Goal: Communication & Community: Answer question/provide support

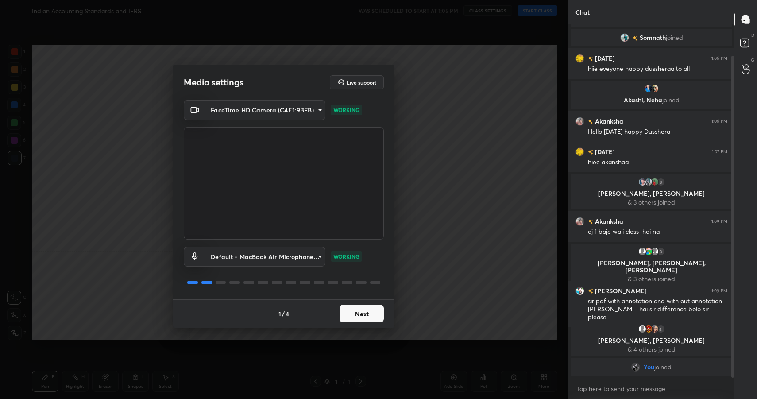
scroll to position [54, 0]
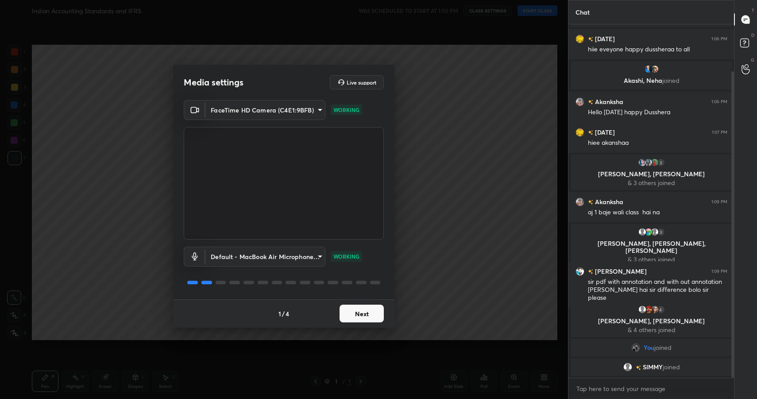
click at [373, 319] on button "Next" at bounding box center [362, 314] width 44 height 18
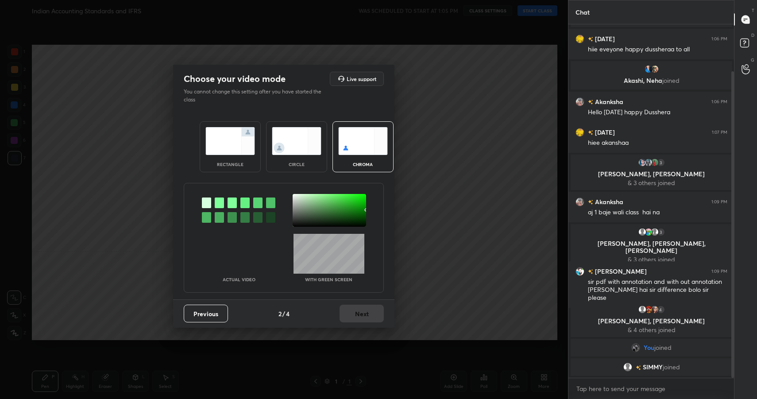
click at [250, 160] on div "rectangle" at bounding box center [230, 146] width 61 height 51
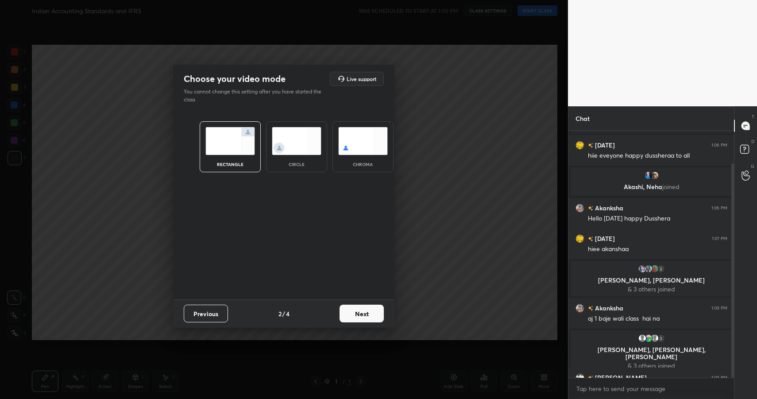
click at [351, 312] on button "Next" at bounding box center [362, 314] width 44 height 18
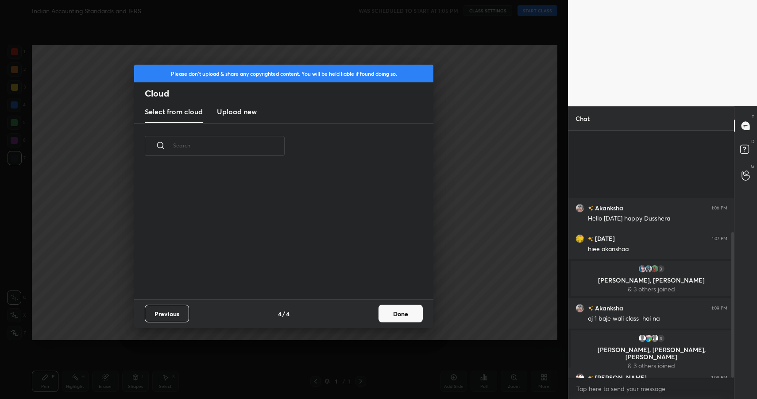
scroll to position [171, 0]
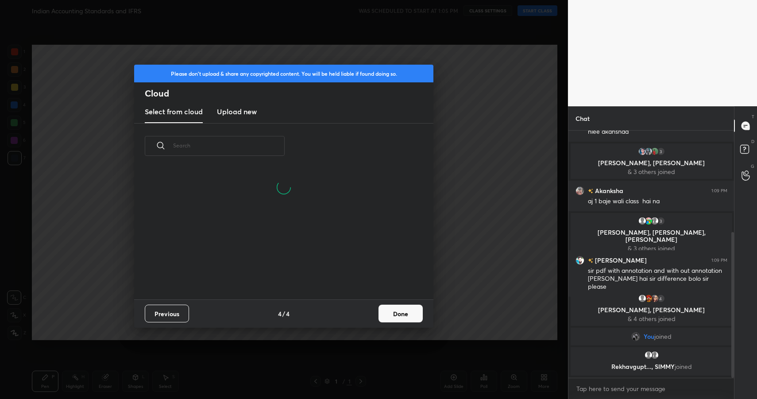
click at [394, 312] on button "Done" at bounding box center [401, 314] width 44 height 18
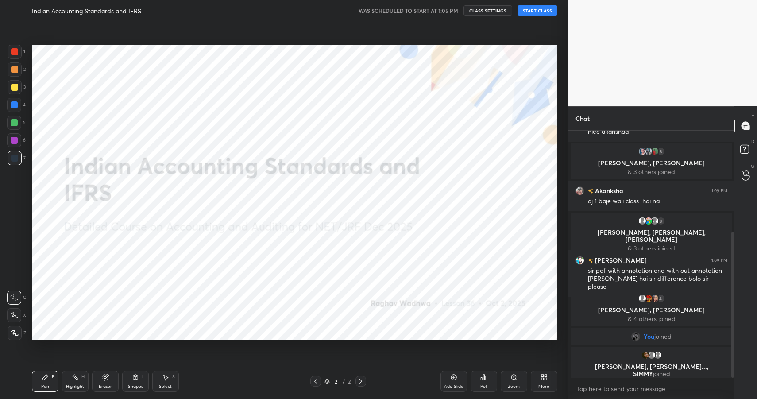
click at [548, 12] on button "START CLASS" at bounding box center [538, 10] width 40 height 11
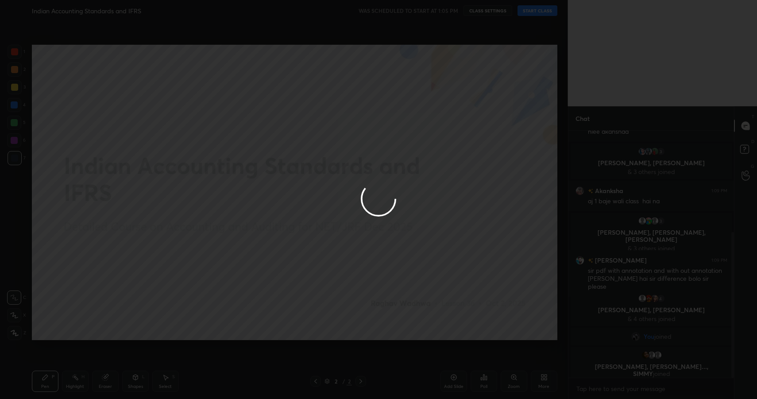
type textarea "x"
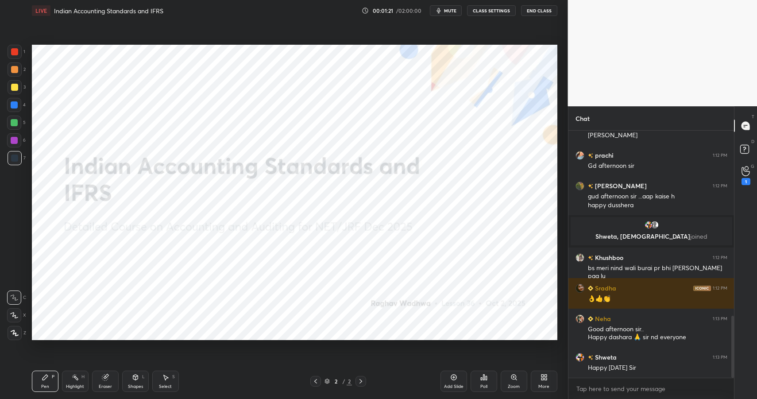
scroll to position [740, 0]
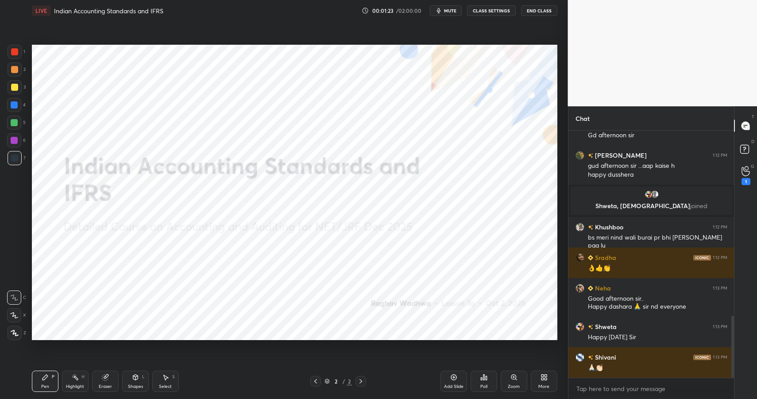
click at [453, 13] on button "mute" at bounding box center [446, 10] width 32 height 11
click at [530, 10] on button "End Class" at bounding box center [539, 10] width 36 height 11
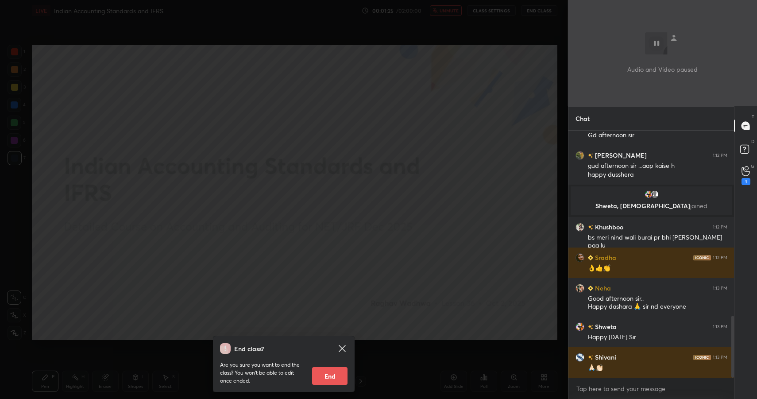
click at [428, 209] on div "End class? Are you sure you want to end the class? You won’t be able to edit on…" at bounding box center [284, 199] width 568 height 399
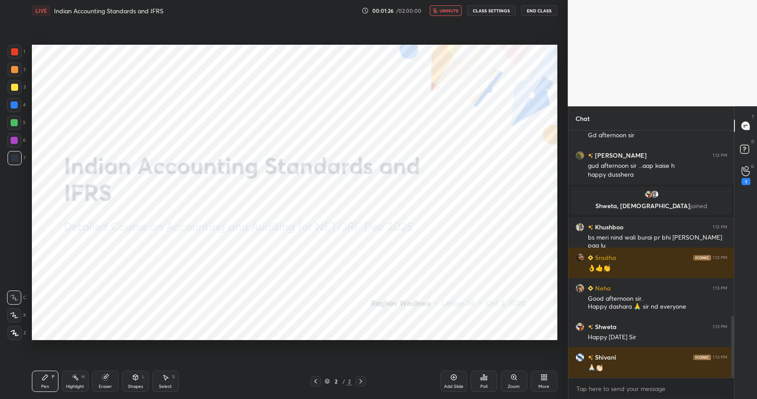
click at [540, 384] on div "More" at bounding box center [544, 386] width 11 height 4
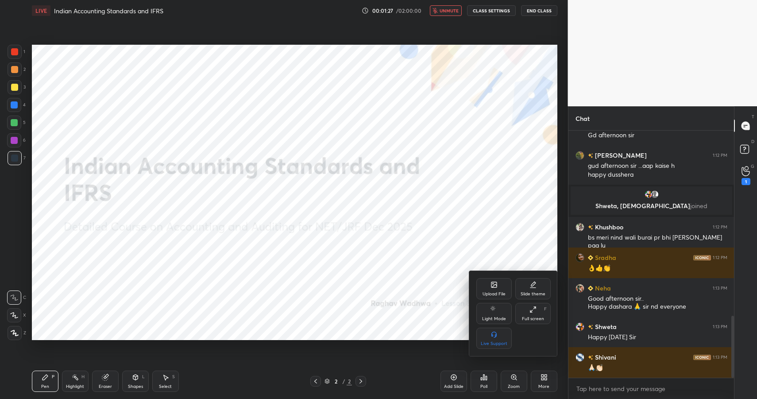
click at [506, 295] on div "Upload File" at bounding box center [494, 288] width 35 height 21
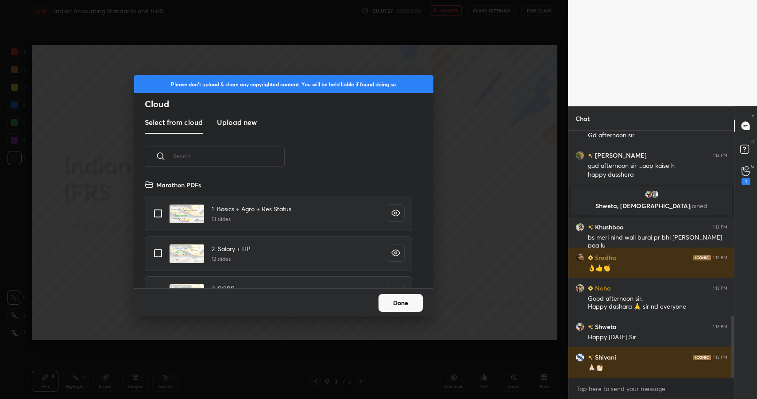
scroll to position [109, 284]
click at [245, 124] on h3 "Upload new" at bounding box center [237, 122] width 40 height 11
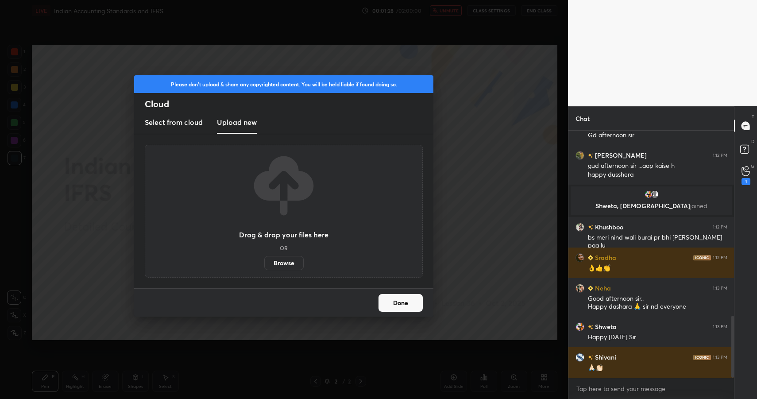
click at [288, 262] on label "Browse" at bounding box center [283, 263] width 39 height 14
click at [264, 262] on input "Browse" at bounding box center [264, 263] width 0 height 14
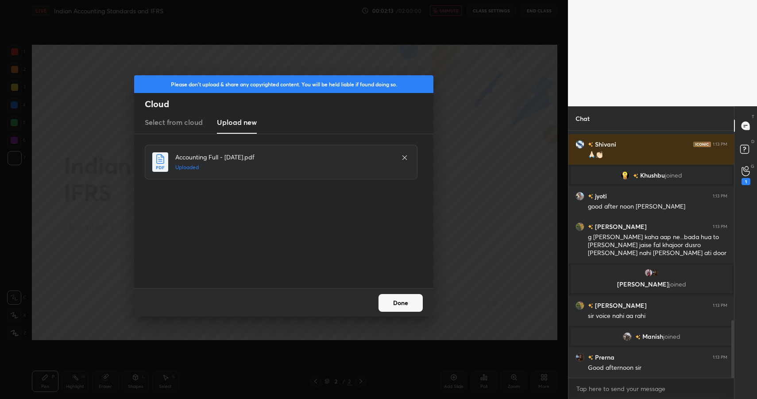
scroll to position [845, 0]
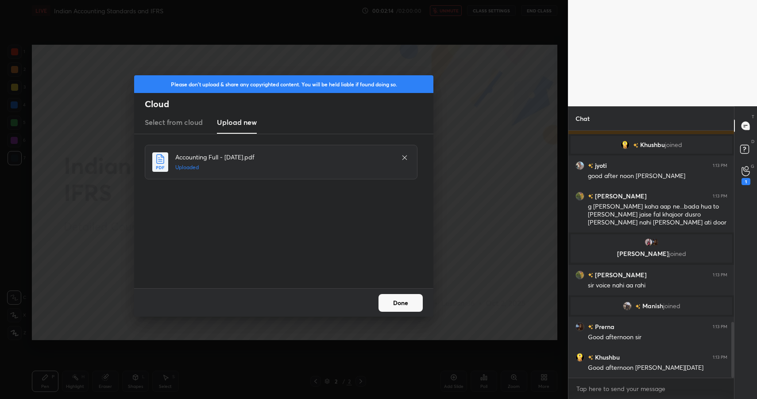
click at [396, 307] on button "Done" at bounding box center [401, 303] width 44 height 18
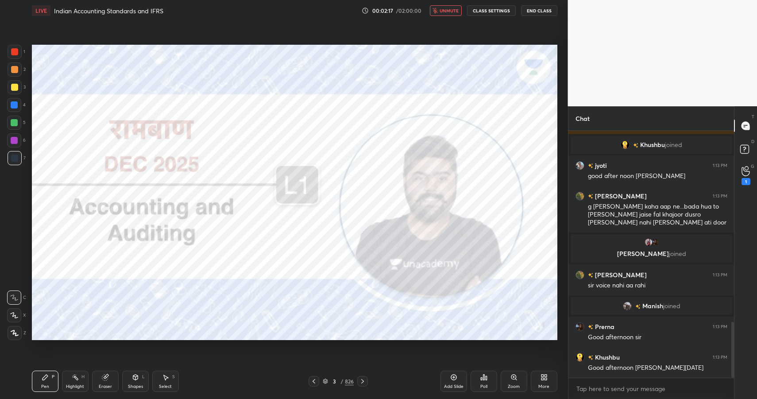
click at [547, 12] on button "End Class" at bounding box center [539, 10] width 36 height 11
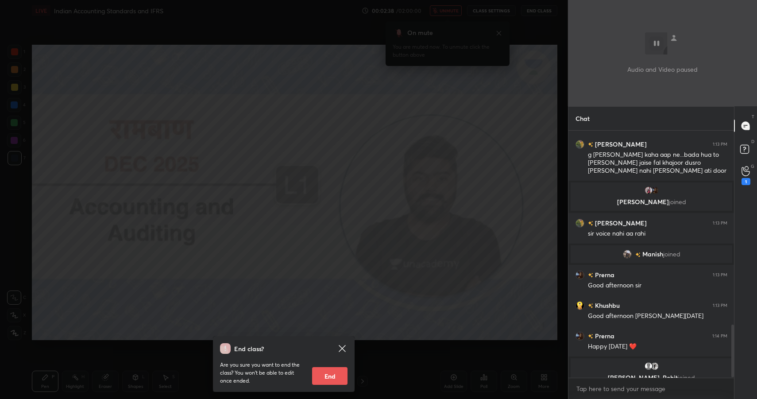
scroll to position [908, 0]
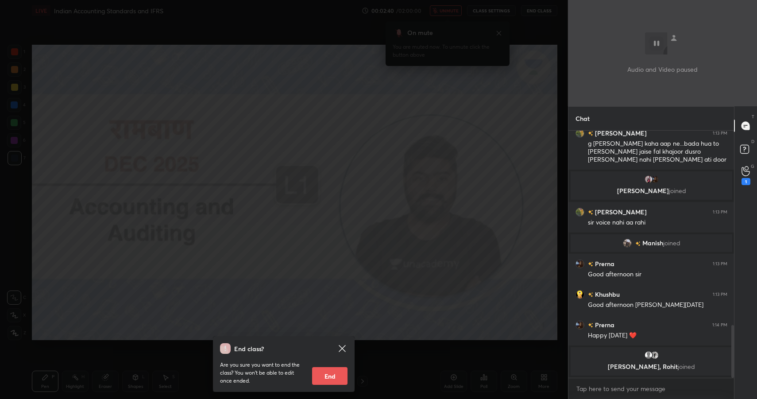
click at [334, 166] on div "End class? Are you sure you want to end the class? You won’t be able to edit on…" at bounding box center [284, 199] width 568 height 399
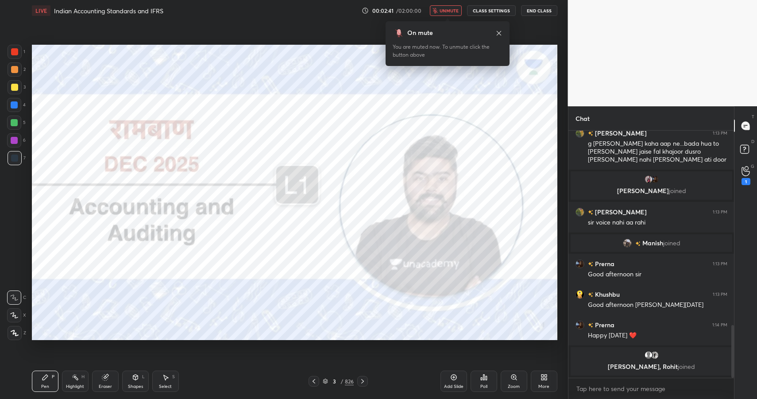
click at [345, 380] on div "826" at bounding box center [349, 381] width 9 height 8
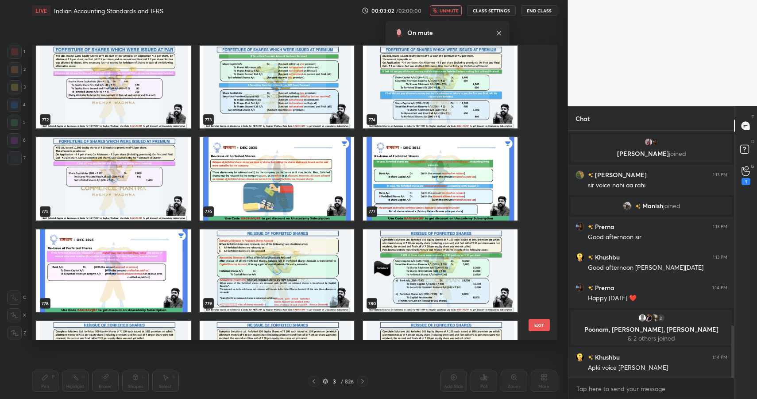
scroll to position [23679, 0]
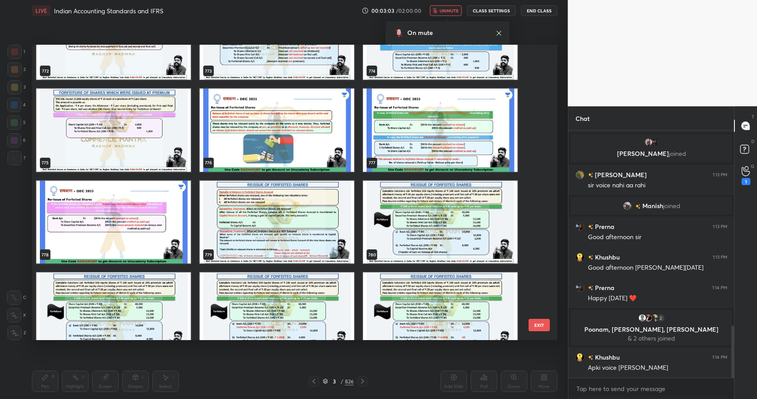
click at [451, 9] on span "unmute" at bounding box center [449, 11] width 19 height 6
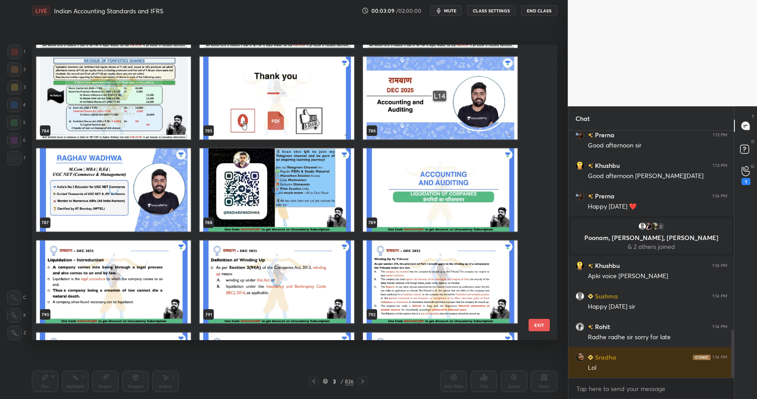
scroll to position [1043, 0]
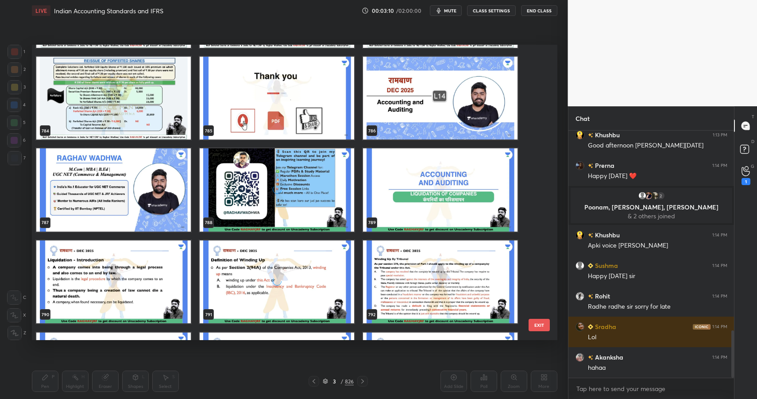
click at [392, 173] on img "grid" at bounding box center [440, 189] width 155 height 83
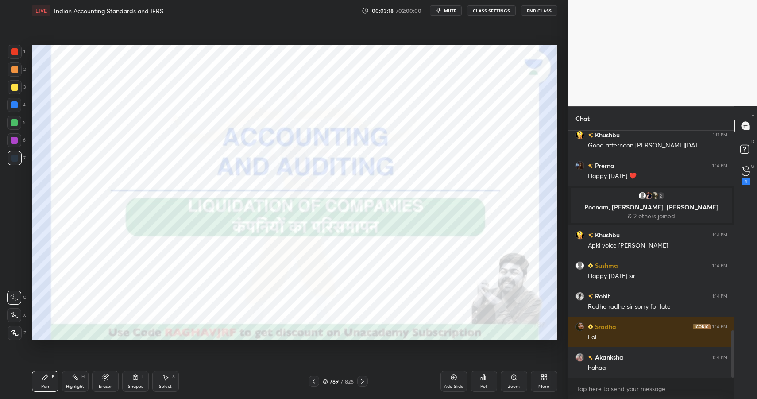
click at [542, 10] on button "End Class" at bounding box center [539, 10] width 36 height 11
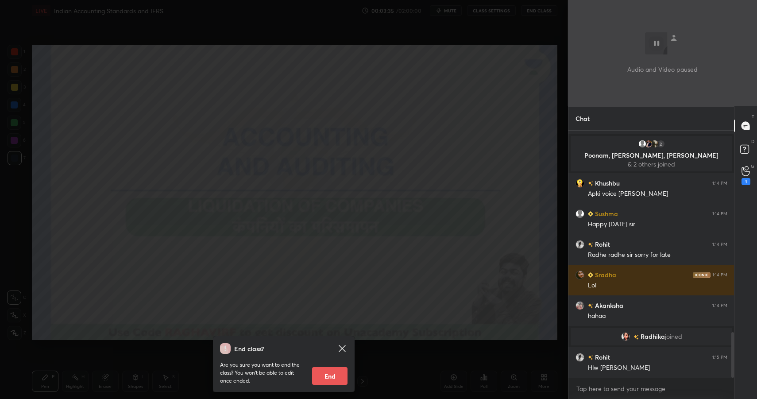
scroll to position [1090, 0]
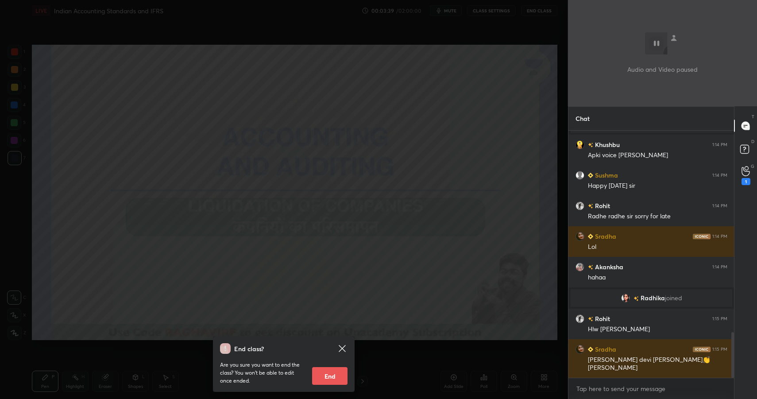
click at [450, 96] on div "End class? Are you sure you want to end the class? You won’t be able to edit on…" at bounding box center [284, 199] width 568 height 399
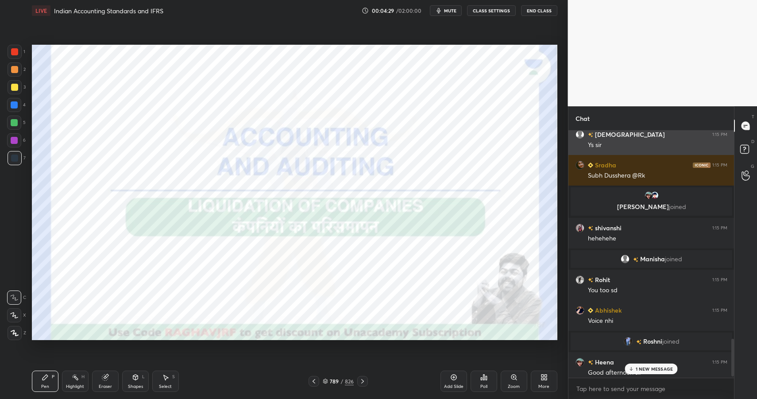
scroll to position [1400, 0]
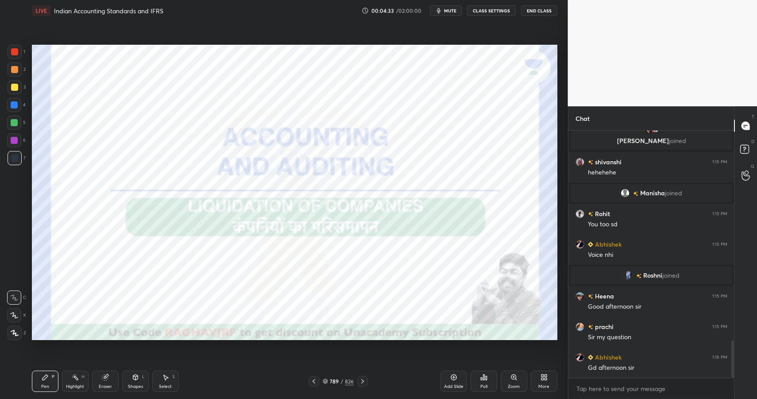
click at [402, 344] on div "Setting up your live class Poll for secs No correct answer Start poll" at bounding box center [294, 192] width 533 height 342
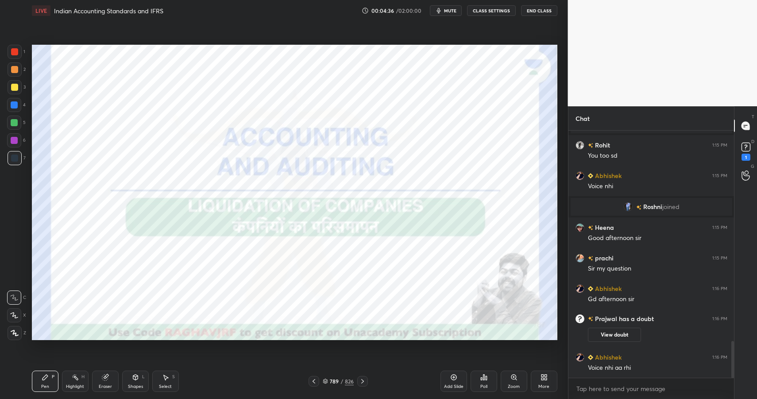
scroll to position [1448, 0]
click at [550, 376] on div "More" at bounding box center [544, 381] width 27 height 21
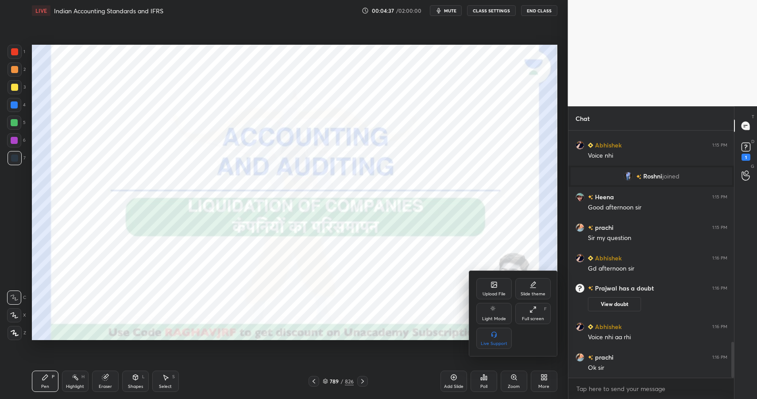
click at [550, 379] on div at bounding box center [378, 199] width 757 height 399
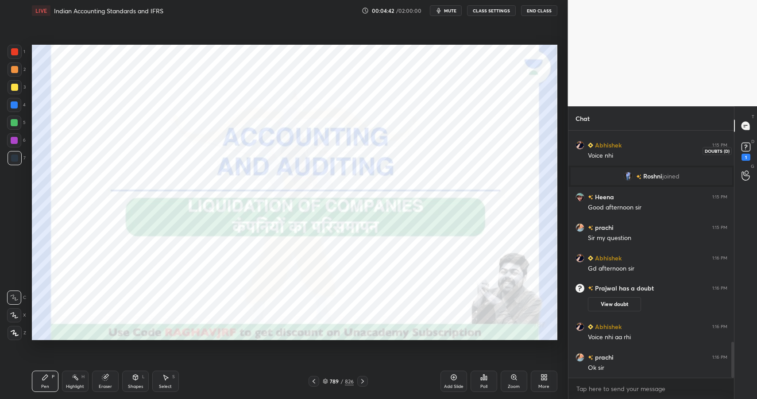
click at [748, 148] on rect at bounding box center [746, 147] width 8 height 8
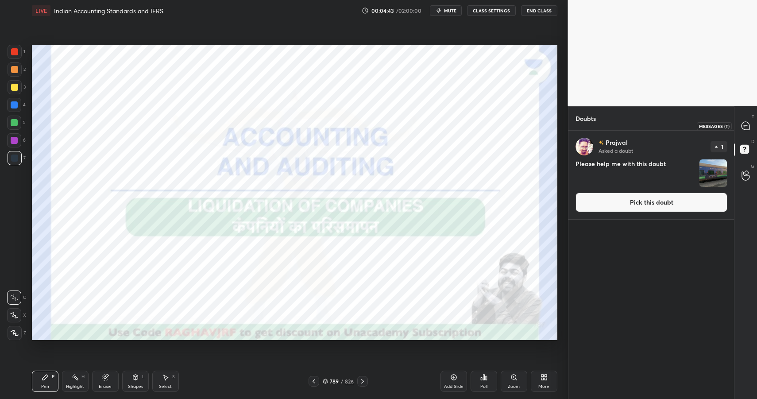
click at [750, 120] on div at bounding box center [746, 126] width 18 height 16
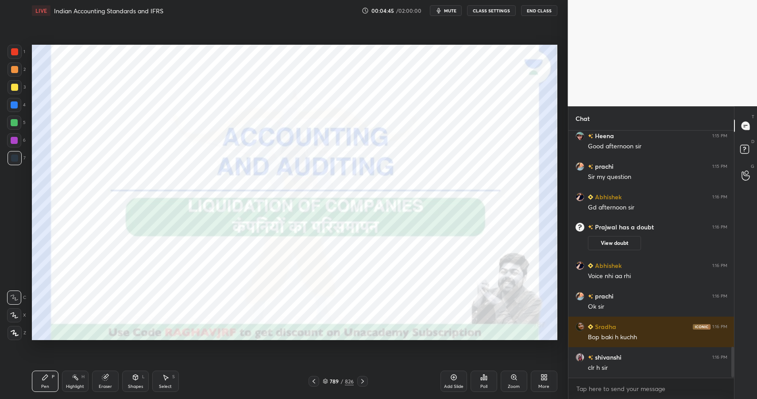
scroll to position [1744, 0]
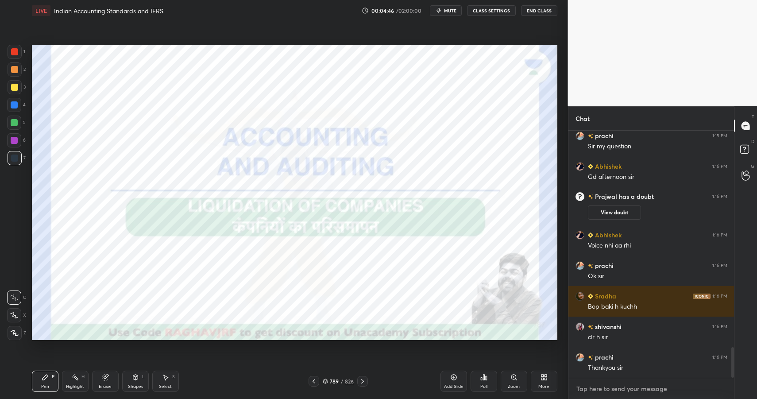
type textarea "x"
click at [594, 384] on textarea at bounding box center [652, 389] width 152 height 14
type textarea "r"
type textarea "x"
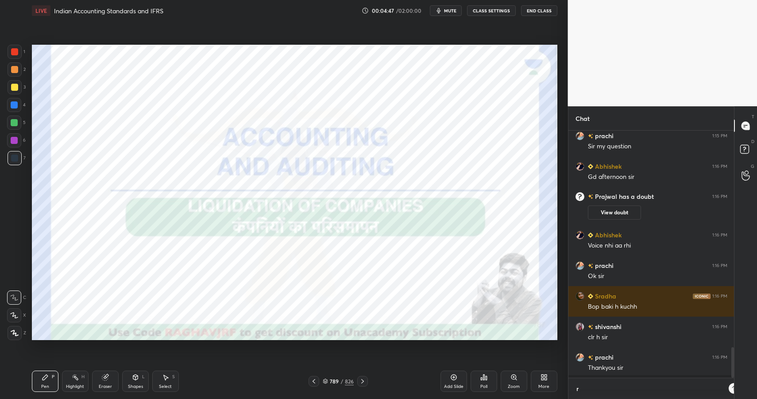
type textarea "re"
type textarea "x"
type textarea "ref"
type textarea "x"
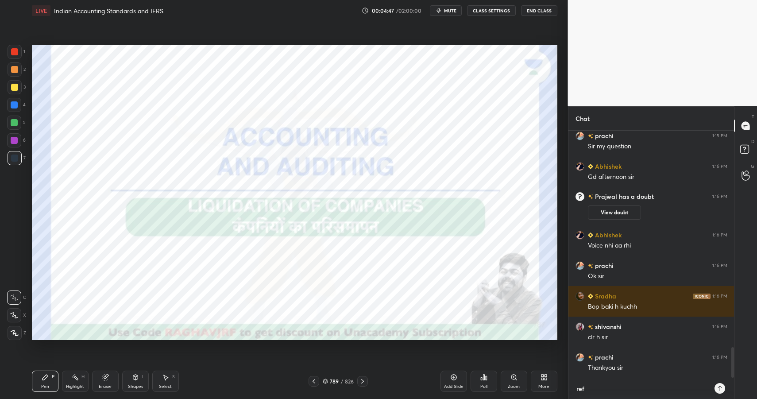
type textarea "refr"
type textarea "x"
type textarea "refre"
type textarea "x"
type textarea "refres"
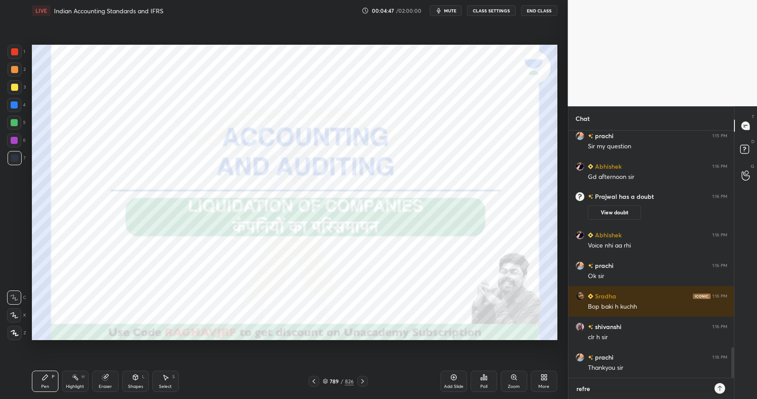
type textarea "x"
type textarea "refresh"
type textarea "x"
type textarea "refresh"
type textarea "x"
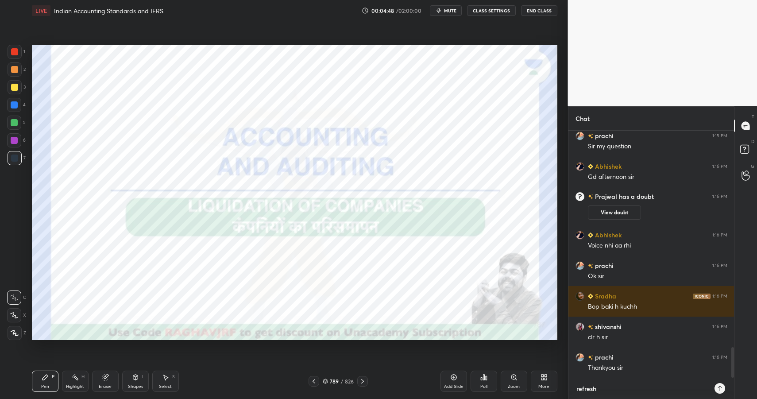
type textarea "refresh a"
type textarea "x"
type textarea "refresh ab"
type textarea "x"
type textarea "refresh abh"
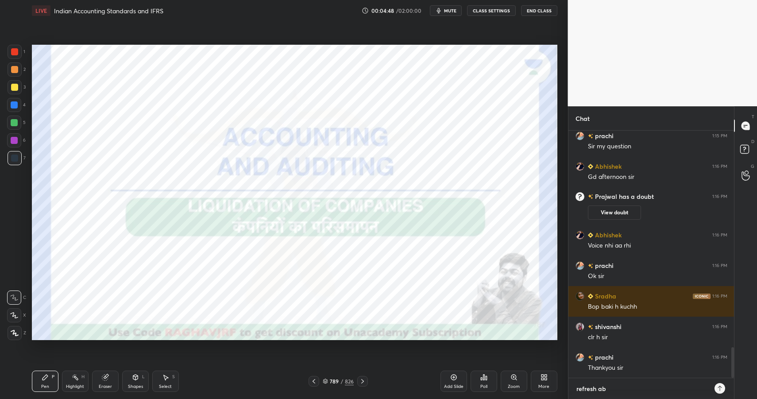
type textarea "x"
type textarea "refresh abhi"
type textarea "x"
type textarea "refresh abhis"
type textarea "x"
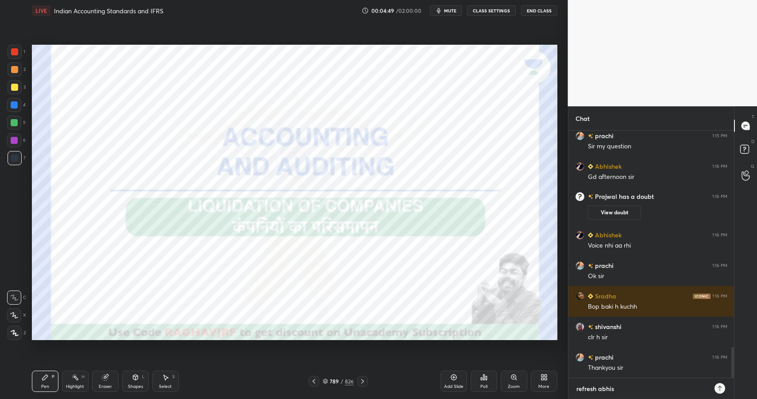
type textarea "refresh [PERSON_NAME]"
type textarea "x"
type textarea "refresh [PERSON_NAME]"
type textarea "x"
type textarea "refresh abhishek"
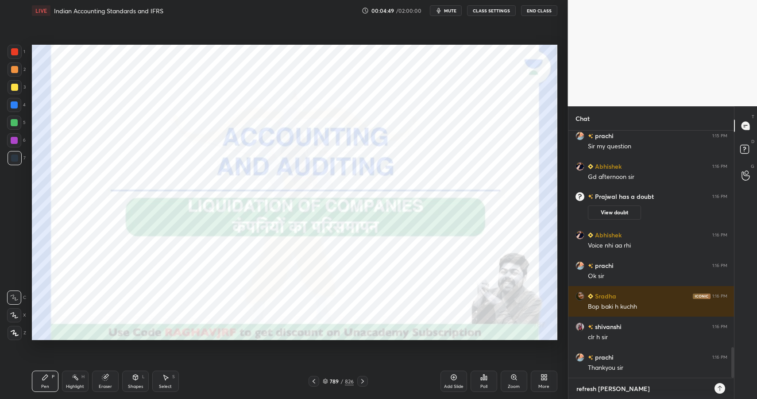
type textarea "x"
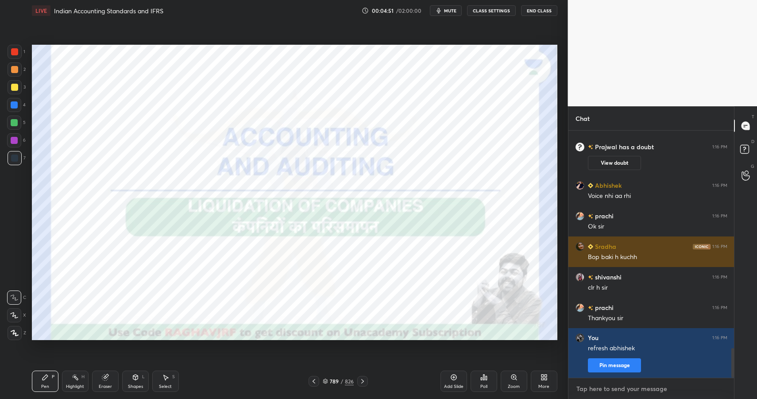
scroll to position [1824, 0]
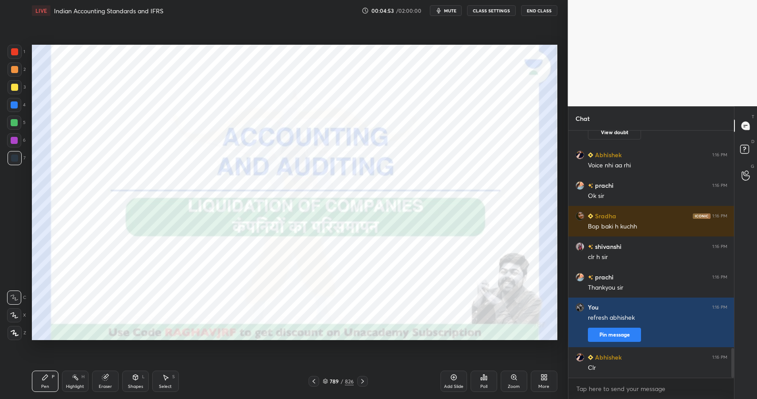
click at [48, 387] on div "Pen P" at bounding box center [45, 381] width 27 height 21
click at [81, 376] on div "H" at bounding box center [82, 377] width 3 height 4
drag, startPoint x: 79, startPoint y: 381, endPoint x: 83, endPoint y: 357, distance: 24.8
click at [79, 381] on div "Highlight H" at bounding box center [75, 381] width 27 height 21
drag, startPoint x: 7, startPoint y: 54, endPoint x: 12, endPoint y: 51, distance: 5.8
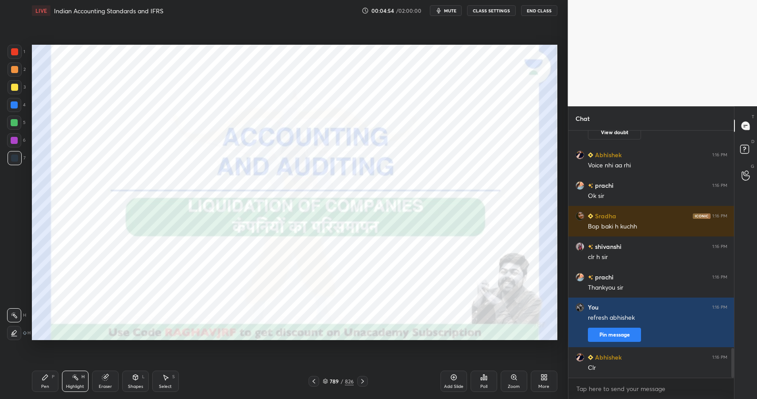
click at [9, 53] on div "1 2 3 4 5 6 7" at bounding box center [16, 107] width 19 height 124
click at [13, 51] on div at bounding box center [14, 51] width 7 height 7
drag, startPoint x: 13, startPoint y: 51, endPoint x: 21, endPoint y: 58, distance: 10.3
click at [14, 54] on div at bounding box center [14, 51] width 7 height 7
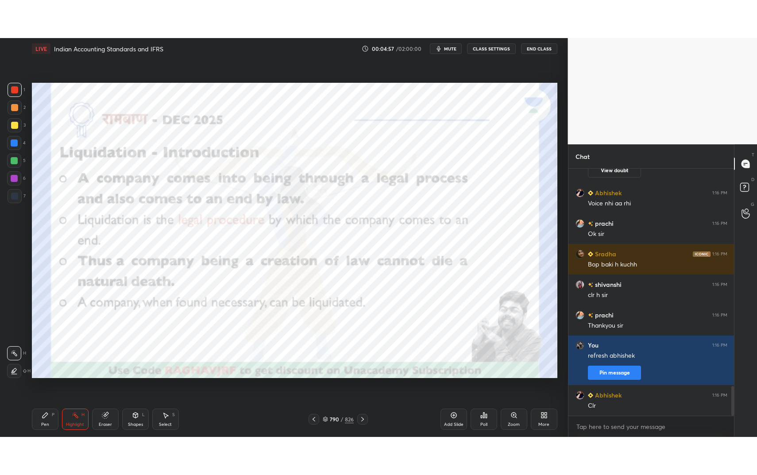
scroll to position [1854, 0]
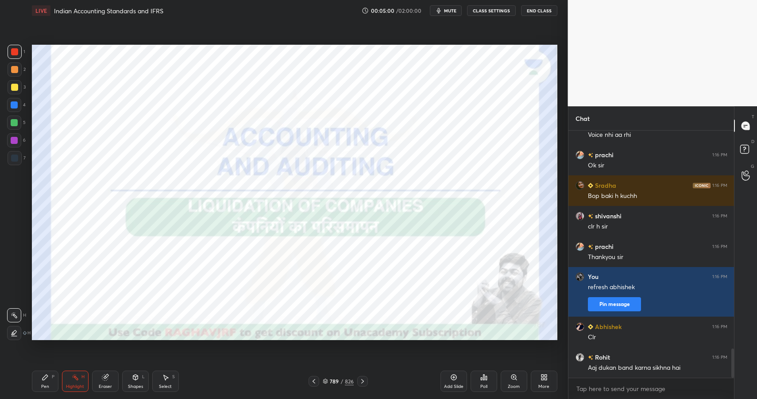
click at [539, 378] on div "More" at bounding box center [544, 381] width 27 height 21
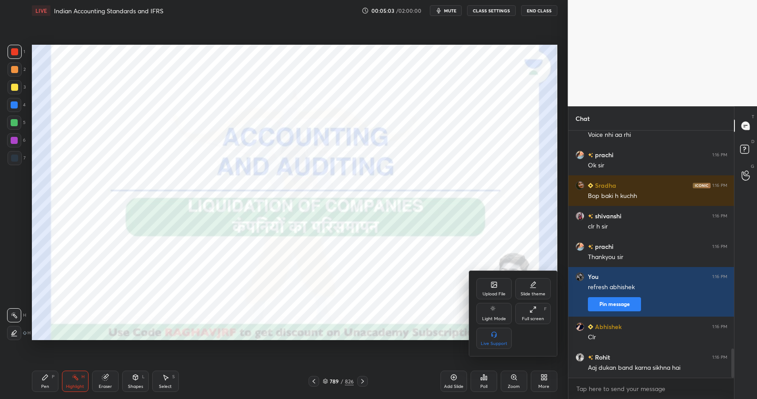
click at [531, 317] on div "Full screen" at bounding box center [533, 319] width 22 height 4
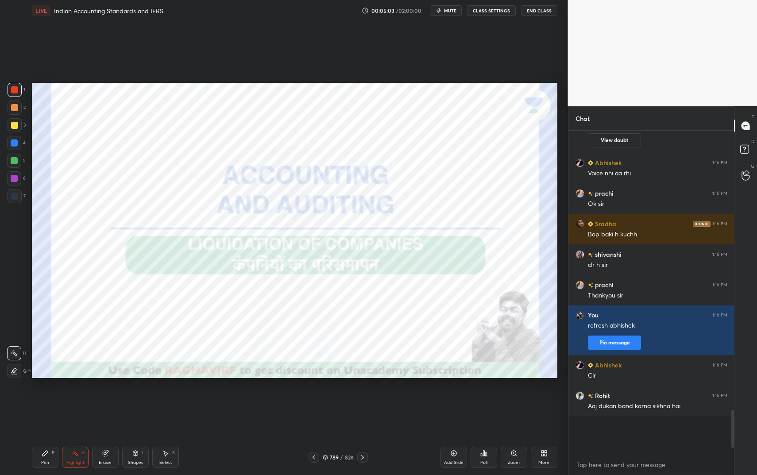
scroll to position [1778, 0]
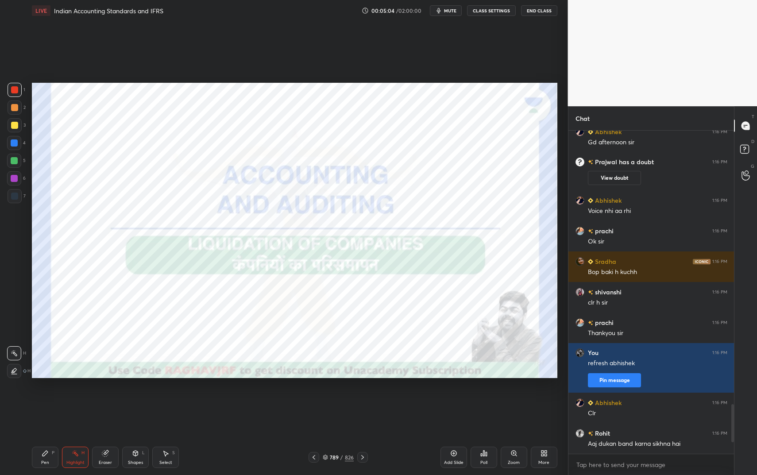
click at [39, 399] on div "Pen P" at bounding box center [45, 457] width 27 height 21
drag, startPoint x: 41, startPoint y: 464, endPoint x: 42, endPoint y: 458, distance: 6.3
click at [41, 399] on div "Pen P" at bounding box center [45, 457] width 27 height 21
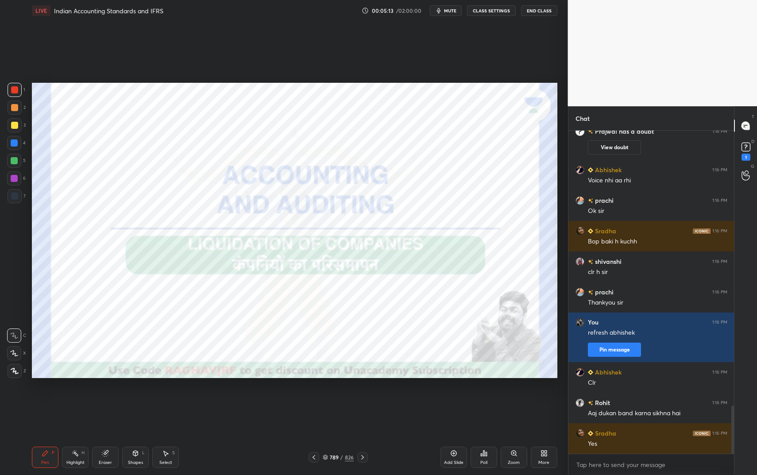
scroll to position [1847, 0]
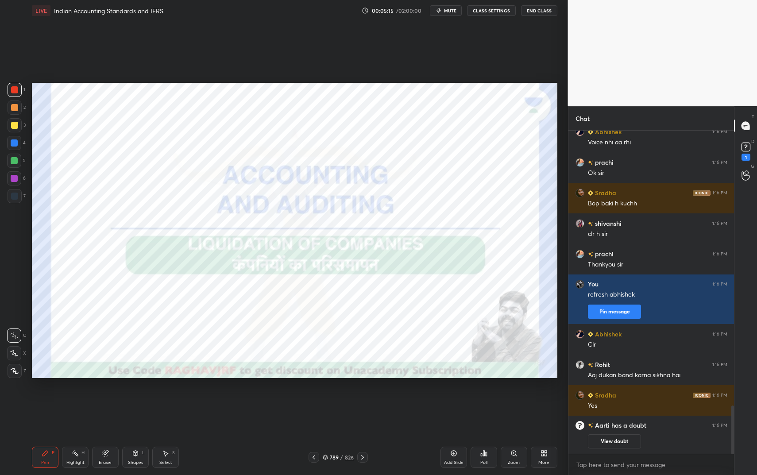
click at [130, 399] on div "Shapes L" at bounding box center [135, 457] width 27 height 21
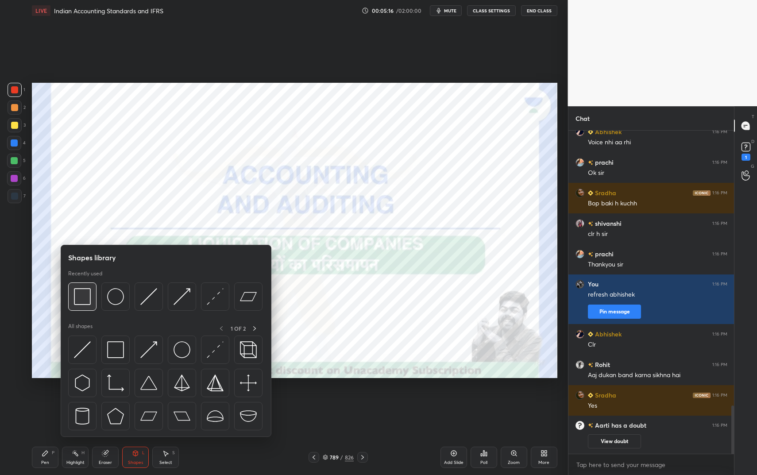
click at [81, 295] on img at bounding box center [82, 296] width 17 height 17
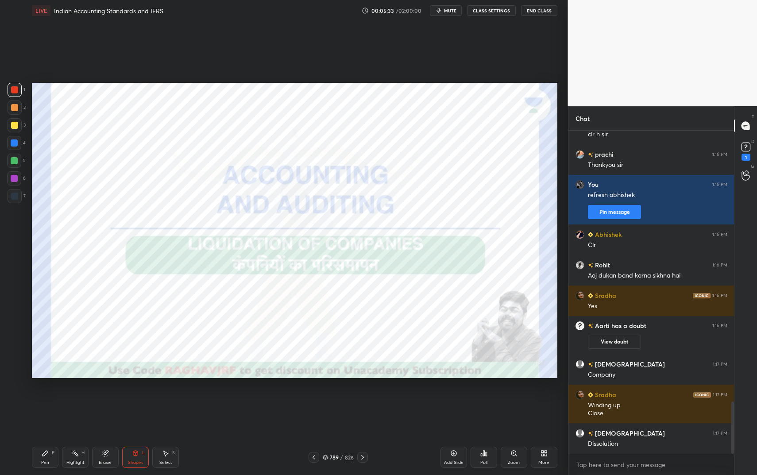
scroll to position [1684, 0]
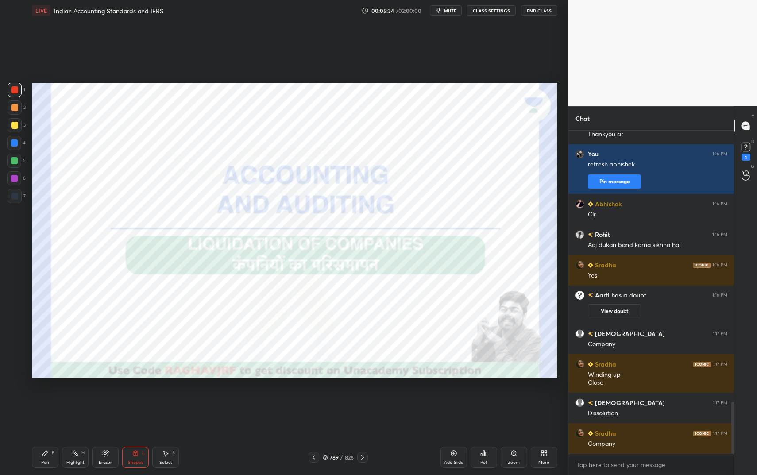
click at [68, 399] on div "Highlight" at bounding box center [75, 463] width 18 height 4
click at [72, 399] on div "Highlight" at bounding box center [75, 463] width 18 height 4
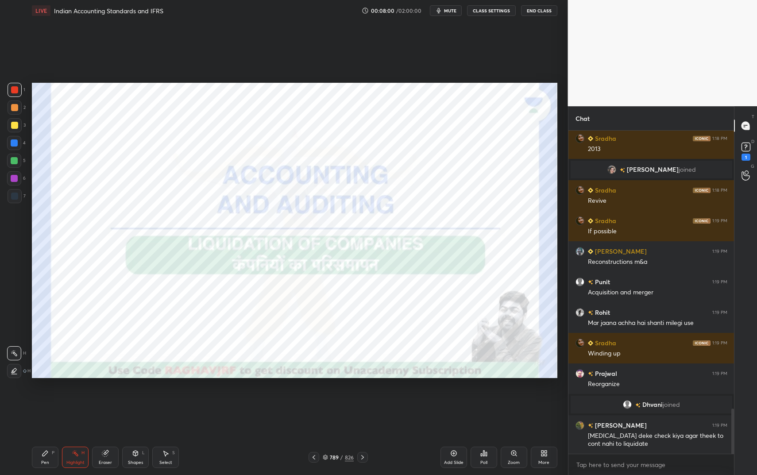
scroll to position [1992, 0]
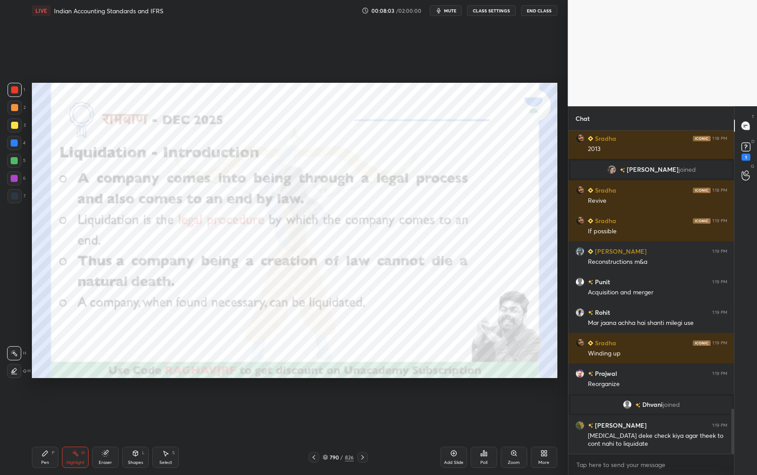
click at [66, 399] on div "Highlight H" at bounding box center [75, 457] width 27 height 21
click at [70, 399] on div "Highlight H" at bounding box center [75, 457] width 27 height 21
click at [132, 399] on div "Shapes L" at bounding box center [135, 457] width 27 height 21
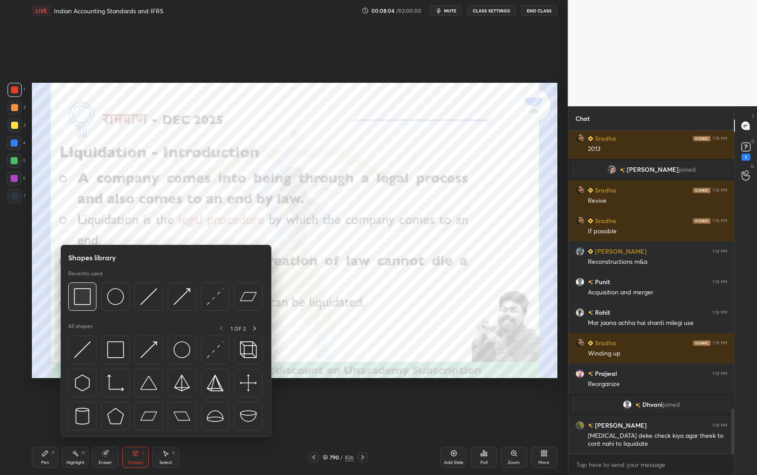
click at [78, 293] on img at bounding box center [82, 296] width 17 height 17
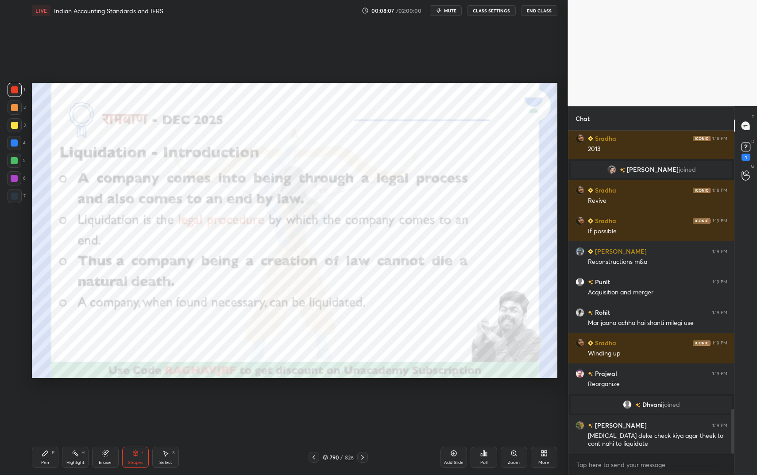
scroll to position [2013, 0]
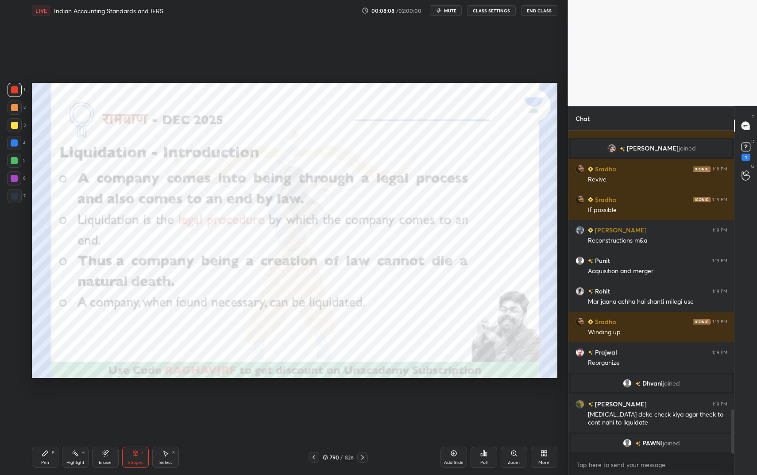
click at [78, 399] on div "Highlight H" at bounding box center [75, 457] width 27 height 21
click at [132, 399] on icon at bounding box center [135, 453] width 7 height 7
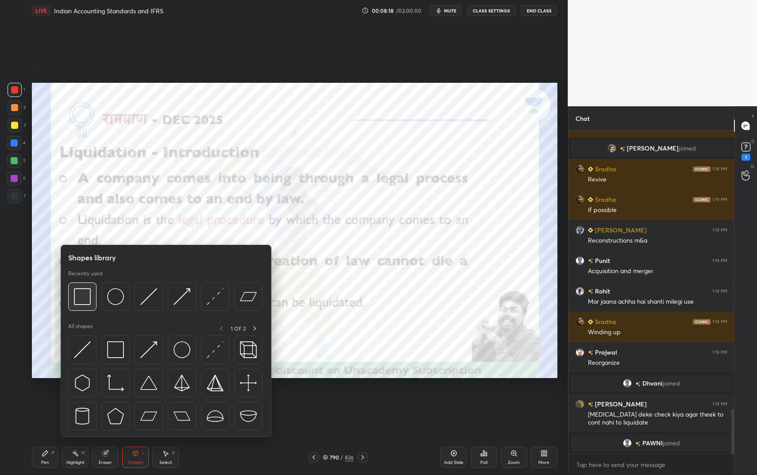
click at [80, 294] on img at bounding box center [82, 296] width 17 height 17
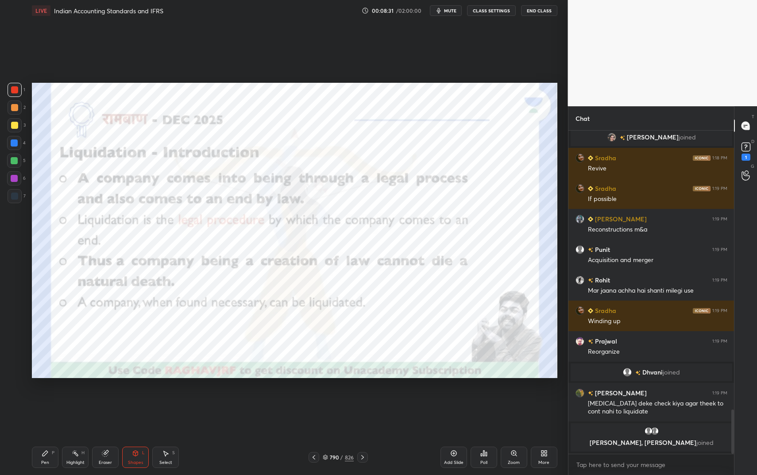
scroll to position [2002, 0]
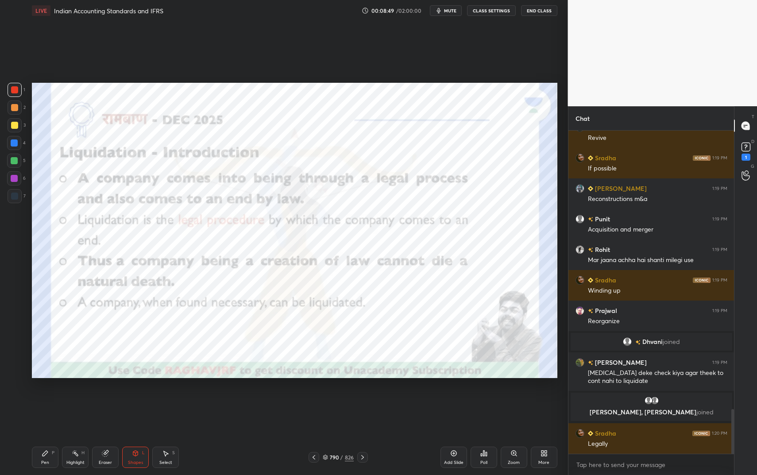
click at [78, 399] on div "Highlight H" at bounding box center [75, 457] width 27 height 21
click at [78, 399] on icon at bounding box center [75, 453] width 7 height 7
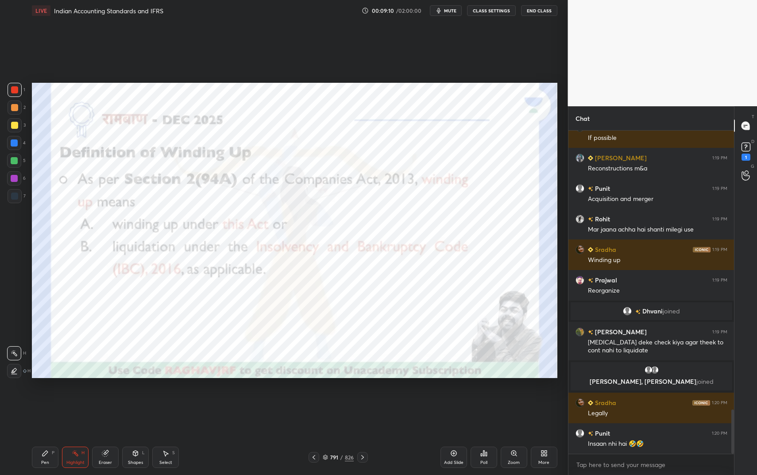
click at [131, 399] on div "Shapes L" at bounding box center [135, 457] width 27 height 21
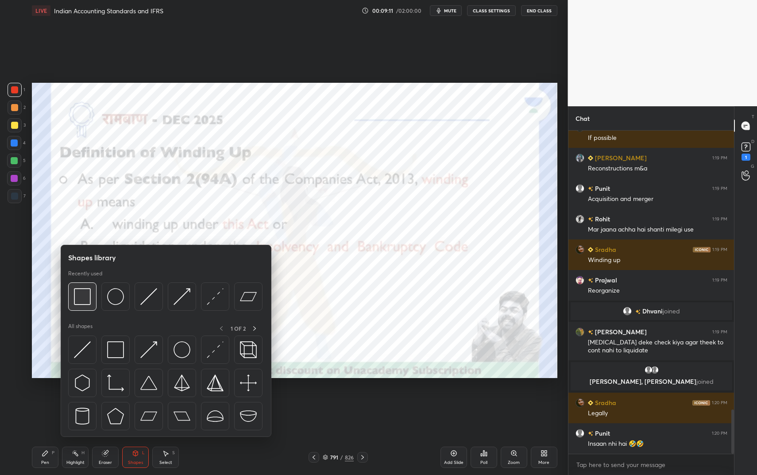
click at [79, 306] on div at bounding box center [82, 297] width 28 height 28
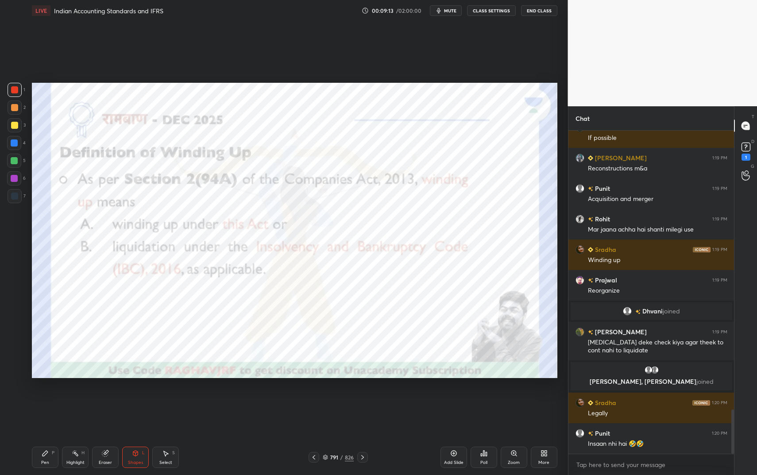
scroll to position [2054, 0]
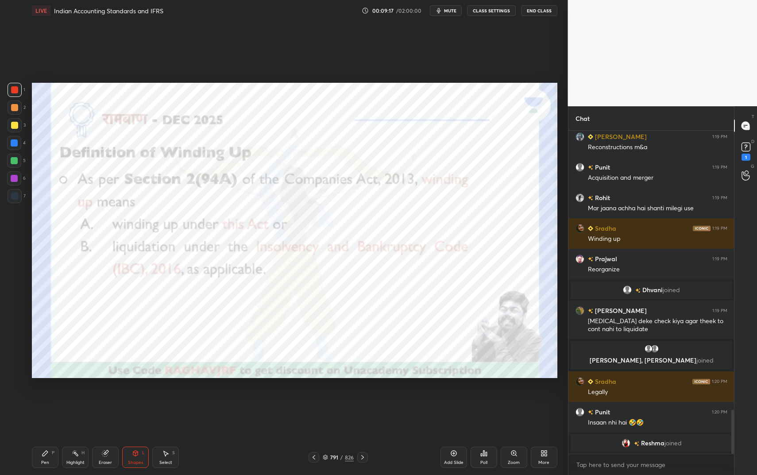
drag, startPoint x: 39, startPoint y: 457, endPoint x: 46, endPoint y: 459, distance: 6.6
click at [39, 399] on div "Pen P" at bounding box center [45, 457] width 27 height 21
drag, startPoint x: 46, startPoint y: 459, endPoint x: 47, endPoint y: 450, distance: 9.0
click at [46, 399] on div "Pen P" at bounding box center [45, 457] width 27 height 21
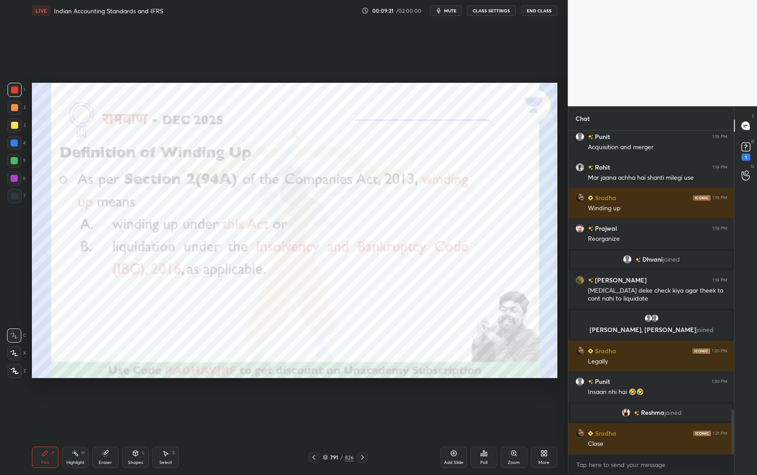
scroll to position [2043, 0]
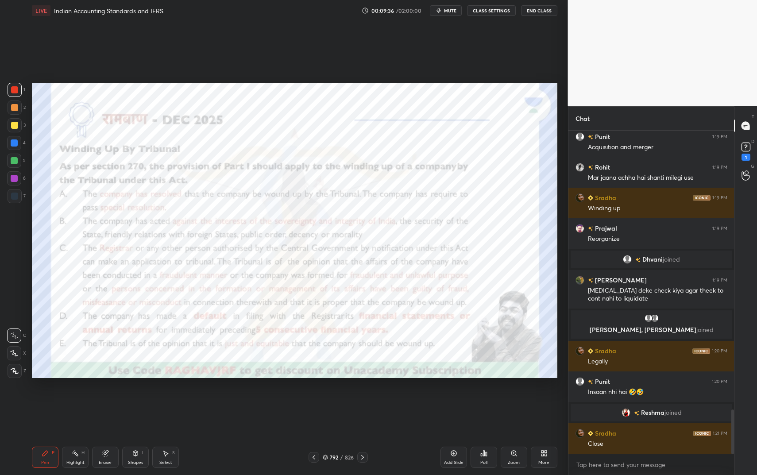
click at [139, 399] on div "Shapes L" at bounding box center [135, 457] width 27 height 21
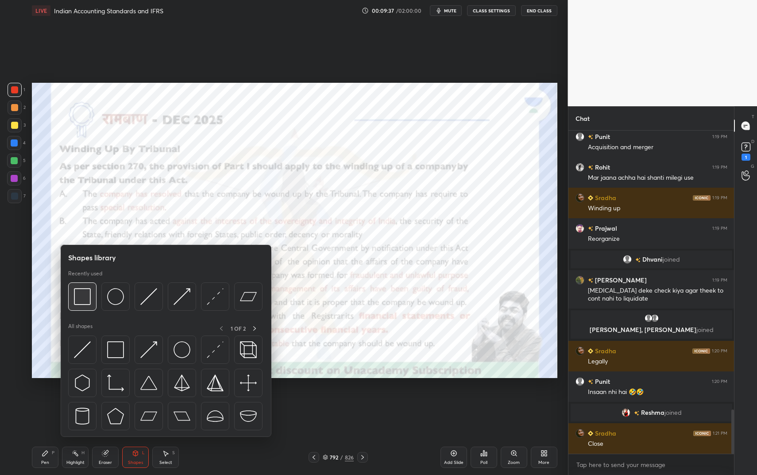
click at [85, 294] on img at bounding box center [82, 296] width 17 height 17
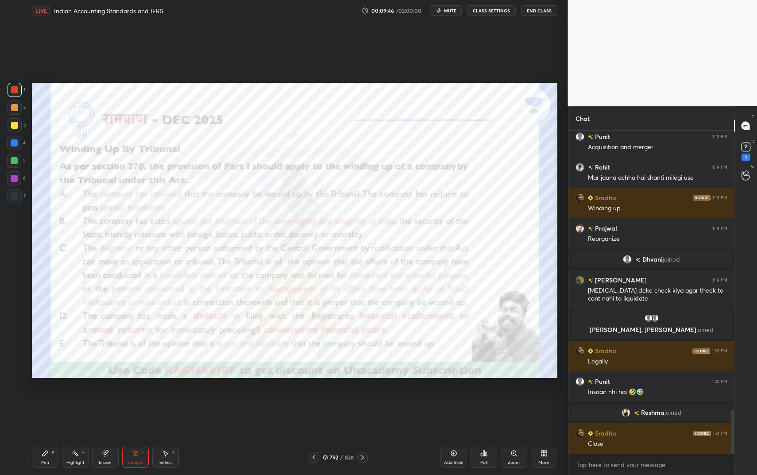
scroll to position [2074, 0]
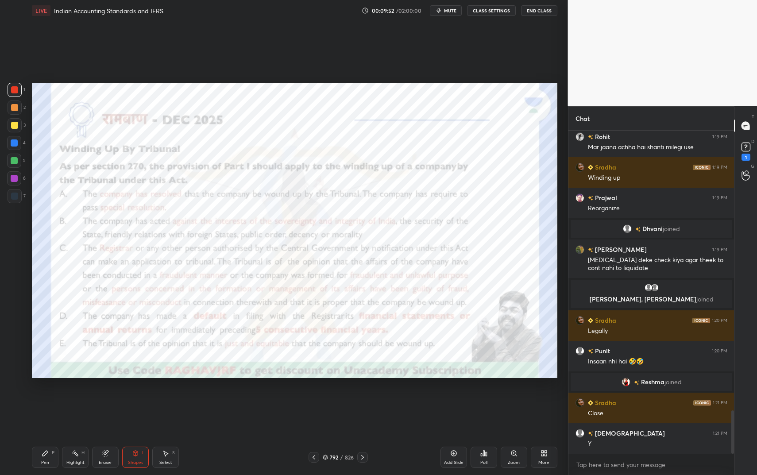
click at [85, 399] on div "Highlight H" at bounding box center [75, 457] width 27 height 21
click at [84, 399] on div "Highlight H" at bounding box center [75, 457] width 27 height 21
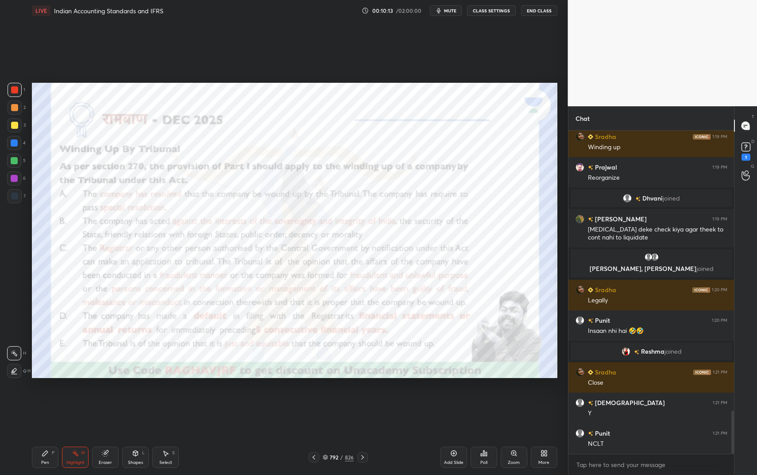
scroll to position [2135, 0]
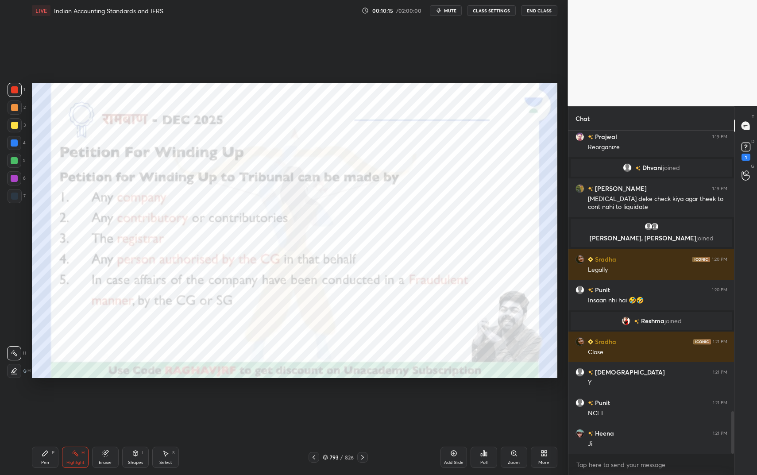
click at [139, 399] on icon at bounding box center [135, 453] width 7 height 7
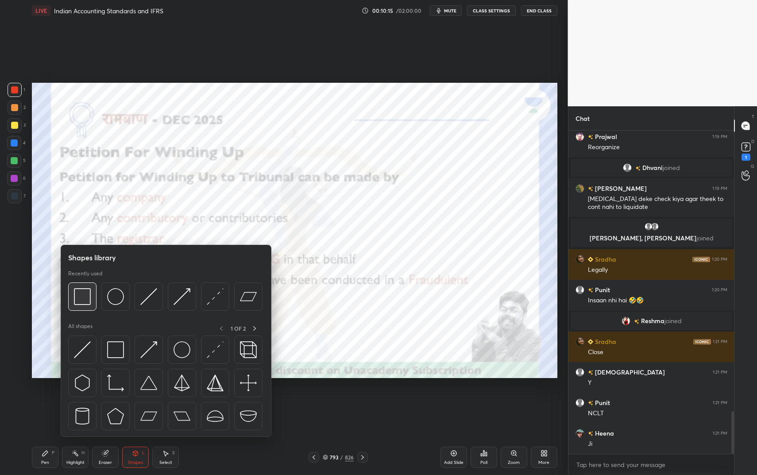
click at [78, 289] on img at bounding box center [82, 296] width 17 height 17
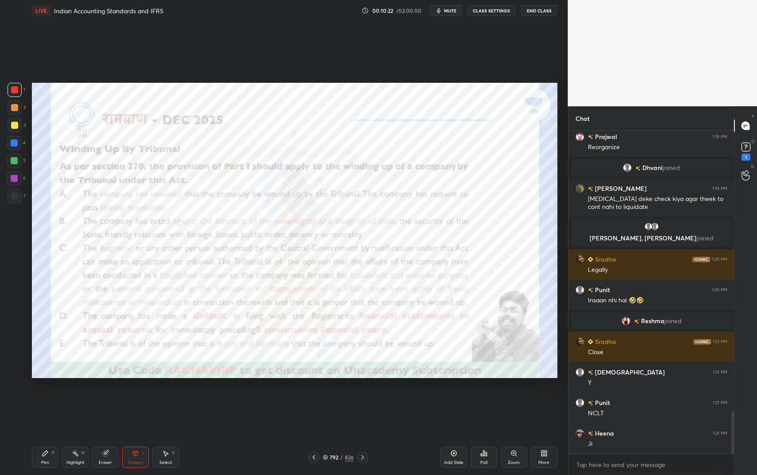
click at [76, 399] on icon at bounding box center [75, 453] width 7 height 7
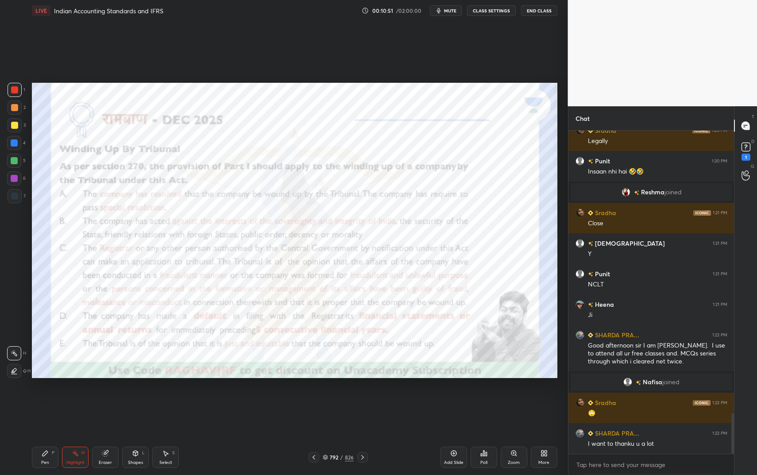
scroll to position [2245, 0]
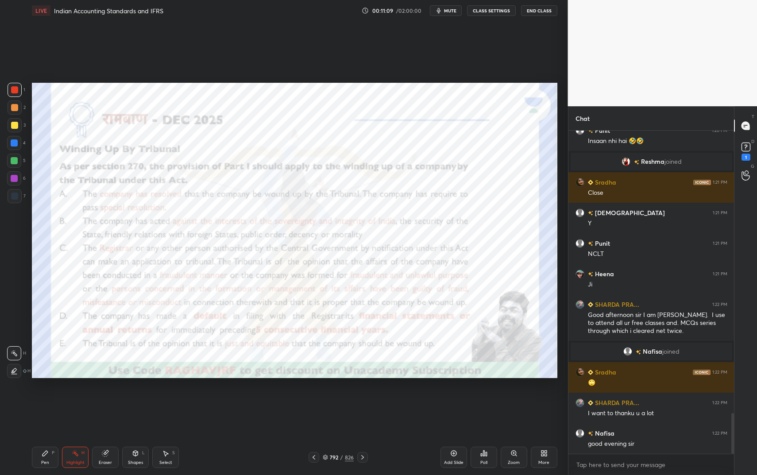
click at [50, 399] on div "Pen P Highlight H Eraser Shapes L Select S 792 / 826 Add Slide Poll Zoom More" at bounding box center [295, 457] width 526 height 35
click at [50, 399] on div "Pen P" at bounding box center [45, 457] width 27 height 21
click at [146, 399] on div "Shapes L" at bounding box center [135, 457] width 27 height 21
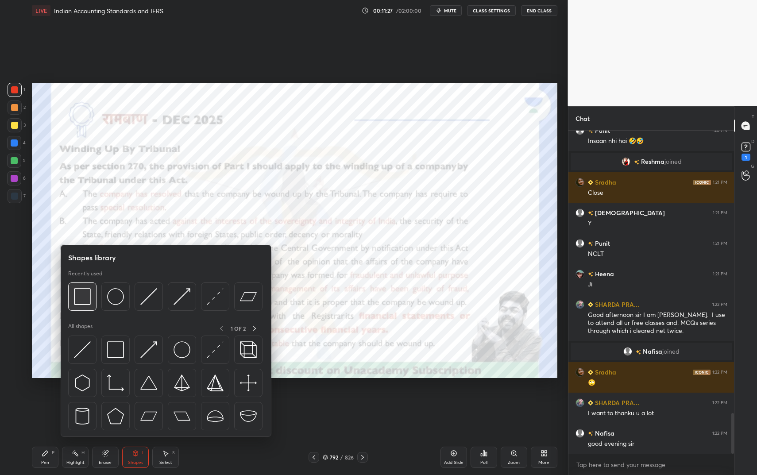
click at [91, 291] on div at bounding box center [82, 297] width 28 height 28
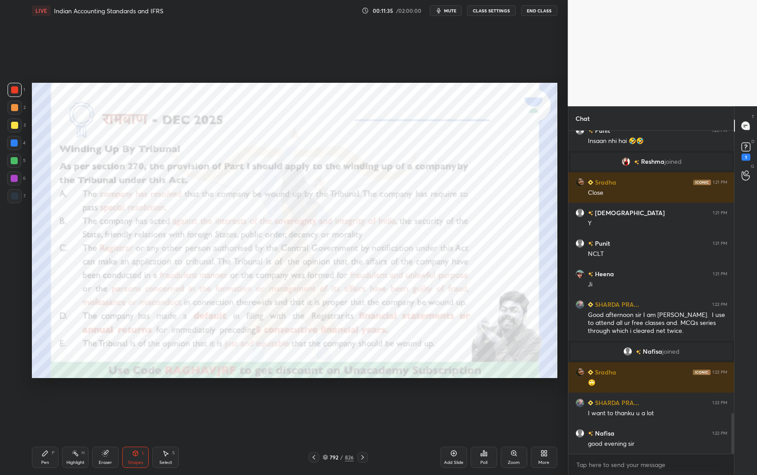
drag, startPoint x: 38, startPoint y: 455, endPoint x: 43, endPoint y: 458, distance: 6.8
click at [38, 399] on div "Pen P" at bounding box center [45, 457] width 27 height 21
click at [43, 399] on div "Pen P" at bounding box center [45, 457] width 27 height 21
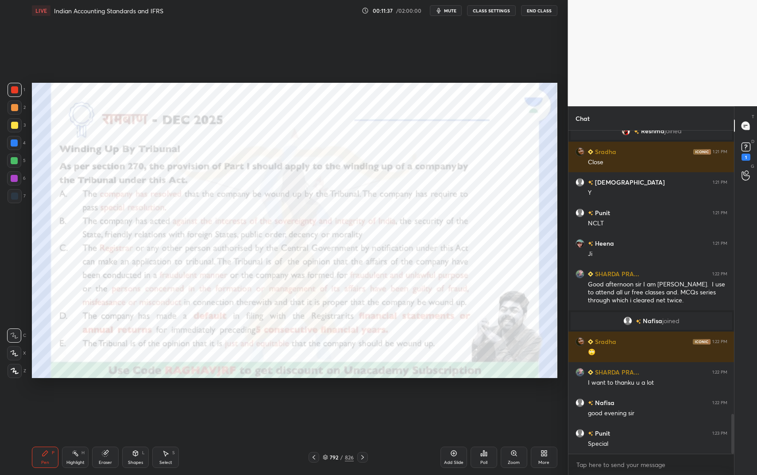
scroll to position [2306, 0]
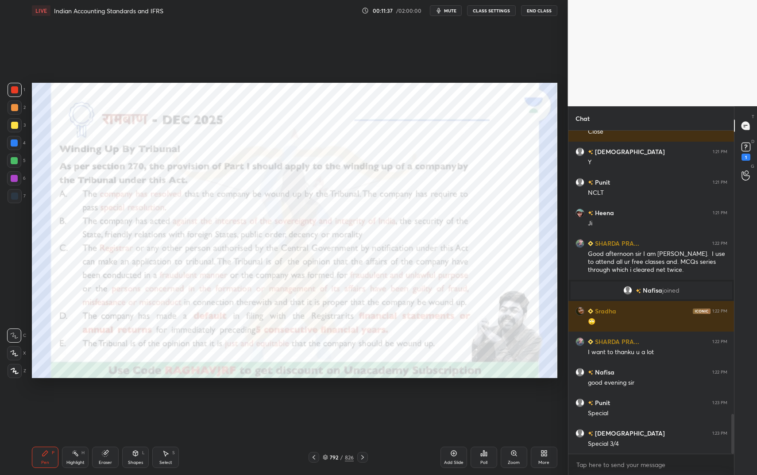
click at [128, 399] on div "Shapes" at bounding box center [135, 463] width 15 height 4
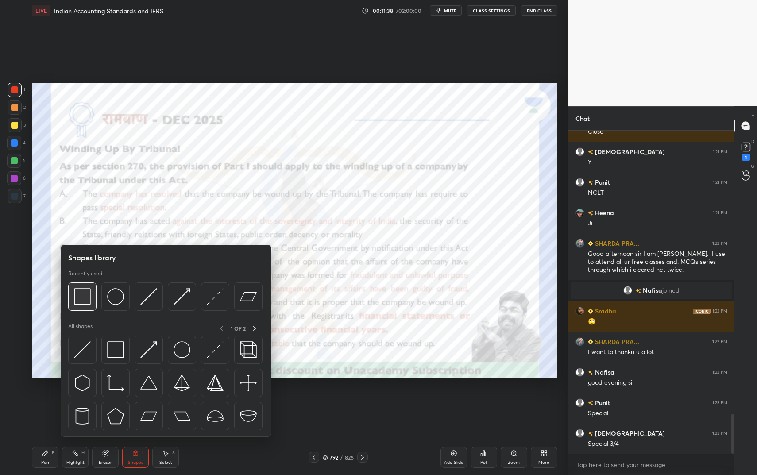
click at [83, 291] on img at bounding box center [82, 296] width 17 height 17
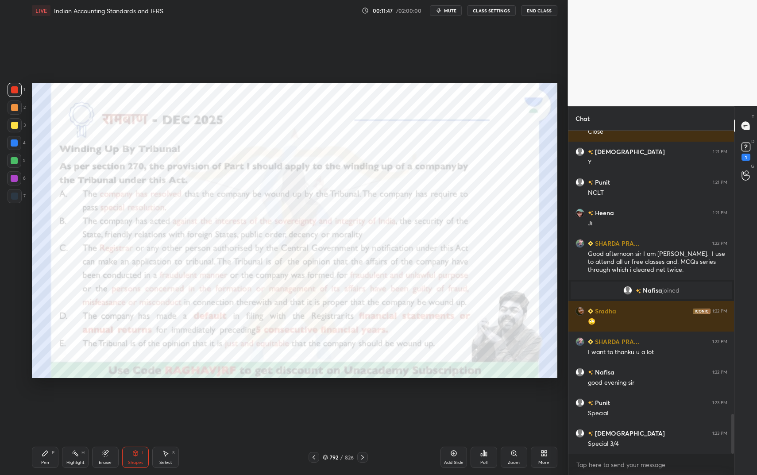
click at [47, 399] on div "Pen P" at bounding box center [45, 457] width 27 height 21
drag, startPoint x: 133, startPoint y: 454, endPoint x: 136, endPoint y: 439, distance: 15.4
click at [135, 399] on icon at bounding box center [135, 453] width 5 height 5
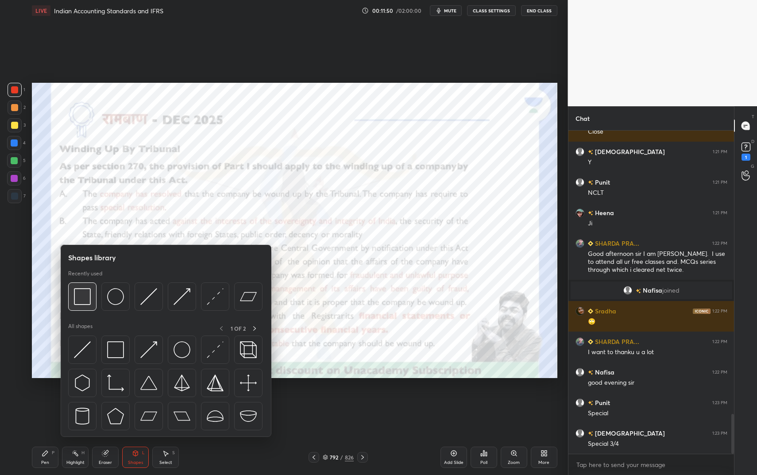
click at [78, 293] on img at bounding box center [82, 296] width 17 height 17
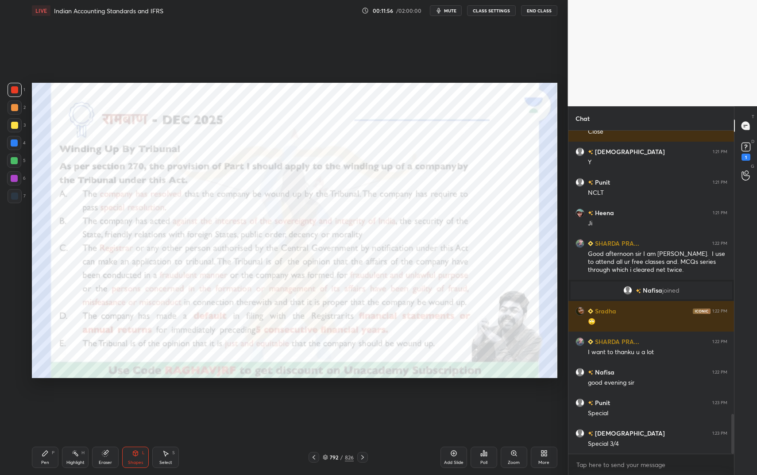
drag, startPoint x: 83, startPoint y: 444, endPoint x: 80, endPoint y: 449, distance: 5.4
click at [81, 399] on div "Pen P Highlight H Eraser Shapes L Select S 792 / 826 Add Slide Poll Zoom More" at bounding box center [295, 457] width 526 height 35
click at [78, 399] on icon at bounding box center [75, 453] width 7 height 7
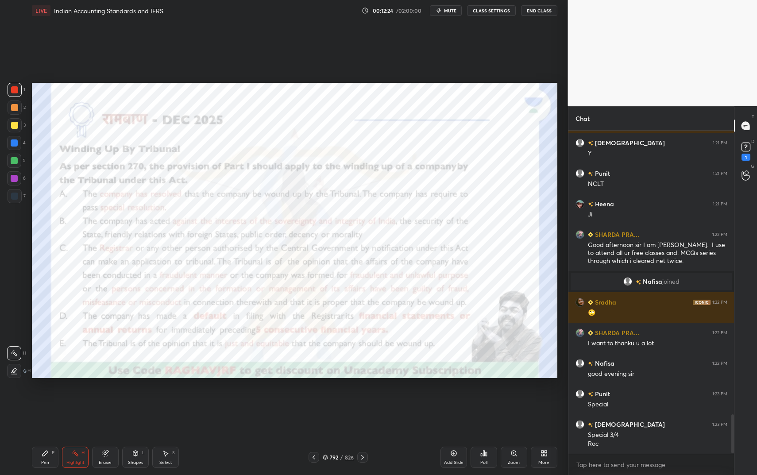
scroll to position [2336, 0]
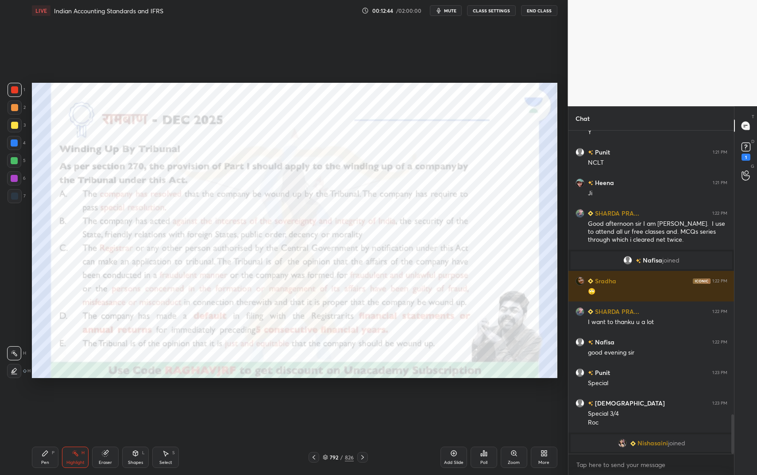
click at [39, 399] on div "Pen P" at bounding box center [45, 457] width 27 height 21
click at [81, 399] on div "H" at bounding box center [82, 453] width 3 height 4
click at [80, 399] on div "Highlight H" at bounding box center [75, 457] width 27 height 21
drag, startPoint x: 134, startPoint y: 446, endPoint x: 138, endPoint y: 437, distance: 9.9
click at [134, 399] on div "Pen P Highlight H Eraser Shapes L Select S 792 / 826 Add Slide Poll Zoom More" at bounding box center [295, 457] width 526 height 35
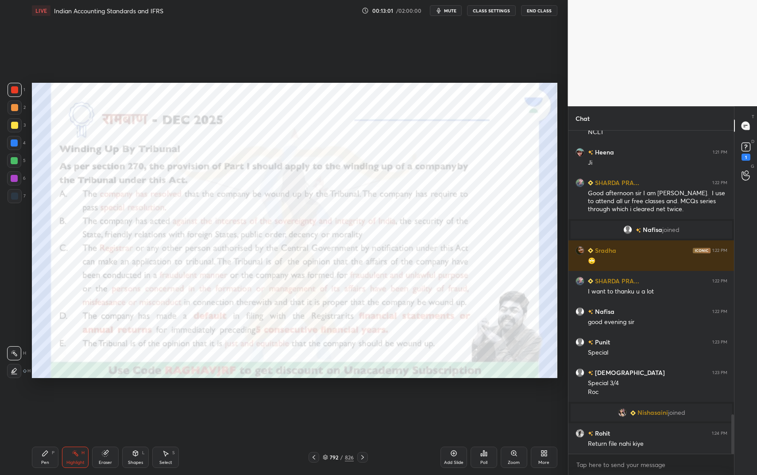
scroll to position [2326, 0]
click at [142, 399] on div "Shapes L" at bounding box center [135, 457] width 27 height 21
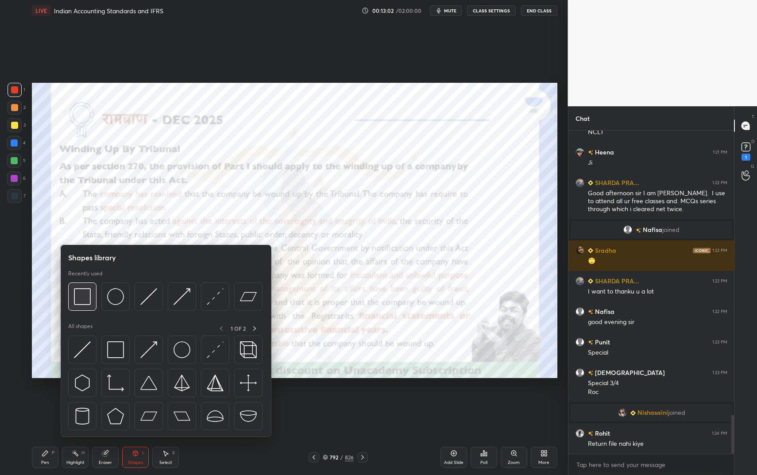
click at [81, 291] on img at bounding box center [82, 296] width 17 height 17
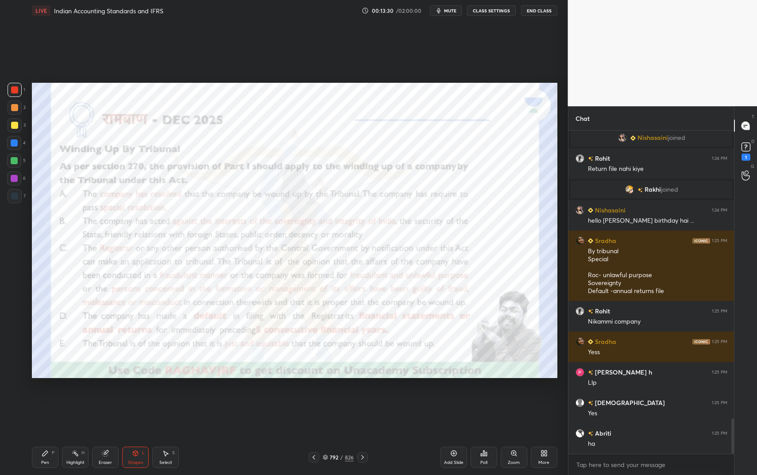
scroll to position [2615, 0]
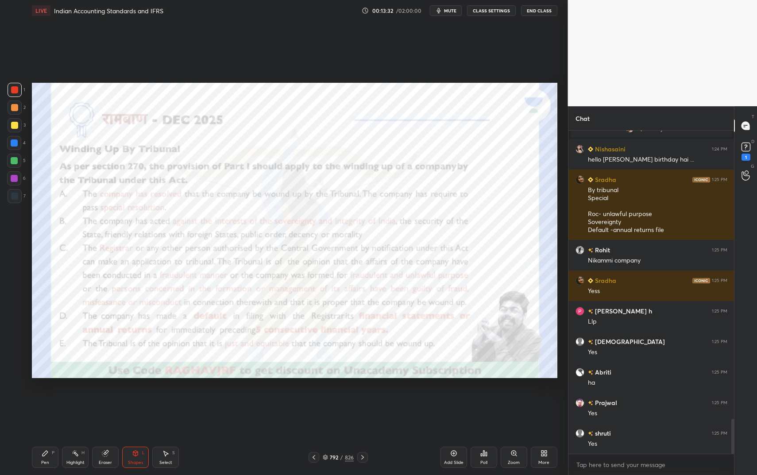
click at [48, 399] on div "Pen P" at bounding box center [45, 457] width 27 height 21
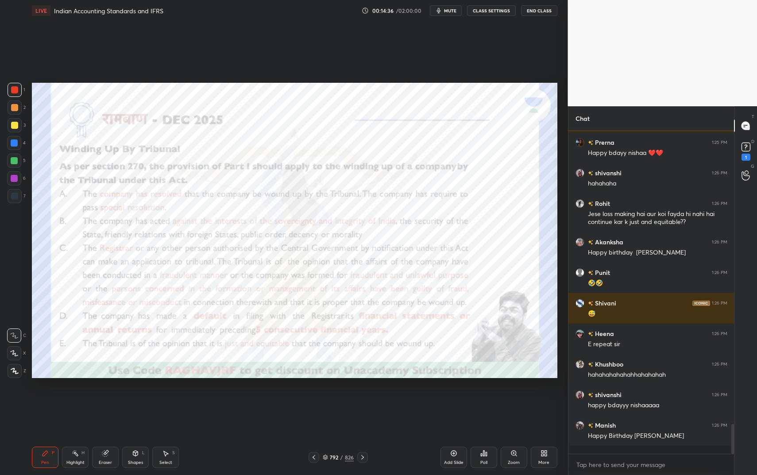
scroll to position [3242, 0]
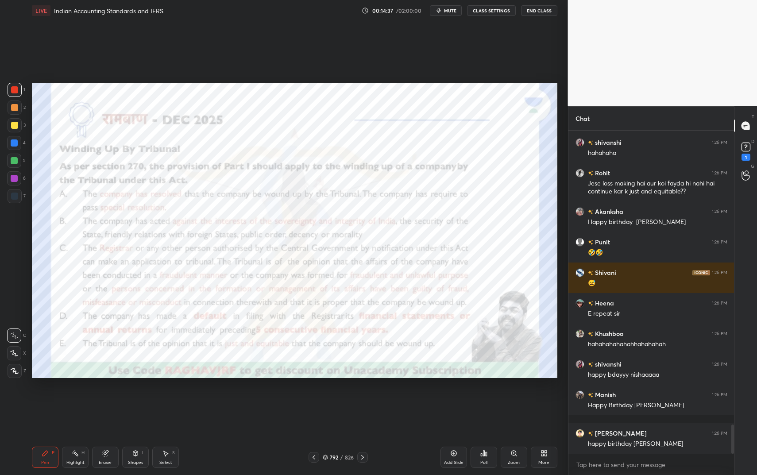
click at [76, 399] on div "Highlight H" at bounding box center [75, 457] width 27 height 21
click at [81, 399] on div "Highlight H" at bounding box center [75, 457] width 27 height 21
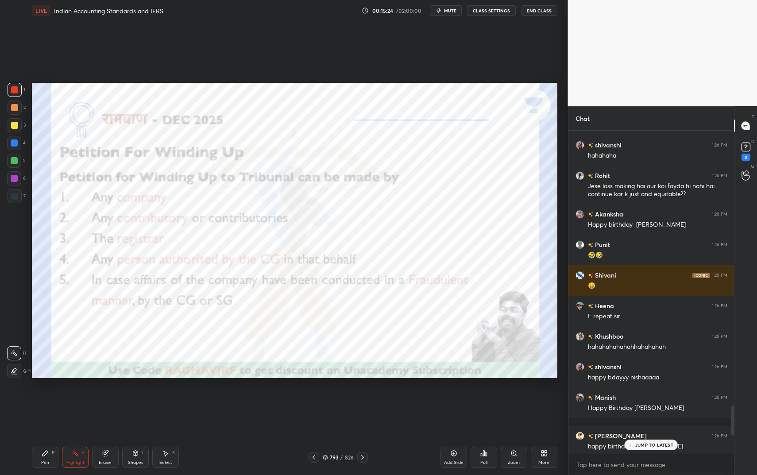
scroll to position [3193, 0]
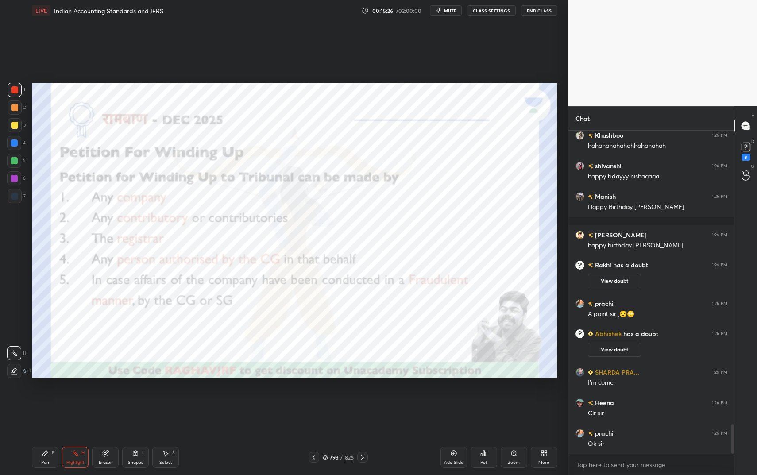
click at [72, 399] on icon at bounding box center [75, 453] width 7 height 7
click at [74, 399] on icon at bounding box center [75, 453] width 7 height 7
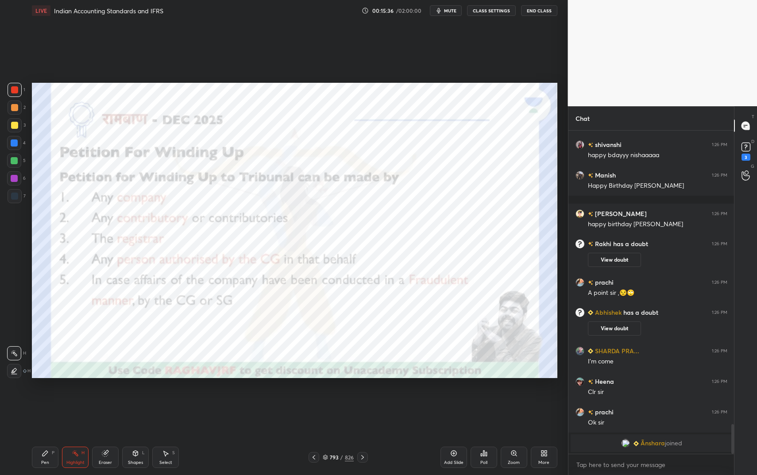
click at [41, 399] on div "Pen P" at bounding box center [45, 457] width 27 height 21
drag, startPoint x: 41, startPoint y: 461, endPoint x: 64, endPoint y: 408, distance: 57.7
click at [41, 399] on div "Pen P" at bounding box center [45, 457] width 27 height 21
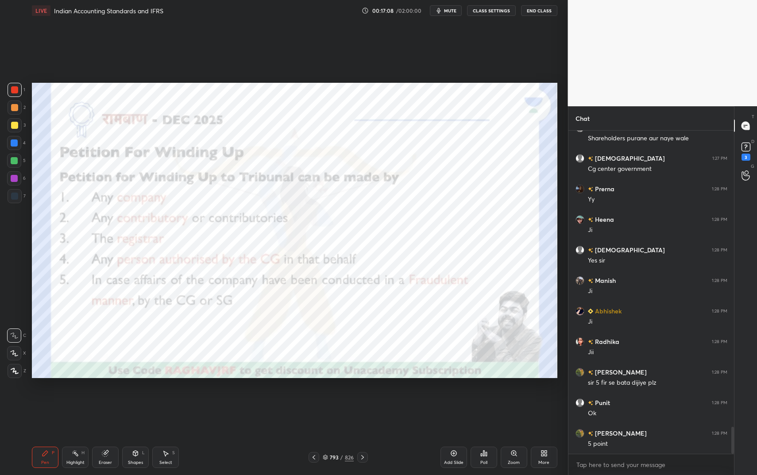
scroll to position [3583, 0]
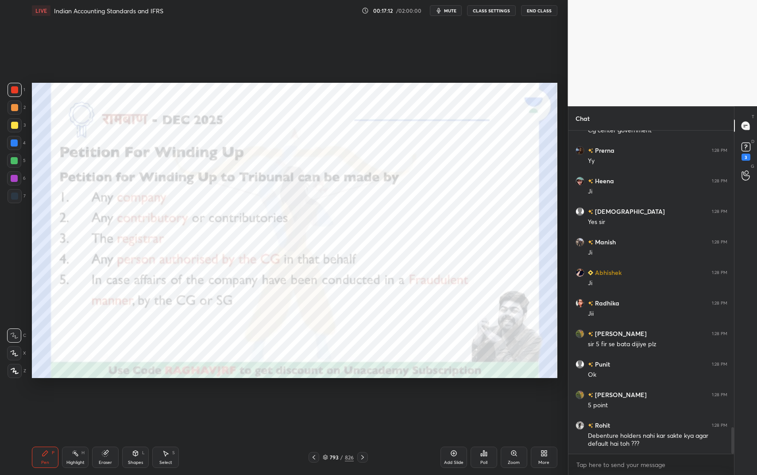
click at [73, 399] on icon at bounding box center [75, 453] width 7 height 7
click at [79, 399] on div "Highlight H" at bounding box center [75, 457] width 27 height 21
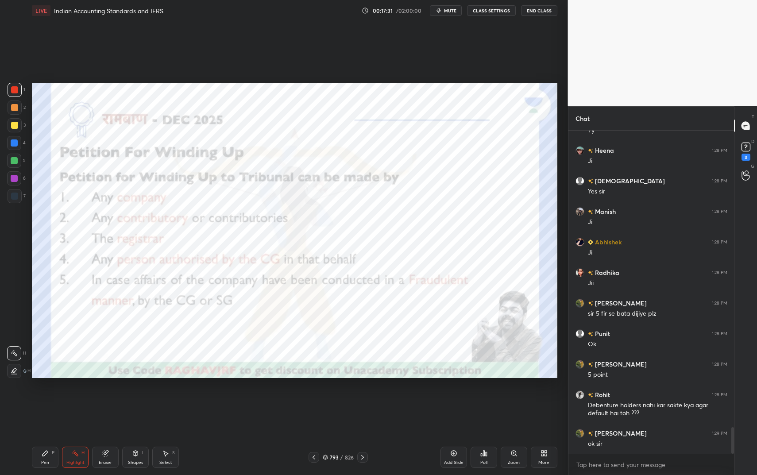
click at [52, 399] on div "P" at bounding box center [53, 453] width 3 height 4
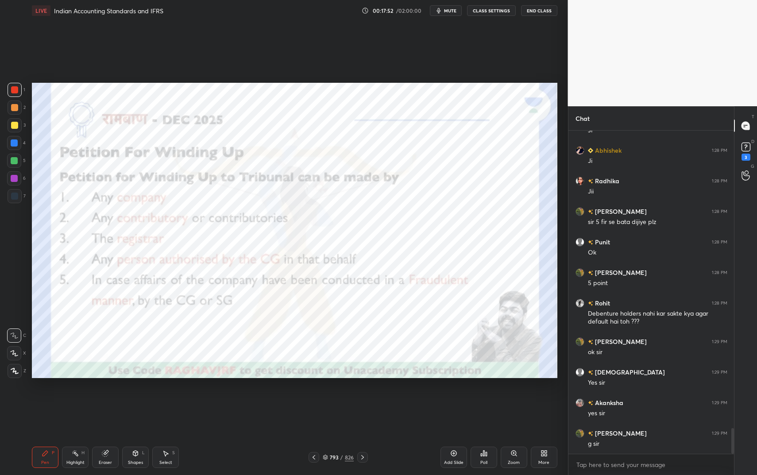
scroll to position [3736, 0]
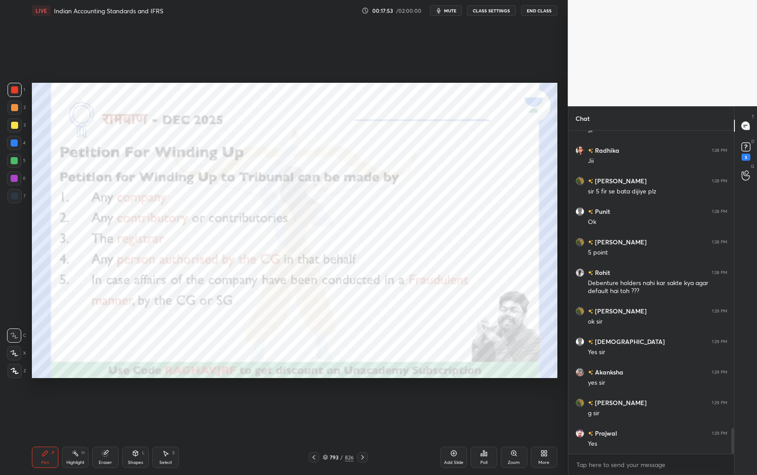
click at [453, 399] on icon at bounding box center [453, 453] width 7 height 7
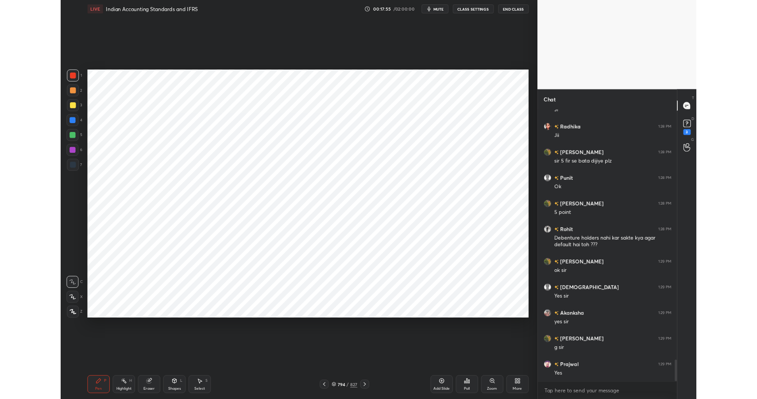
scroll to position [3767, 0]
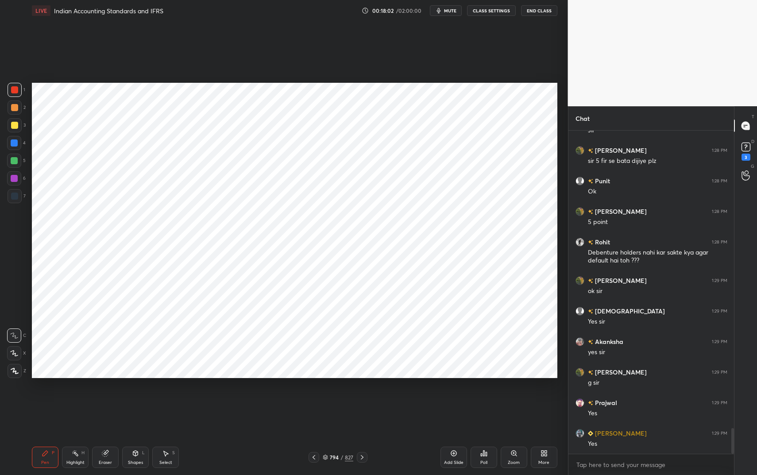
click at [147, 399] on div "Shapes L" at bounding box center [135, 457] width 27 height 21
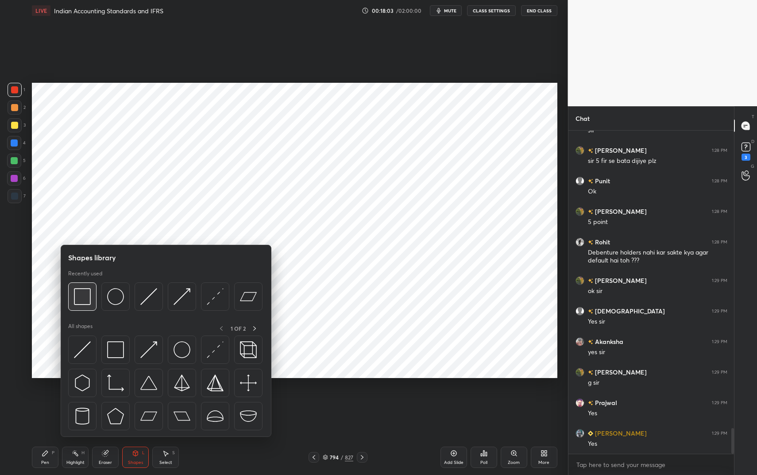
click at [89, 299] on img at bounding box center [82, 296] width 17 height 17
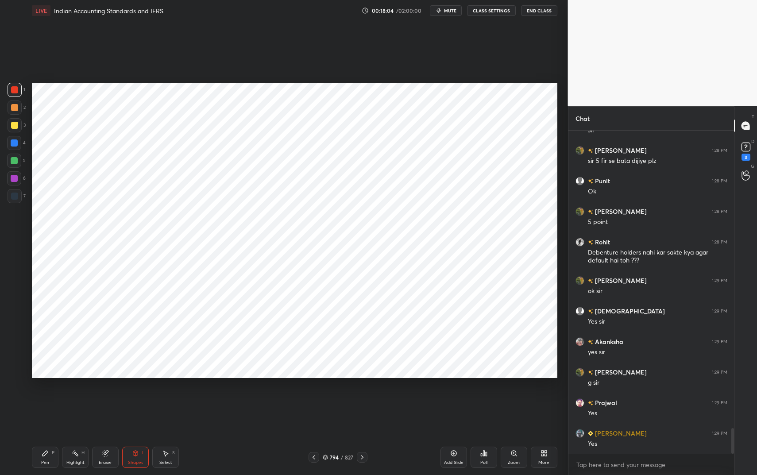
click at [49, 399] on div "Pen P" at bounding box center [45, 457] width 27 height 21
drag, startPoint x: 49, startPoint y: 452, endPoint x: 45, endPoint y: 407, distance: 45.4
click at [48, 399] on div "Pen P" at bounding box center [45, 457] width 27 height 21
click at [12, 146] on div at bounding box center [14, 143] width 7 height 7
click at [16, 176] on div at bounding box center [14, 178] width 7 height 7
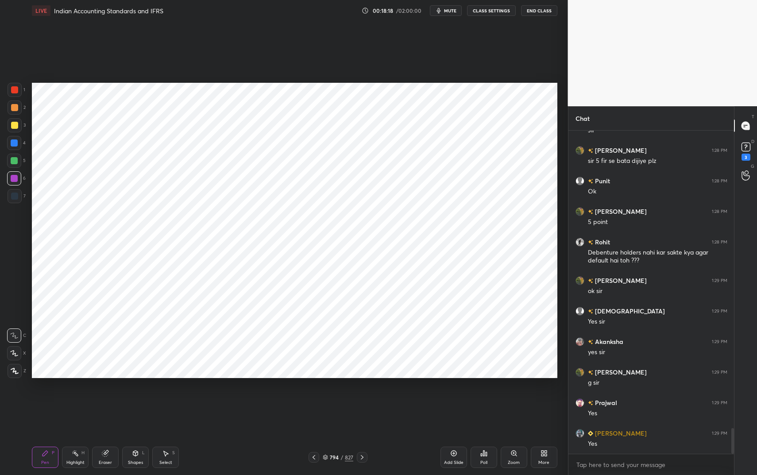
drag, startPoint x: 16, startPoint y: 176, endPoint x: 25, endPoint y: 182, distance: 10.6
click at [16, 176] on div at bounding box center [14, 178] width 7 height 7
click at [14, 145] on div at bounding box center [14, 143] width 7 height 7
click at [130, 399] on div "Shapes L" at bounding box center [135, 457] width 27 height 21
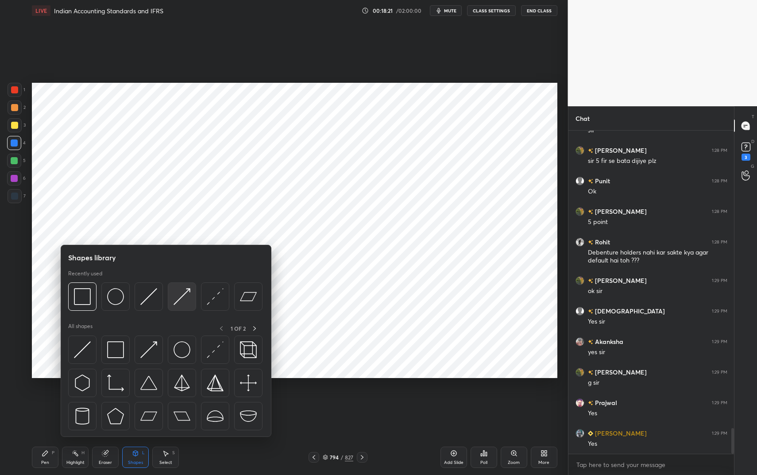
click at [178, 299] on img at bounding box center [182, 296] width 17 height 17
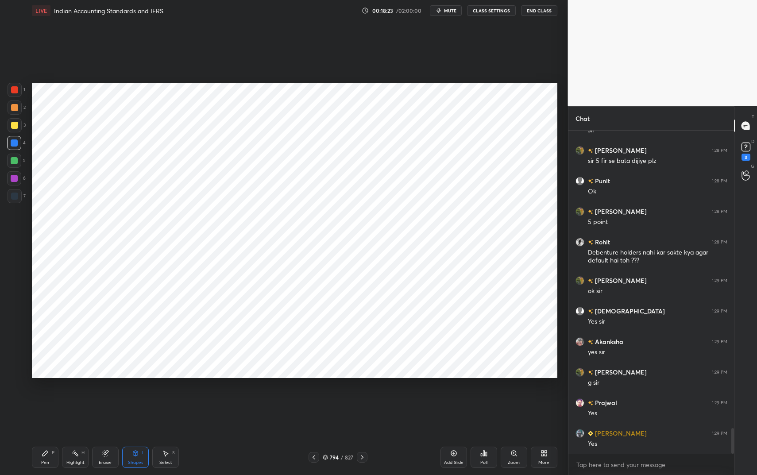
click at [48, 399] on icon at bounding box center [45, 453] width 7 height 7
drag, startPoint x: 144, startPoint y: 461, endPoint x: 145, endPoint y: 440, distance: 20.9
click at [144, 399] on div "Shapes L" at bounding box center [135, 457] width 27 height 21
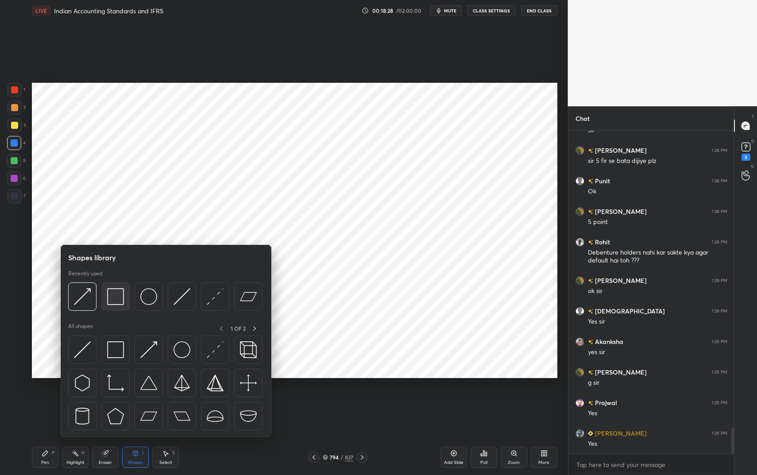
click at [114, 303] on img at bounding box center [115, 296] width 17 height 17
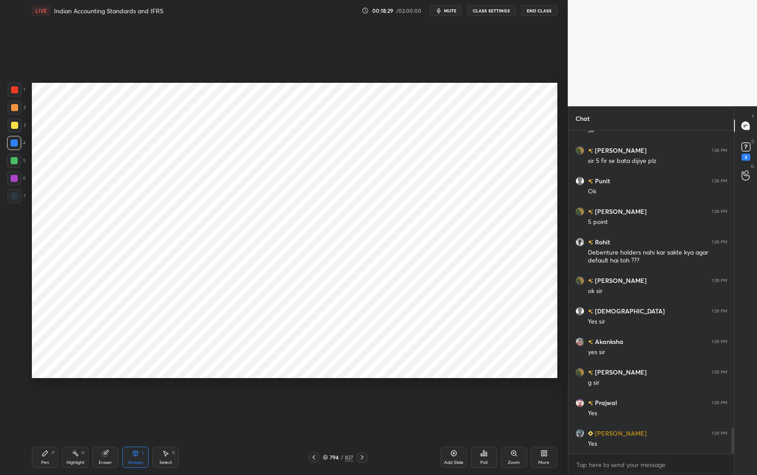
click at [138, 399] on icon at bounding box center [135, 453] width 7 height 7
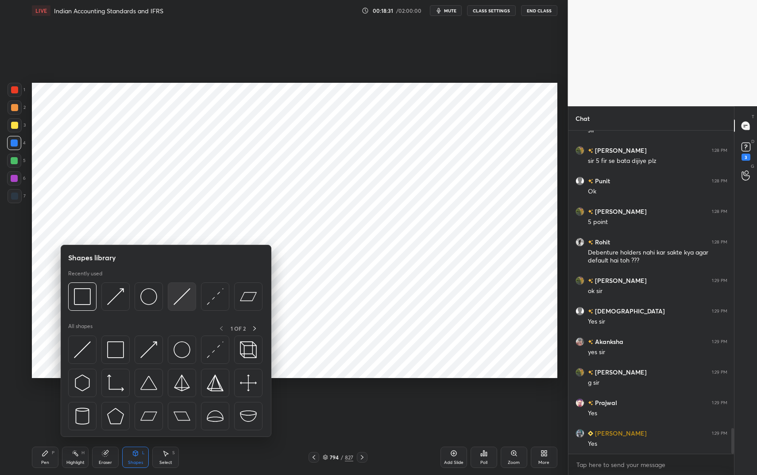
click at [183, 298] on img at bounding box center [182, 296] width 17 height 17
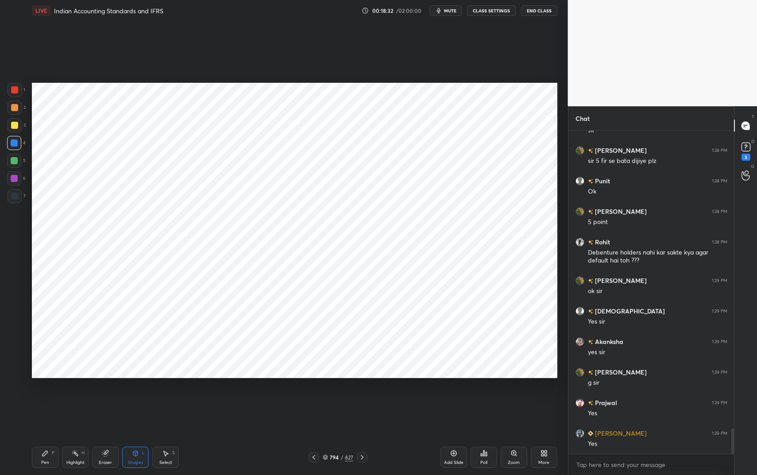
click at [11, 175] on div at bounding box center [14, 178] width 7 height 7
drag, startPoint x: 11, startPoint y: 175, endPoint x: 27, endPoint y: 182, distance: 18.3
click at [11, 175] on div at bounding box center [14, 178] width 7 height 7
drag, startPoint x: 47, startPoint y: 451, endPoint x: 59, endPoint y: 439, distance: 16.3
click at [47, 399] on icon at bounding box center [45, 453] width 7 height 7
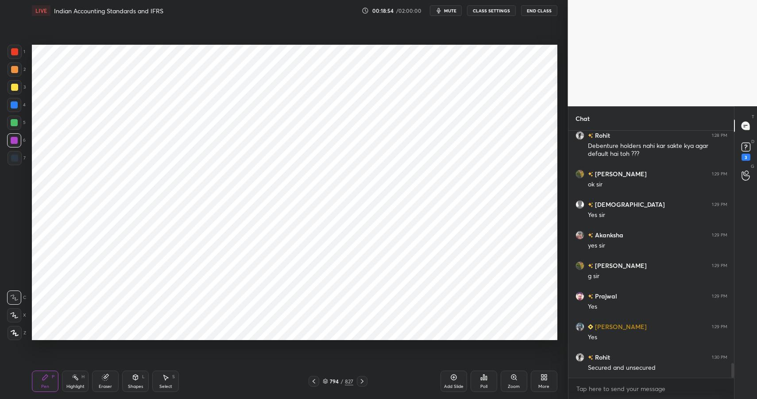
scroll to position [3904, 0]
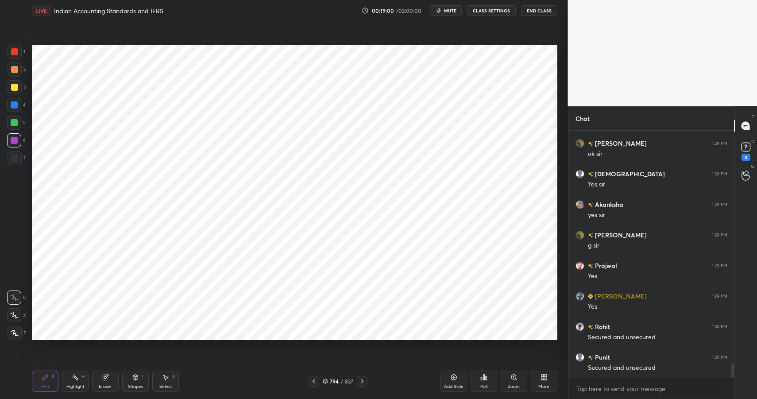
drag, startPoint x: 132, startPoint y: 387, endPoint x: 138, endPoint y: 372, distance: 16.3
click at [132, 387] on div "Shapes" at bounding box center [135, 386] width 15 height 4
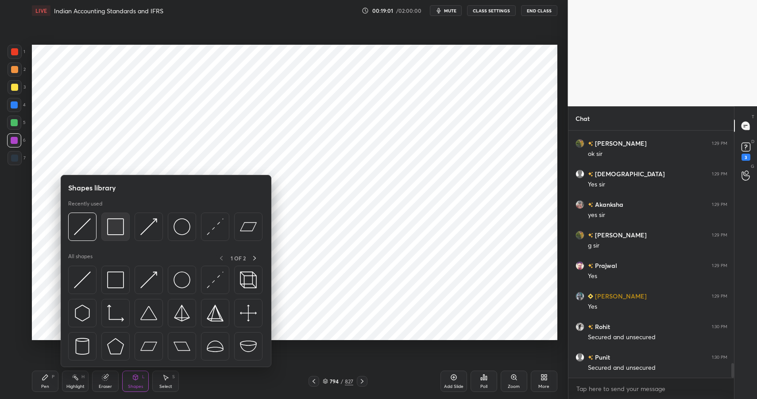
click at [115, 233] on img at bounding box center [115, 226] width 17 height 17
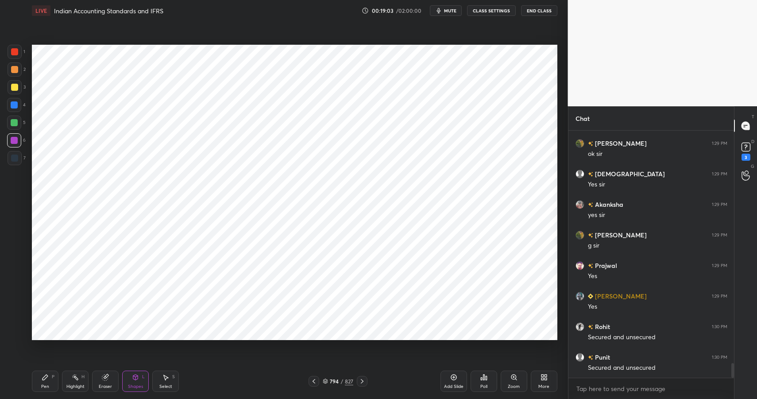
click at [45, 377] on icon at bounding box center [45, 377] width 5 height 5
click at [46, 379] on icon at bounding box center [45, 377] width 7 height 7
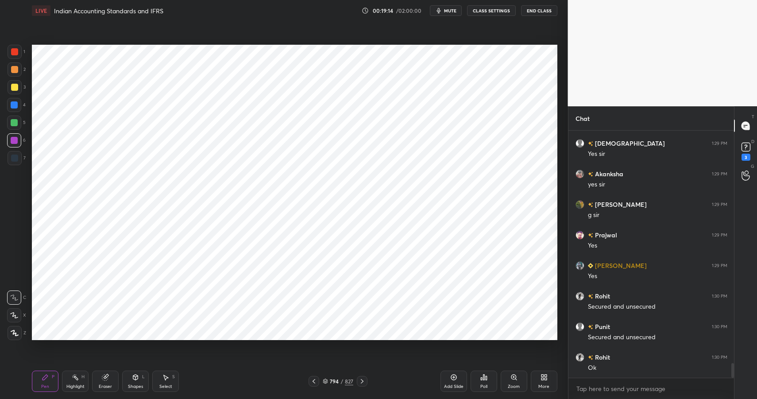
click at [135, 377] on icon at bounding box center [135, 377] width 5 height 5
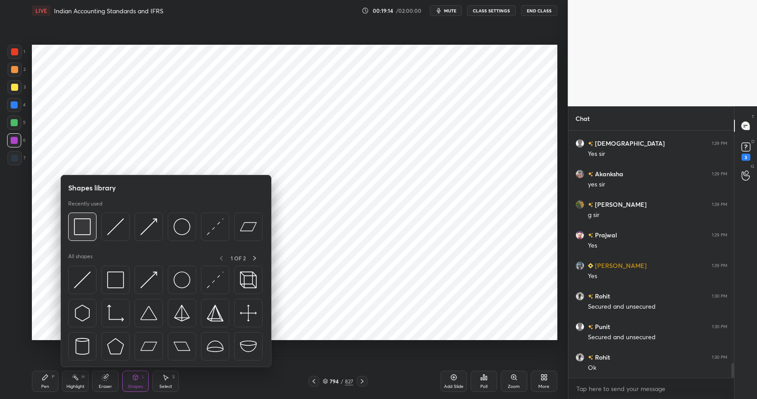
click at [92, 224] on div at bounding box center [82, 227] width 28 height 28
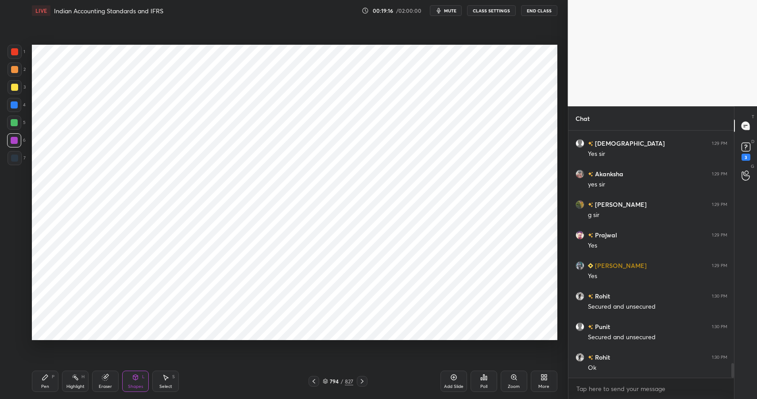
click at [76, 376] on icon at bounding box center [75, 377] width 7 height 7
click at [82, 379] on div "H" at bounding box center [82, 377] width 3 height 4
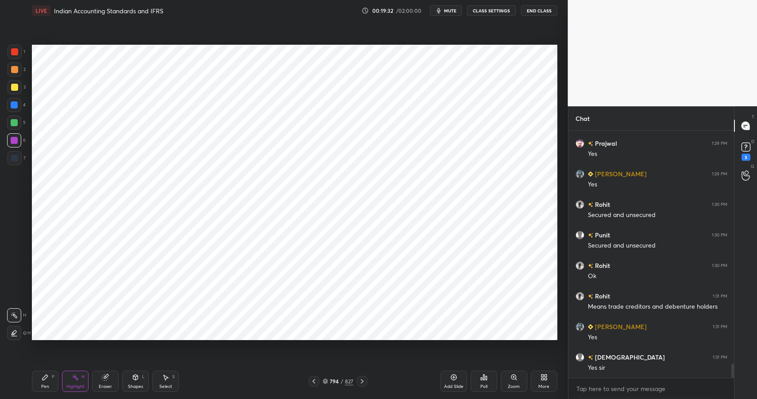
scroll to position [4057, 0]
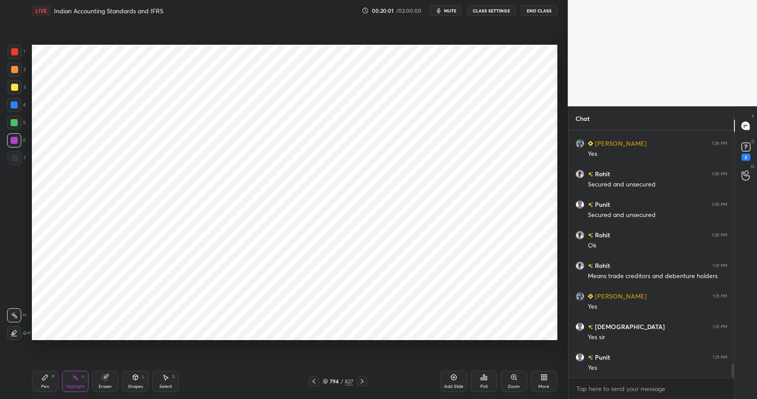
click at [16, 119] on div at bounding box center [14, 122] width 7 height 7
drag, startPoint x: 42, startPoint y: 379, endPoint x: 47, endPoint y: 380, distance: 5.1
click at [43, 380] on icon at bounding box center [45, 377] width 5 height 5
click at [81, 381] on div "Highlight H" at bounding box center [75, 381] width 27 height 21
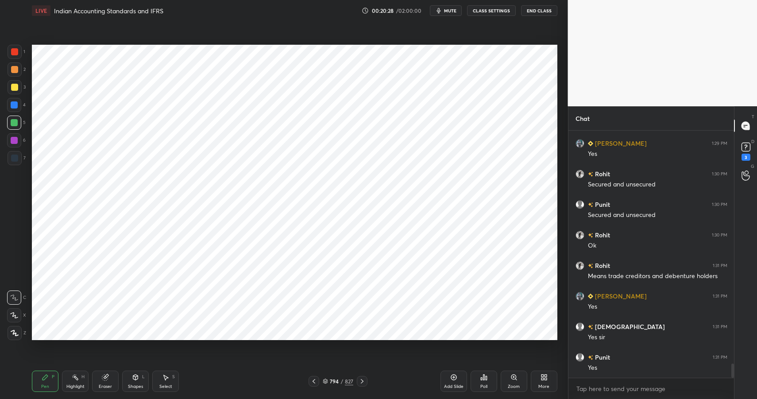
click at [82, 383] on div "Highlight H" at bounding box center [75, 381] width 27 height 21
click at [43, 384] on div "Pen" at bounding box center [45, 386] width 8 height 4
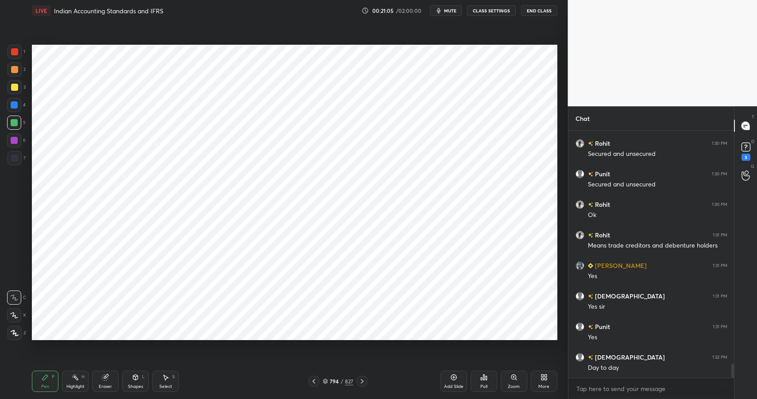
drag, startPoint x: 47, startPoint y: 388, endPoint x: 52, endPoint y: 385, distance: 5.8
click at [47, 388] on div "Pen" at bounding box center [45, 386] width 8 height 4
click at [12, 67] on div at bounding box center [14, 69] width 7 height 7
click at [14, 68] on div at bounding box center [14, 69] width 7 height 7
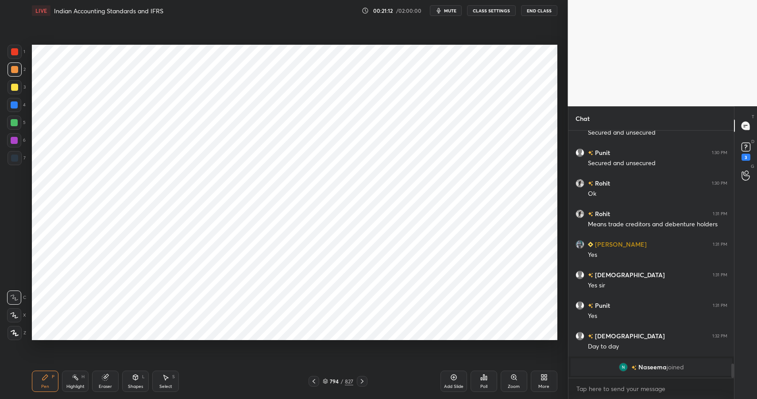
scroll to position [3856, 0]
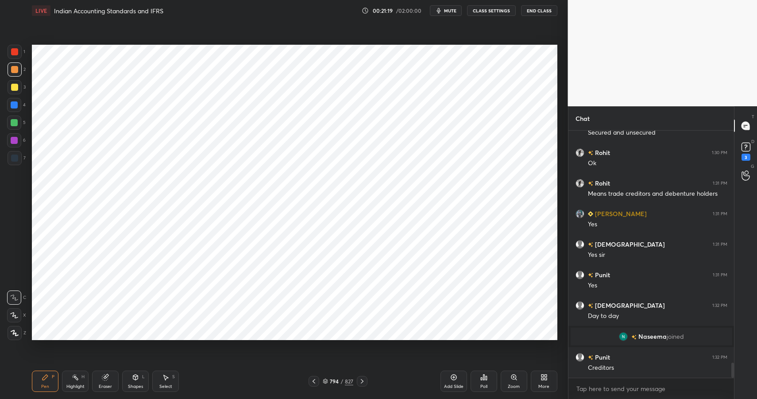
click at [79, 383] on div "Highlight H" at bounding box center [75, 381] width 27 height 21
drag, startPoint x: 80, startPoint y: 379, endPoint x: 119, endPoint y: 353, distance: 46.3
click at [82, 379] on div "Highlight H" at bounding box center [75, 381] width 27 height 21
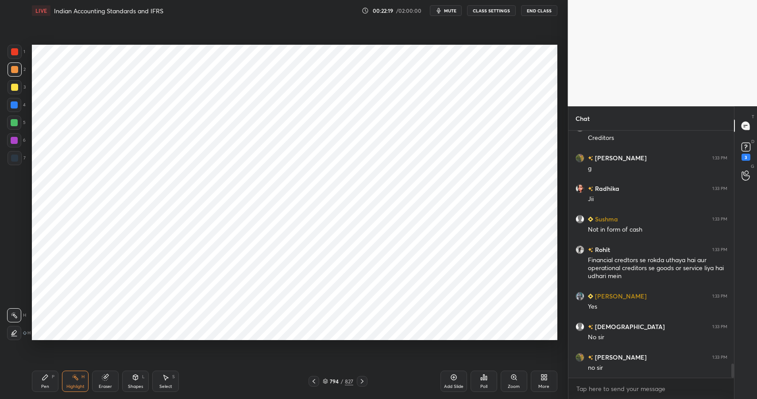
scroll to position [4117, 0]
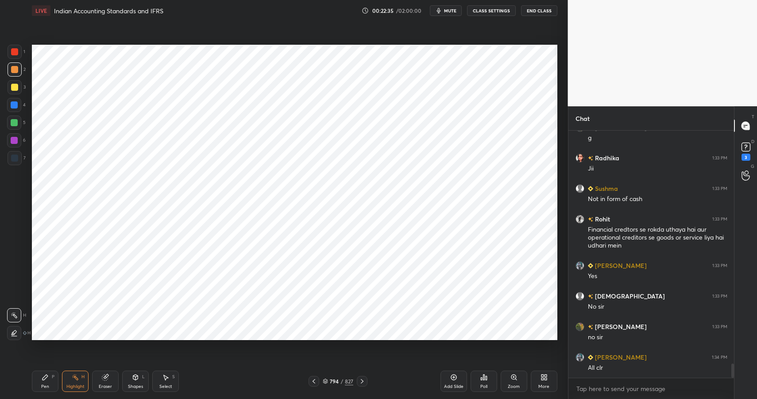
click at [44, 381] on div "Pen P" at bounding box center [45, 381] width 27 height 21
drag, startPoint x: 44, startPoint y: 382, endPoint x: 76, endPoint y: 349, distance: 45.4
click at [44, 382] on div "Pen P" at bounding box center [45, 381] width 27 height 21
click at [13, 140] on div at bounding box center [14, 140] width 7 height 7
click at [11, 141] on div at bounding box center [14, 140] width 7 height 7
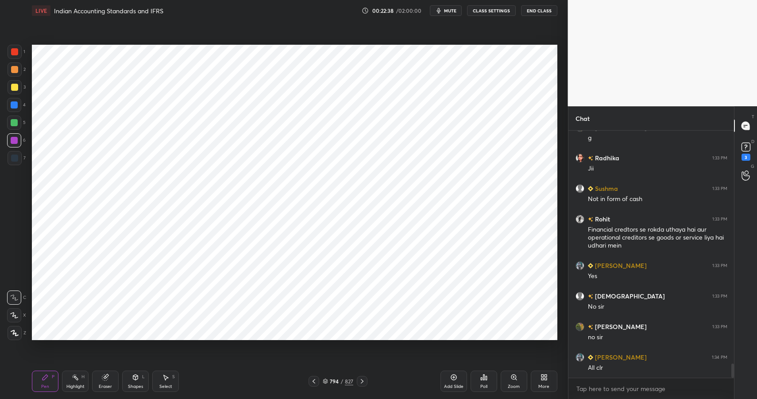
click at [17, 50] on div at bounding box center [14, 51] width 7 height 7
drag, startPoint x: 17, startPoint y: 50, endPoint x: 26, endPoint y: 56, distance: 10.5
click at [16, 53] on div at bounding box center [14, 51] width 7 height 7
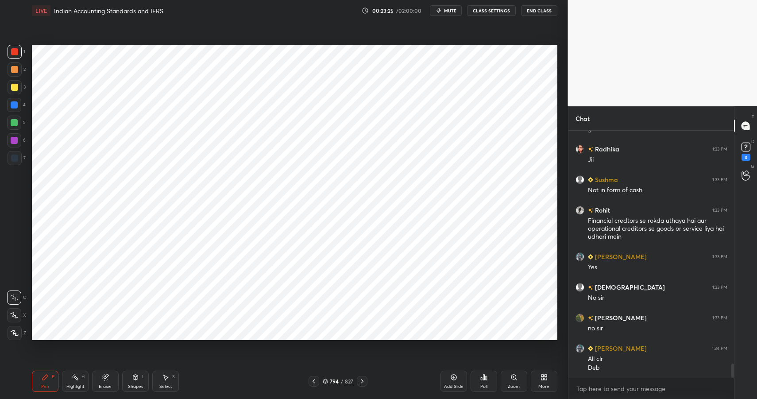
scroll to position [4156, 0]
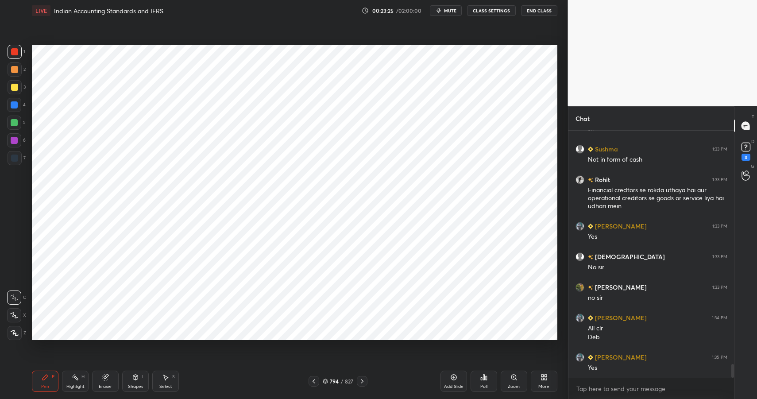
click at [15, 139] on div at bounding box center [14, 140] width 7 height 7
click at [16, 141] on div at bounding box center [14, 140] width 7 height 7
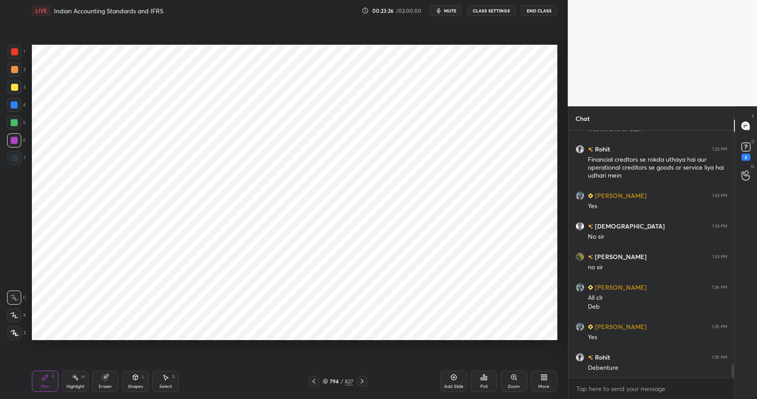
click at [14, 156] on div at bounding box center [14, 158] width 7 height 7
click at [49, 384] on div "Pen P" at bounding box center [45, 381] width 27 height 21
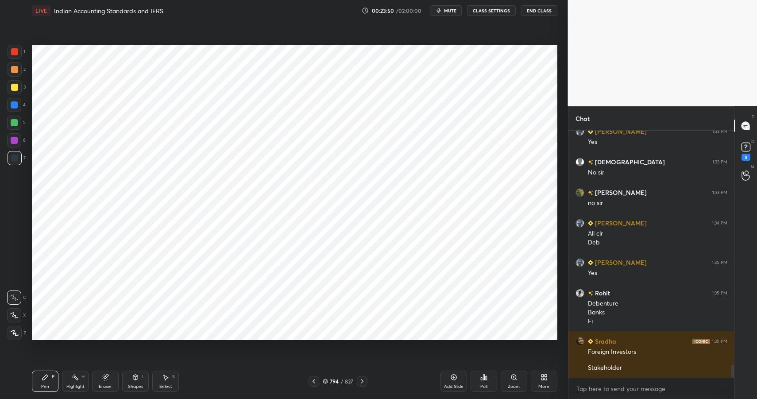
scroll to position [4282, 0]
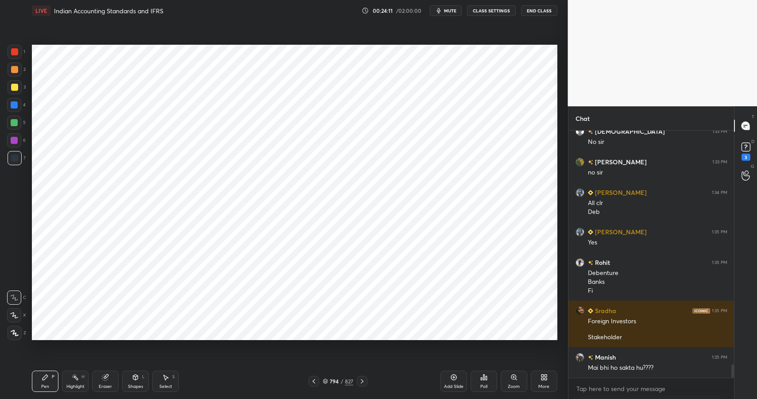
click at [83, 382] on div "Highlight H" at bounding box center [75, 381] width 27 height 21
click at [84, 383] on div "Highlight H" at bounding box center [75, 381] width 27 height 21
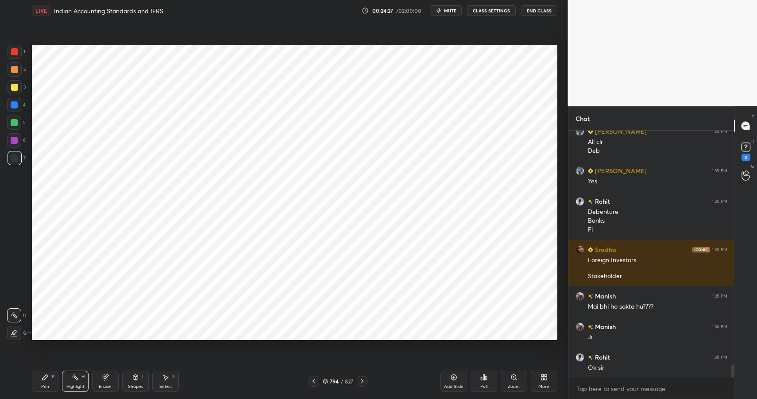
scroll to position [4373, 0]
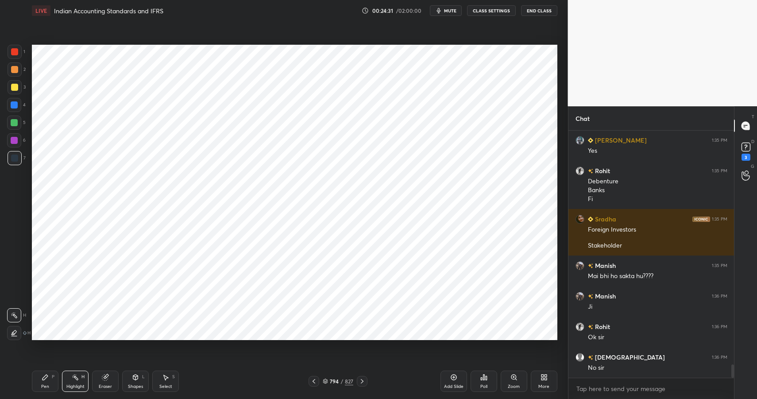
click at [14, 90] on div at bounding box center [15, 87] width 14 height 14
click at [17, 105] on div at bounding box center [14, 104] width 7 height 7
click at [16, 105] on div at bounding box center [14, 104] width 7 height 7
click at [42, 384] on div "Pen" at bounding box center [45, 386] width 8 height 4
click at [44, 383] on div "Pen P" at bounding box center [45, 381] width 27 height 21
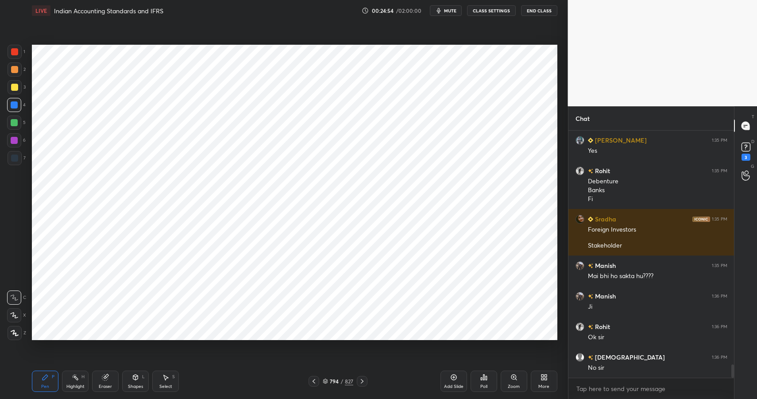
scroll to position [4404, 0]
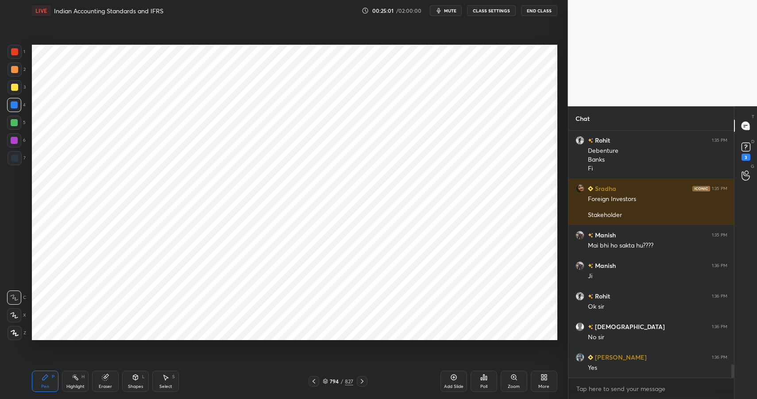
click at [141, 380] on div "Shapes L" at bounding box center [135, 381] width 27 height 21
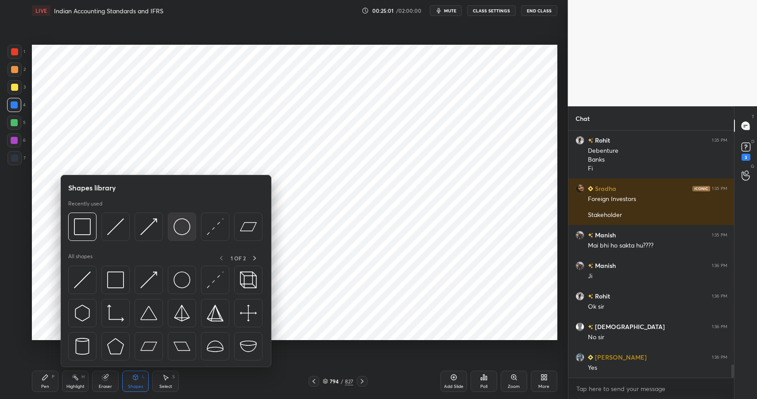
click at [179, 233] on img at bounding box center [182, 226] width 17 height 17
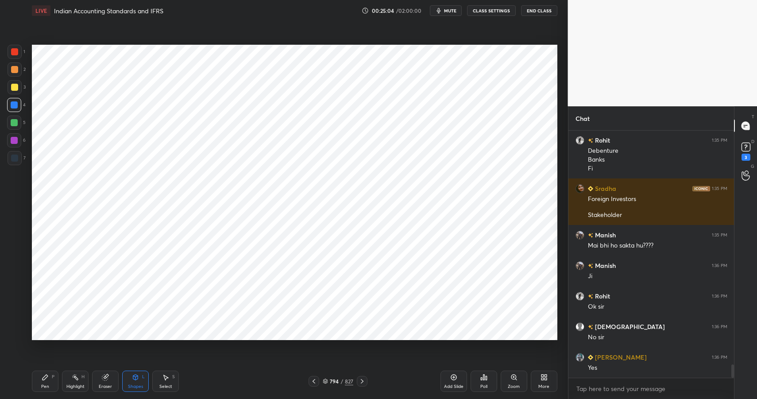
click at [41, 379] on div "Pen P" at bounding box center [45, 381] width 27 height 21
click at [43, 382] on div "Pen P" at bounding box center [45, 381] width 27 height 21
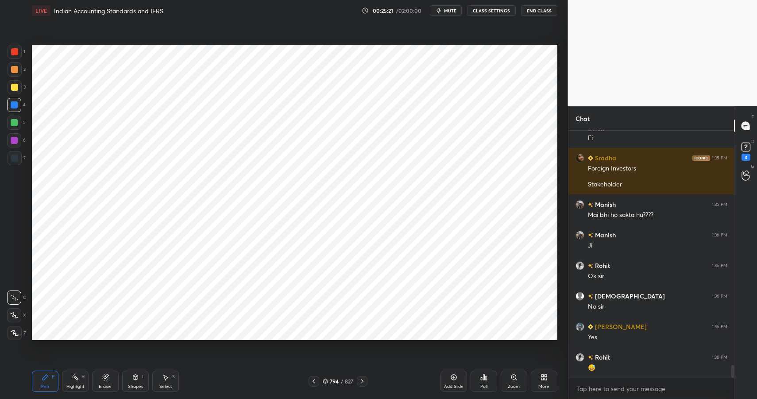
drag, startPoint x: 137, startPoint y: 378, endPoint x: 147, endPoint y: 372, distance: 11.7
click at [140, 380] on div "Shapes L" at bounding box center [135, 381] width 27 height 21
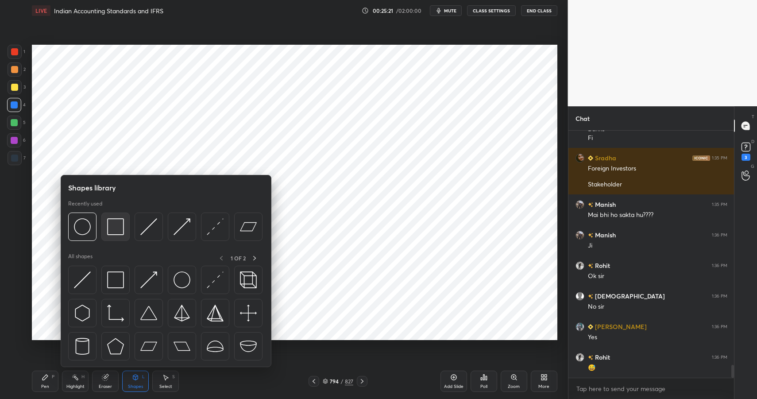
click at [110, 227] on img at bounding box center [115, 226] width 17 height 17
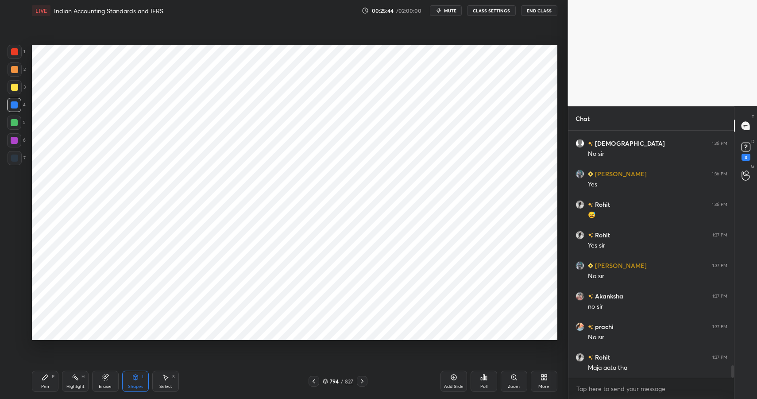
scroll to position [4618, 0]
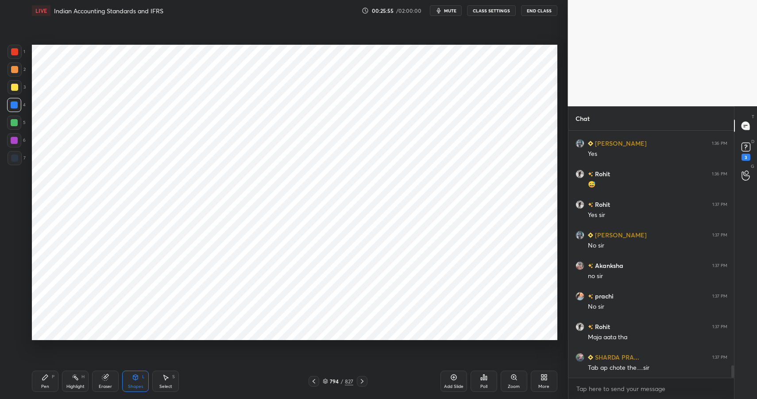
click at [48, 378] on div "Pen P" at bounding box center [45, 381] width 27 height 21
drag, startPoint x: 50, startPoint y: 378, endPoint x: 93, endPoint y: 371, distance: 43.5
click at [54, 380] on div "Pen P" at bounding box center [45, 381] width 27 height 21
click at [16, 66] on div at bounding box center [14, 69] width 7 height 7
drag, startPoint x: 16, startPoint y: 52, endPoint x: 23, endPoint y: 56, distance: 8.5
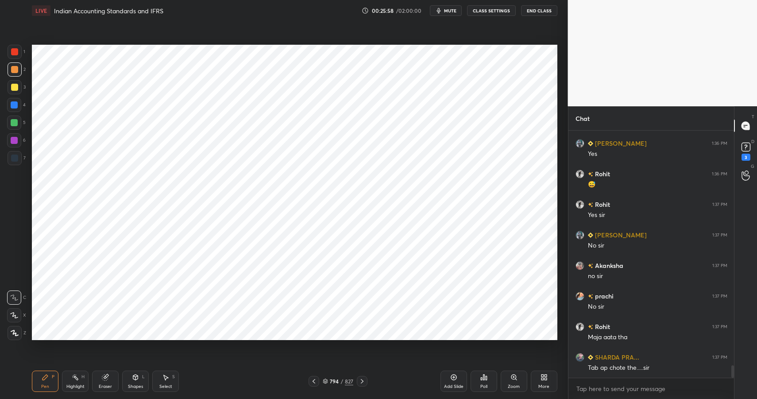
click at [16, 52] on div at bounding box center [14, 51] width 7 height 7
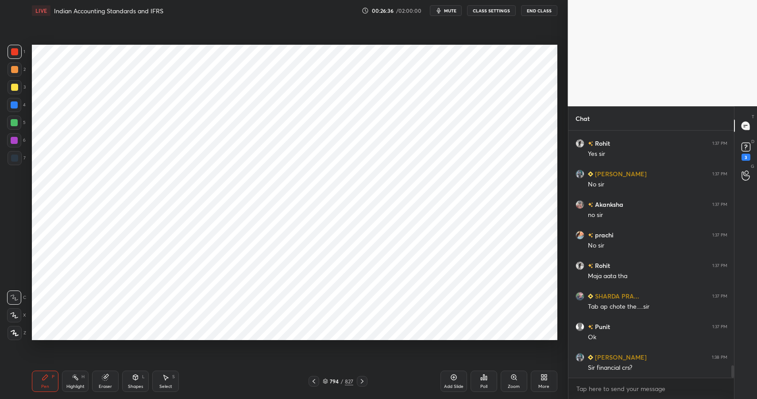
scroll to position [4688, 0]
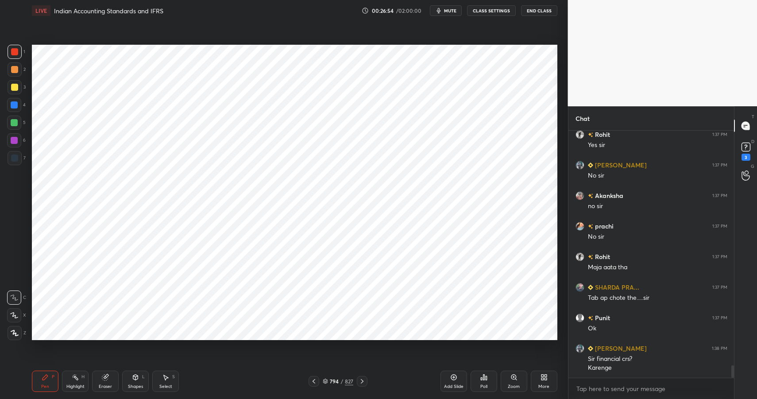
drag, startPoint x: 73, startPoint y: 382, endPoint x: 101, endPoint y: 355, distance: 39.2
click at [76, 382] on div "Highlight H" at bounding box center [75, 381] width 27 height 21
click at [48, 381] on div "Pen P" at bounding box center [45, 381] width 27 height 21
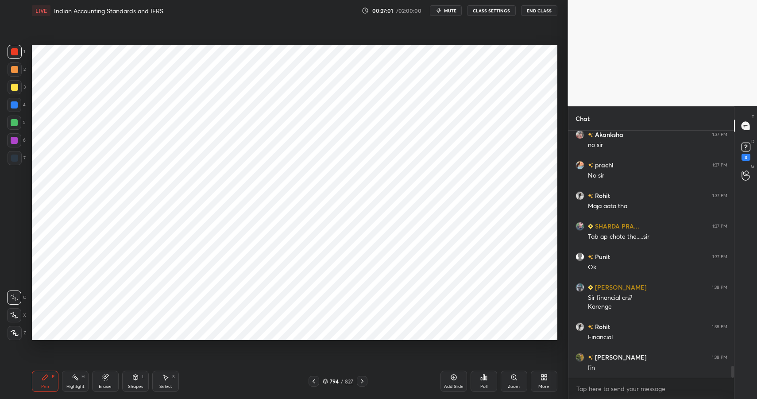
scroll to position [4780, 0]
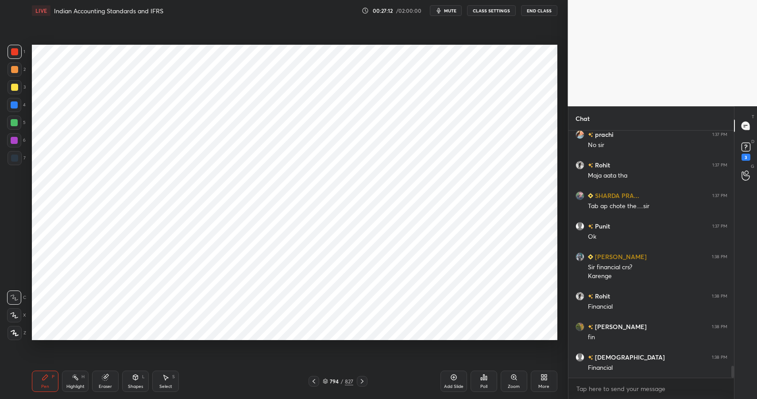
click at [14, 121] on div at bounding box center [14, 122] width 7 height 7
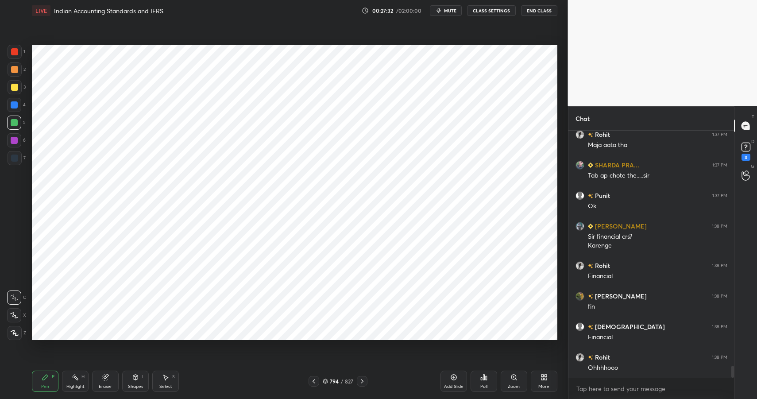
click at [13, 108] on div at bounding box center [14, 104] width 7 height 7
drag, startPoint x: 13, startPoint y: 108, endPoint x: 26, endPoint y: 106, distance: 13.0
click at [13, 108] on div at bounding box center [14, 104] width 7 height 7
click at [14, 160] on div at bounding box center [14, 158] width 7 height 7
click at [11, 161] on div at bounding box center [15, 158] width 14 height 14
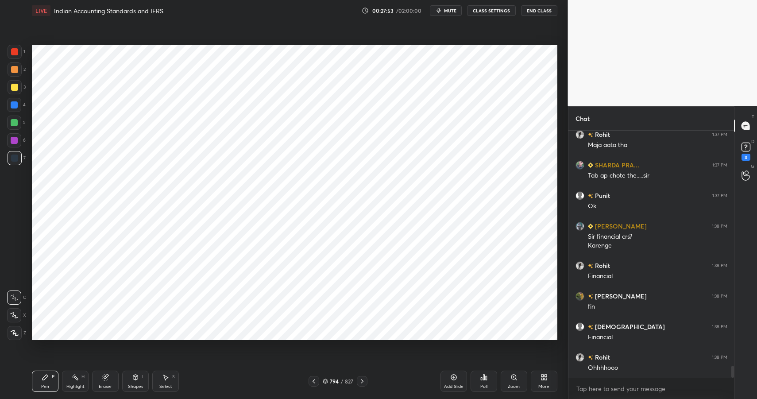
click at [66, 381] on div "Highlight H" at bounding box center [75, 381] width 27 height 21
click at [72, 383] on div "Highlight H" at bounding box center [75, 381] width 27 height 21
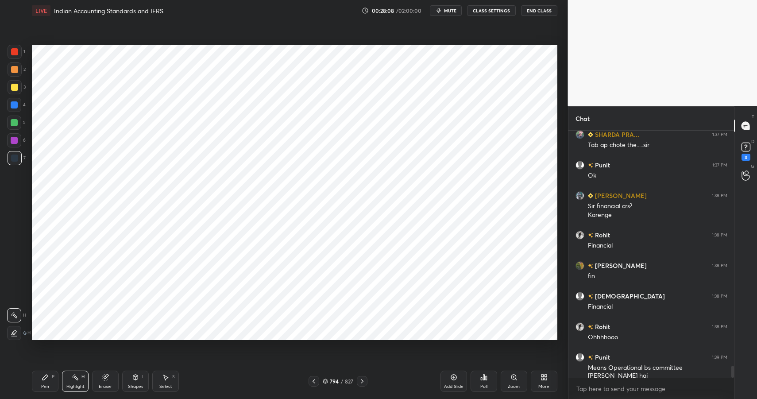
scroll to position [4871, 0]
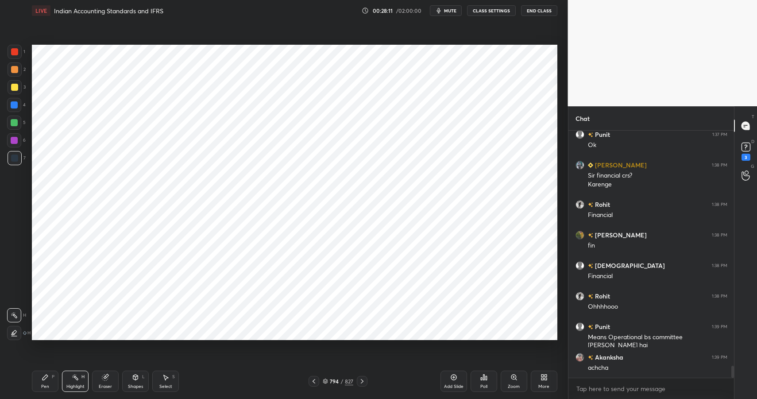
click at [46, 380] on icon at bounding box center [45, 377] width 7 height 7
drag, startPoint x: 46, startPoint y: 380, endPoint x: 60, endPoint y: 369, distance: 18.3
click at [46, 380] on icon at bounding box center [45, 377] width 7 height 7
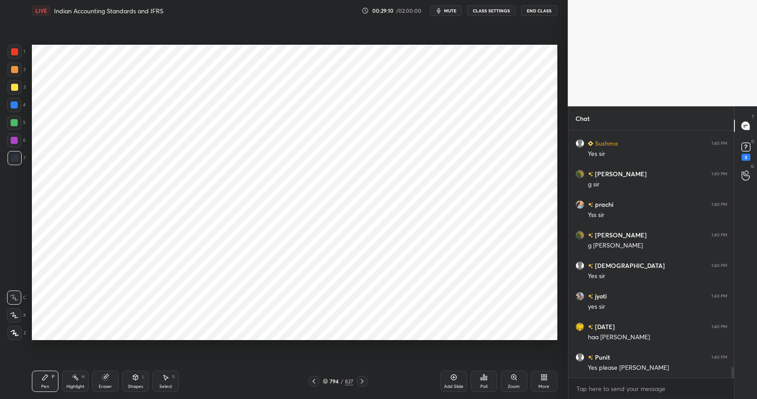
scroll to position [5393, 0]
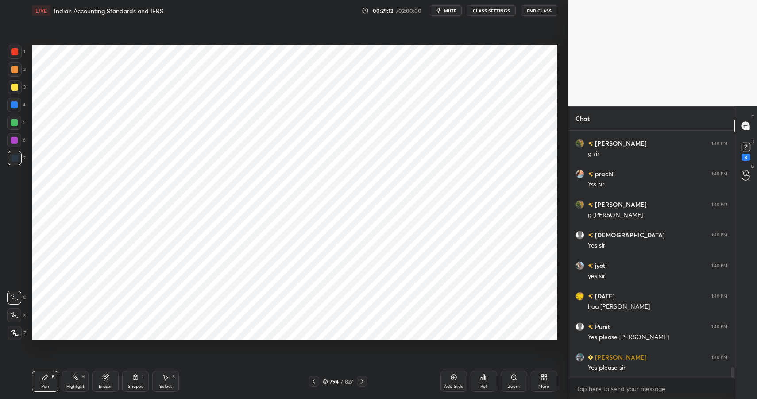
click at [129, 385] on div "Shapes" at bounding box center [135, 386] width 15 height 4
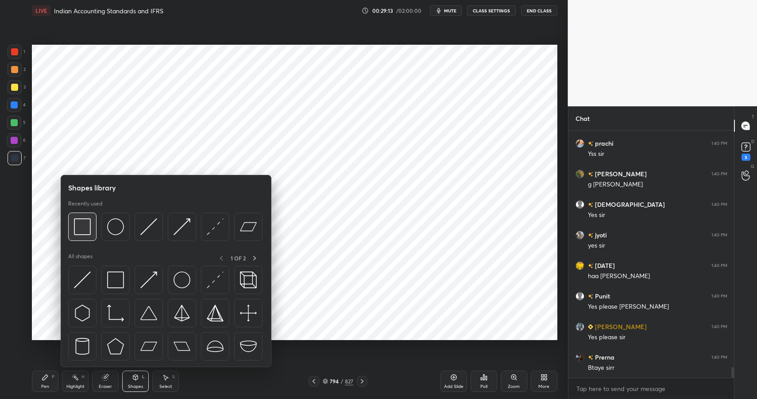
click at [70, 224] on div at bounding box center [82, 227] width 28 height 28
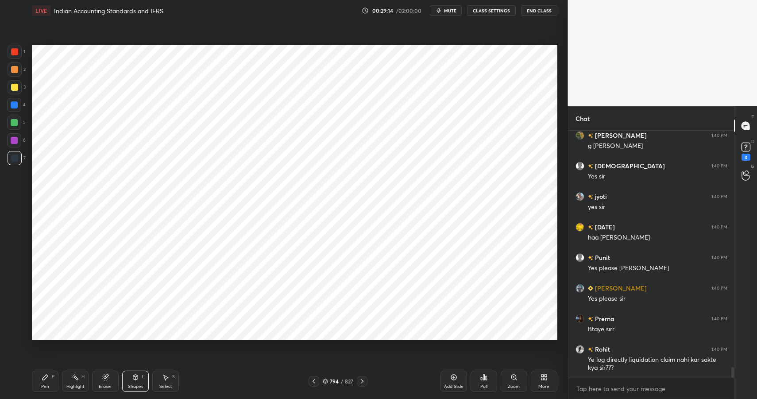
scroll to position [5493, 0]
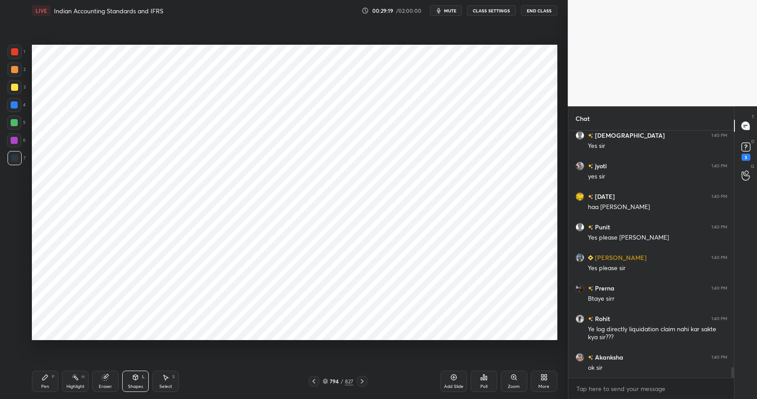
click at [72, 385] on div "Highlight" at bounding box center [75, 386] width 18 height 4
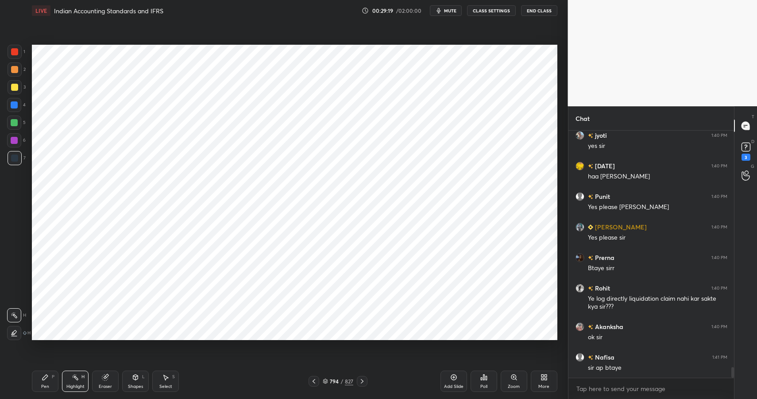
click at [74, 385] on div "Highlight" at bounding box center [75, 386] width 18 height 4
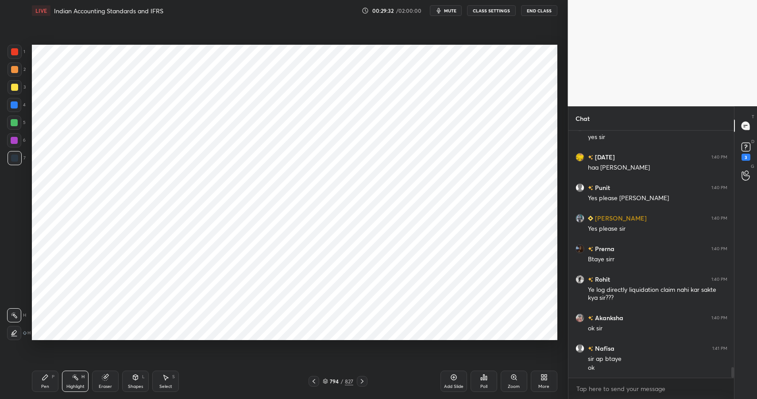
click at [535, 10] on button "End Class" at bounding box center [539, 10] width 36 height 11
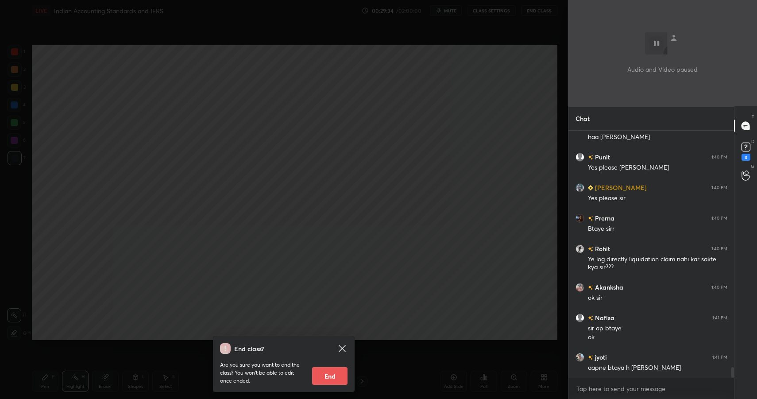
scroll to position [5593, 0]
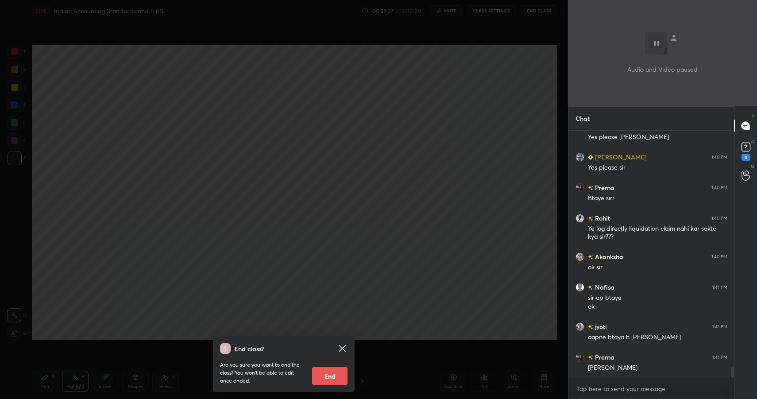
click at [492, 58] on div "End class? Are you sure you want to end the class? You won’t be able to edit on…" at bounding box center [284, 199] width 568 height 399
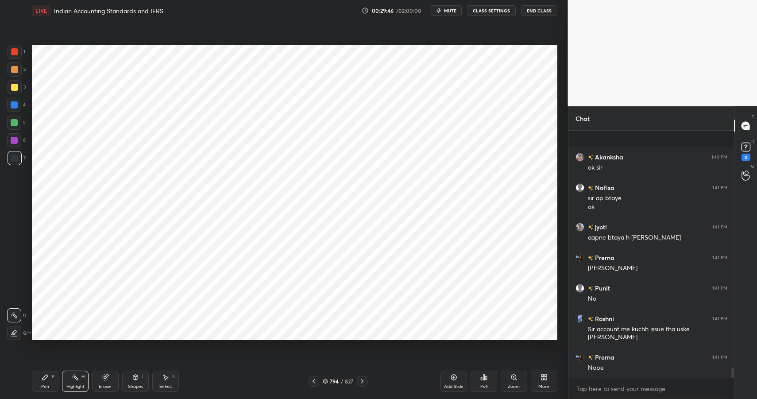
scroll to position [5754, 0]
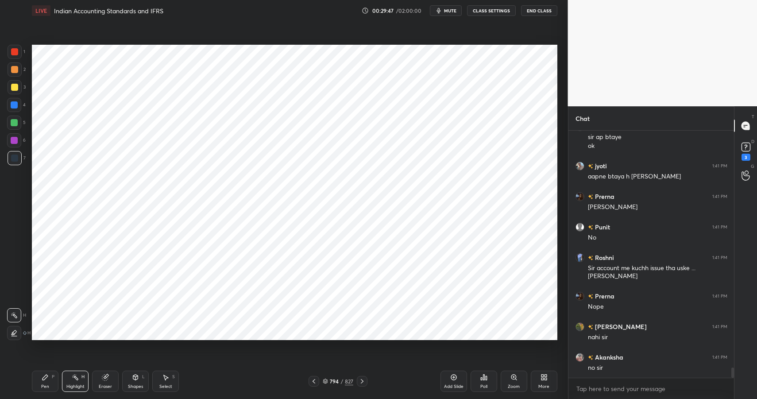
click at [543, 12] on button "End Class" at bounding box center [539, 10] width 36 height 11
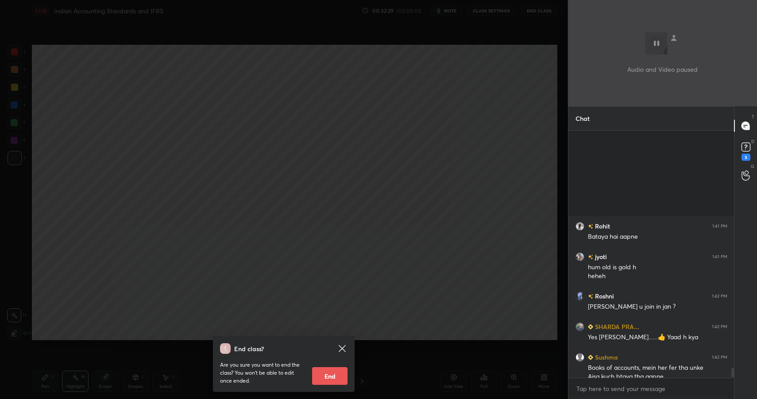
scroll to position [6132, 0]
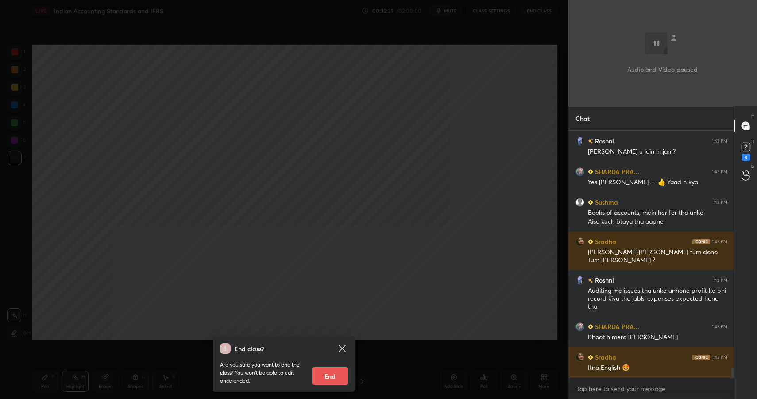
click at [287, 151] on div "End class? Are you sure you want to end the class? You won’t be able to edit on…" at bounding box center [284, 199] width 568 height 399
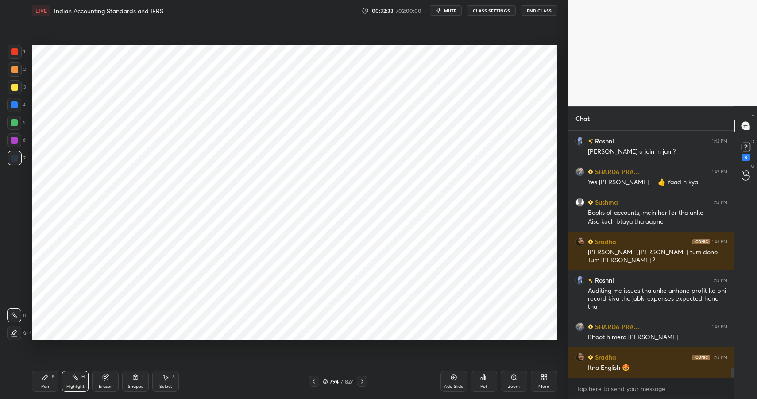
click at [553, 377] on div "More" at bounding box center [544, 381] width 27 height 21
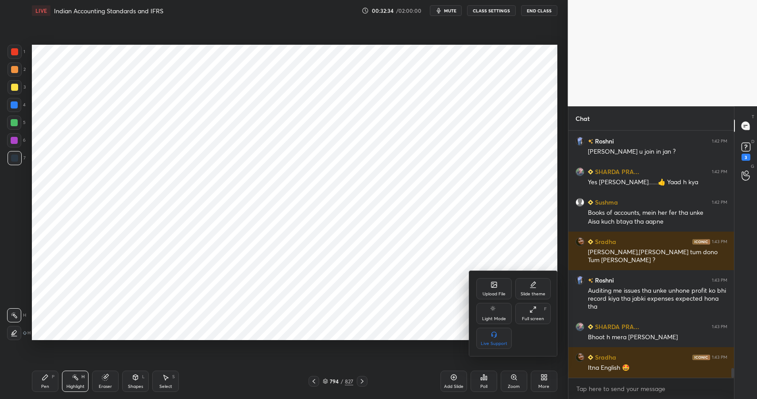
click at [491, 279] on div "Upload File" at bounding box center [494, 288] width 35 height 21
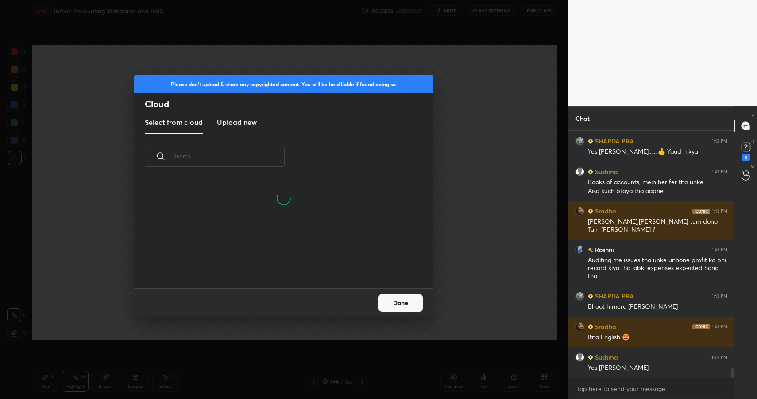
click at [243, 126] on h3 "Upload new" at bounding box center [237, 122] width 40 height 11
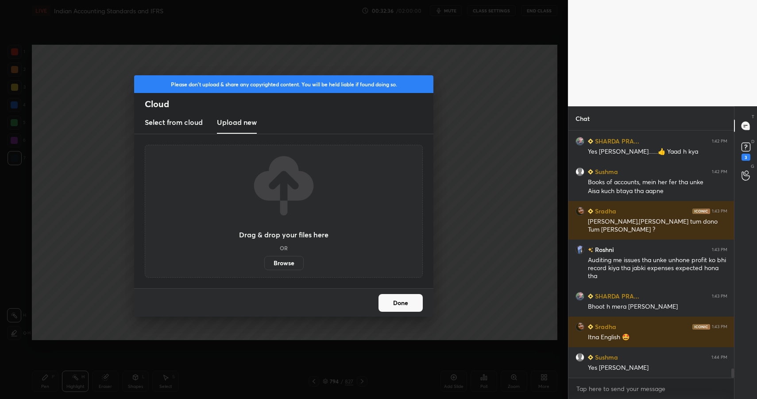
scroll to position [6217, 0]
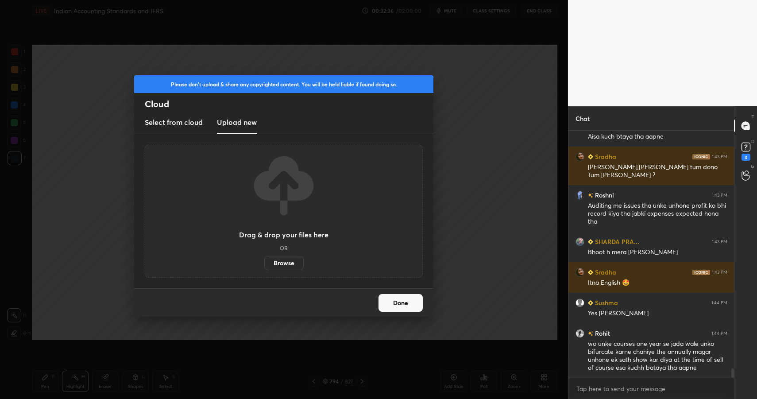
click at [277, 265] on label "Browse" at bounding box center [283, 263] width 39 height 14
click at [264, 265] on input "Browse" at bounding box center [264, 263] width 0 height 14
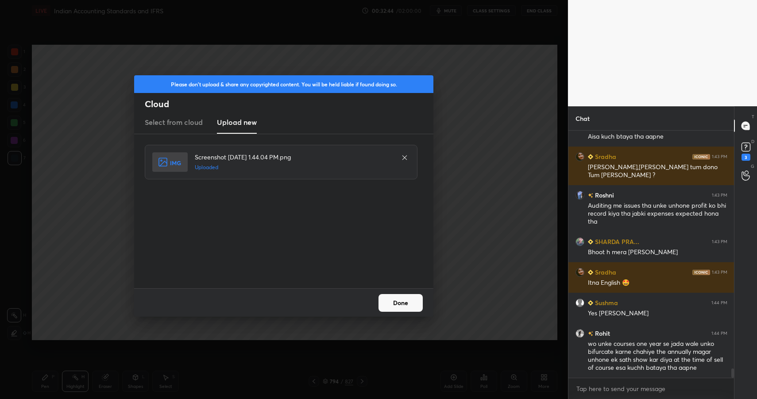
click at [394, 311] on button "Done" at bounding box center [401, 303] width 44 height 18
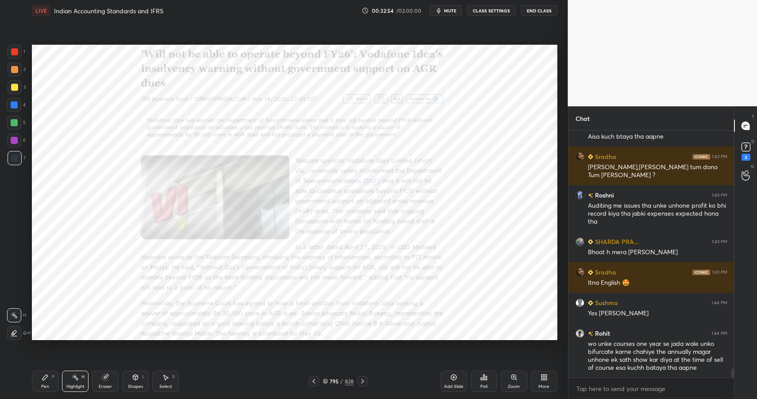
click at [73, 384] on div "Highlight" at bounding box center [75, 386] width 18 height 4
click at [18, 51] on div at bounding box center [15, 52] width 14 height 14
click at [143, 373] on div "Shapes L" at bounding box center [135, 381] width 27 height 21
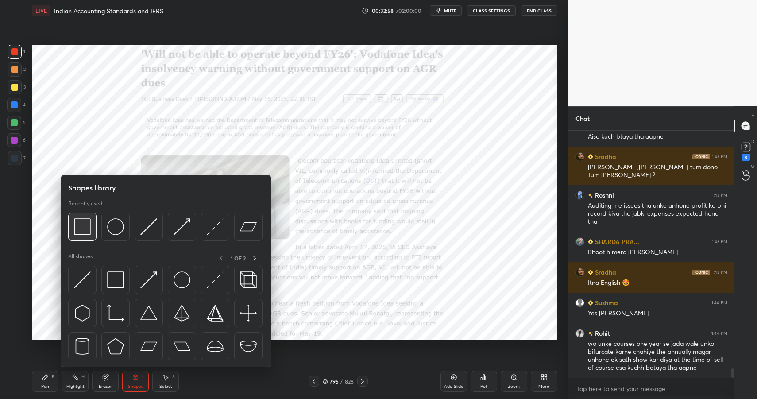
click at [93, 228] on div at bounding box center [82, 227] width 28 height 28
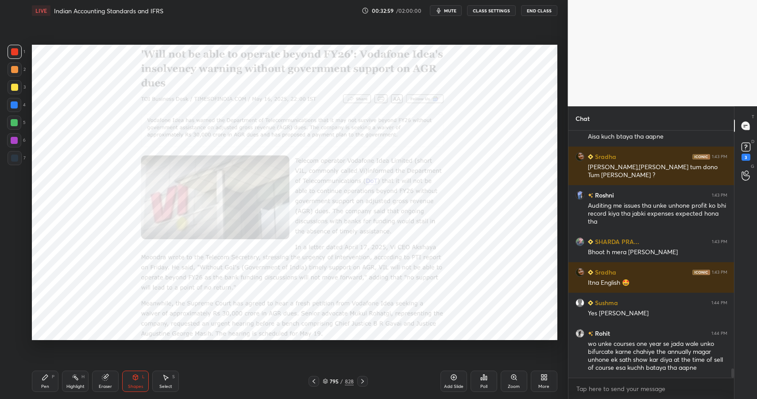
click at [518, 378] on div "Zoom" at bounding box center [514, 381] width 27 height 21
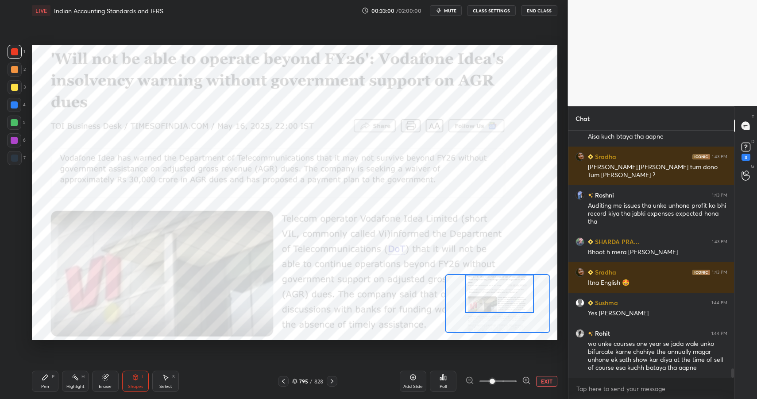
drag, startPoint x: 515, startPoint y: 293, endPoint x: 513, endPoint y: 289, distance: 4.6
click at [516, 289] on div at bounding box center [499, 294] width 69 height 38
drag, startPoint x: 514, startPoint y: 293, endPoint x: 508, endPoint y: 282, distance: 12.7
click at [514, 289] on div at bounding box center [499, 294] width 69 height 38
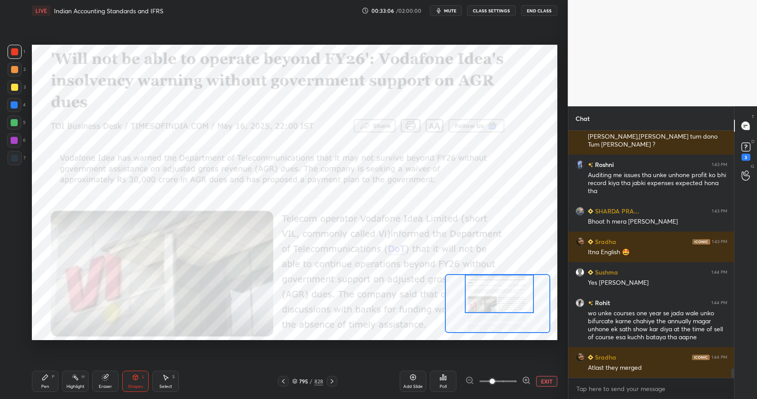
click at [14, 102] on div at bounding box center [14, 104] width 7 height 7
drag, startPoint x: 14, startPoint y: 104, endPoint x: 21, endPoint y: 99, distance: 8.4
click at [14, 104] on div at bounding box center [14, 104] width 7 height 7
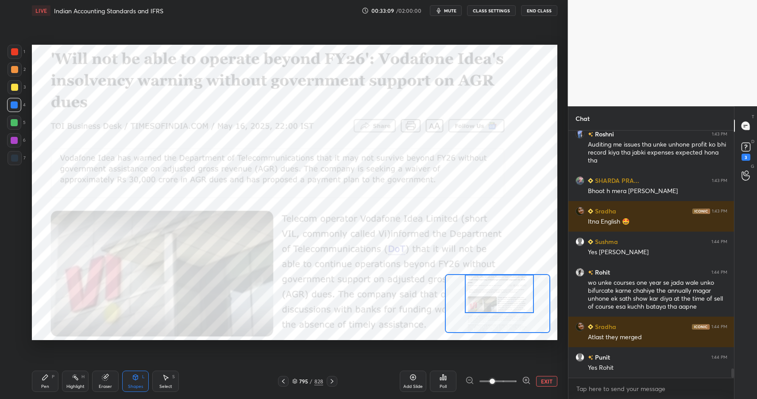
scroll to position [6308, 0]
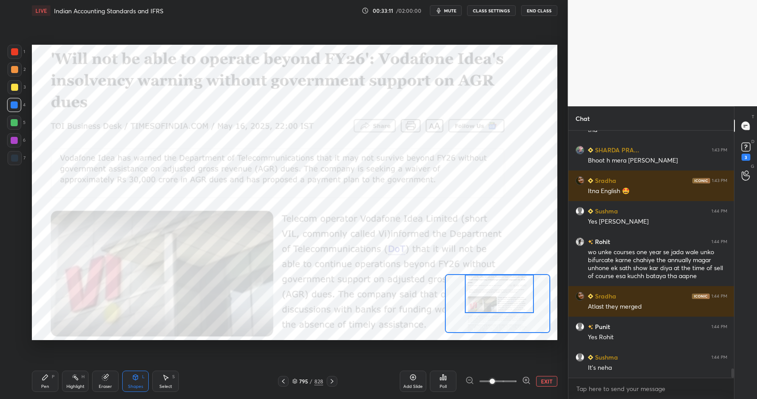
click at [13, 122] on div at bounding box center [14, 122] width 7 height 7
drag, startPoint x: 78, startPoint y: 385, endPoint x: 75, endPoint y: 377, distance: 8.6
click at [78, 385] on div "Highlight" at bounding box center [75, 386] width 18 height 4
click at [75, 377] on rect at bounding box center [76, 378] width 4 height 4
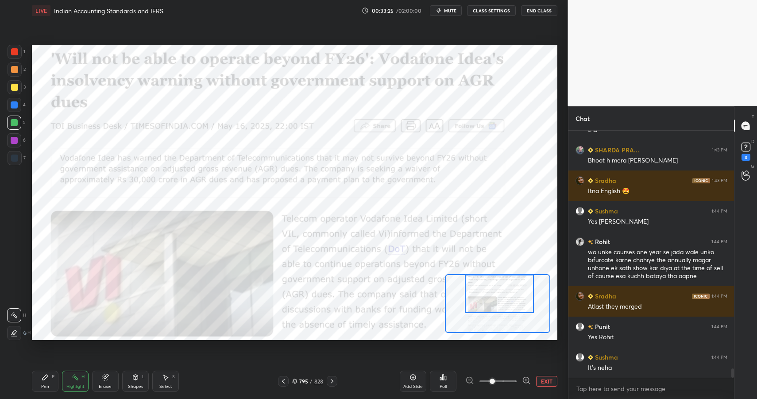
drag, startPoint x: 75, startPoint y: 377, endPoint x: 71, endPoint y: 373, distance: 6.0
click at [75, 377] on rect at bounding box center [76, 378] width 4 height 4
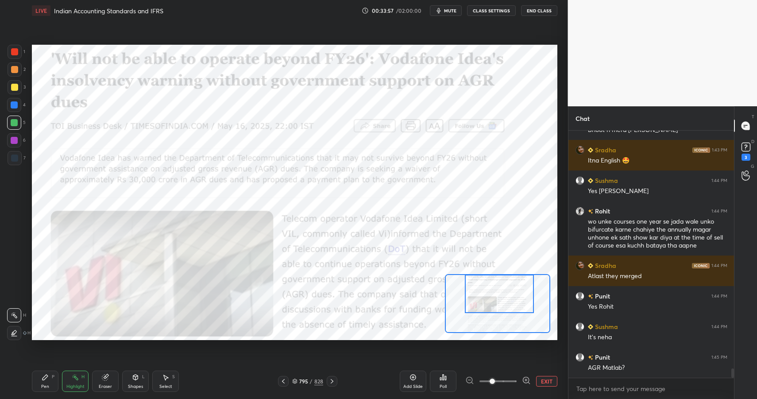
click at [47, 375] on icon at bounding box center [45, 377] width 7 height 7
drag, startPoint x: 46, startPoint y: 378, endPoint x: 55, endPoint y: 352, distance: 27.5
click at [47, 379] on icon at bounding box center [45, 377] width 7 height 7
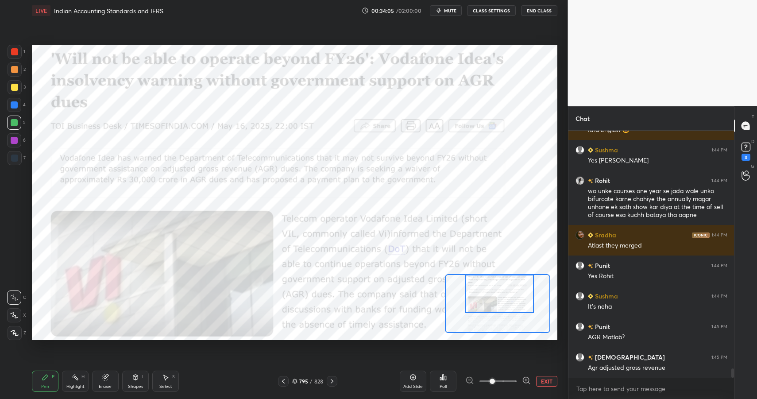
click at [17, 103] on div at bounding box center [14, 104] width 7 height 7
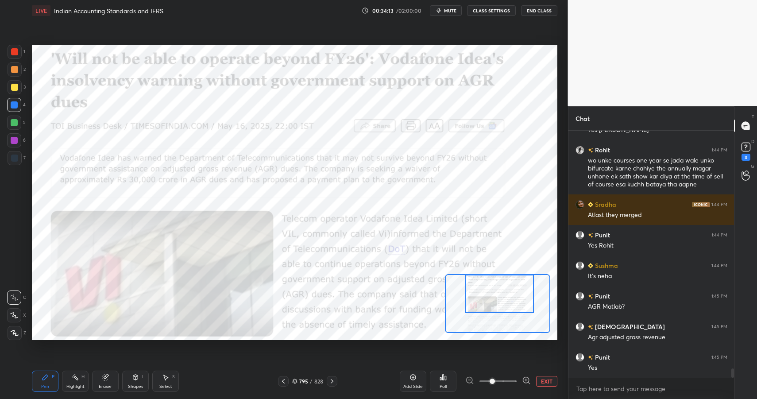
scroll to position [6431, 0]
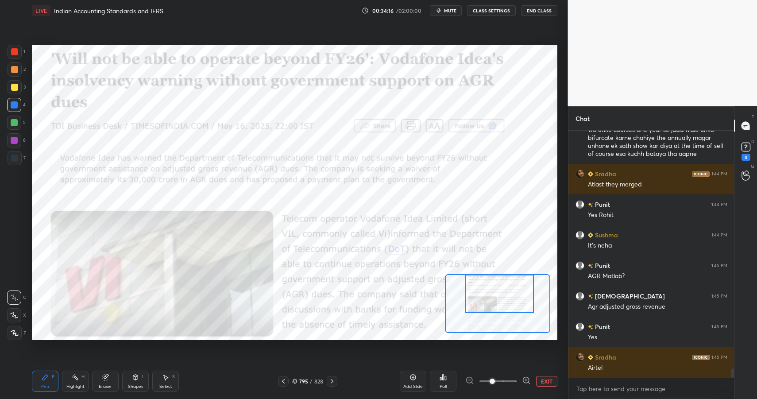
click at [17, 143] on div at bounding box center [14, 140] width 7 height 7
click at [20, 141] on div at bounding box center [14, 140] width 14 height 14
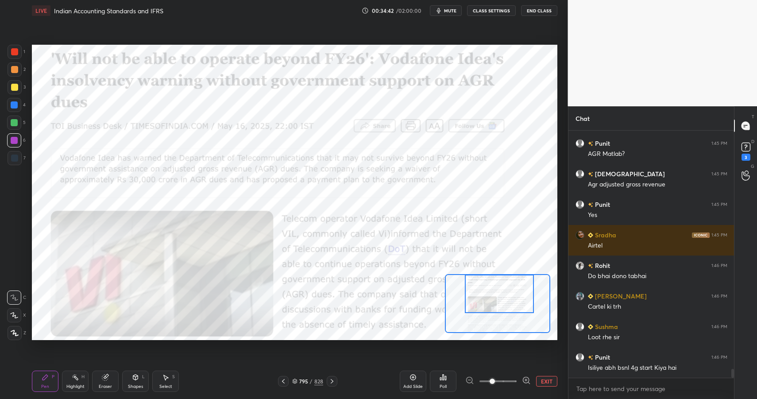
scroll to position [6584, 0]
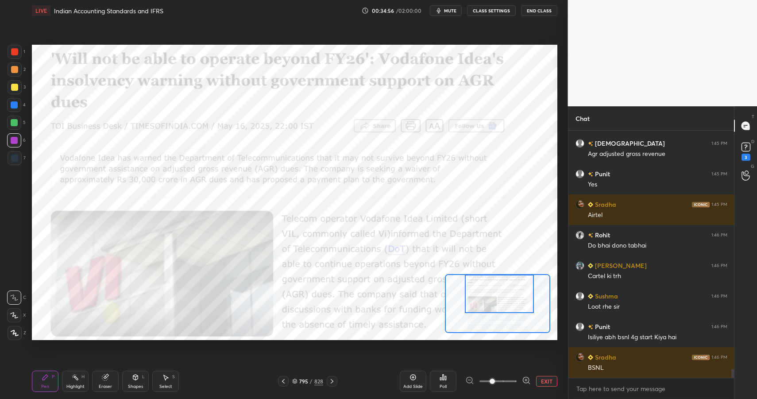
drag, startPoint x: 70, startPoint y: 383, endPoint x: 73, endPoint y: 371, distance: 12.2
click at [70, 383] on div "Highlight H" at bounding box center [75, 381] width 27 height 21
click at [15, 109] on div at bounding box center [14, 105] width 14 height 14
click at [13, 113] on div "4" at bounding box center [16, 107] width 19 height 18
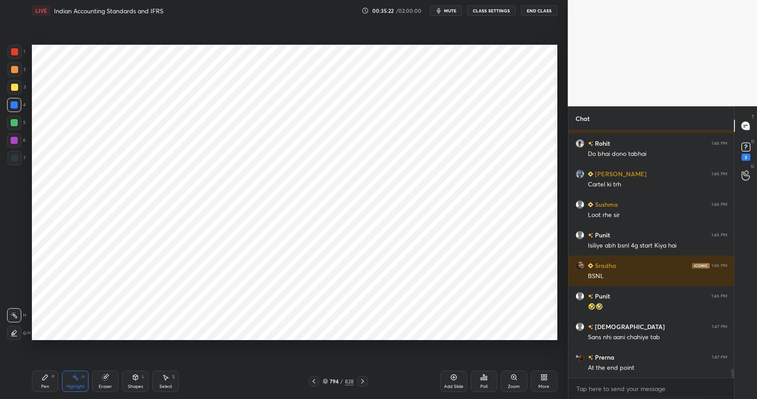
scroll to position [6706, 0]
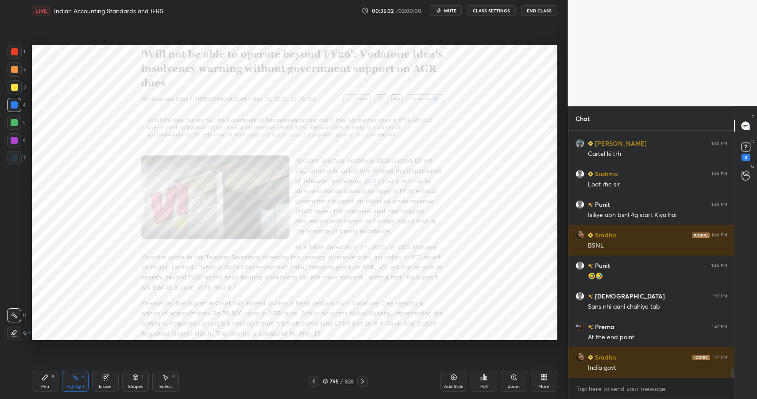
click at [46, 388] on div "Pen P" at bounding box center [45, 381] width 27 height 21
click at [48, 384] on div "Pen" at bounding box center [45, 386] width 8 height 4
click at [13, 140] on div at bounding box center [14, 140] width 7 height 7
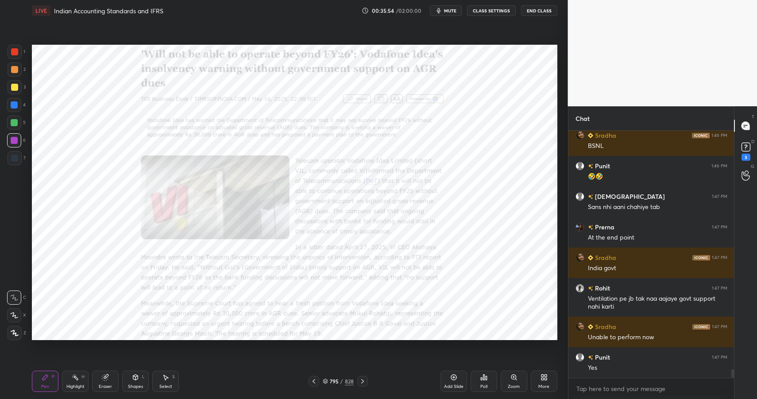
scroll to position [6827, 0]
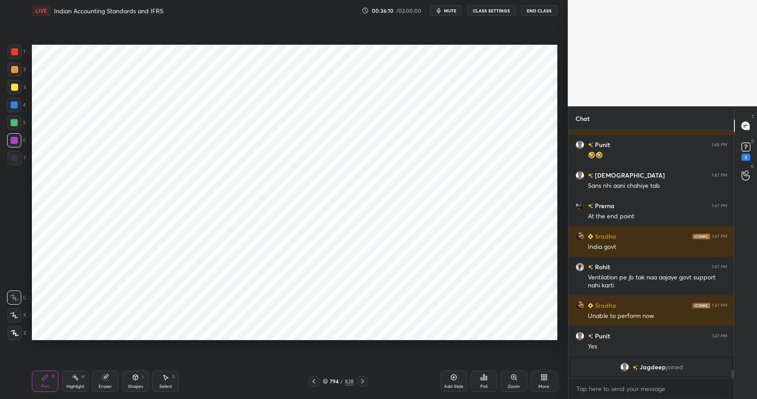
drag, startPoint x: 71, startPoint y: 395, endPoint x: 74, endPoint y: 389, distance: 6.5
click at [72, 392] on div "Pen P Highlight H Eraser Shapes L Select S 794 / 828 Add Slide Poll Zoom More" at bounding box center [295, 381] width 526 height 35
click at [74, 389] on div "Highlight" at bounding box center [75, 386] width 18 height 4
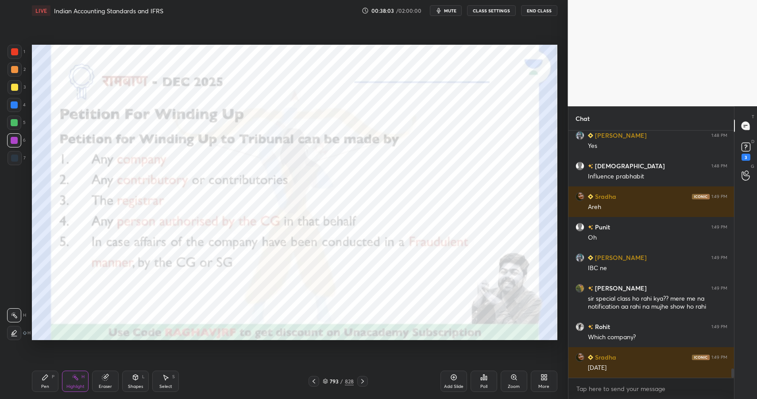
scroll to position [6382, 0]
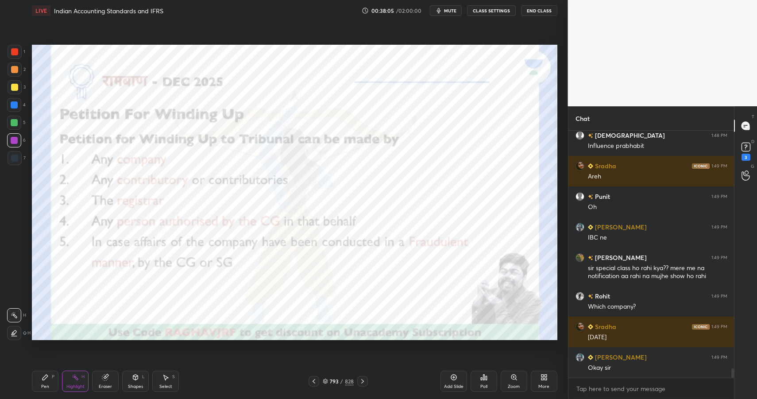
click at [457, 381] on div "Add Slide" at bounding box center [454, 381] width 27 height 21
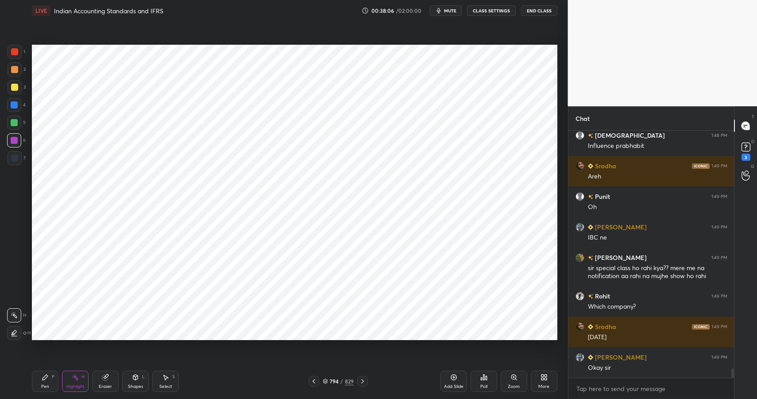
click at [52, 381] on div "Pen P" at bounding box center [45, 381] width 27 height 21
drag, startPoint x: 52, startPoint y: 380, endPoint x: 53, endPoint y: 371, distance: 8.9
click at [52, 380] on div "Pen P" at bounding box center [45, 381] width 27 height 21
click at [16, 54] on div at bounding box center [15, 52] width 14 height 14
click at [14, 54] on div at bounding box center [14, 51] width 7 height 7
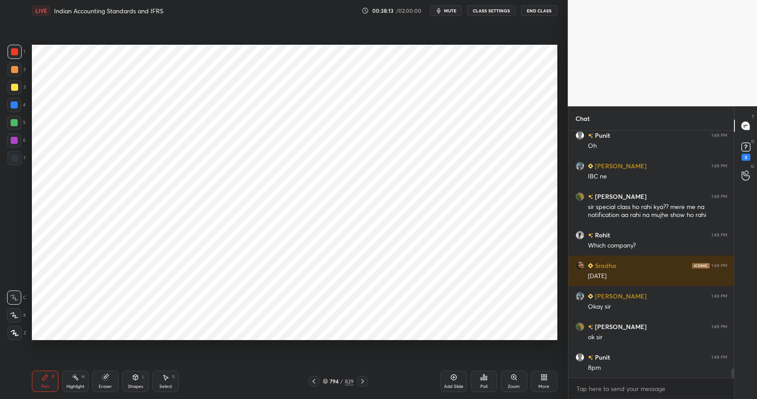
scroll to position [6474, 0]
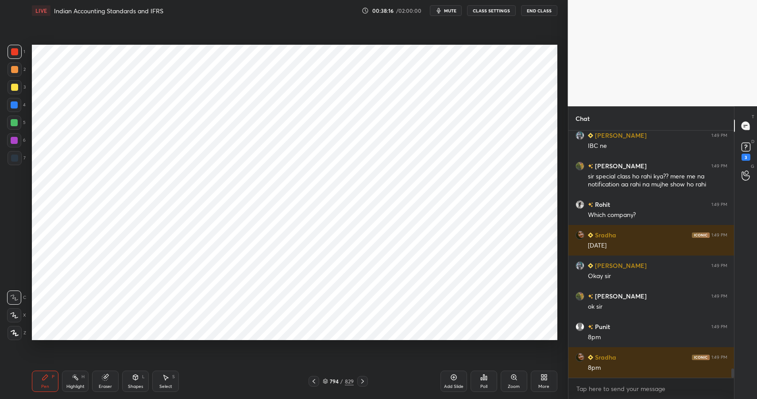
click at [14, 106] on div at bounding box center [14, 104] width 7 height 7
drag, startPoint x: 14, startPoint y: 106, endPoint x: 29, endPoint y: 107, distance: 14.6
click at [14, 109] on div at bounding box center [14, 105] width 14 height 14
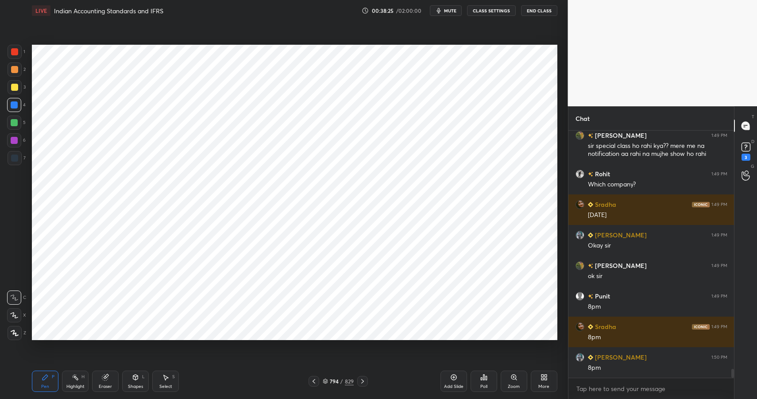
scroll to position [6526, 0]
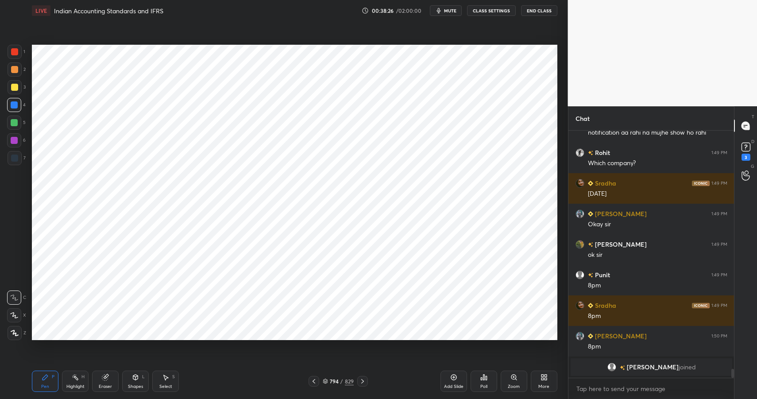
click at [16, 122] on div at bounding box center [14, 122] width 7 height 7
drag, startPoint x: 16, startPoint y: 123, endPoint x: 15, endPoint y: 116, distance: 7.6
click at [16, 123] on div at bounding box center [14, 122] width 7 height 7
click at [15, 59] on div "1" at bounding box center [17, 54] width 18 height 18
drag, startPoint x: 16, startPoint y: 60, endPoint x: 27, endPoint y: 52, distance: 13.6
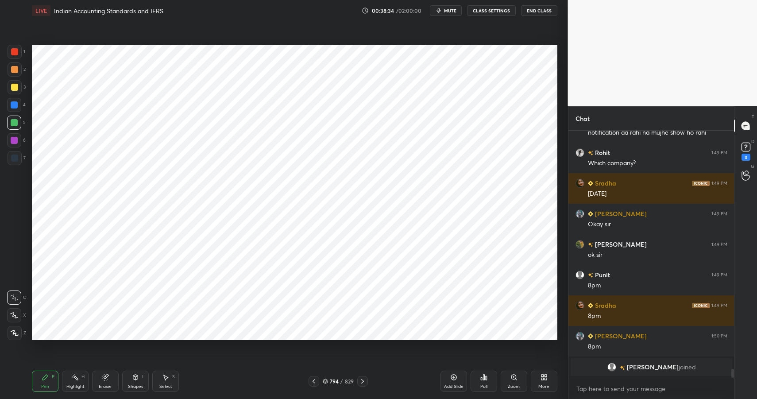
click at [16, 60] on div "1" at bounding box center [17, 54] width 18 height 18
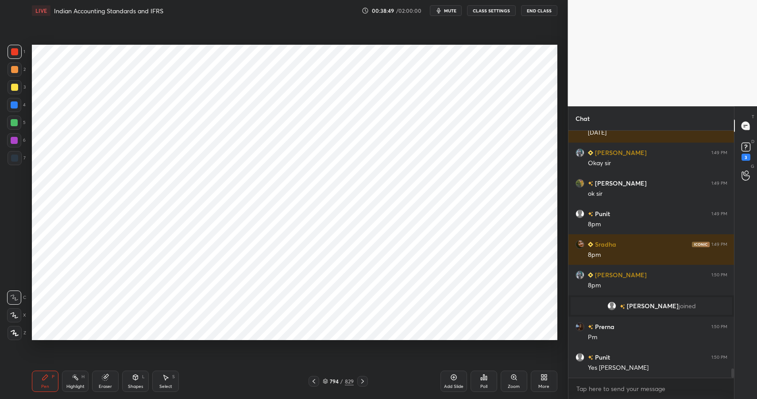
scroll to position [6434, 0]
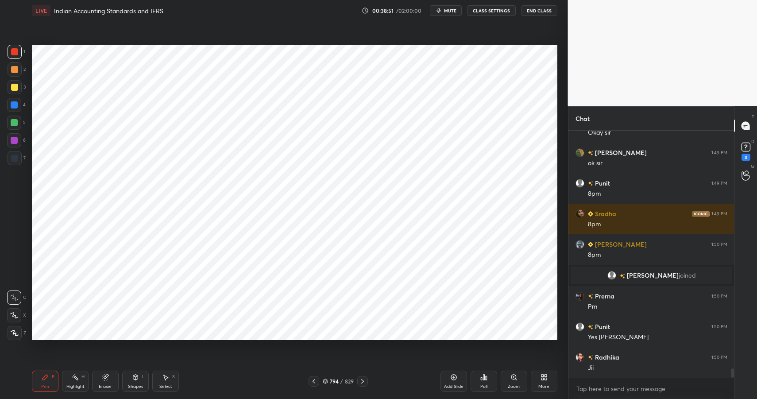
click at [21, 107] on div "4" at bounding box center [16, 105] width 19 height 14
drag, startPoint x: 19, startPoint y: 106, endPoint x: 30, endPoint y: 81, distance: 27.4
click at [19, 106] on div at bounding box center [14, 105] width 14 height 14
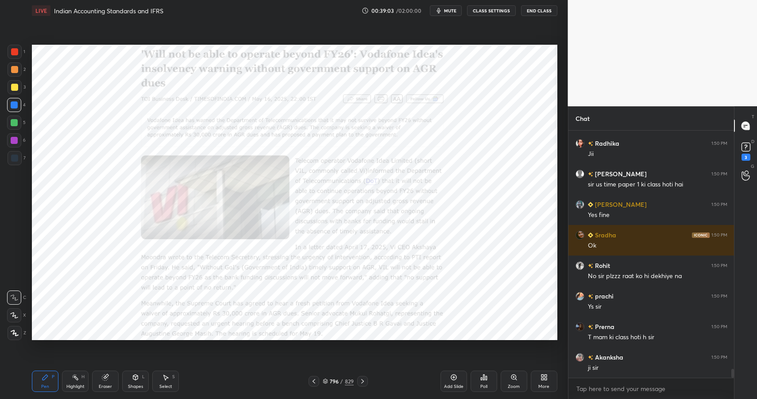
scroll to position [6678, 0]
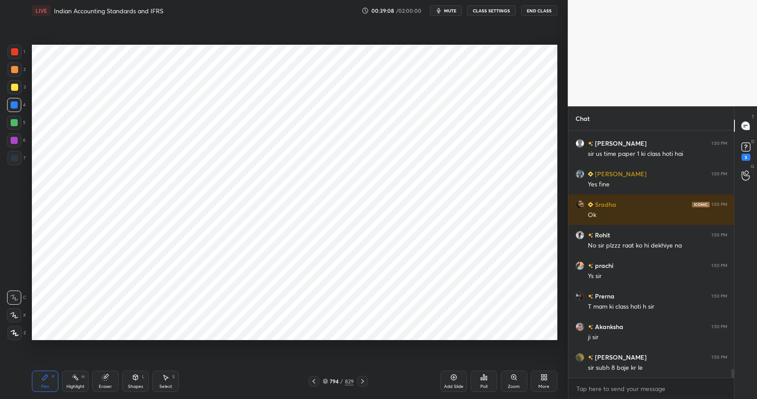
click at [91, 393] on div "Pen P Highlight H Eraser Shapes L Select S 794 / 829 Add Slide Poll Zoom More" at bounding box center [295, 381] width 526 height 35
click at [106, 384] on div "Eraser" at bounding box center [105, 386] width 13 height 4
click at [15, 324] on div "Erase all" at bounding box center [15, 331] width 16 height 18
click at [14, 55] on div at bounding box center [15, 52] width 14 height 14
drag, startPoint x: 15, startPoint y: 56, endPoint x: 20, endPoint y: 48, distance: 9.2
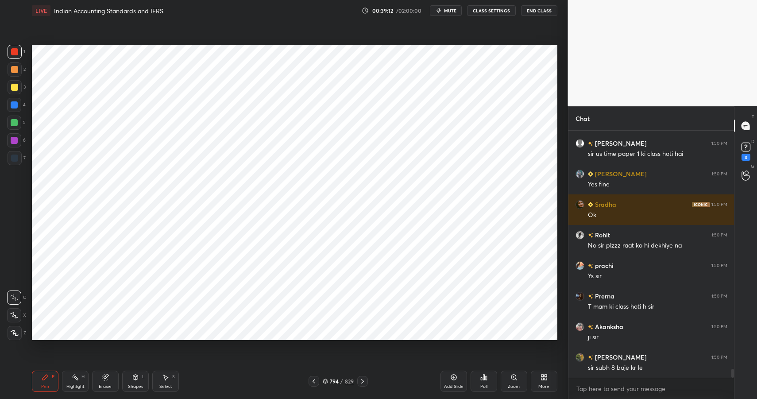
click at [15, 56] on div at bounding box center [15, 52] width 14 height 14
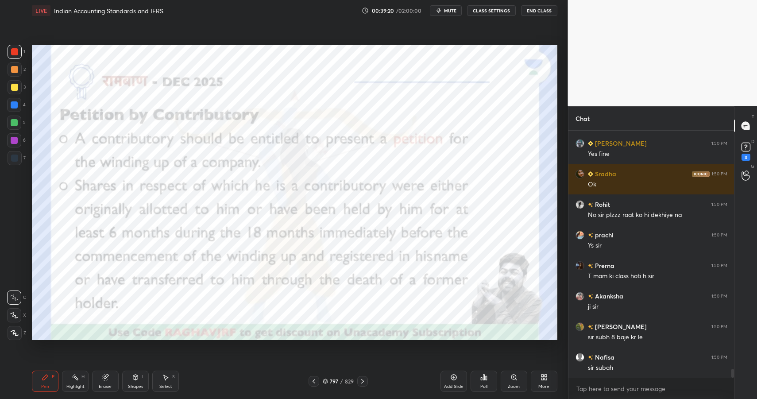
scroll to position [6739, 0]
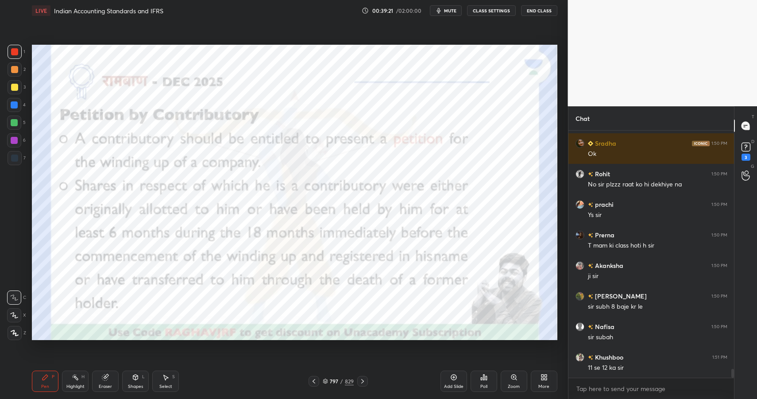
click at [140, 380] on div "Shapes L" at bounding box center [135, 381] width 27 height 21
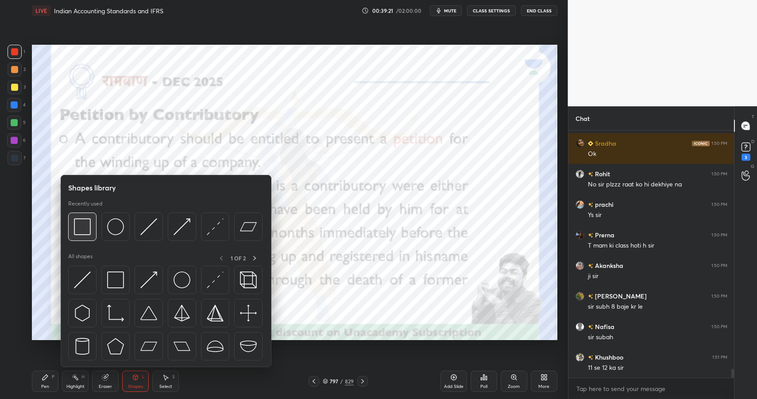
click at [78, 226] on img at bounding box center [82, 226] width 17 height 17
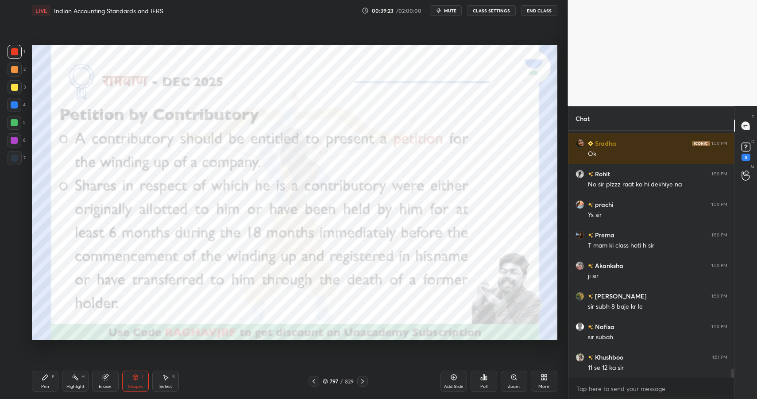
scroll to position [6770, 0]
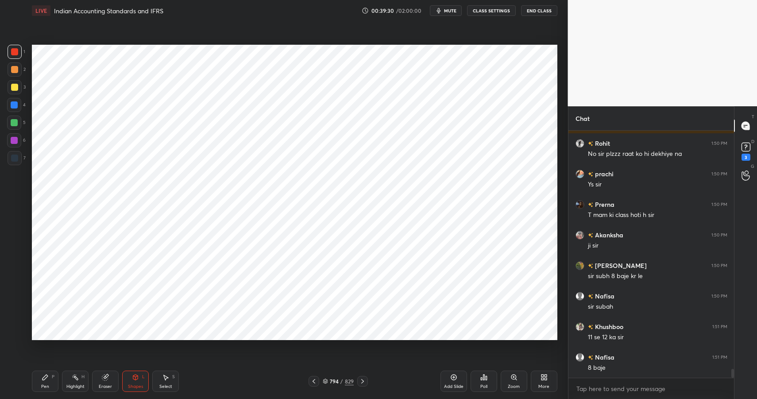
click at [44, 381] on div "Pen P" at bounding box center [45, 381] width 27 height 21
click at [43, 385] on div "Pen" at bounding box center [45, 386] width 8 height 4
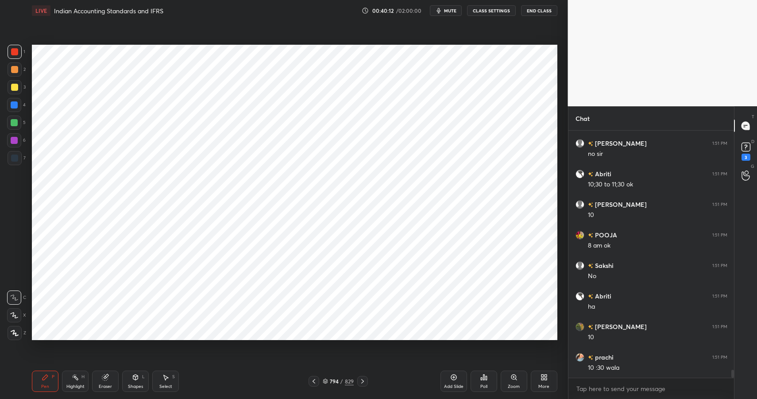
scroll to position [7595, 0]
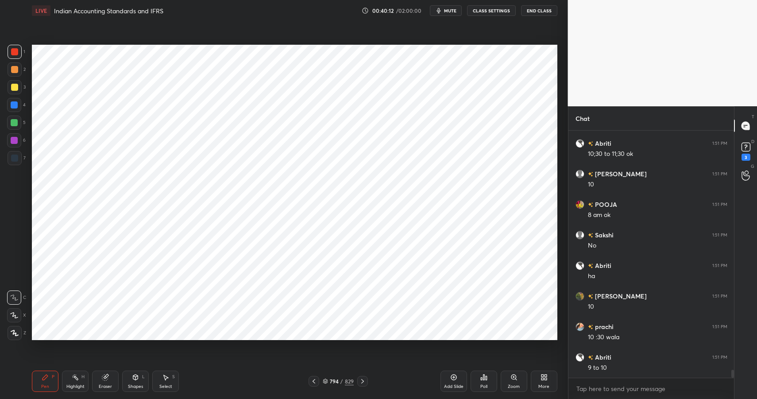
click at [106, 379] on g at bounding box center [105, 377] width 7 height 7
click at [111, 378] on div "Eraser" at bounding box center [105, 381] width 27 height 21
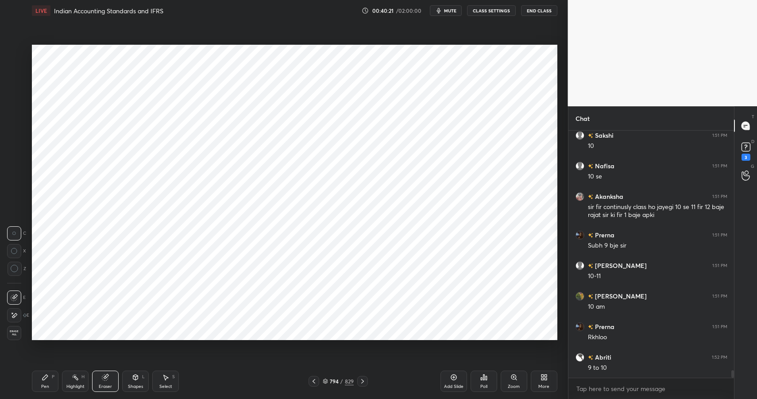
scroll to position [7909, 0]
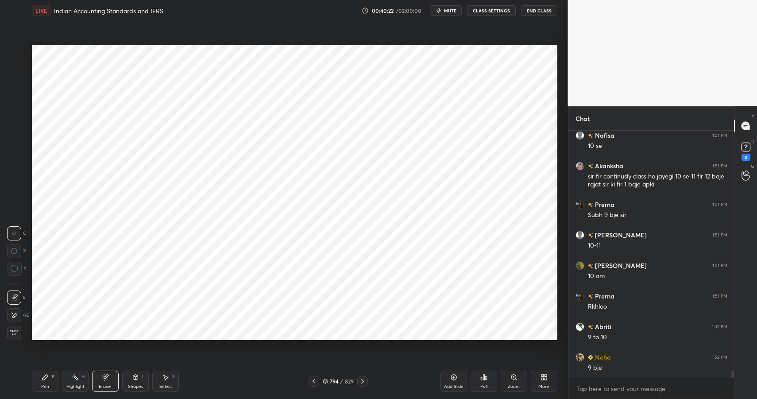
click at [13, 324] on div "Erase all" at bounding box center [15, 331] width 16 height 18
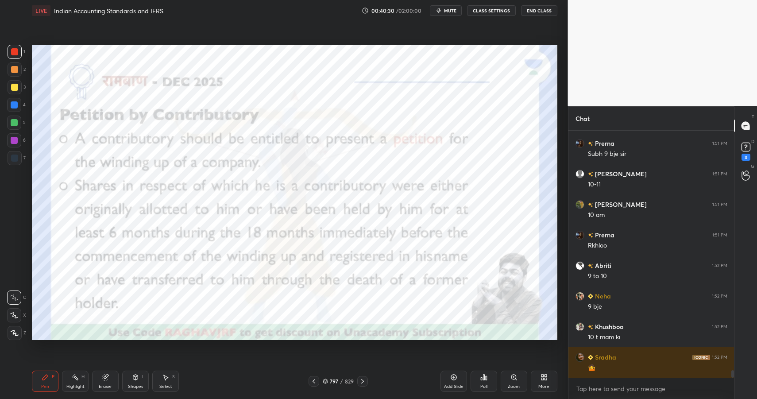
scroll to position [8000, 0]
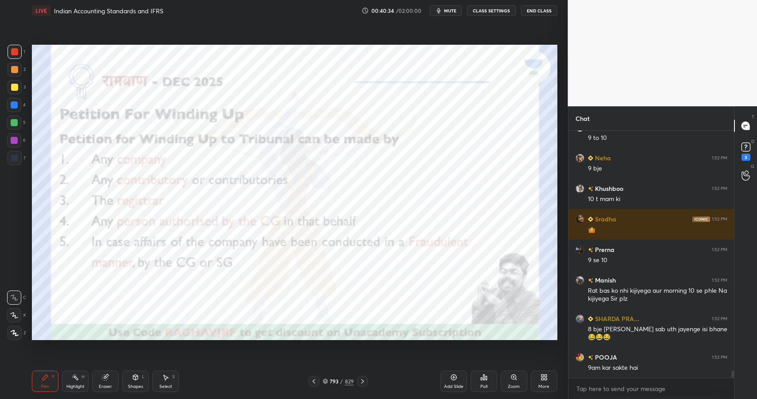
click at [74, 379] on icon at bounding box center [75, 377] width 7 height 7
click at [75, 379] on icon at bounding box center [75, 377] width 7 height 7
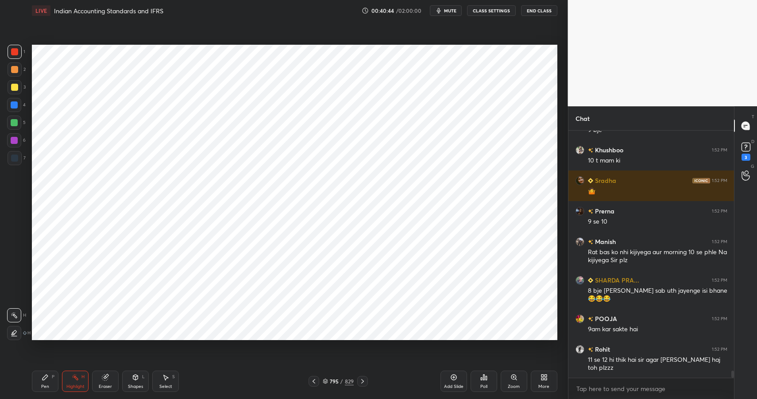
scroll to position [8177, 0]
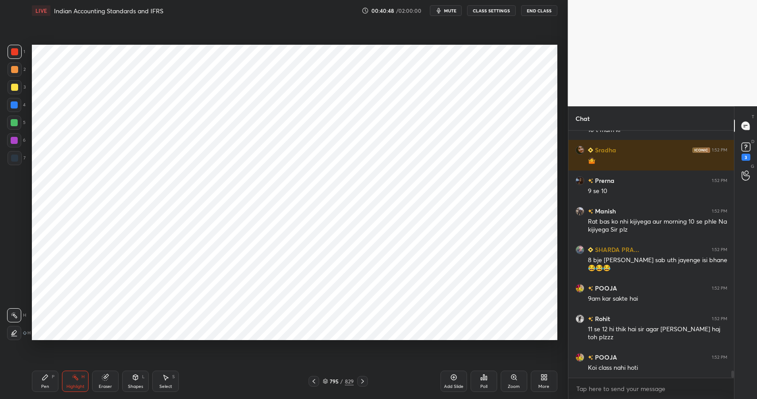
click at [45, 381] on div "Pen P" at bounding box center [45, 381] width 27 height 21
click at [47, 378] on icon at bounding box center [45, 377] width 7 height 7
click at [15, 105] on div at bounding box center [14, 104] width 7 height 7
click at [78, 384] on div "Highlight" at bounding box center [75, 386] width 18 height 4
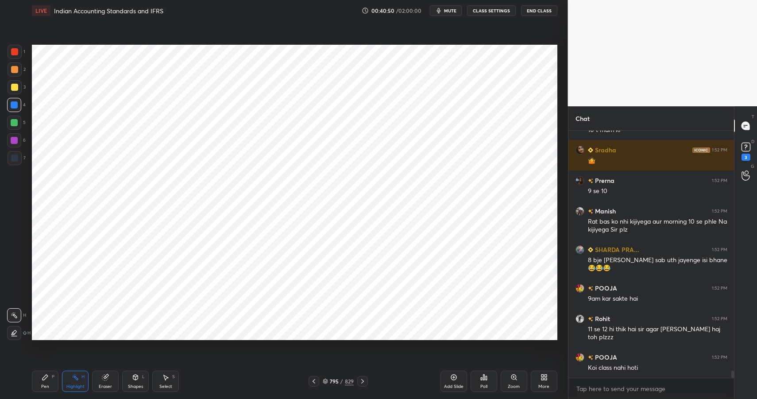
click at [75, 384] on div "Highlight" at bounding box center [75, 386] width 18 height 4
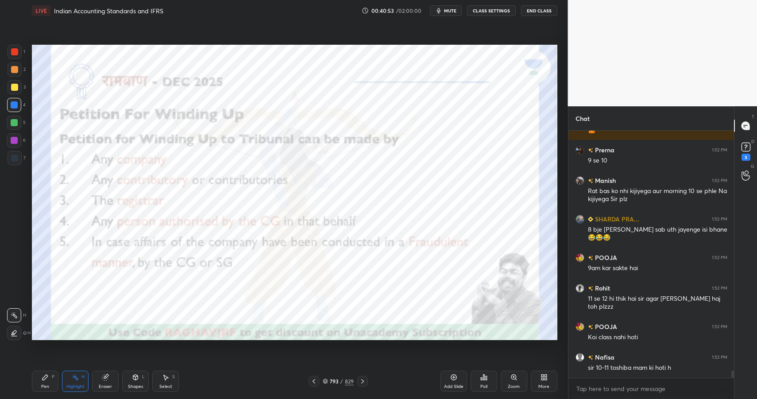
scroll to position [8229, 0]
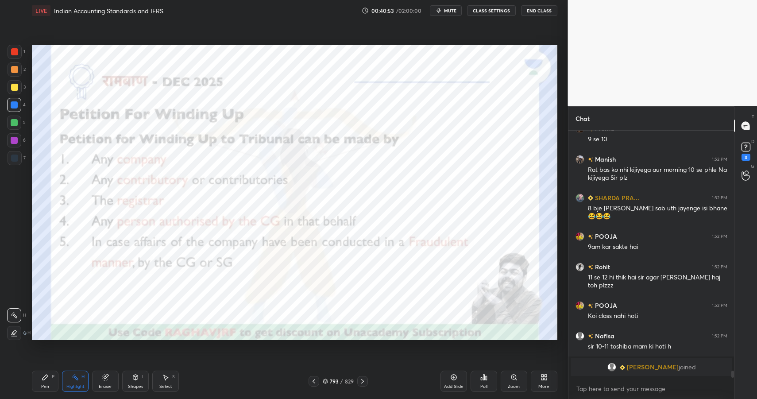
click at [38, 384] on div "Pen P" at bounding box center [45, 381] width 27 height 21
drag, startPoint x: 41, startPoint y: 382, endPoint x: 48, endPoint y: 369, distance: 15.5
click at [41, 382] on div "Pen P" at bounding box center [45, 381] width 27 height 21
click at [12, 49] on div at bounding box center [14, 51] width 7 height 7
click at [13, 49] on div at bounding box center [14, 51] width 7 height 7
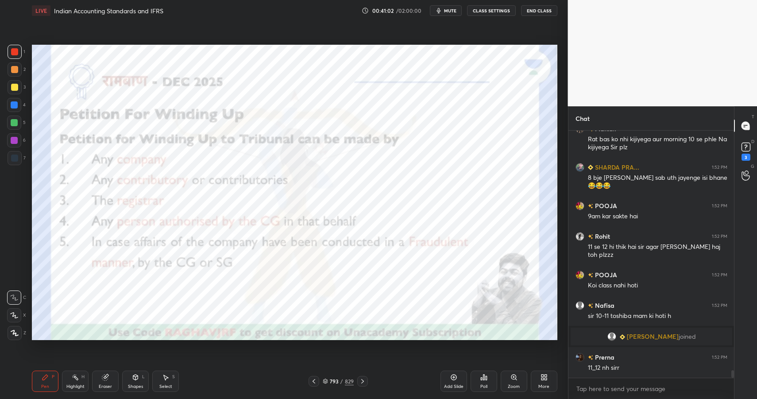
scroll to position [7748, 0]
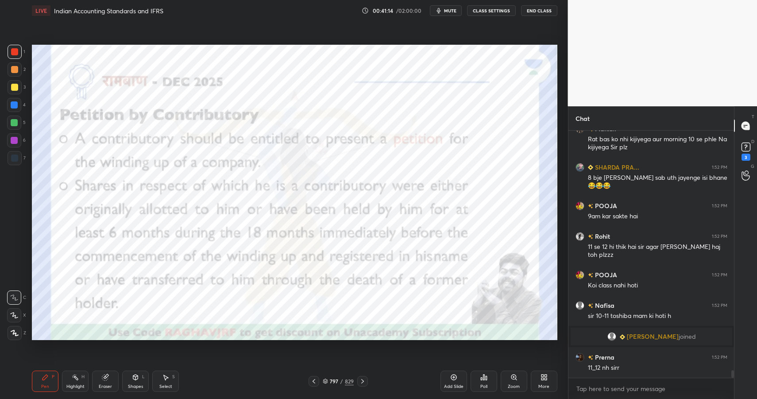
click at [130, 381] on div "Shapes L" at bounding box center [135, 381] width 27 height 21
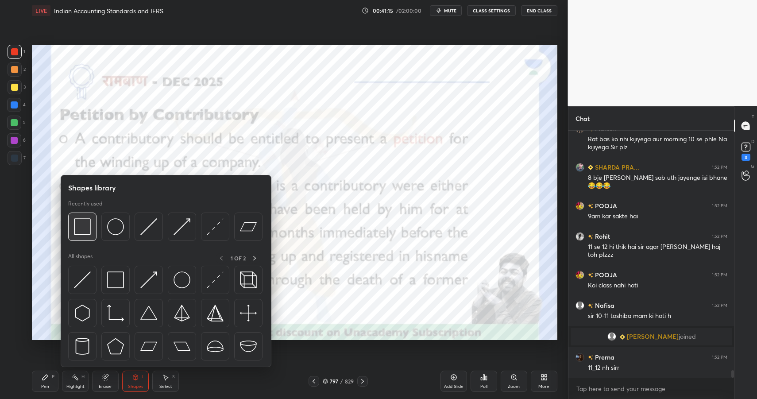
click at [79, 227] on img at bounding box center [82, 226] width 17 height 17
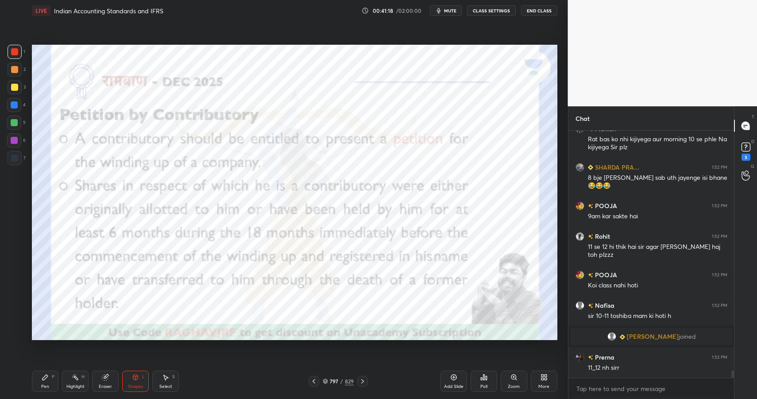
click at [50, 376] on div "Pen P Highlight H Eraser Shapes L Select S" at bounding box center [134, 381] width 204 height 21
drag, startPoint x: 52, startPoint y: 375, endPoint x: 73, endPoint y: 343, distance: 37.7
click at [52, 376] on div "P" at bounding box center [53, 377] width 3 height 4
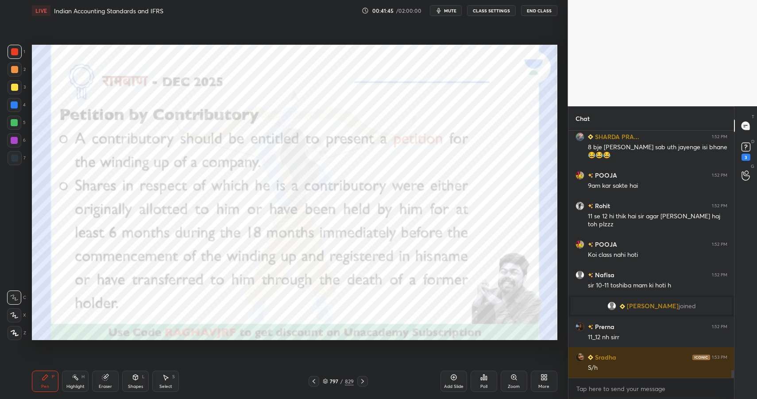
click at [136, 387] on div "Shapes" at bounding box center [135, 386] width 15 height 4
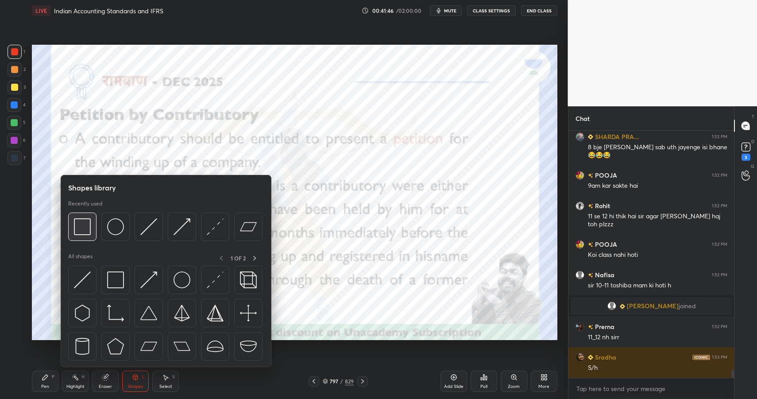
click at [88, 228] on img at bounding box center [82, 226] width 17 height 17
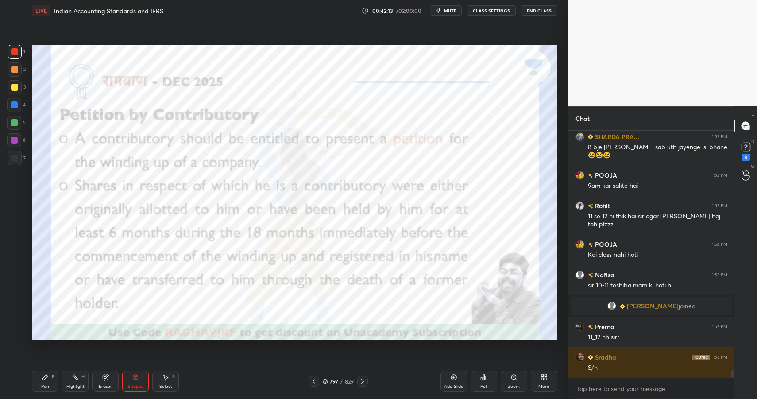
click at [47, 381] on div "Pen P" at bounding box center [45, 381] width 27 height 21
click at [17, 106] on div at bounding box center [14, 104] width 7 height 7
drag, startPoint x: 17, startPoint y: 106, endPoint x: 23, endPoint y: 105, distance: 5.8
click at [17, 106] on div at bounding box center [14, 104] width 7 height 7
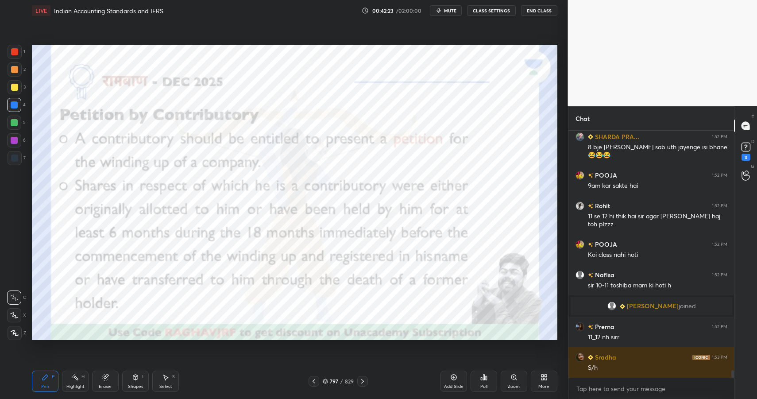
drag, startPoint x: 14, startPoint y: 139, endPoint x: 24, endPoint y: 136, distance: 10.4
click at [18, 139] on div at bounding box center [14, 140] width 14 height 14
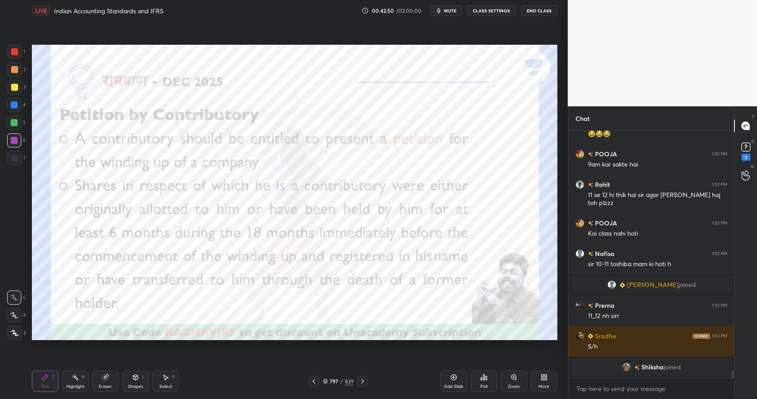
click at [16, 120] on div at bounding box center [14, 122] width 7 height 7
drag, startPoint x: 16, startPoint y: 120, endPoint x: 19, endPoint y: 116, distance: 4.7
click at [16, 120] on div at bounding box center [14, 122] width 7 height 7
click at [17, 137] on div at bounding box center [14, 140] width 7 height 7
click at [19, 138] on div at bounding box center [14, 140] width 14 height 14
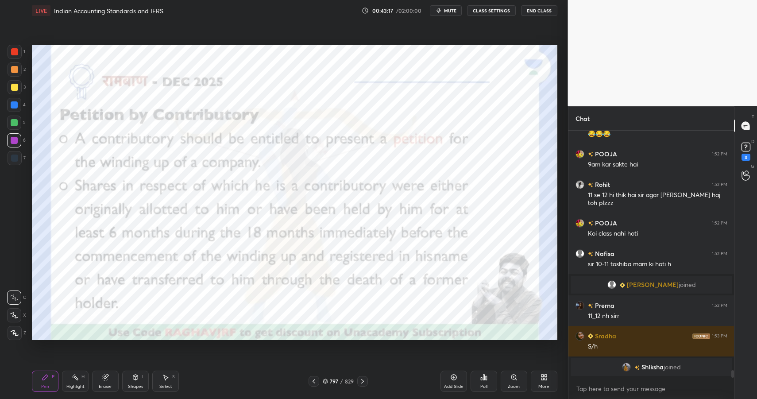
click at [12, 55] on div at bounding box center [15, 52] width 14 height 14
click at [13, 54] on div at bounding box center [14, 51] width 7 height 7
drag, startPoint x: 13, startPoint y: 54, endPoint x: 27, endPoint y: 53, distance: 14.2
click at [13, 54] on div at bounding box center [14, 51] width 7 height 7
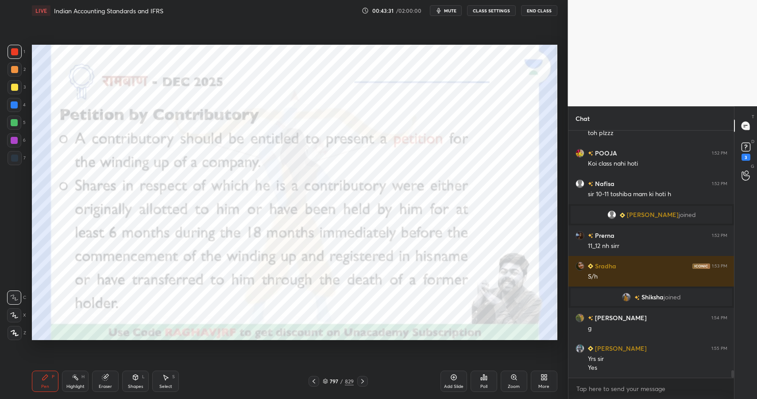
scroll to position [7875, 0]
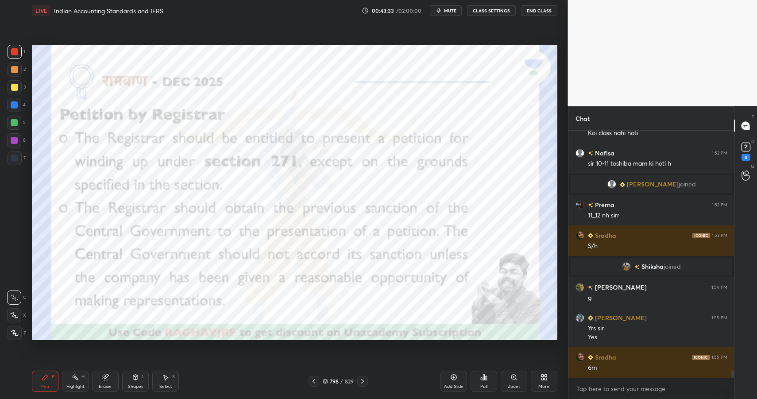
click at [140, 386] on div "Shapes" at bounding box center [135, 386] width 15 height 4
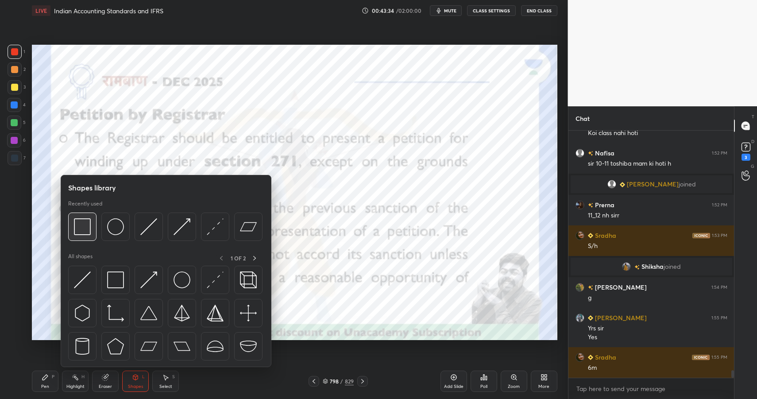
click at [76, 225] on img at bounding box center [82, 226] width 17 height 17
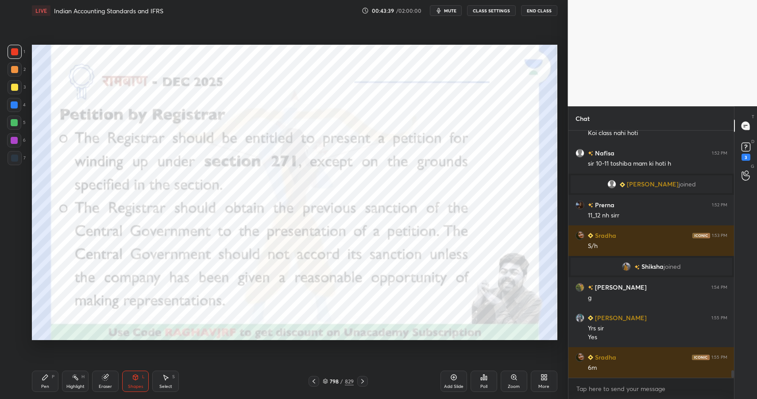
drag, startPoint x: 43, startPoint y: 382, endPoint x: 43, endPoint y: 375, distance: 7.1
click at [43, 379] on div "Pen P" at bounding box center [45, 381] width 27 height 21
drag, startPoint x: 43, startPoint y: 375, endPoint x: 51, endPoint y: 342, distance: 33.7
click at [43, 375] on icon at bounding box center [45, 377] width 7 height 7
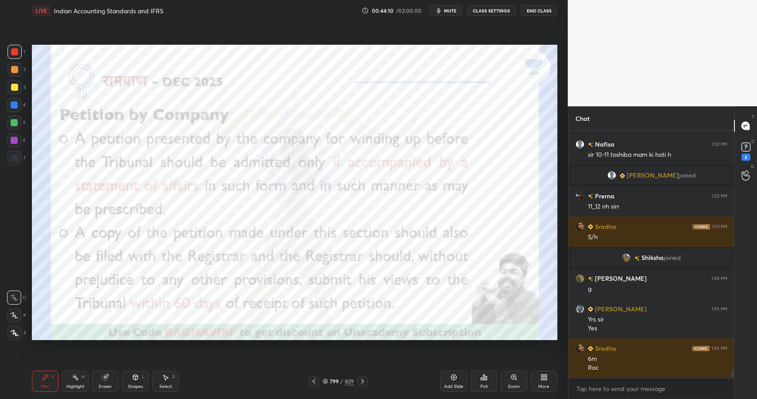
click at [128, 377] on div "Shapes L" at bounding box center [135, 381] width 27 height 21
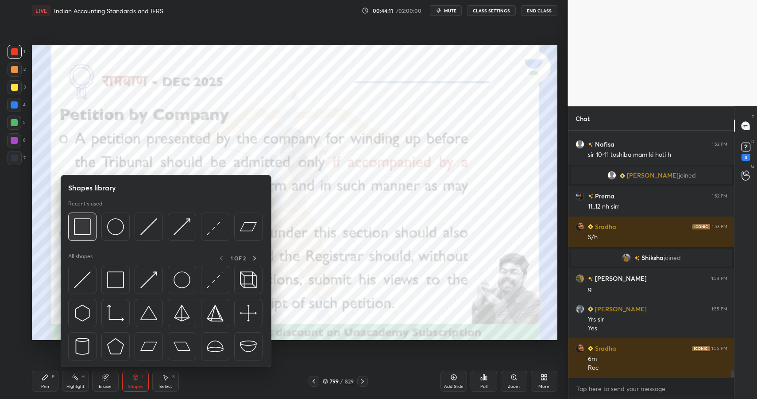
scroll to position [7922, 0]
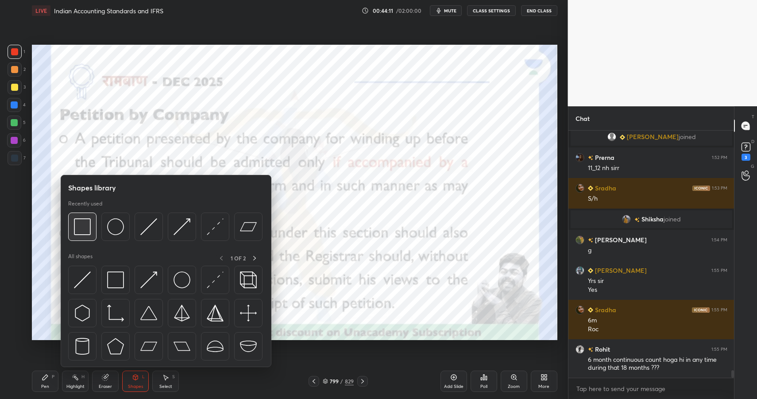
click at [80, 228] on img at bounding box center [82, 226] width 17 height 17
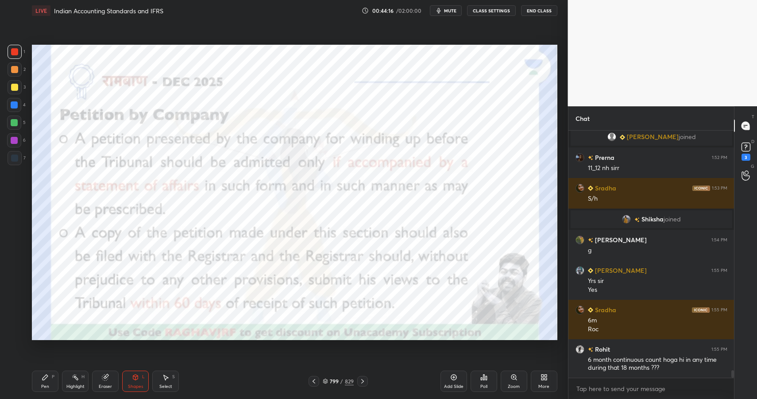
scroll to position [7953, 0]
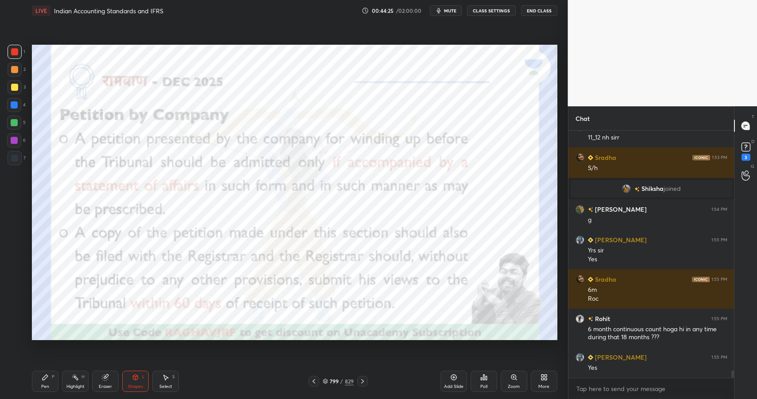
click at [78, 380] on div "Highlight H" at bounding box center [75, 381] width 27 height 21
click at [76, 380] on icon at bounding box center [75, 377] width 7 height 7
click at [138, 384] on div "Shapes" at bounding box center [135, 386] width 15 height 4
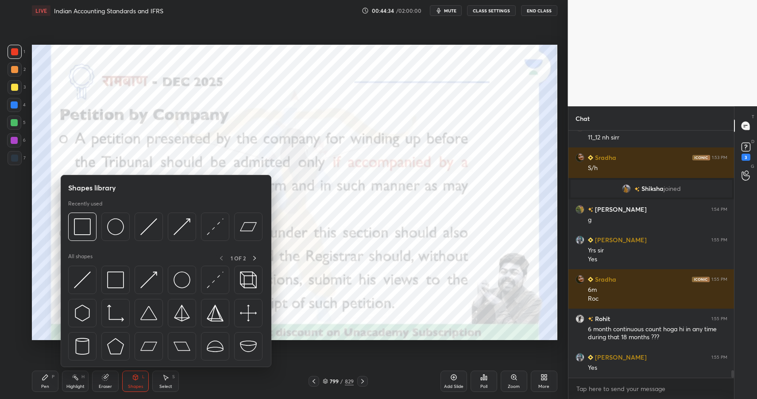
click at [15, 139] on div at bounding box center [14, 140] width 7 height 7
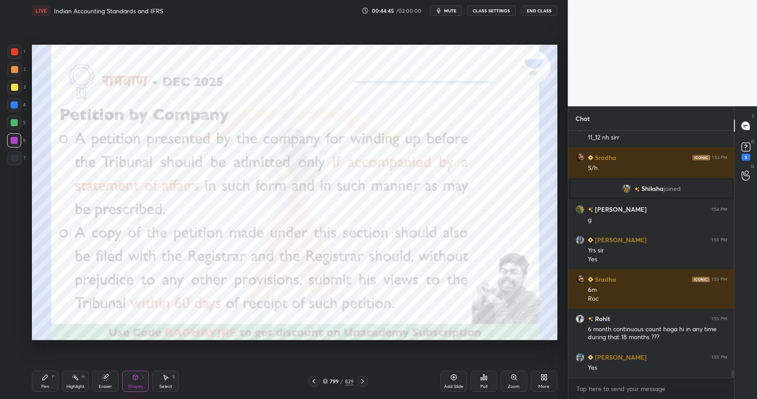
click at [77, 376] on icon at bounding box center [75, 377] width 7 height 7
click at [78, 375] on icon at bounding box center [75, 377] width 7 height 7
click at [141, 378] on div "Shapes L" at bounding box center [135, 381] width 27 height 21
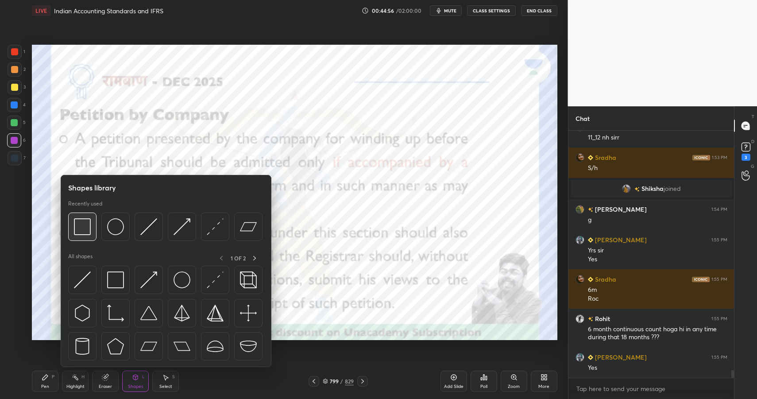
click at [83, 222] on img at bounding box center [82, 226] width 17 height 17
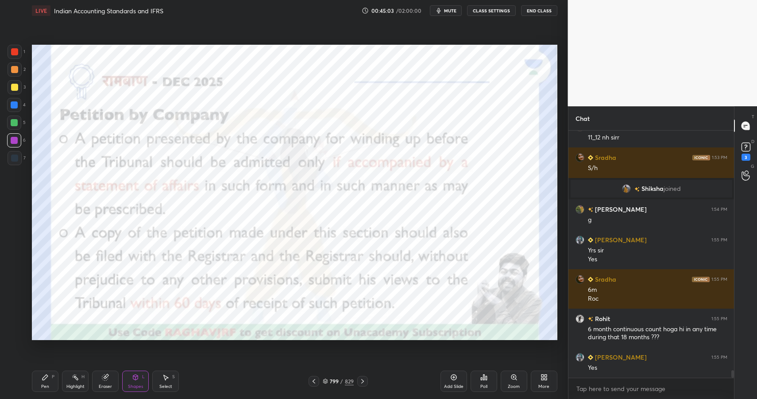
click at [73, 389] on div "Highlight" at bounding box center [75, 386] width 18 height 4
click at [77, 382] on div "Highlight H" at bounding box center [75, 381] width 27 height 21
click at [81, 379] on div "Highlight H" at bounding box center [75, 381] width 27 height 21
click at [138, 376] on icon at bounding box center [135, 377] width 7 height 7
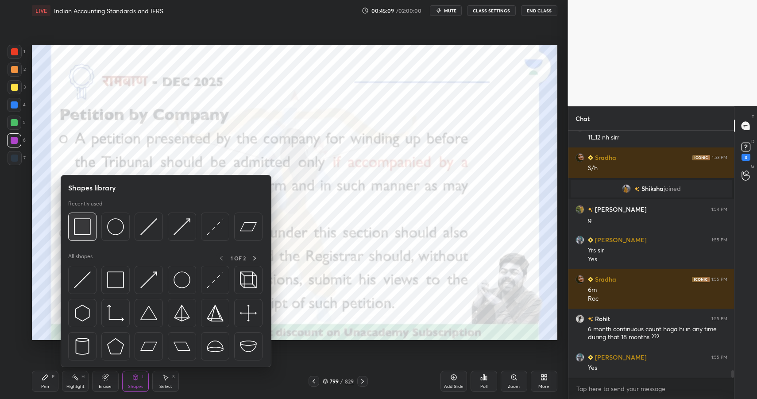
click at [82, 232] on img at bounding box center [82, 226] width 17 height 17
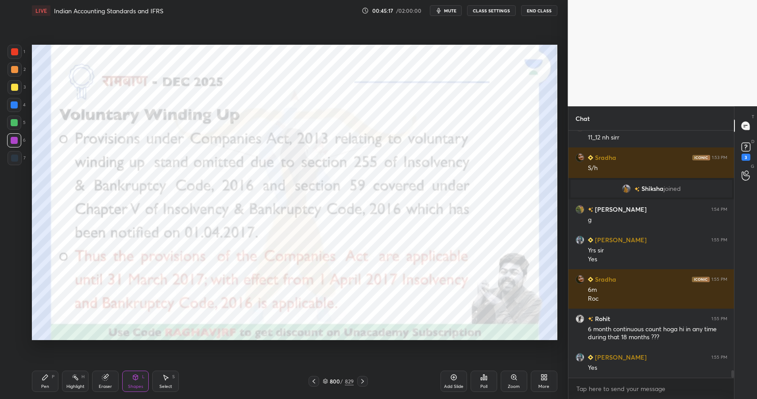
drag, startPoint x: 138, startPoint y: 388, endPoint x: 128, endPoint y: 371, distance: 19.8
click at [138, 388] on div "Shapes" at bounding box center [135, 386] width 15 height 4
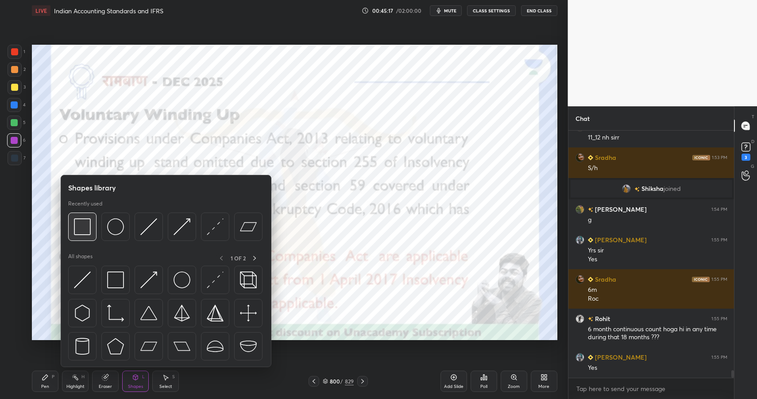
click at [68, 222] on div at bounding box center [82, 227] width 28 height 28
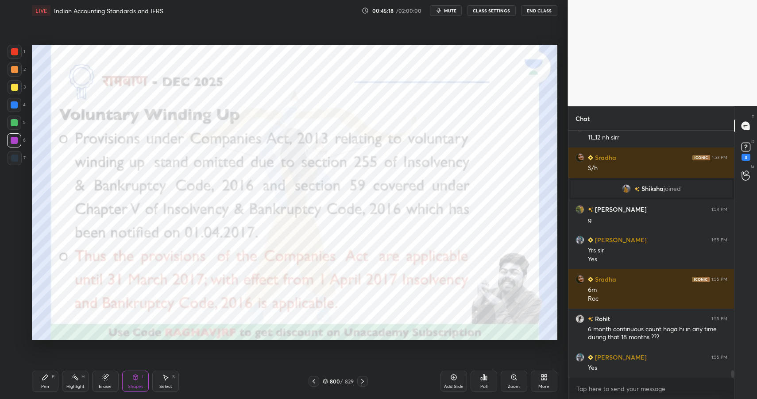
click at [12, 108] on div at bounding box center [14, 104] width 7 height 7
click at [74, 383] on div "Highlight H" at bounding box center [75, 381] width 27 height 21
drag, startPoint x: 75, startPoint y: 380, endPoint x: 105, endPoint y: 355, distance: 39.3
click at [75, 380] on icon at bounding box center [75, 377] width 7 height 7
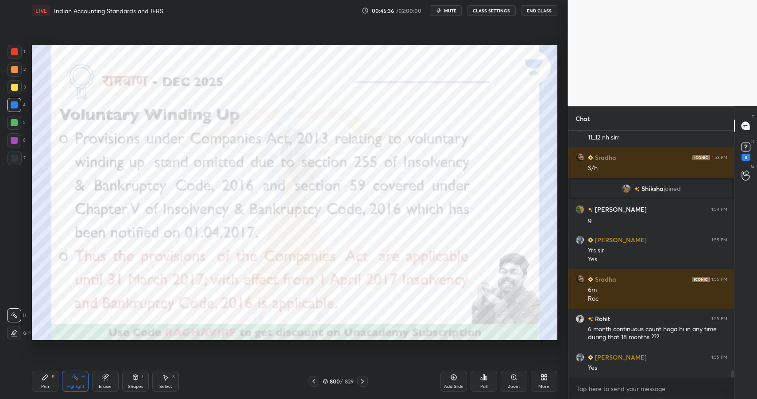
scroll to position [7974, 0]
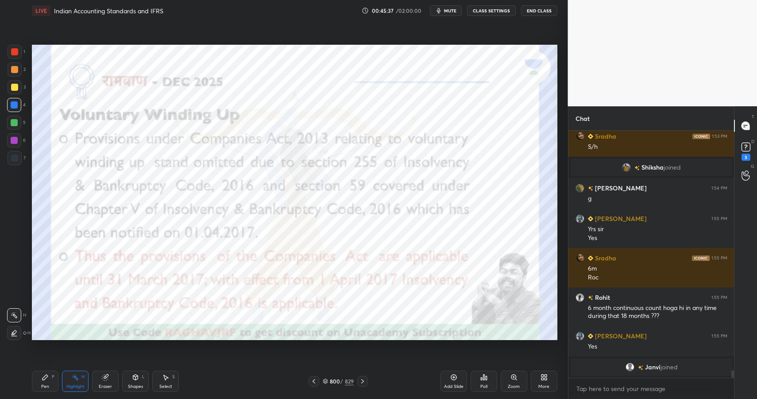
drag, startPoint x: 136, startPoint y: 376, endPoint x: 132, endPoint y: 369, distance: 7.4
click at [136, 376] on icon at bounding box center [135, 377] width 7 height 7
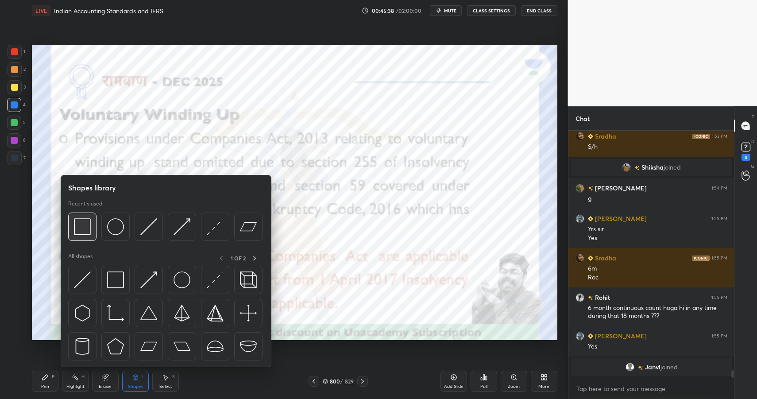
click at [80, 225] on img at bounding box center [82, 226] width 17 height 17
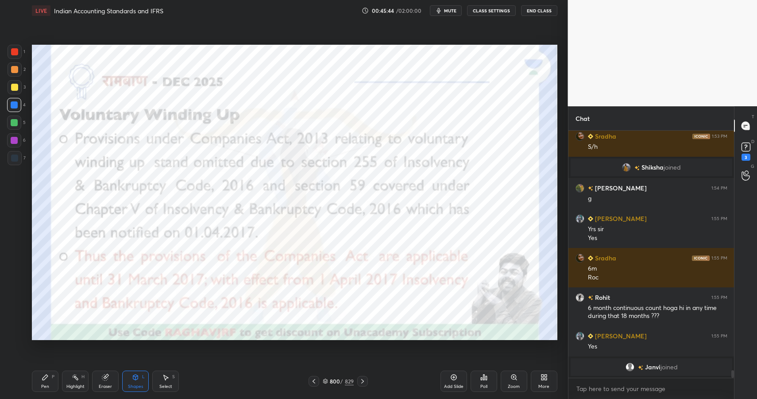
click at [68, 381] on div "Highlight H" at bounding box center [75, 381] width 27 height 21
click at [69, 382] on div "Highlight H" at bounding box center [75, 381] width 27 height 21
click at [48, 383] on div "Pen P" at bounding box center [45, 381] width 27 height 21
click at [51, 383] on div "Pen P" at bounding box center [45, 381] width 27 height 21
click at [17, 141] on div at bounding box center [14, 140] width 14 height 14
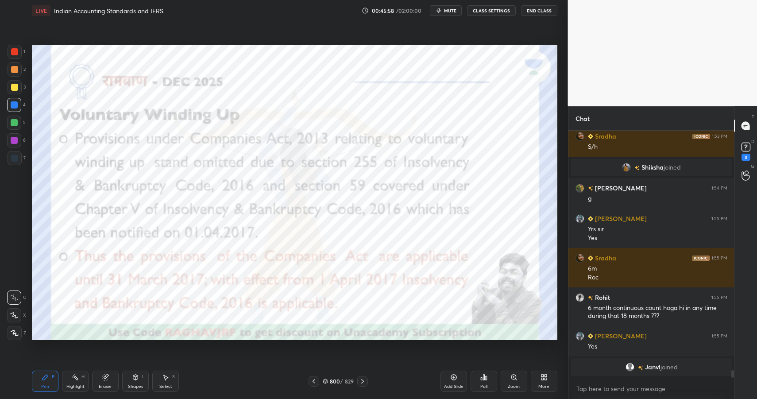
click at [18, 141] on div at bounding box center [14, 140] width 14 height 14
click at [345, 379] on div "801 / 829" at bounding box center [338, 381] width 31 height 8
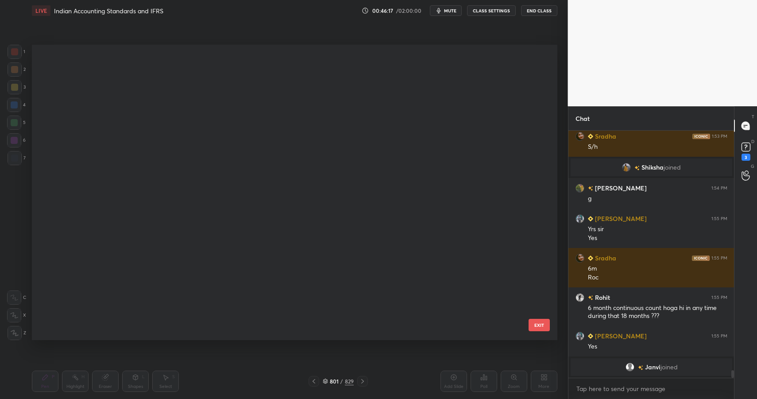
scroll to position [293, 521]
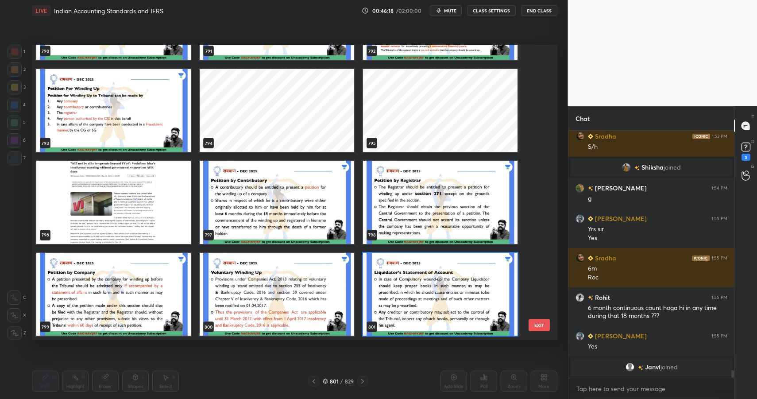
click at [137, 314] on img "grid" at bounding box center [113, 293] width 155 height 83
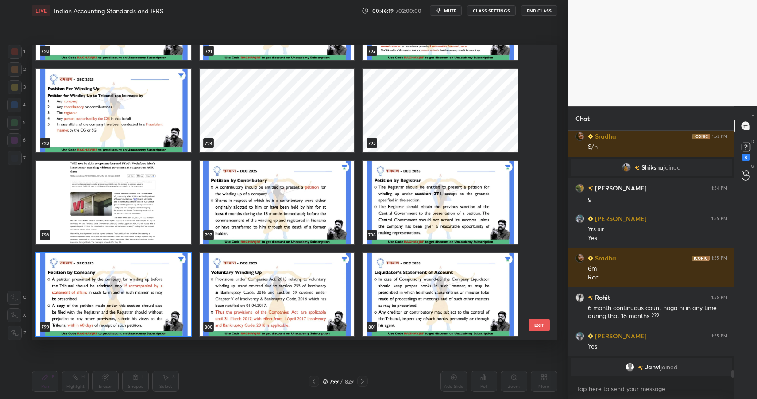
click at [137, 314] on img "grid" at bounding box center [113, 293] width 155 height 83
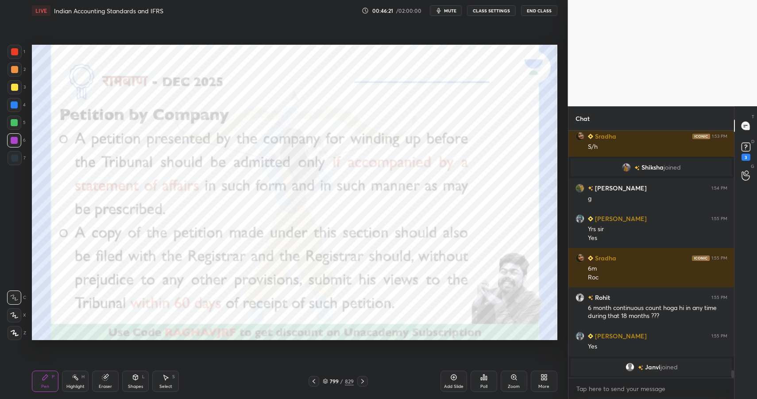
click at [11, 50] on div at bounding box center [15, 52] width 14 height 14
click at [13, 50] on div at bounding box center [14, 51] width 7 height 7
click at [342, 382] on div "/" at bounding box center [342, 381] width 3 height 5
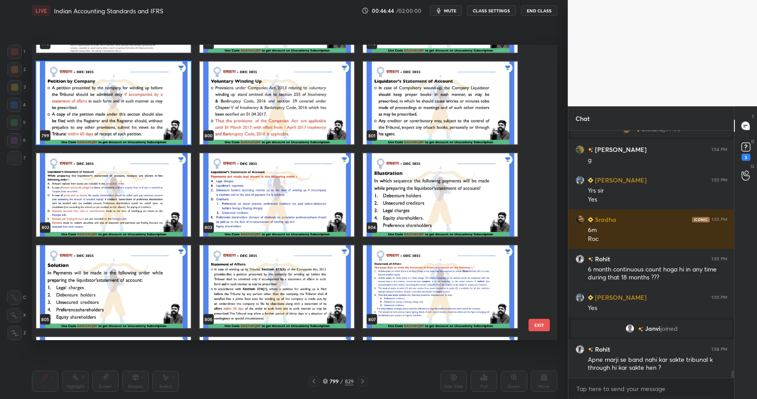
scroll to position [24434, 0]
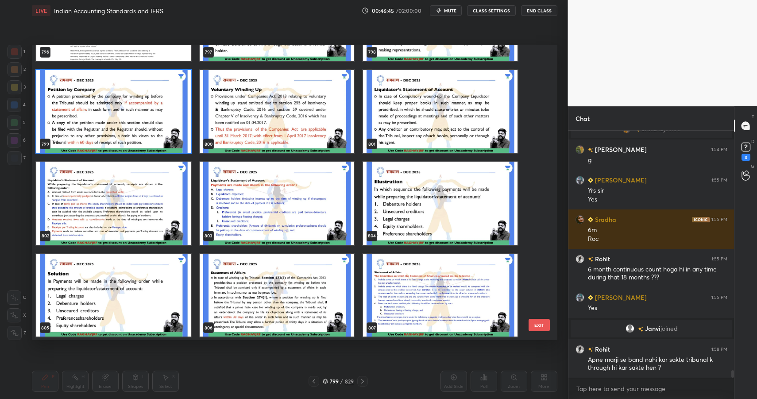
click at [327, 131] on img "grid" at bounding box center [277, 111] width 155 height 83
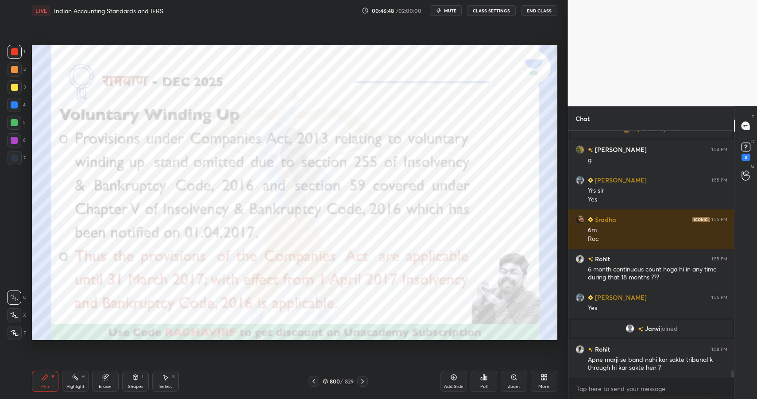
click at [77, 381] on div "Highlight H" at bounding box center [75, 381] width 27 height 21
click at [75, 380] on icon at bounding box center [75, 377] width 7 height 7
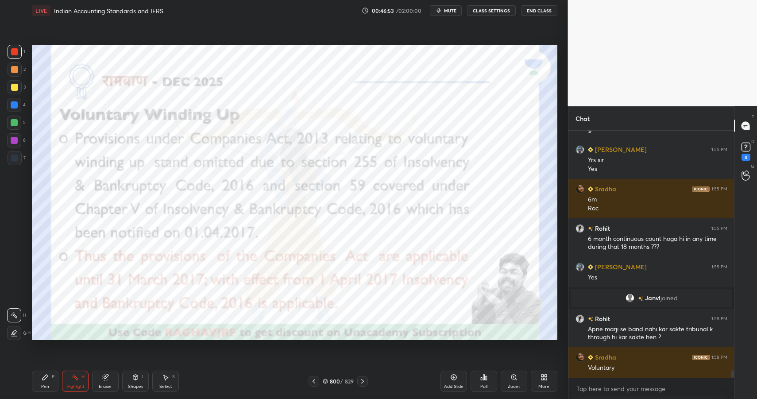
scroll to position [8002, 0]
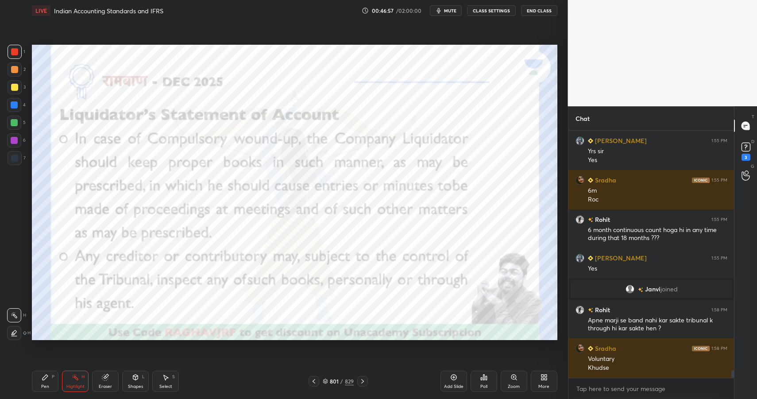
click at [336, 382] on div "801" at bounding box center [334, 381] width 9 height 5
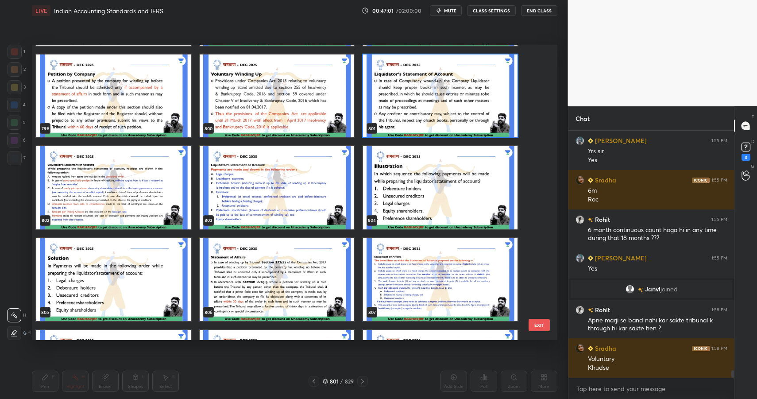
scroll to position [24450, 0]
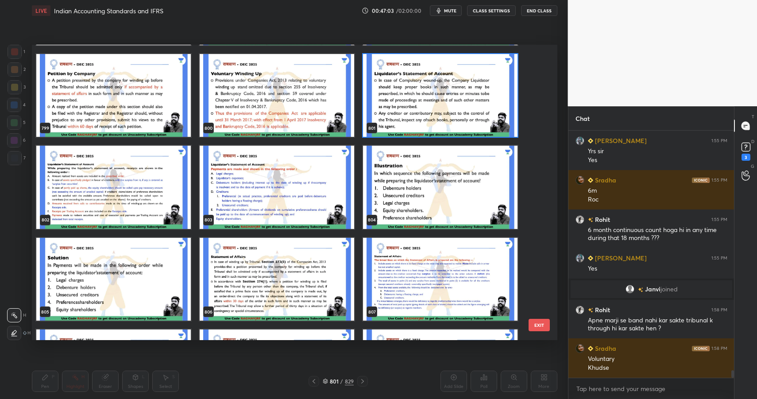
click at [279, 108] on img "grid" at bounding box center [277, 95] width 155 height 83
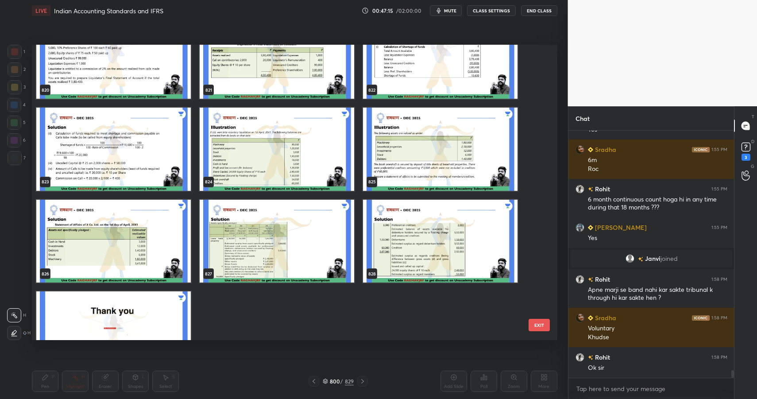
scroll to position [25133, 0]
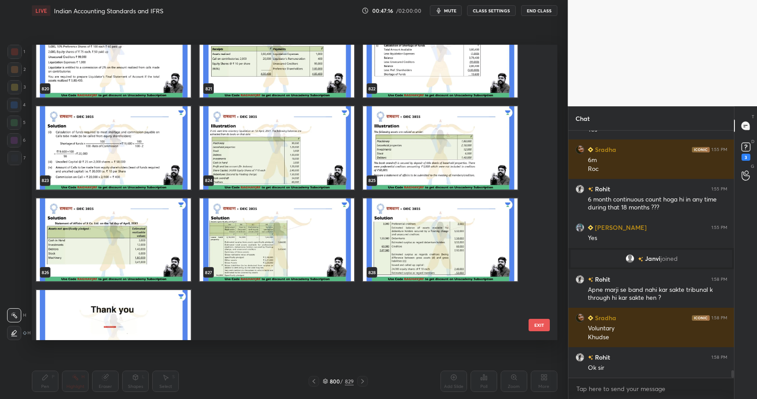
click at [316, 150] on img "grid" at bounding box center [277, 147] width 155 height 83
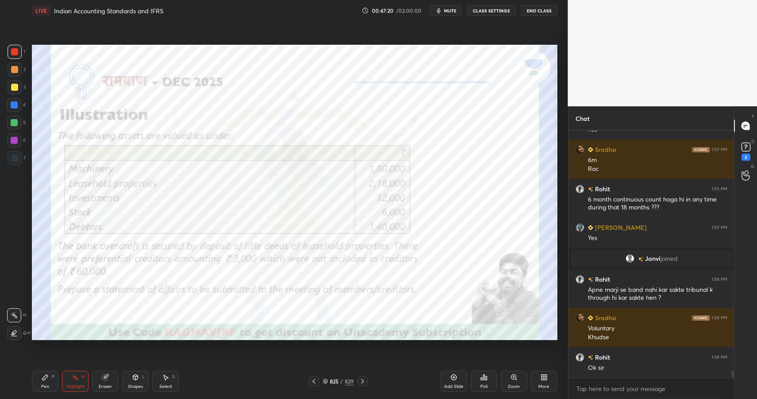
scroll to position [8063, 0]
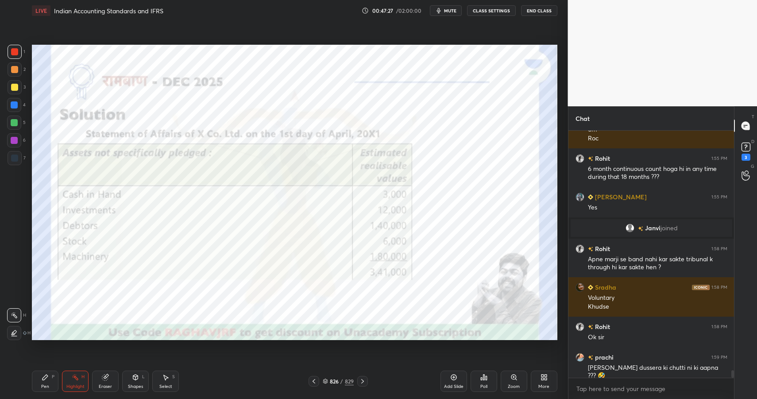
click at [136, 381] on div "Shapes L" at bounding box center [135, 381] width 27 height 21
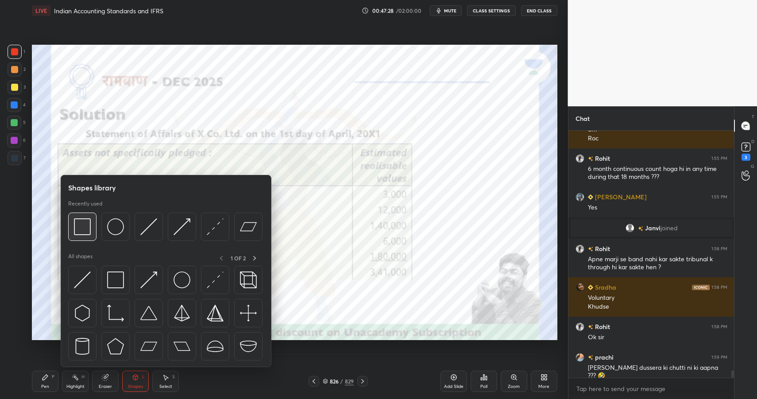
click at [84, 224] on img at bounding box center [82, 226] width 17 height 17
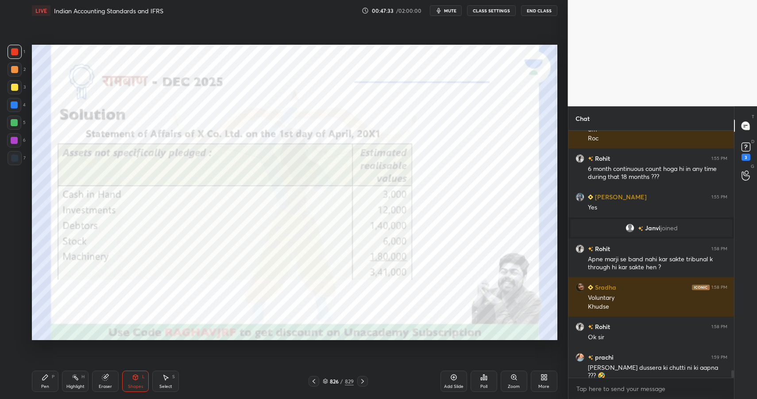
scroll to position [8093, 0]
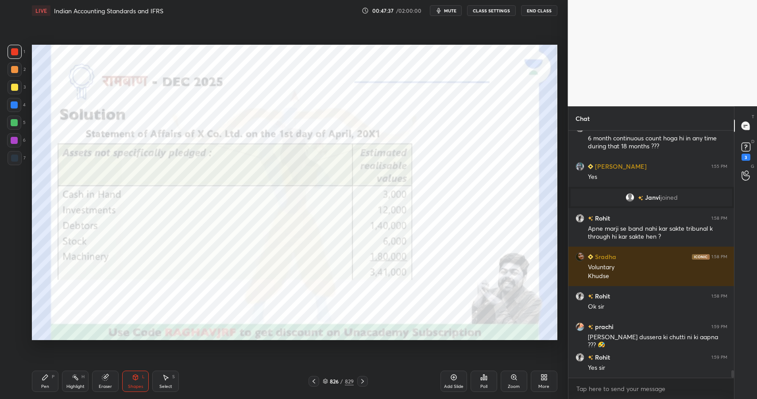
drag, startPoint x: 76, startPoint y: 378, endPoint x: 71, endPoint y: 379, distance: 5.0
click at [76, 378] on rect at bounding box center [76, 378] width 4 height 4
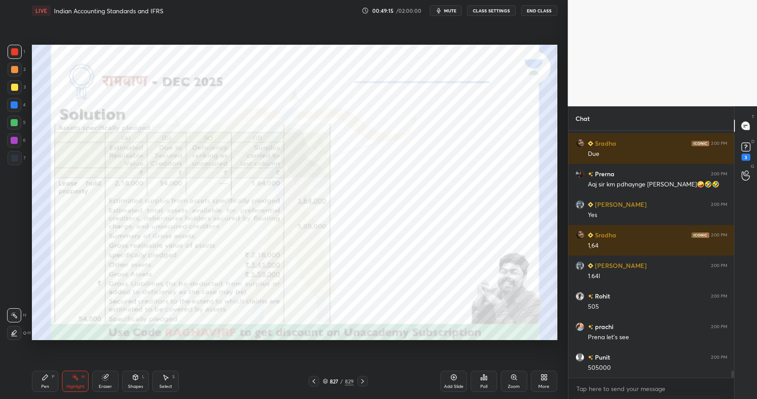
scroll to position [8499, 0]
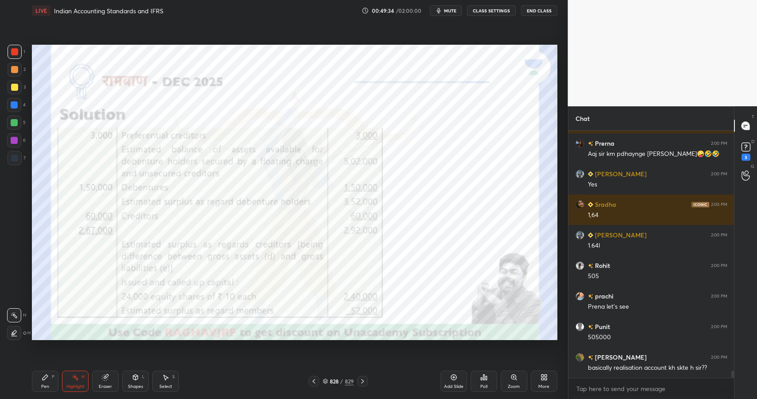
click at [342, 377] on div "828 / 829" at bounding box center [338, 381] width 59 height 11
click at [337, 383] on div "828" at bounding box center [334, 381] width 9 height 5
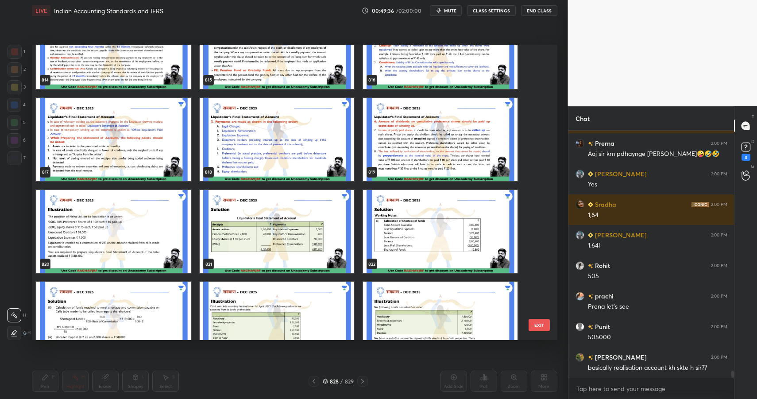
scroll to position [24930, 0]
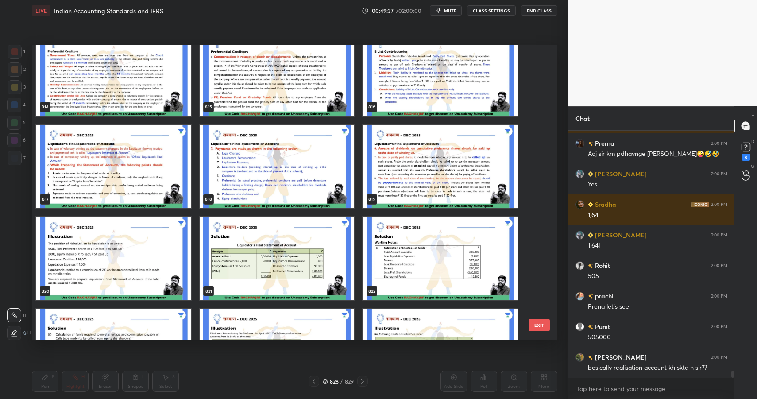
click at [295, 185] on img "grid" at bounding box center [277, 166] width 155 height 83
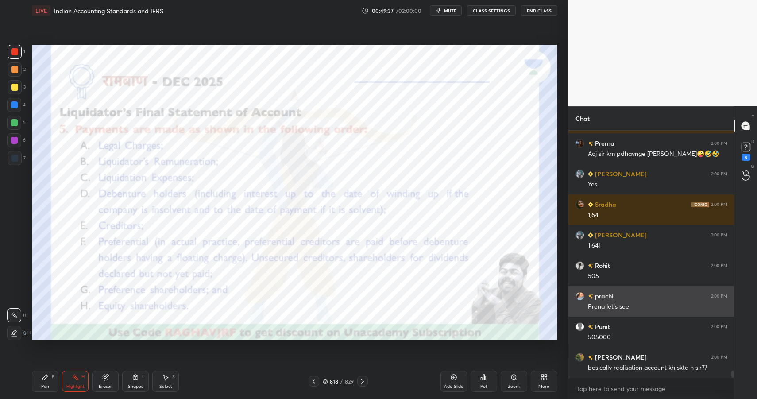
scroll to position [0, 0]
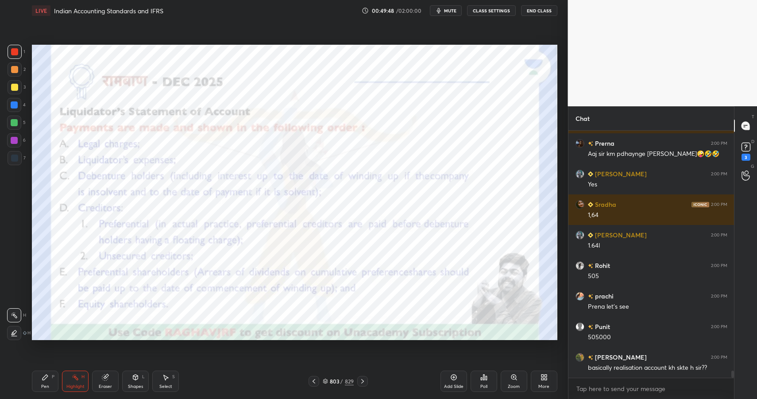
click at [49, 378] on div "Pen P" at bounding box center [45, 381] width 27 height 21
click at [52, 379] on div "P" at bounding box center [53, 377] width 3 height 4
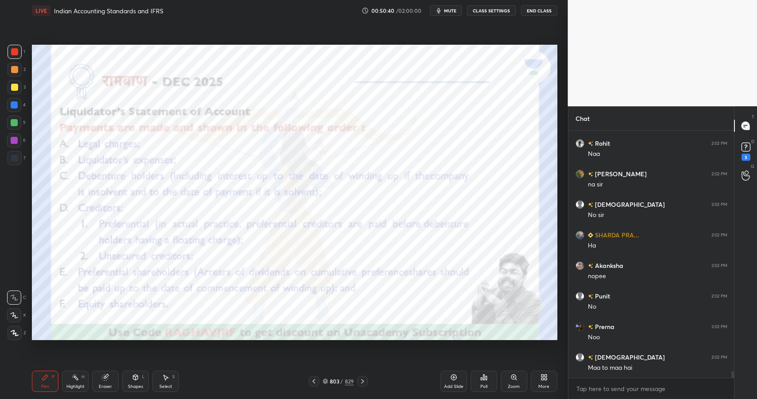
scroll to position [8896, 0]
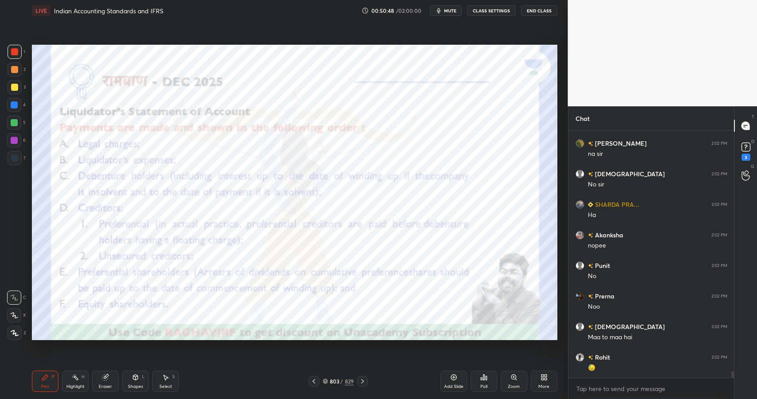
click at [74, 388] on div "Highlight" at bounding box center [75, 386] width 18 height 4
click at [81, 382] on div "Highlight H" at bounding box center [75, 381] width 27 height 21
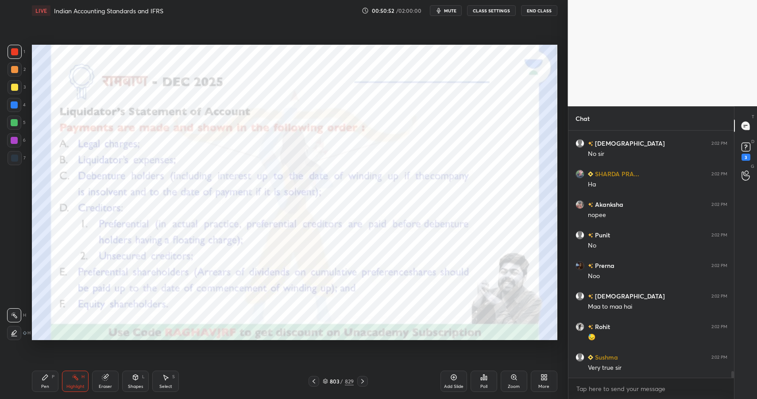
click at [49, 382] on div "Pen P" at bounding box center [45, 381] width 27 height 21
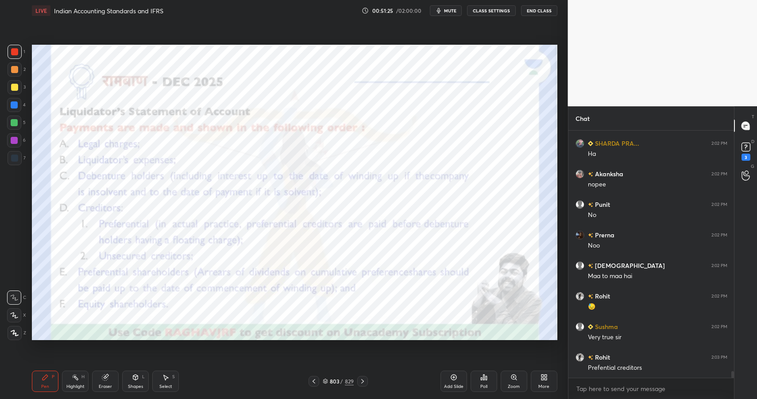
click at [136, 380] on icon at bounding box center [135, 377] width 7 height 7
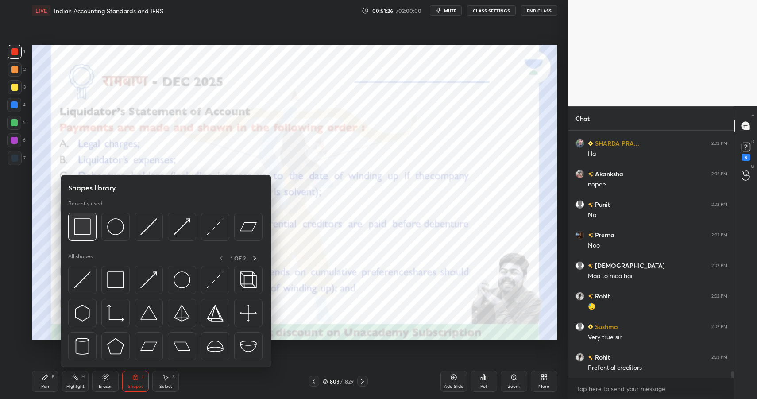
click at [79, 229] on img at bounding box center [82, 226] width 17 height 17
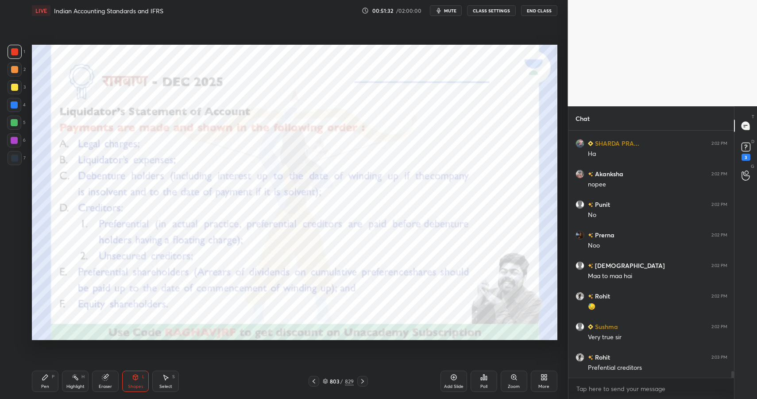
drag, startPoint x: 69, startPoint y: 382, endPoint x: 74, endPoint y: 381, distance: 5.4
click at [69, 382] on div "Highlight H" at bounding box center [75, 381] width 27 height 21
click at [75, 382] on div "Highlight H" at bounding box center [75, 381] width 27 height 21
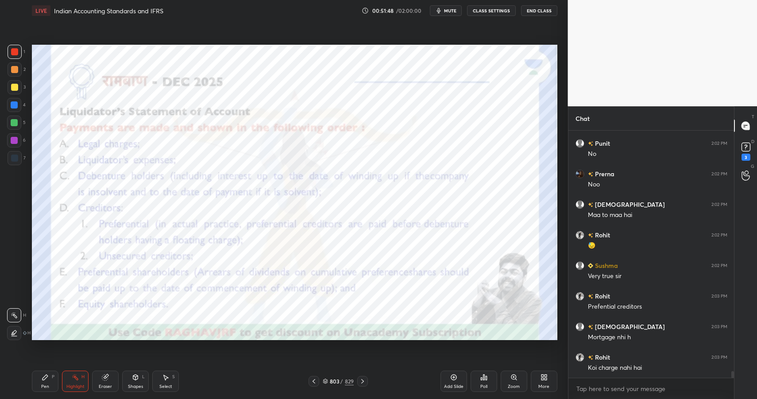
scroll to position [9049, 0]
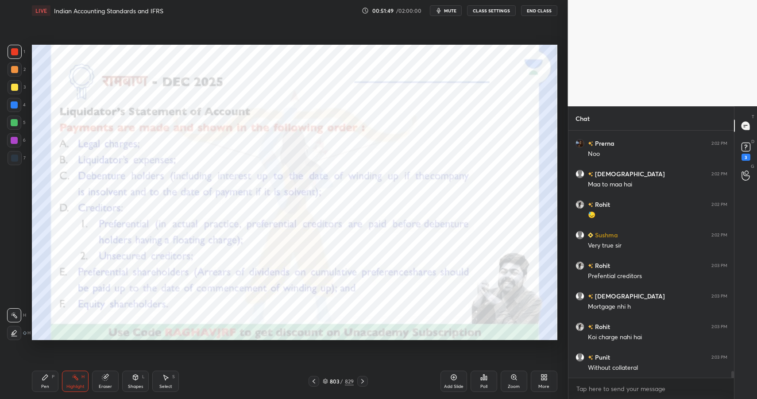
click at [47, 381] on div "Pen P" at bounding box center [45, 381] width 27 height 21
drag, startPoint x: 47, startPoint y: 381, endPoint x: 68, endPoint y: 358, distance: 30.4
click at [51, 383] on div "Pen P" at bounding box center [45, 381] width 27 height 21
click at [17, 137] on div at bounding box center [14, 140] width 7 height 7
drag, startPoint x: 17, startPoint y: 137, endPoint x: 21, endPoint y: 135, distance: 5.0
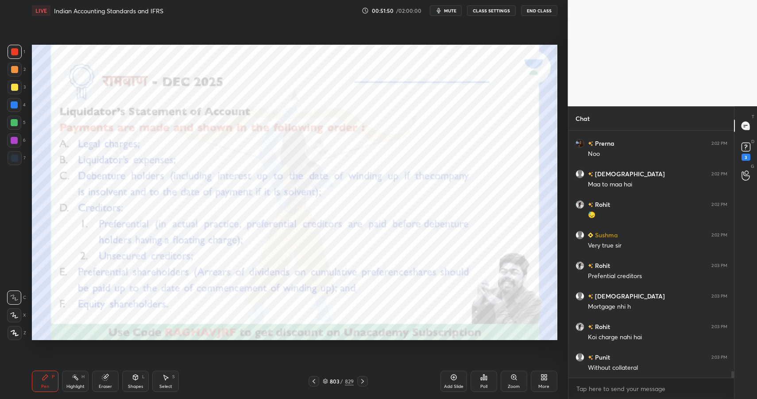
click at [17, 137] on div at bounding box center [14, 140] width 7 height 7
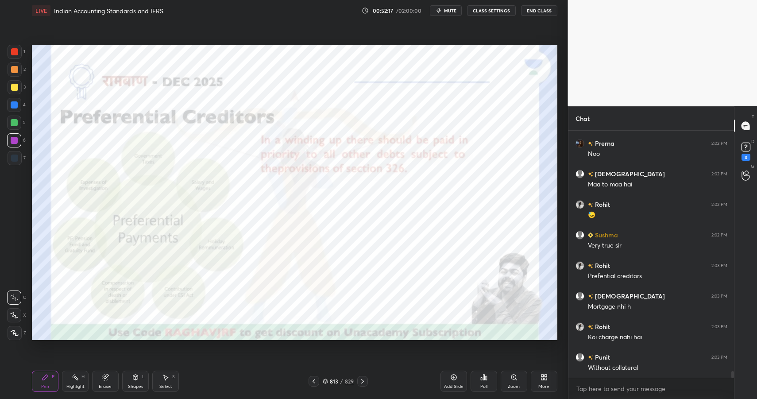
click at [515, 376] on icon at bounding box center [514, 377] width 5 height 5
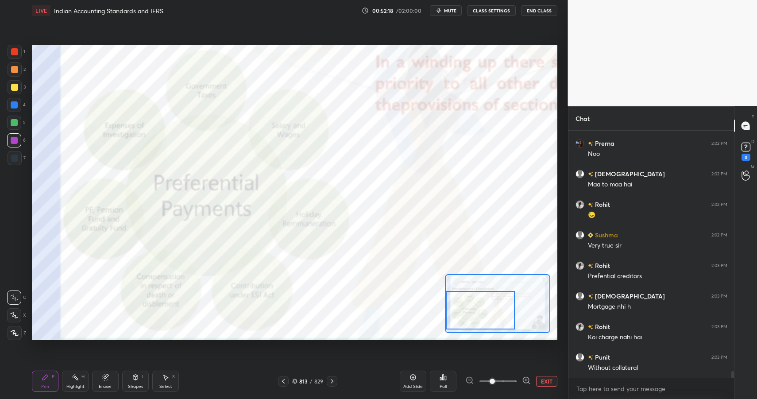
click at [490, 305] on div at bounding box center [480, 310] width 69 height 38
drag, startPoint x: 504, startPoint y: 303, endPoint x: 494, endPoint y: 300, distance: 10.2
click at [496, 303] on div at bounding box center [480, 310] width 69 height 38
click at [6, 109] on div "1 2 3 4 5 6 7 C X Z C X Z E E Erase all H H" at bounding box center [14, 192] width 28 height 295
click at [9, 107] on div at bounding box center [14, 105] width 14 height 14
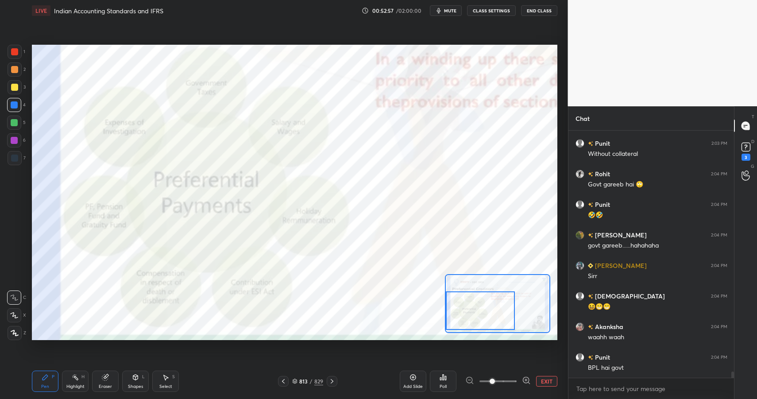
scroll to position [9293, 0]
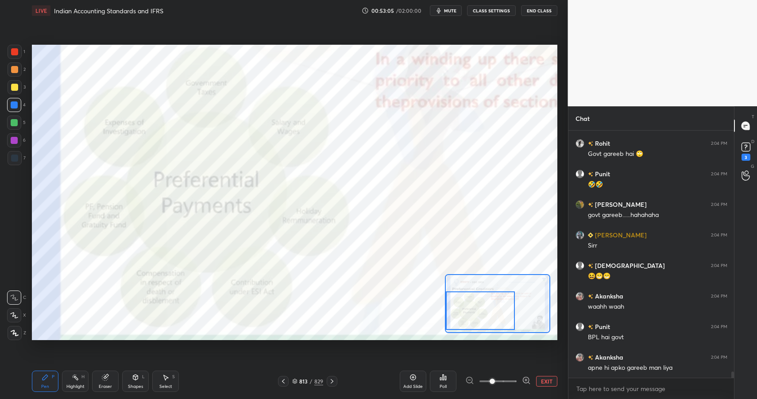
drag, startPoint x: 53, startPoint y: 381, endPoint x: 90, endPoint y: 345, distance: 52.3
click at [53, 381] on div "Pen P" at bounding box center [45, 381] width 27 height 21
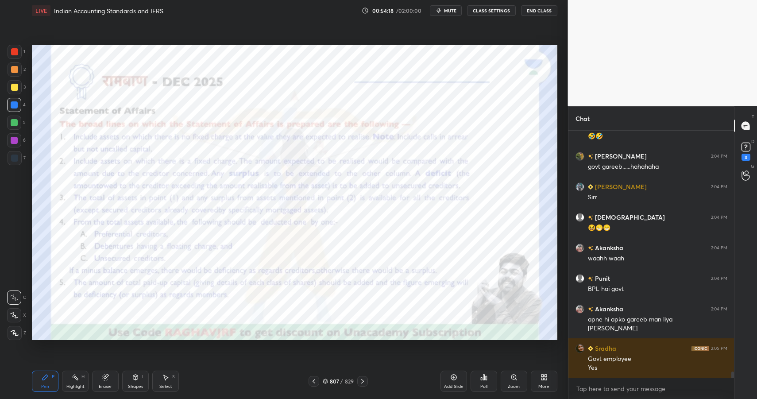
scroll to position [9380, 0]
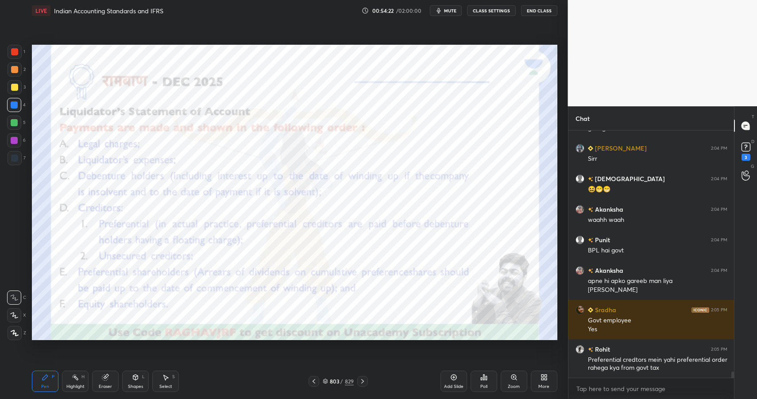
click at [9, 143] on div at bounding box center [14, 140] width 14 height 14
click at [11, 143] on div at bounding box center [14, 140] width 7 height 7
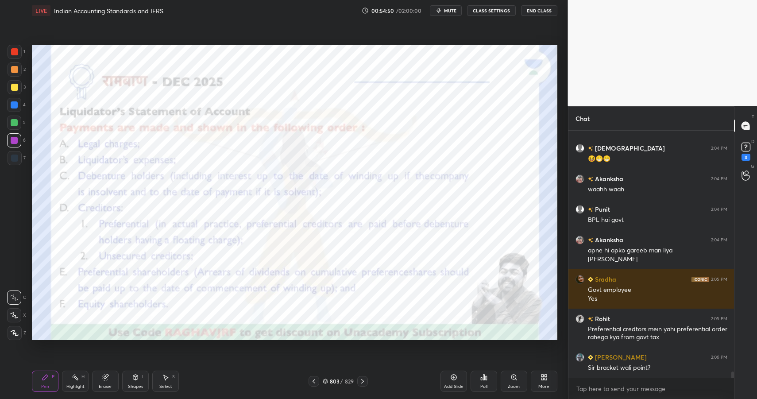
click at [15, 107] on div at bounding box center [14, 104] width 7 height 7
drag, startPoint x: 14, startPoint y: 105, endPoint x: 12, endPoint y: 109, distance: 4.8
click at [14, 105] on div at bounding box center [14, 104] width 7 height 7
click at [15, 120] on div at bounding box center [14, 122] width 7 height 7
drag, startPoint x: 15, startPoint y: 122, endPoint x: 21, endPoint y: 128, distance: 9.1
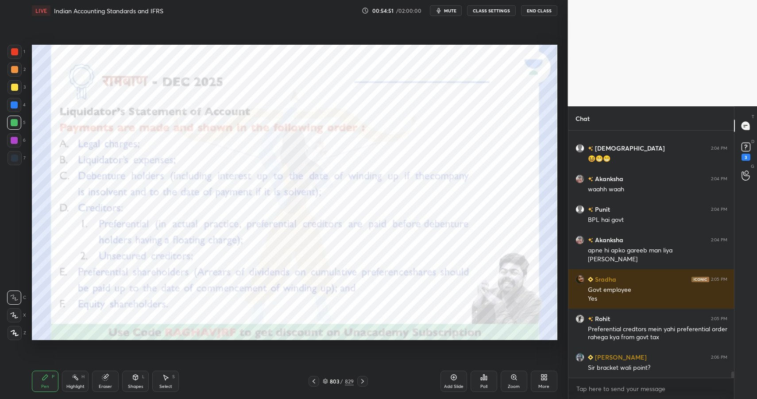
click at [15, 122] on div at bounding box center [14, 122] width 7 height 7
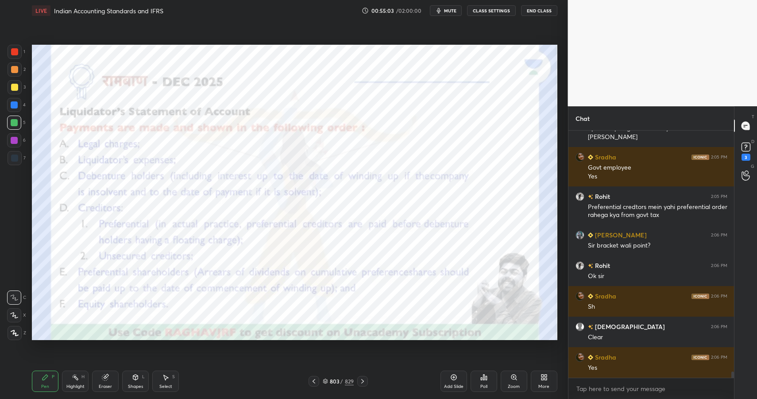
scroll to position [9563, 0]
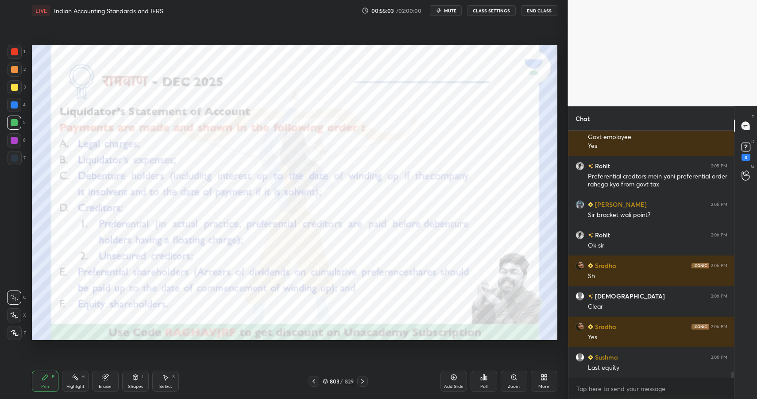
click at [76, 373] on div "Highlight H" at bounding box center [75, 381] width 27 height 21
click at [75, 381] on div "Highlight H" at bounding box center [75, 381] width 27 height 21
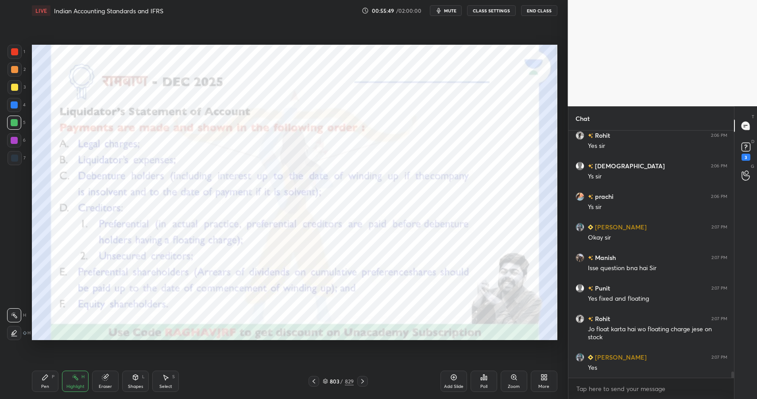
scroll to position [9847, 0]
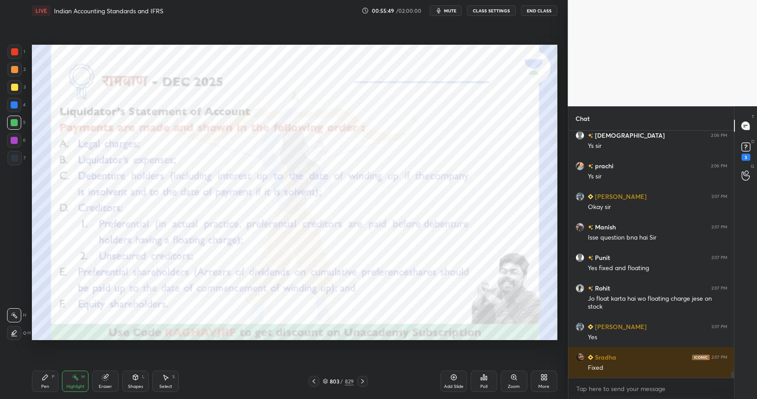
click at [39, 384] on div "Pen P" at bounding box center [45, 381] width 27 height 21
click at [43, 381] on div "Pen P" at bounding box center [45, 381] width 27 height 21
click at [17, 53] on div at bounding box center [15, 52] width 14 height 14
click at [16, 52] on div at bounding box center [14, 51] width 7 height 7
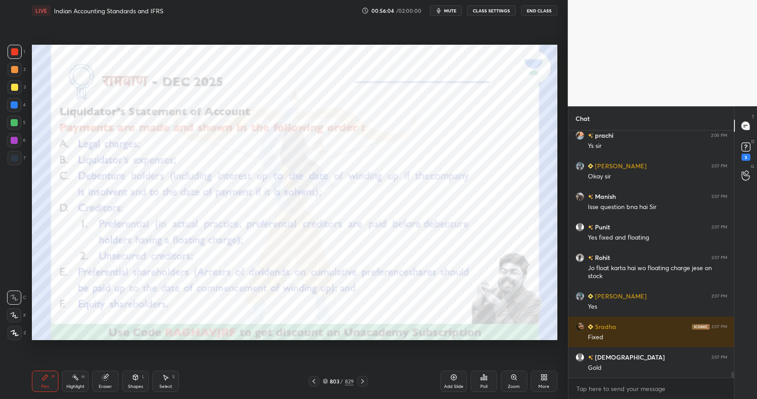
click at [14, 109] on div at bounding box center [14, 105] width 14 height 14
drag, startPoint x: 16, startPoint y: 106, endPoint x: 27, endPoint y: 97, distance: 13.6
click at [16, 106] on div at bounding box center [14, 104] width 7 height 7
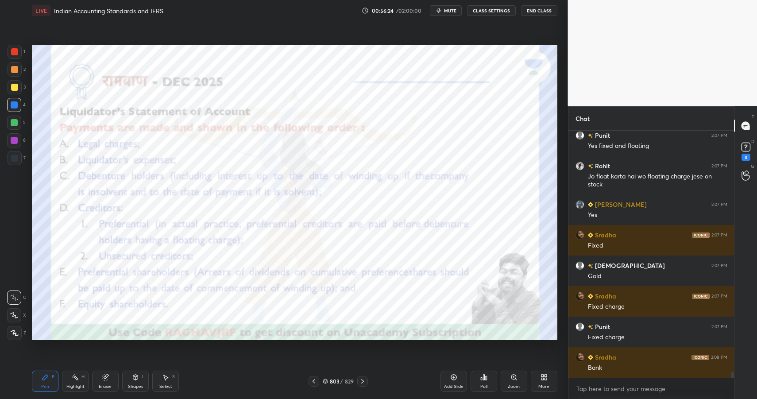
scroll to position [9999, 0]
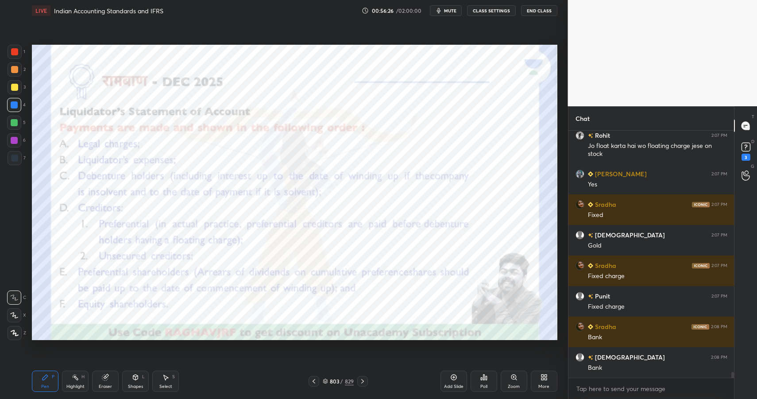
click at [18, 145] on div at bounding box center [14, 140] width 14 height 14
click at [19, 144] on div at bounding box center [14, 140] width 14 height 14
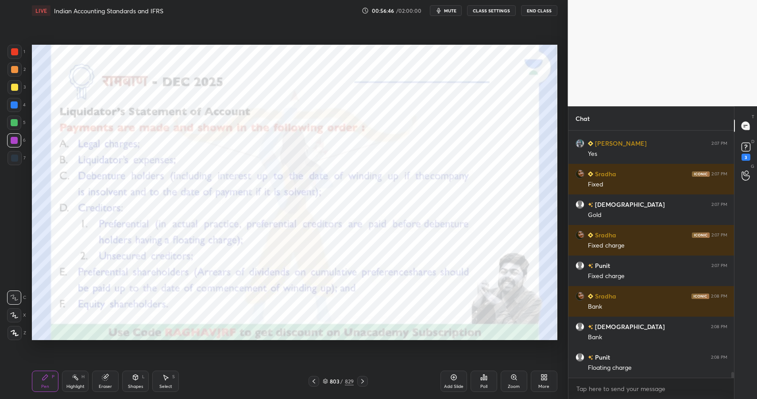
click at [13, 106] on div at bounding box center [14, 104] width 7 height 7
drag, startPoint x: 14, startPoint y: 106, endPoint x: 21, endPoint y: 88, distance: 18.9
click at [14, 106] on div at bounding box center [14, 104] width 7 height 7
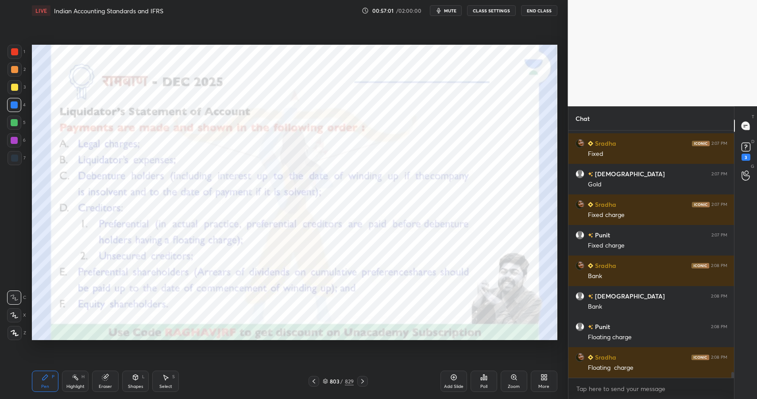
scroll to position [10091, 0]
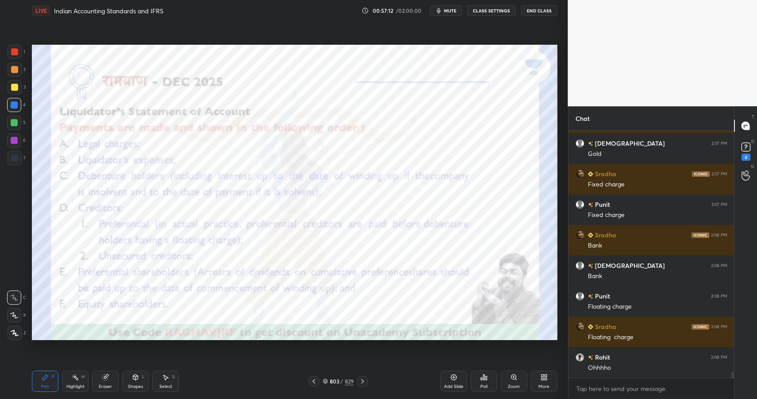
click at [14, 70] on div at bounding box center [14, 69] width 7 height 7
drag, startPoint x: 16, startPoint y: 70, endPoint x: 27, endPoint y: 66, distance: 12.2
click at [16, 70] on div at bounding box center [14, 69] width 7 height 7
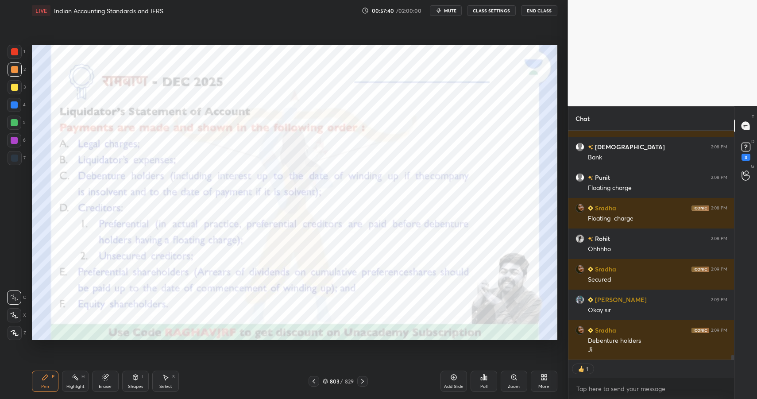
scroll to position [10240, 0]
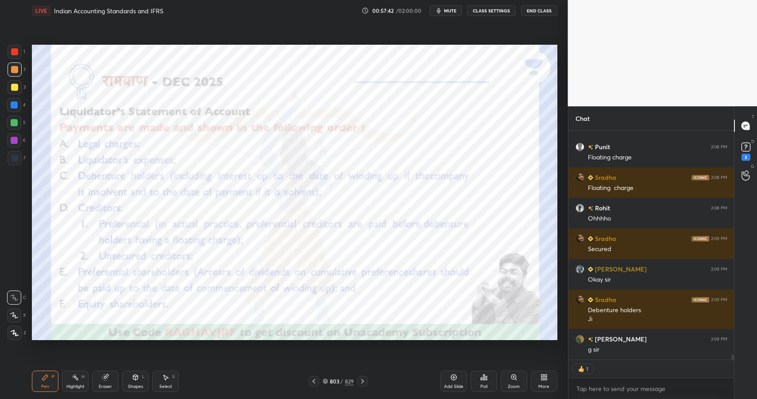
click at [20, 51] on div at bounding box center [15, 52] width 14 height 14
click at [16, 54] on div at bounding box center [14, 51] width 7 height 7
drag, startPoint x: 78, startPoint y: 372, endPoint x: 81, endPoint y: 376, distance: 5.4
click at [78, 371] on div "Highlight H" at bounding box center [75, 381] width 27 height 21
click at [81, 377] on div "Highlight H" at bounding box center [75, 381] width 27 height 21
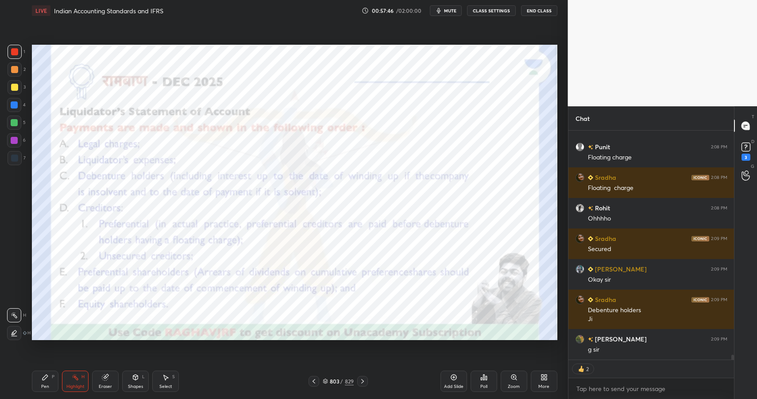
click at [81, 377] on div "H" at bounding box center [82, 377] width 3 height 4
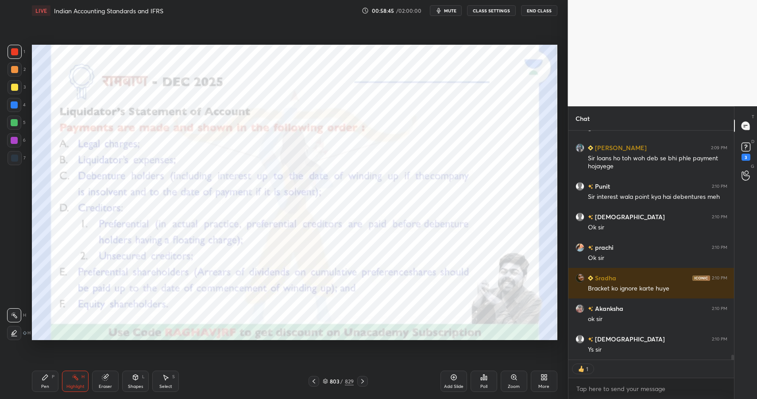
scroll to position [10493, 0]
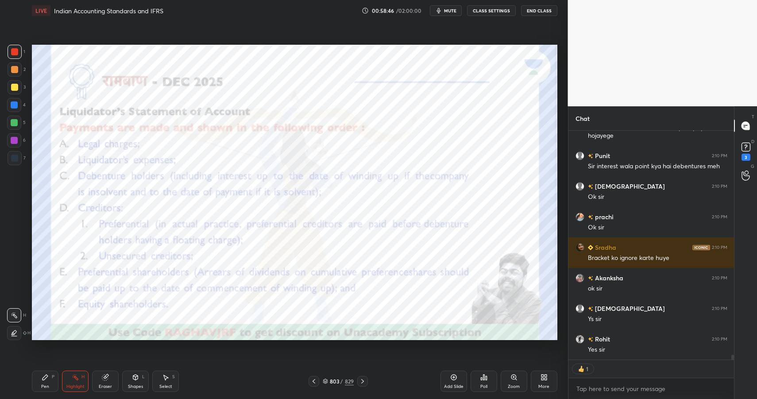
drag, startPoint x: 341, startPoint y: 380, endPoint x: 337, endPoint y: 362, distance: 18.6
click at [338, 380] on div "803 / 829" at bounding box center [338, 381] width 31 height 8
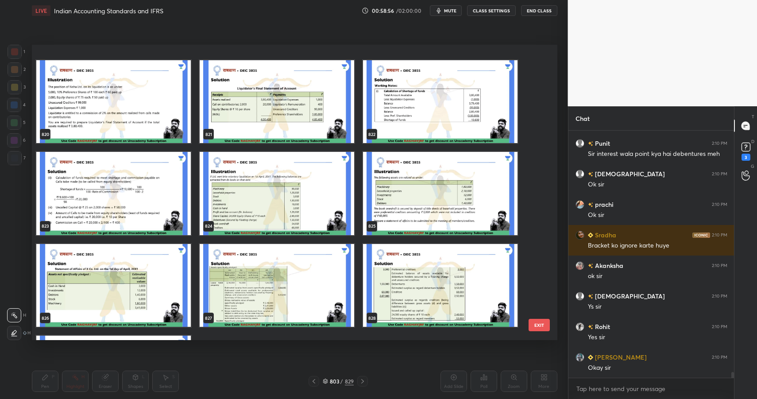
scroll to position [25170, 0]
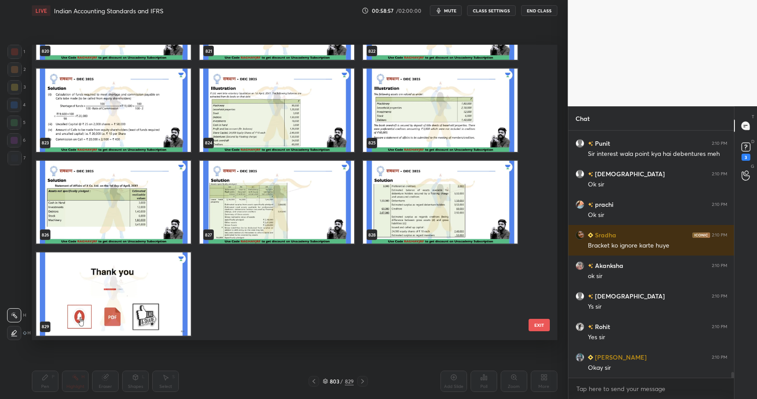
click at [146, 270] on img "grid" at bounding box center [113, 293] width 155 height 83
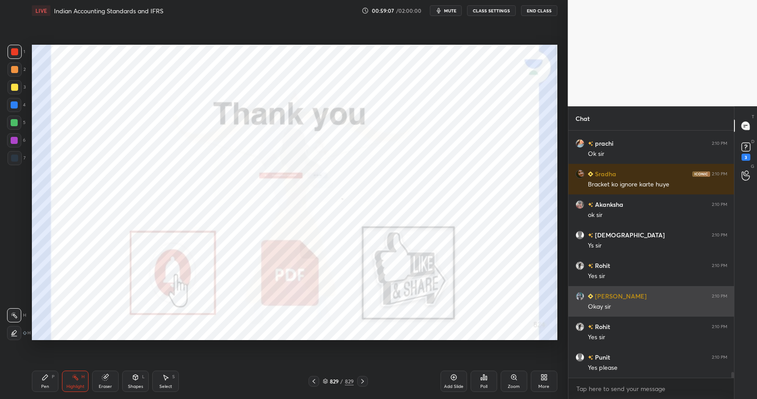
scroll to position [10597, 0]
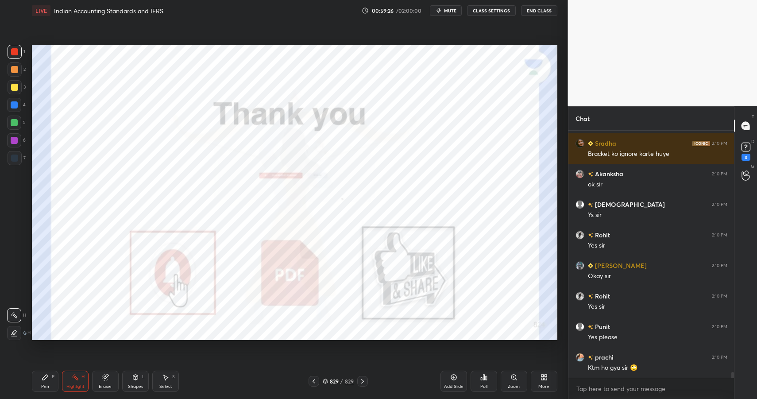
click at [544, 381] on div "More" at bounding box center [544, 381] width 27 height 21
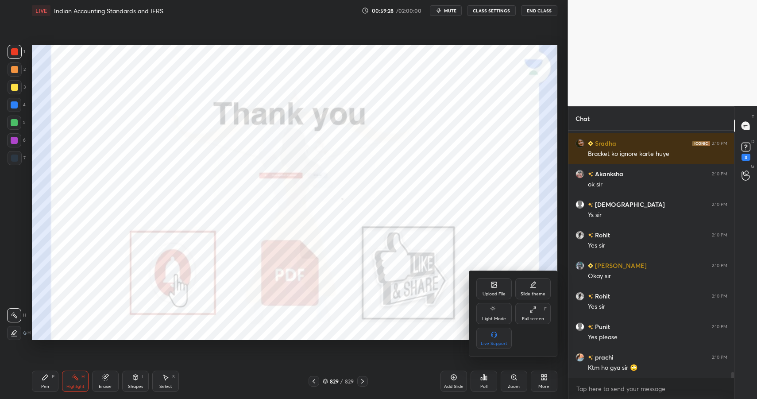
click at [494, 279] on div "Upload File" at bounding box center [494, 288] width 35 height 21
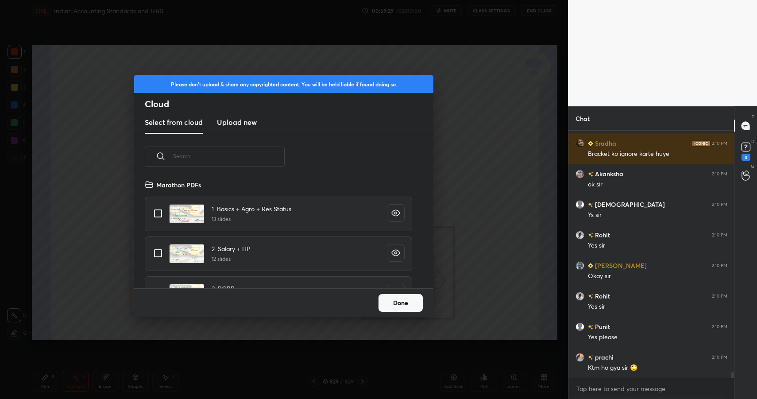
click at [241, 122] on h3 "Upload new" at bounding box center [237, 122] width 40 height 11
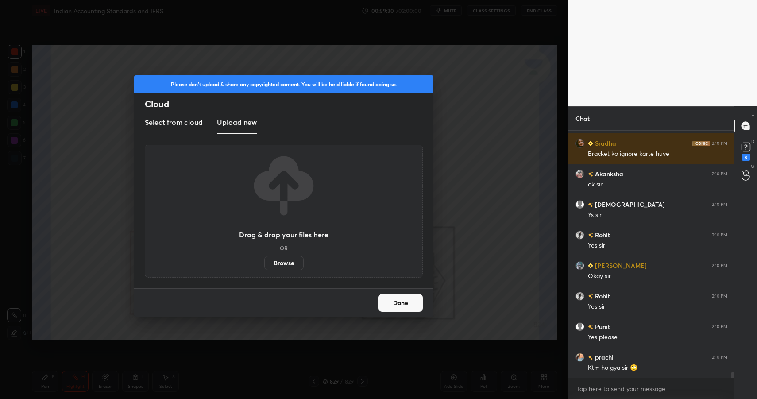
click at [277, 264] on label "Browse" at bounding box center [283, 263] width 39 height 14
click at [264, 264] on input "Browse" at bounding box center [264, 263] width 0 height 14
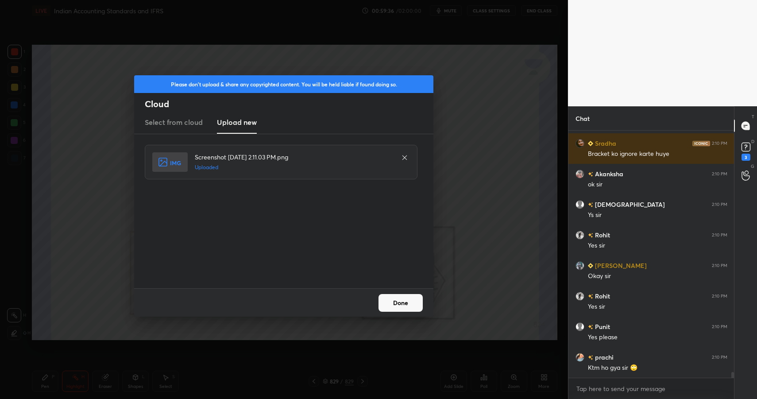
click at [403, 302] on button "Done" at bounding box center [401, 303] width 44 height 18
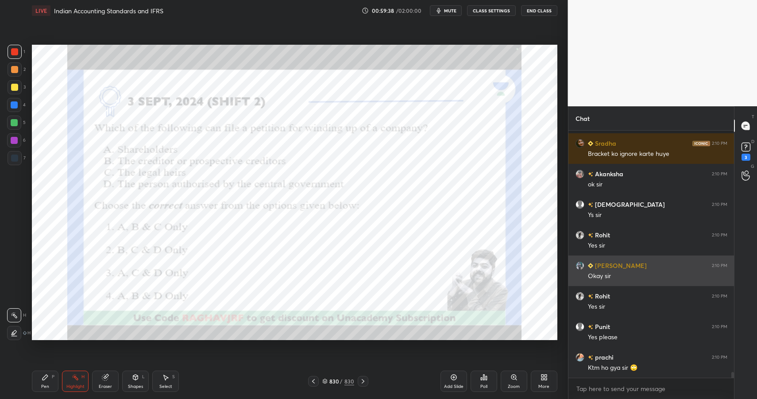
scroll to position [10635, 0]
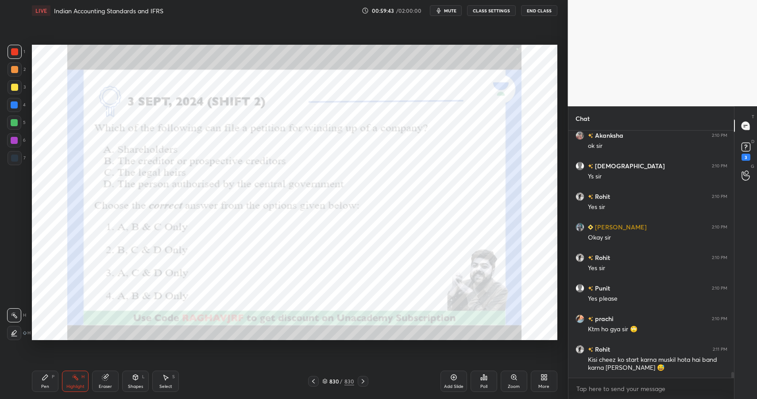
click at [541, 376] on icon at bounding box center [544, 377] width 7 height 7
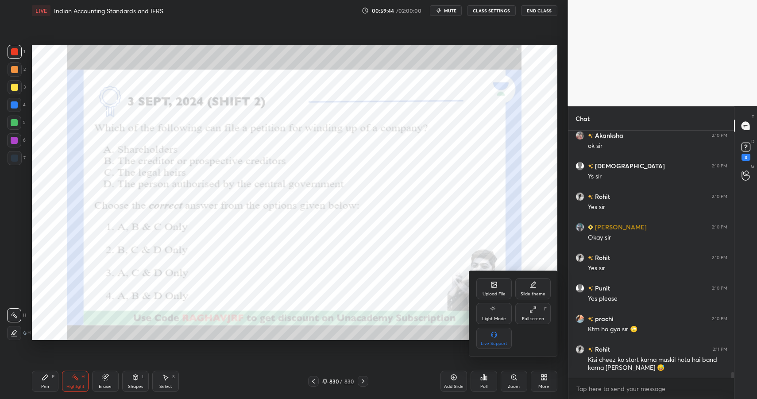
click at [495, 287] on icon at bounding box center [494, 284] width 5 height 5
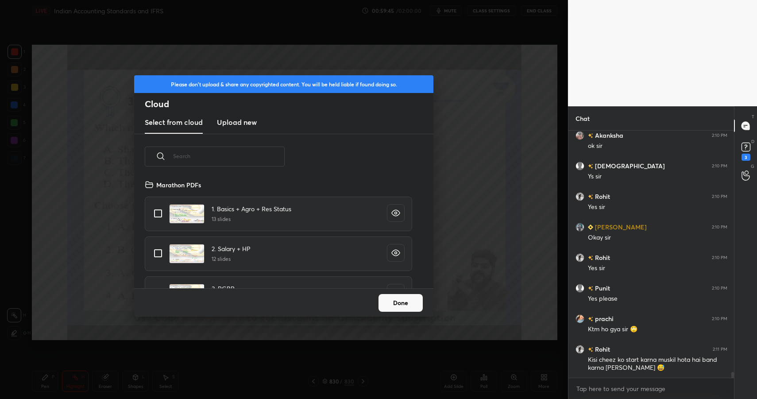
scroll to position [109, 284]
click at [406, 301] on button "Done" at bounding box center [401, 303] width 44 height 18
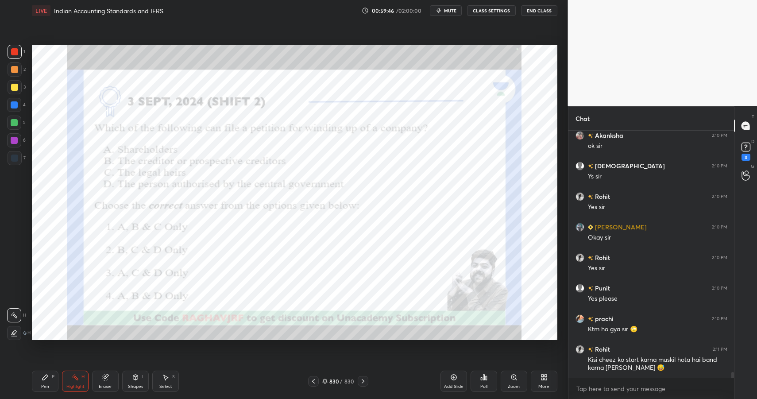
click at [542, 383] on div "More" at bounding box center [544, 381] width 27 height 21
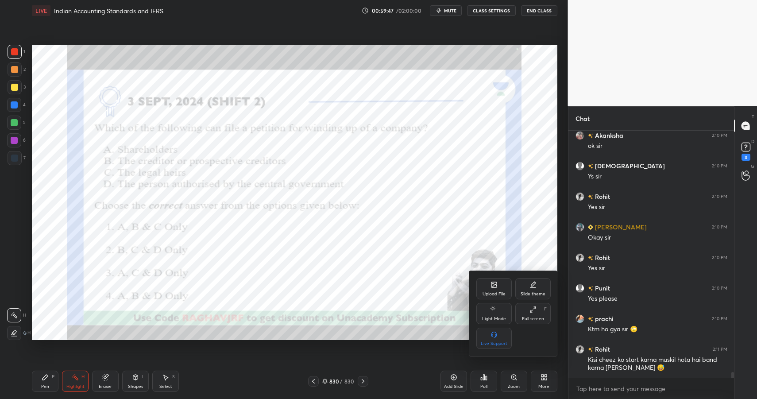
click at [549, 381] on div at bounding box center [378, 199] width 757 height 399
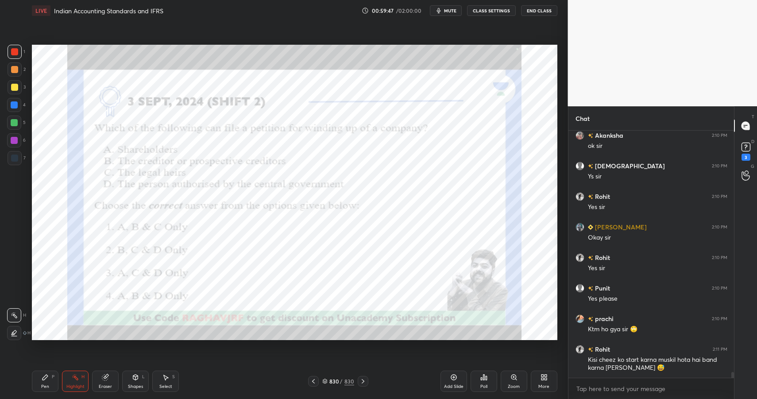
click at [490, 387] on div "Poll" at bounding box center [484, 381] width 27 height 21
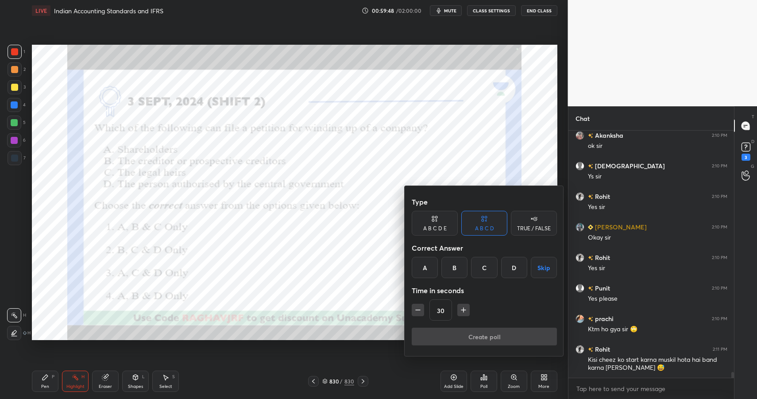
click at [510, 268] on div "D" at bounding box center [514, 267] width 26 height 21
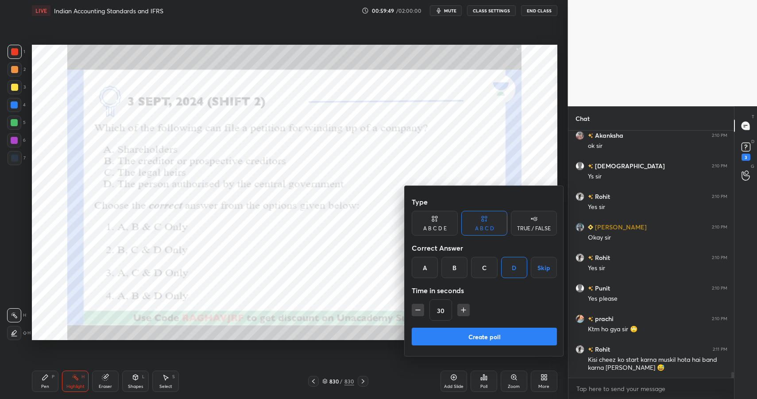
click at [481, 336] on button "Create poll" at bounding box center [484, 337] width 145 height 18
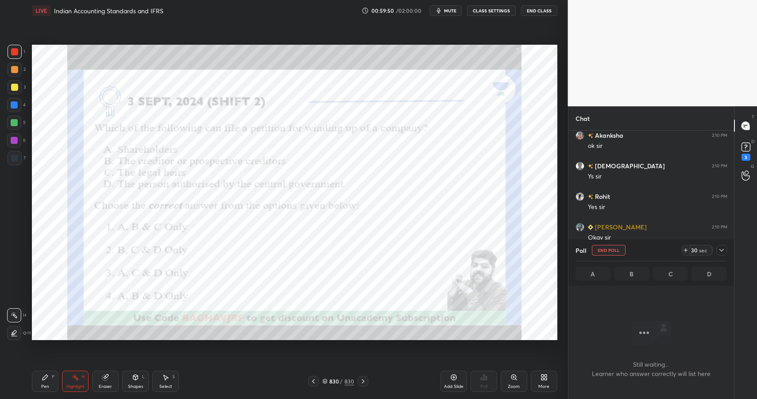
scroll to position [3, 3]
click at [722, 256] on div "Poll End Poll 29 sec" at bounding box center [652, 250] width 152 height 21
click at [720, 250] on icon at bounding box center [721, 250] width 7 height 7
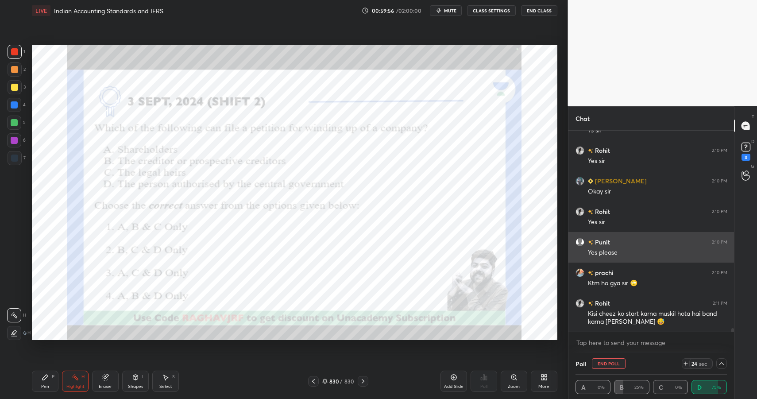
scroll to position [10712, 0]
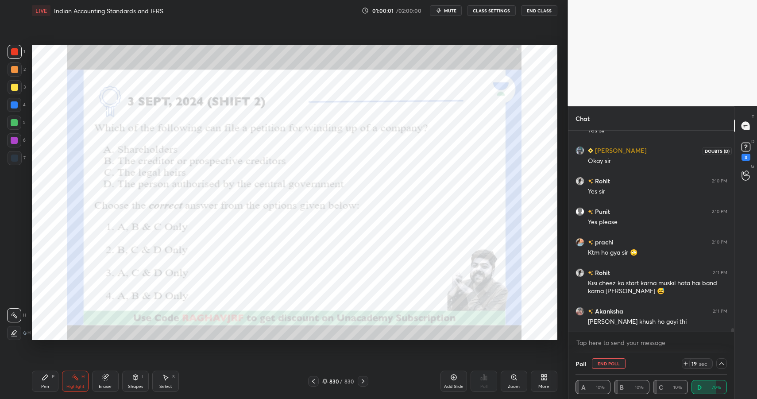
click at [748, 146] on rect at bounding box center [746, 147] width 8 height 8
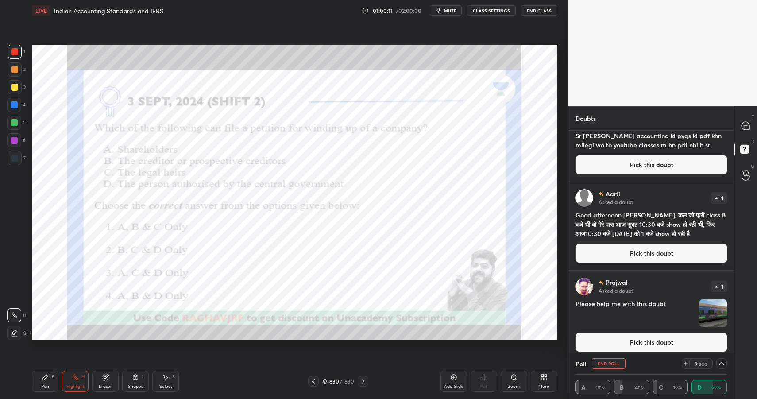
scroll to position [123, 0]
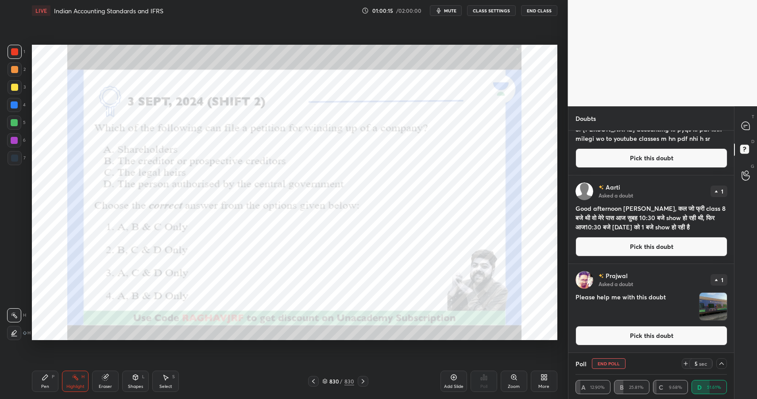
click at [599, 221] on h4 "Good afternoon [PERSON_NAME], कल जो फ्री class 8 बजे थी वो मेरे पास आज सुबह 10:…" at bounding box center [652, 218] width 152 height 28
click at [745, 132] on div at bounding box center [746, 126] width 18 height 16
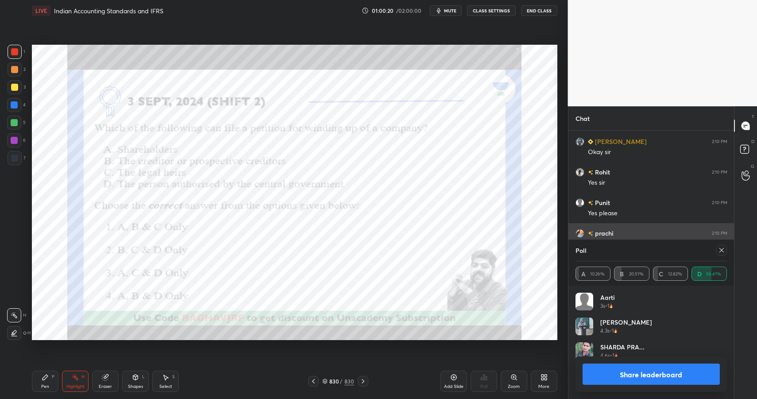
scroll to position [104, 149]
click at [652, 377] on button "Share leaderboard" at bounding box center [652, 374] width 138 height 21
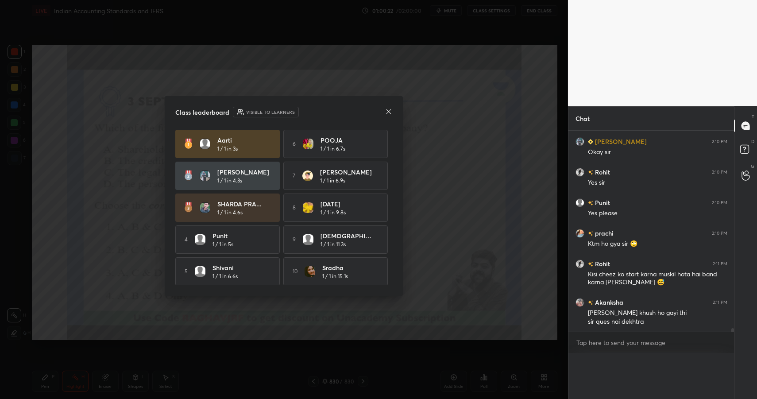
scroll to position [0, 0]
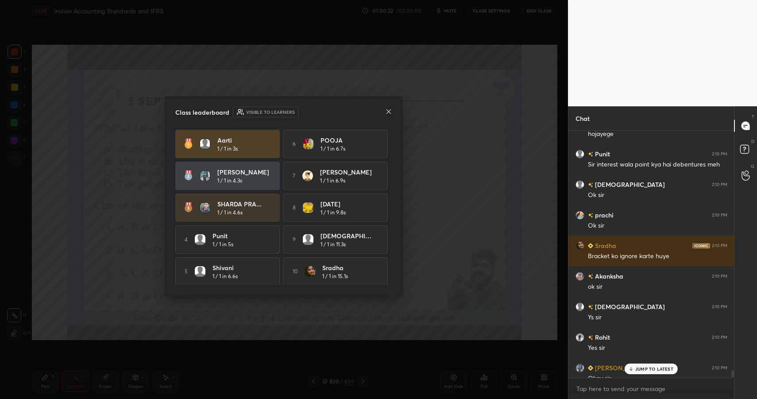
click at [389, 110] on icon at bounding box center [388, 111] width 7 height 7
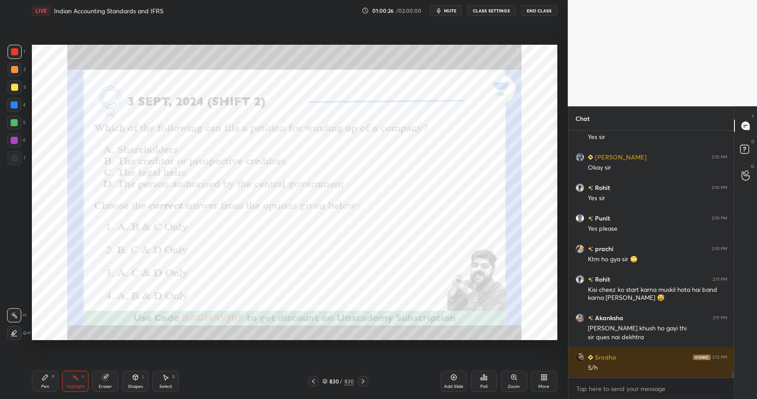
click at [138, 381] on div "Shapes L" at bounding box center [135, 381] width 27 height 21
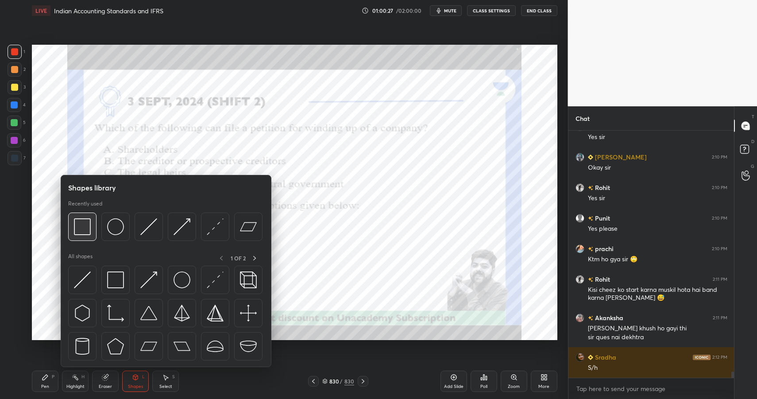
click at [78, 229] on img at bounding box center [82, 226] width 17 height 17
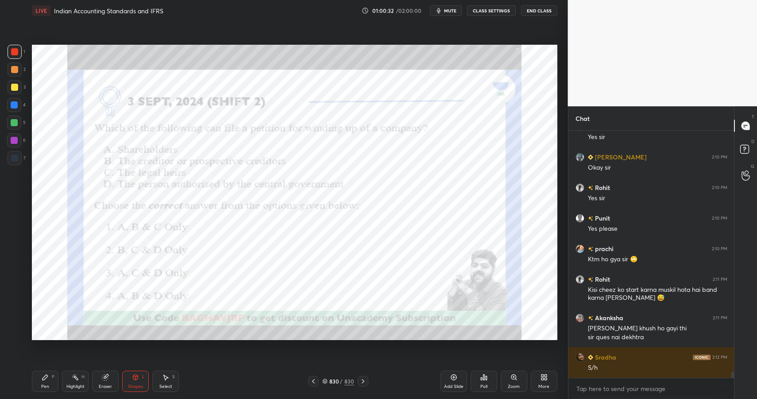
click at [45, 378] on icon at bounding box center [45, 377] width 5 height 5
drag, startPoint x: 46, startPoint y: 375, endPoint x: 54, endPoint y: 353, distance: 23.4
click at [46, 375] on icon at bounding box center [45, 377] width 5 height 5
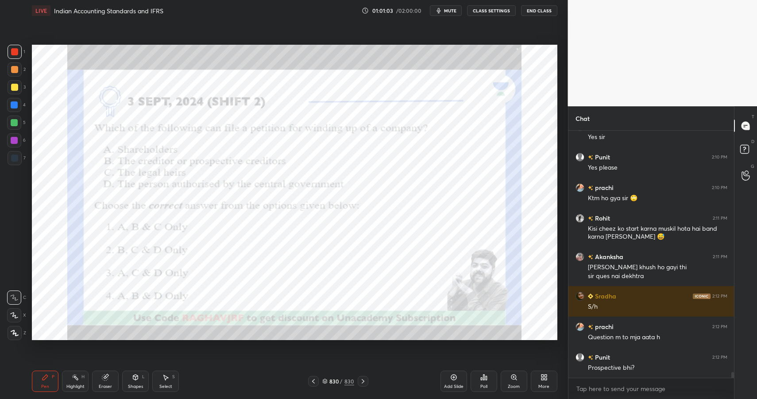
click at [542, 378] on icon at bounding box center [543, 379] width 2 height 2
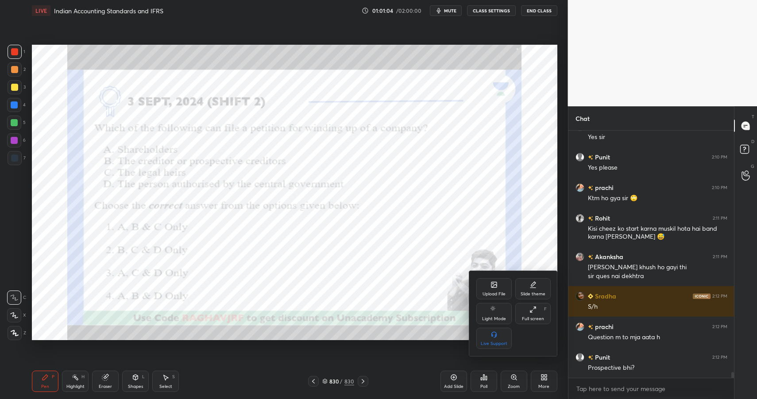
click at [496, 282] on icon at bounding box center [494, 284] width 5 height 5
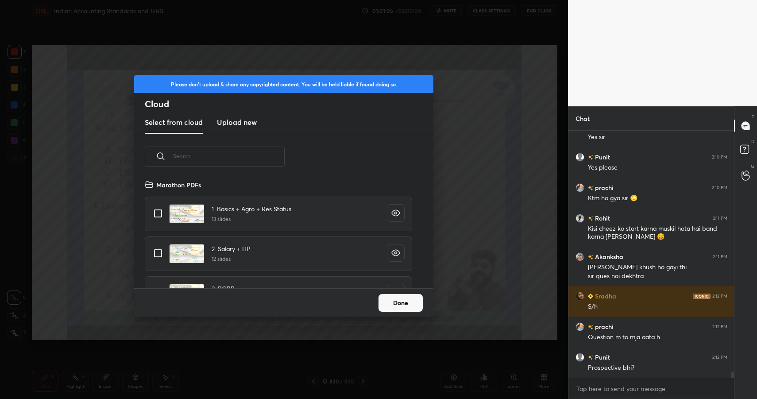
click at [245, 126] on h3 "Upload new" at bounding box center [237, 122] width 40 height 11
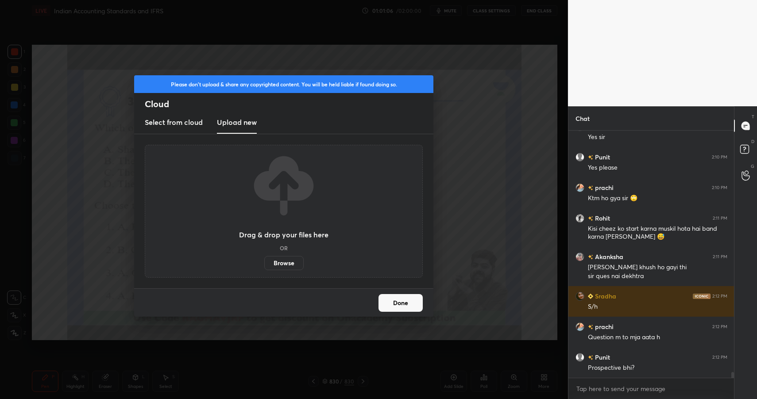
click at [283, 259] on label "Browse" at bounding box center [283, 263] width 39 height 14
click at [264, 259] on input "Browse" at bounding box center [264, 263] width 0 height 14
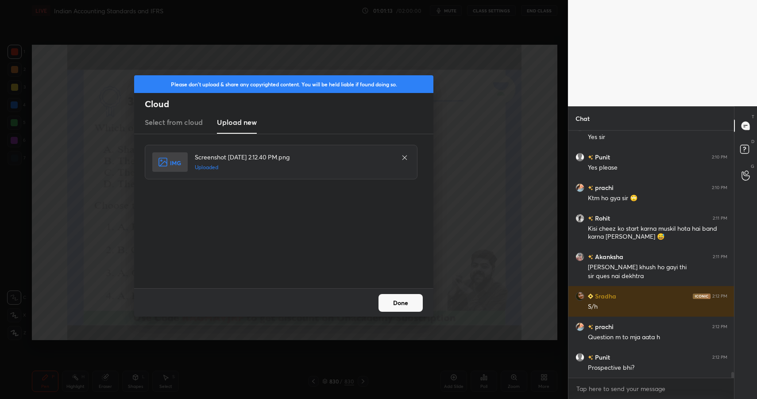
click at [391, 309] on button "Done" at bounding box center [401, 303] width 44 height 18
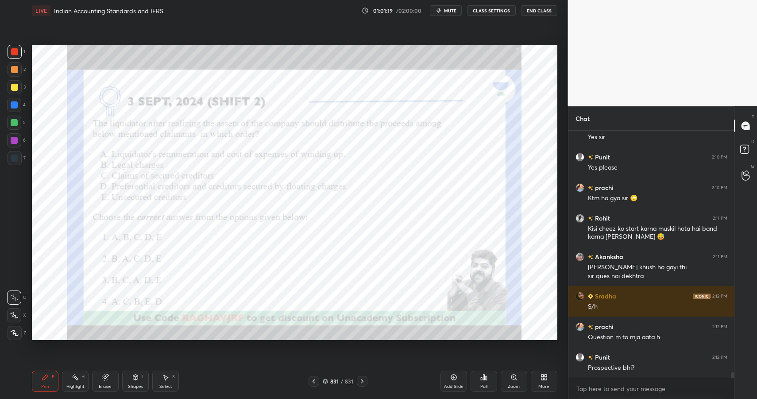
click at [332, 379] on div "831" at bounding box center [334, 381] width 9 height 5
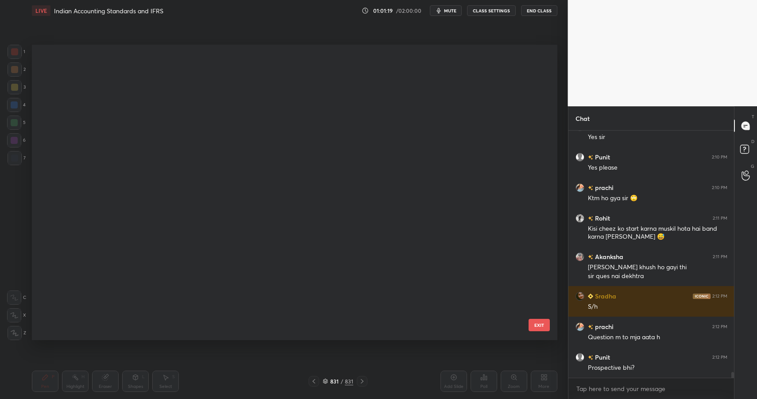
scroll to position [293, 521]
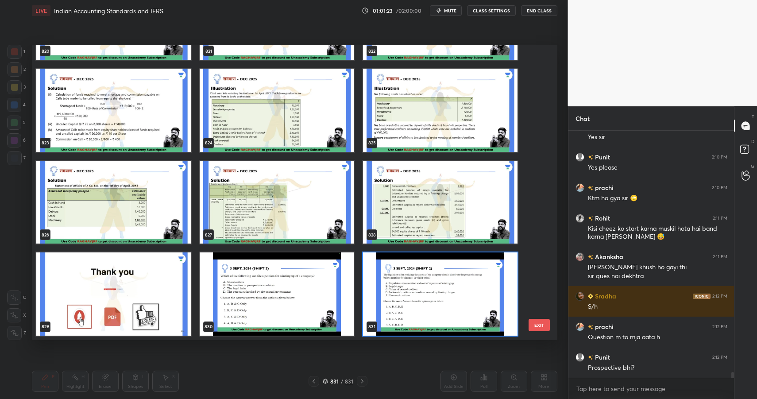
click at [310, 298] on img "grid" at bounding box center [277, 293] width 155 height 83
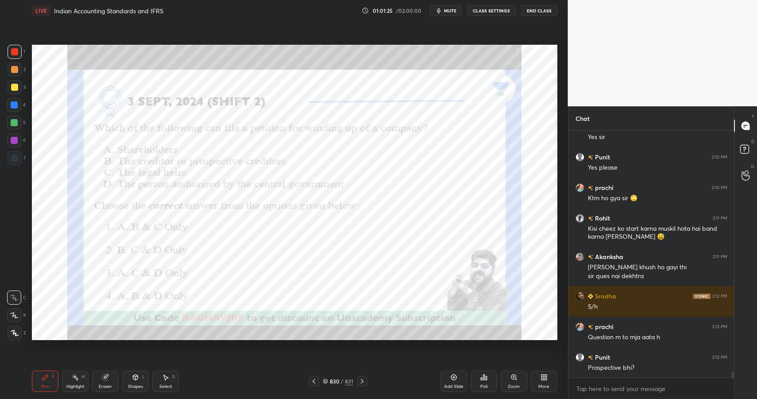
click at [78, 382] on div "Highlight H" at bounding box center [75, 381] width 27 height 21
drag, startPoint x: 78, startPoint y: 380, endPoint x: 100, endPoint y: 344, distance: 42.3
click at [78, 380] on icon at bounding box center [75, 377] width 7 height 7
click at [47, 379] on icon at bounding box center [45, 377] width 7 height 7
click at [363, 382] on icon at bounding box center [362, 381] width 7 height 7
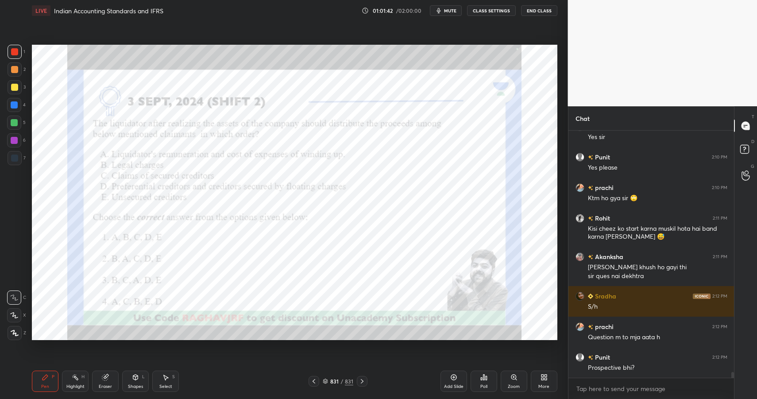
scroll to position [10010, 0]
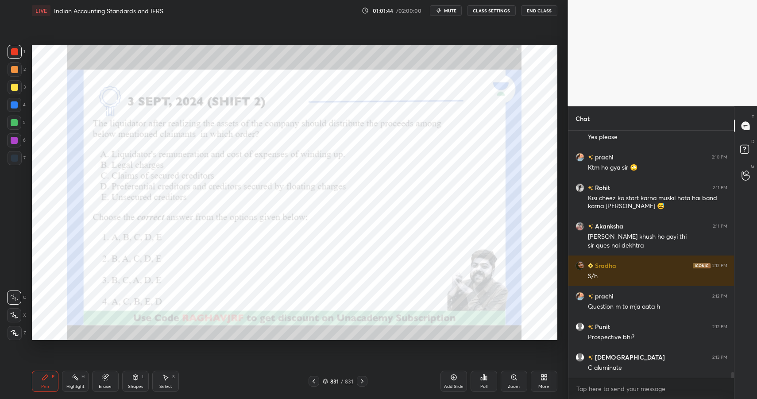
click at [476, 380] on div "Poll" at bounding box center [484, 381] width 27 height 21
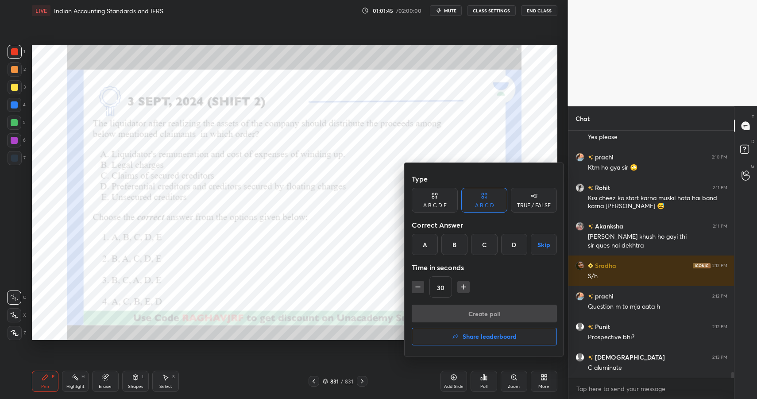
click at [451, 247] on div "B" at bounding box center [455, 244] width 26 height 21
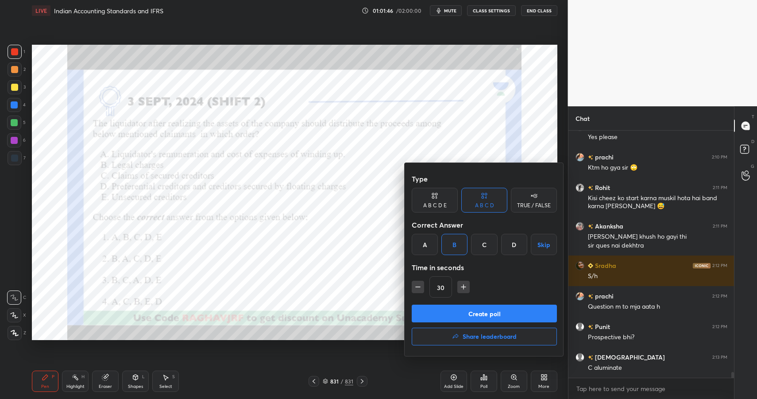
click at [478, 308] on button "Create poll" at bounding box center [484, 314] width 145 height 18
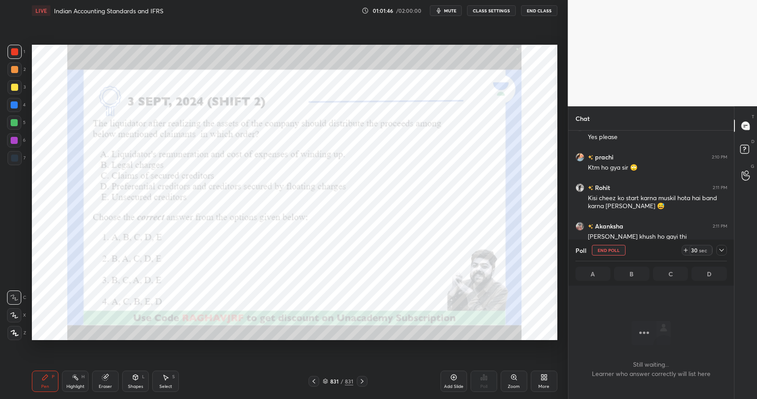
scroll to position [3, 3]
click at [722, 248] on icon at bounding box center [721, 250] width 7 height 7
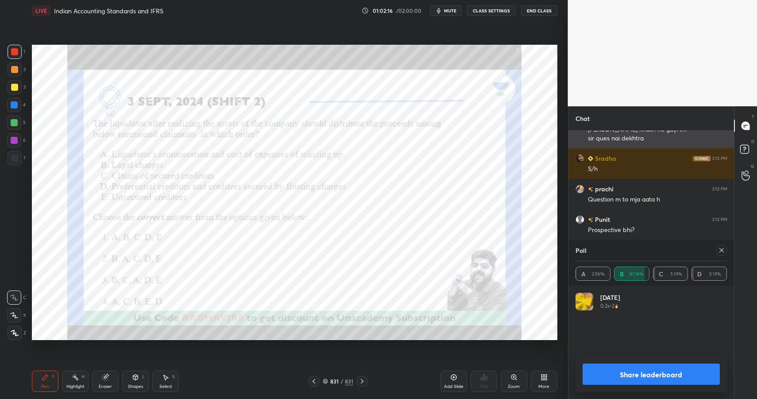
scroll to position [104, 149]
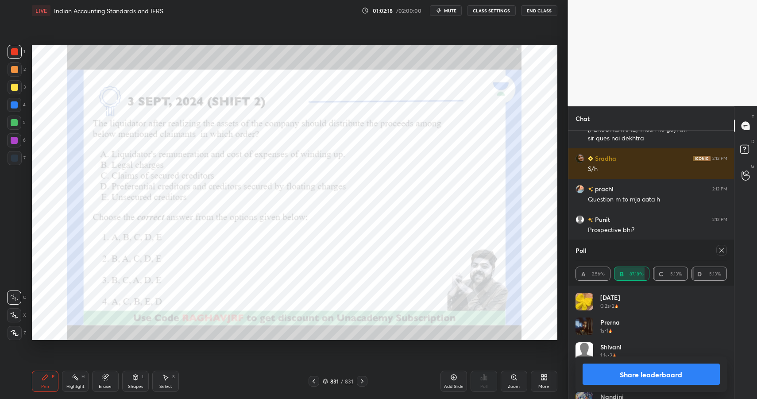
drag, startPoint x: 656, startPoint y: 376, endPoint x: 656, endPoint y: 369, distance: 7.5
click at [656, 376] on button "Share leaderboard" at bounding box center [652, 374] width 138 height 21
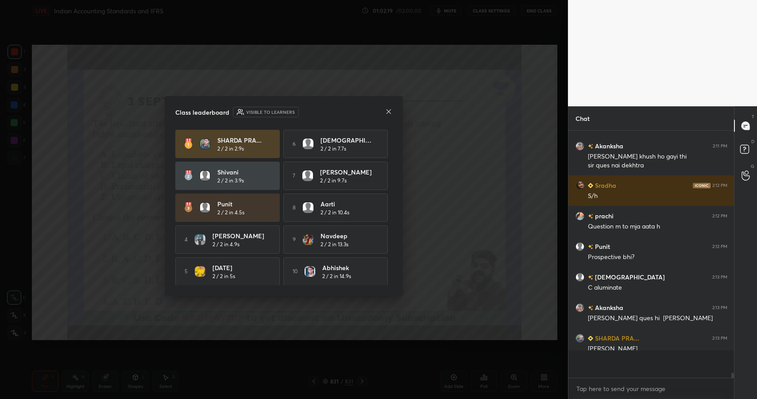
scroll to position [265, 163]
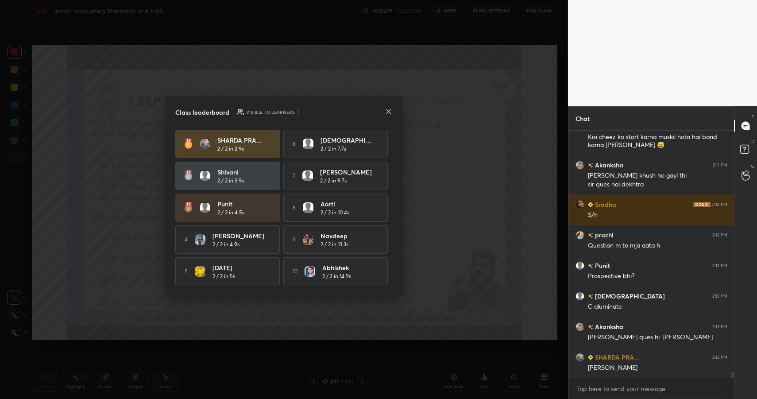
click at [391, 112] on icon at bounding box center [388, 111] width 7 height 7
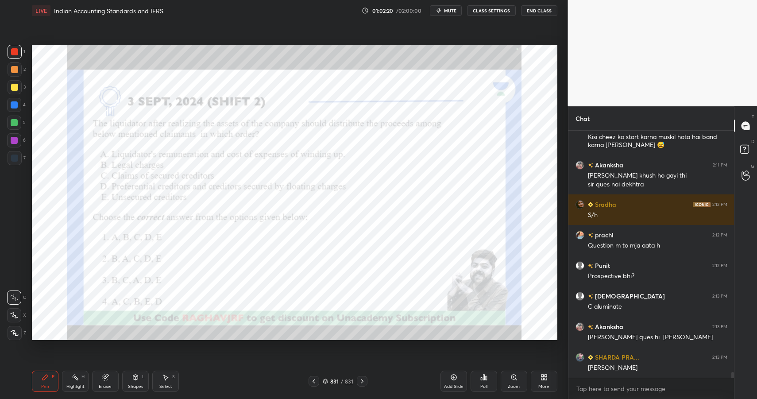
click at [35, 376] on div "Pen P" at bounding box center [45, 381] width 27 height 21
click at [37, 380] on div "Pen P" at bounding box center [45, 381] width 27 height 21
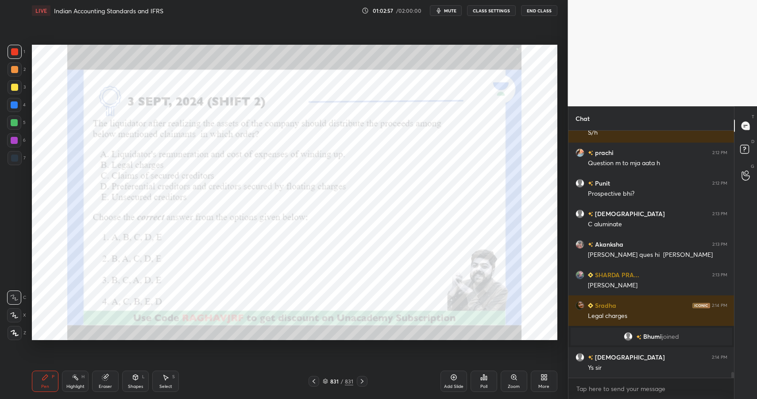
scroll to position [10036, 0]
click at [546, 373] on div "More" at bounding box center [544, 381] width 27 height 21
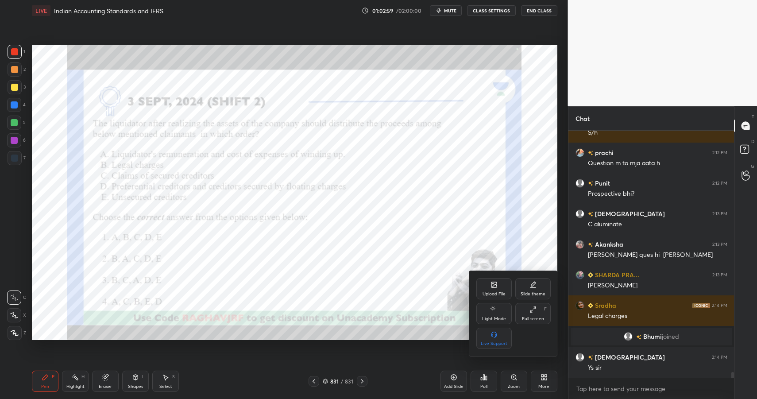
click at [495, 278] on div "Upload File" at bounding box center [494, 288] width 35 height 21
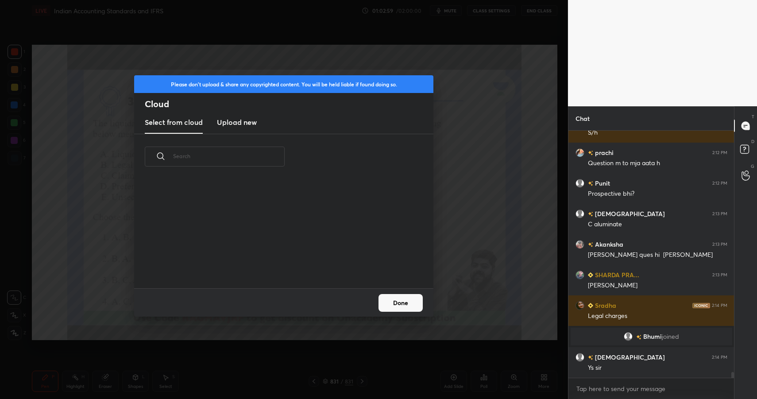
scroll to position [10066, 0]
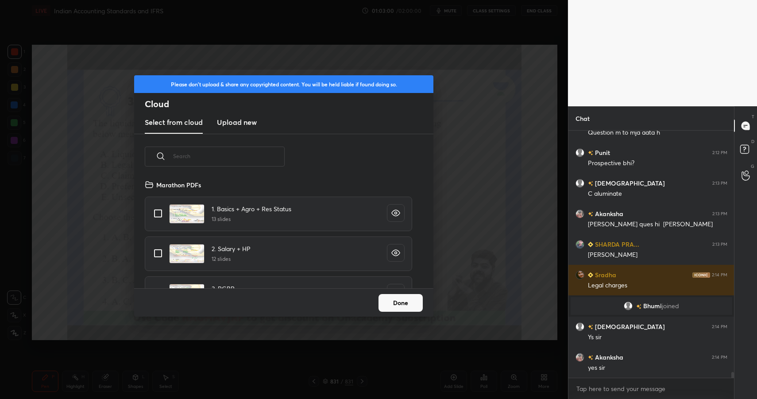
click at [229, 120] on h3 "Upload new" at bounding box center [237, 122] width 40 height 11
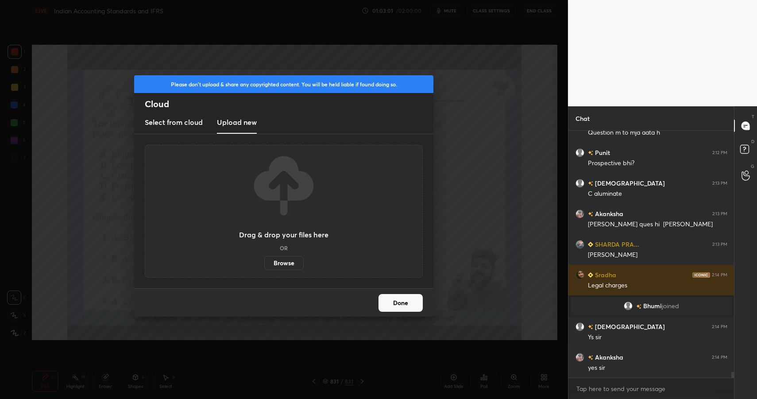
click at [289, 262] on label "Browse" at bounding box center [283, 263] width 39 height 14
click at [264, 262] on input "Browse" at bounding box center [264, 263] width 0 height 14
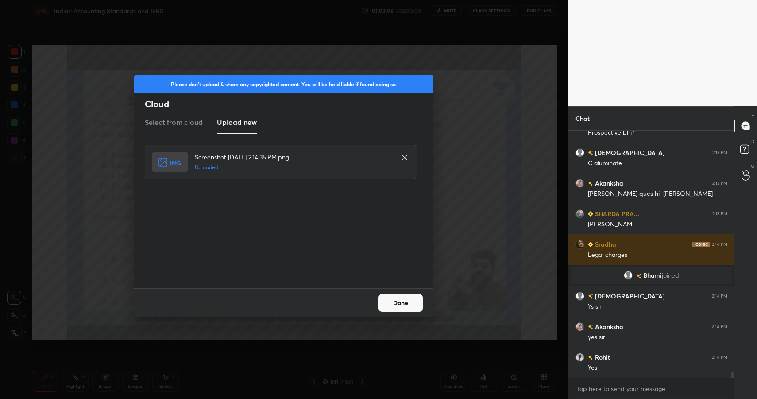
click at [394, 304] on button "Done" at bounding box center [401, 303] width 44 height 18
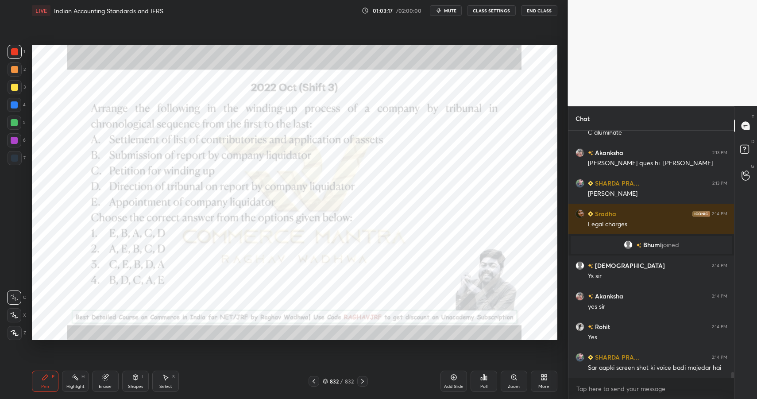
scroll to position [10149, 0]
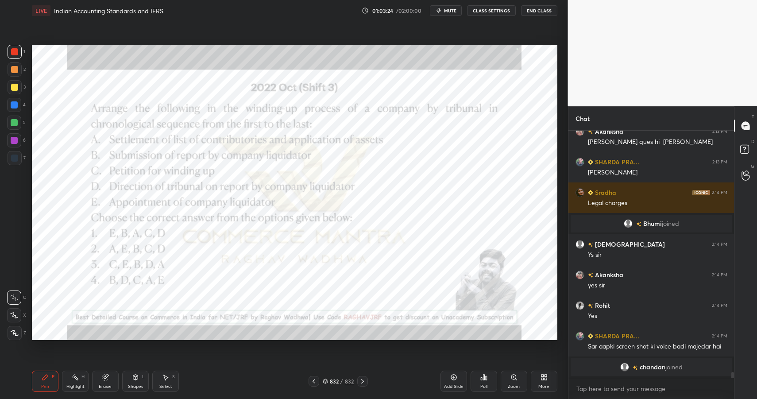
click at [492, 378] on div "Poll" at bounding box center [484, 381] width 27 height 21
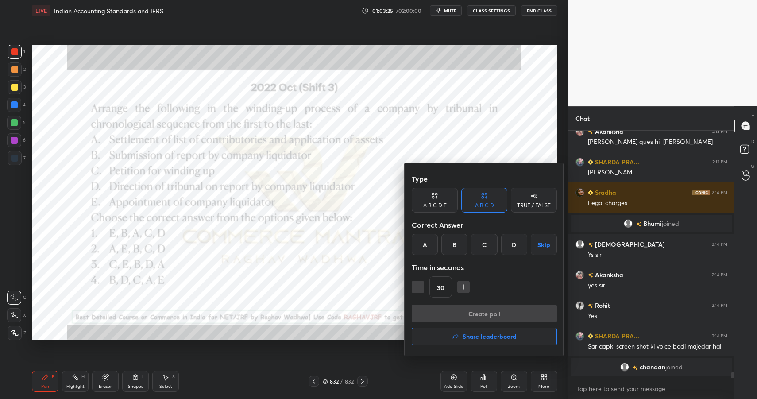
click at [494, 243] on div "C" at bounding box center [484, 244] width 26 height 21
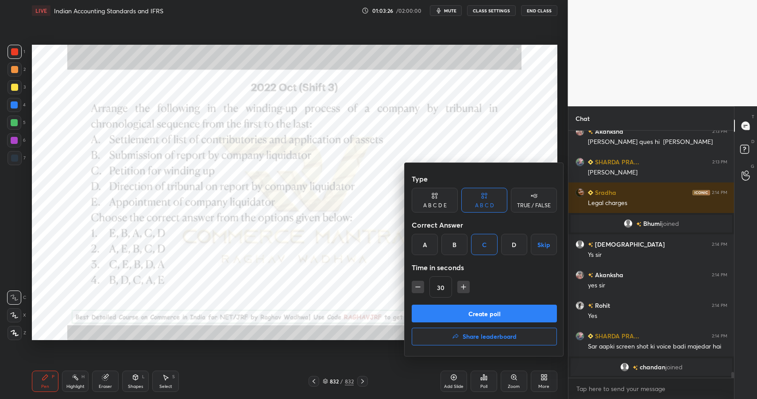
click at [498, 316] on button "Create poll" at bounding box center [484, 314] width 145 height 18
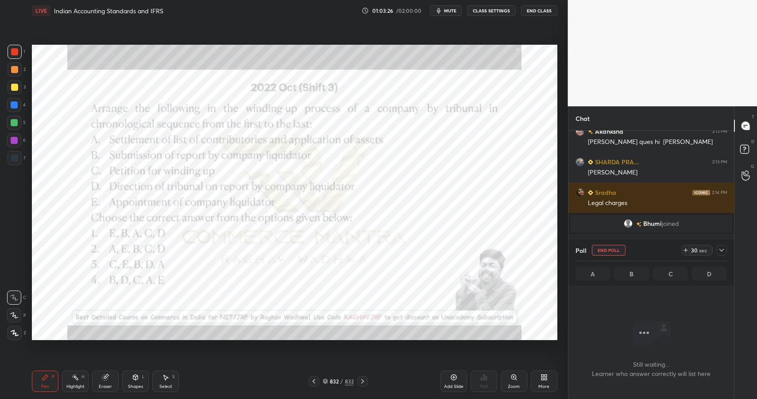
scroll to position [3, 3]
click at [722, 248] on icon at bounding box center [721, 250] width 7 height 7
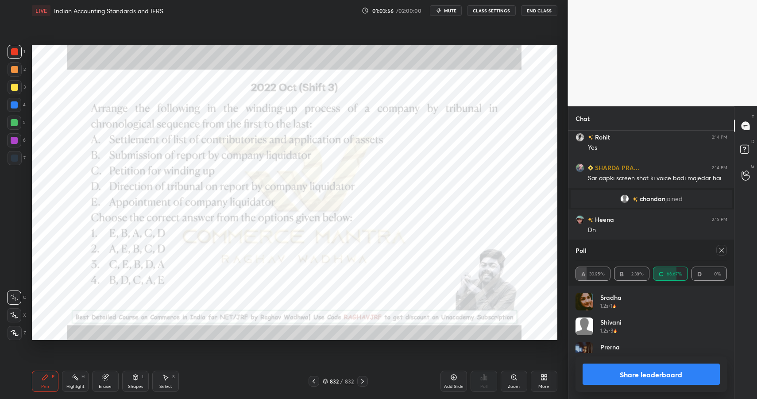
scroll to position [104, 149]
click at [612, 372] on button "Share leaderboard" at bounding box center [652, 374] width 138 height 21
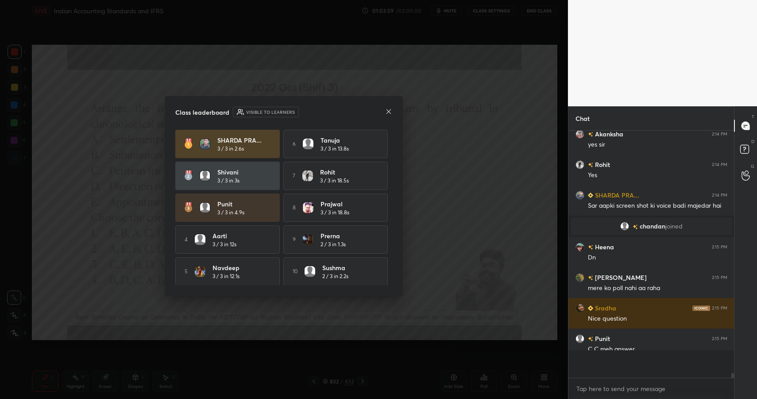
scroll to position [244, 163]
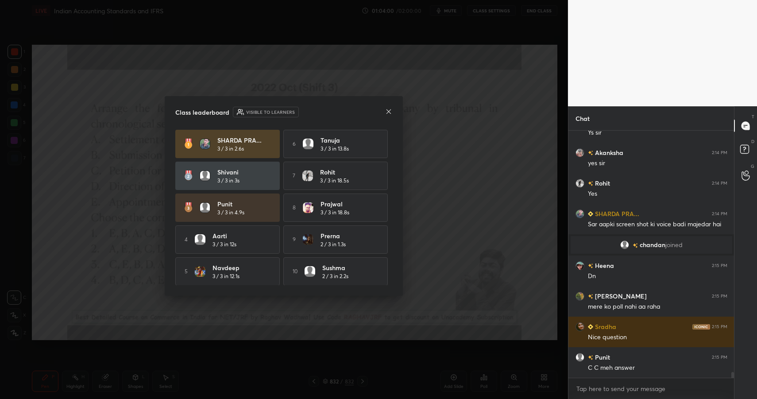
click at [387, 112] on icon at bounding box center [388, 111] width 7 height 7
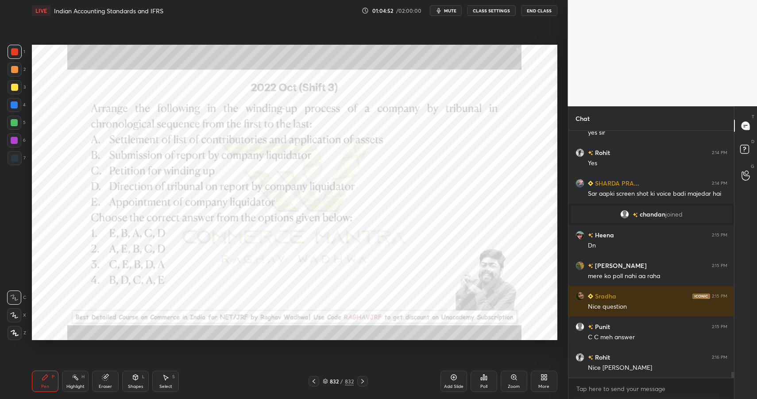
click at [335, 383] on div "832 / 832" at bounding box center [338, 381] width 31 height 8
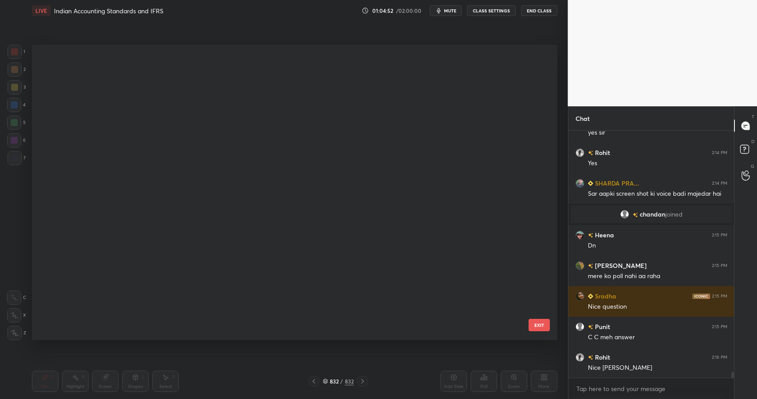
scroll to position [25262, 0]
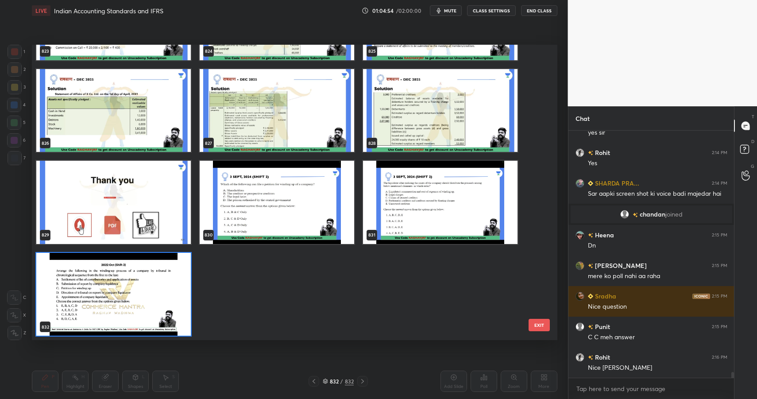
click at [119, 296] on img "grid" at bounding box center [113, 294] width 155 height 83
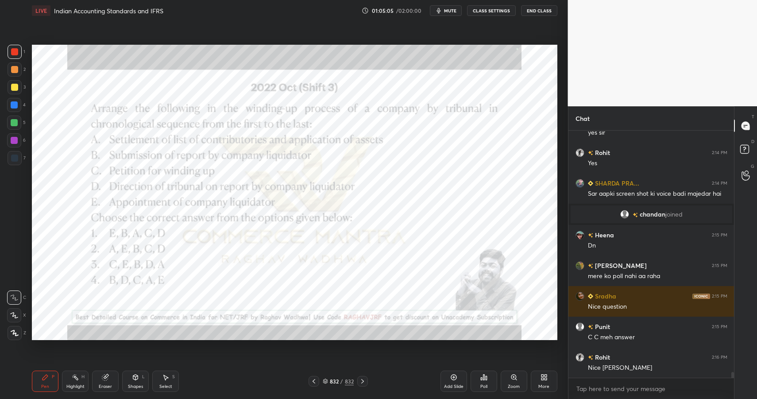
click at [535, 376] on div "More" at bounding box center [544, 381] width 27 height 21
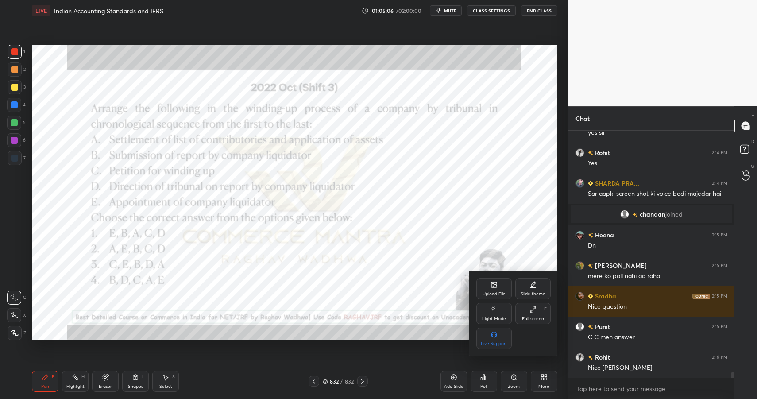
click at [489, 282] on div "Upload File" at bounding box center [494, 288] width 35 height 21
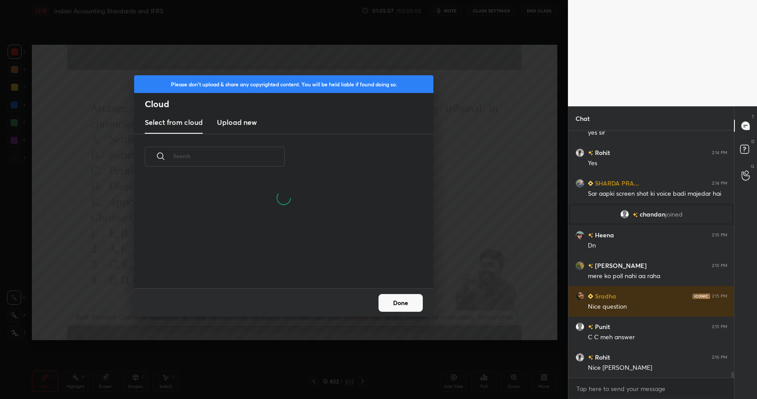
click at [225, 122] on h3 "Upload new" at bounding box center [237, 122] width 40 height 11
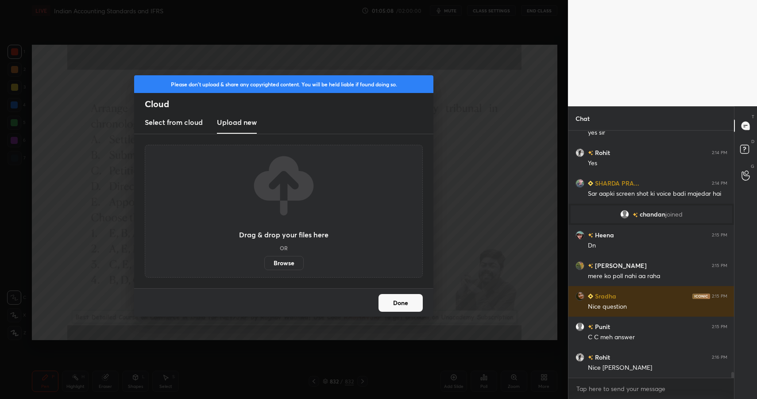
click at [280, 264] on label "Browse" at bounding box center [283, 263] width 39 height 14
click at [264, 264] on input "Browse" at bounding box center [264, 263] width 0 height 14
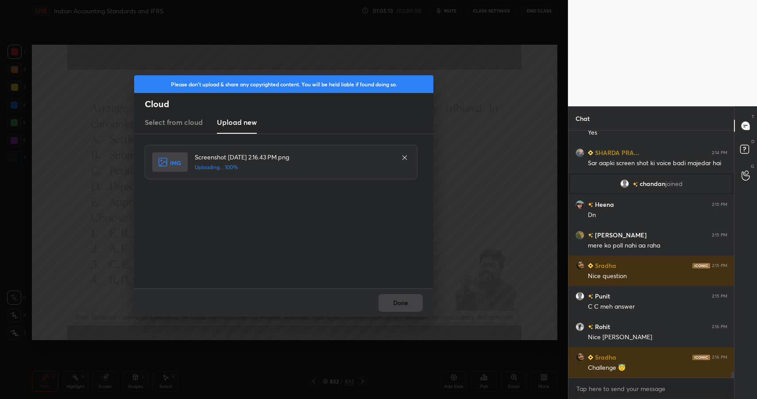
click at [397, 317] on div "Please don't upload & share any copyrighted content. You will be held liable if…" at bounding box center [284, 199] width 568 height 399
click at [402, 311] on button "Done" at bounding box center [401, 303] width 44 height 18
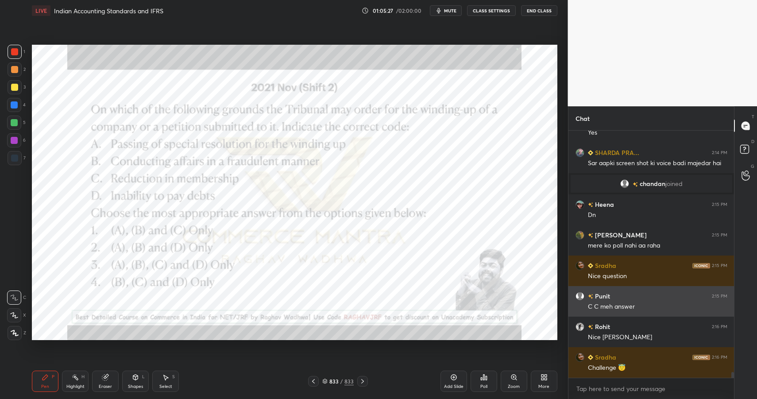
scroll to position [10320, 0]
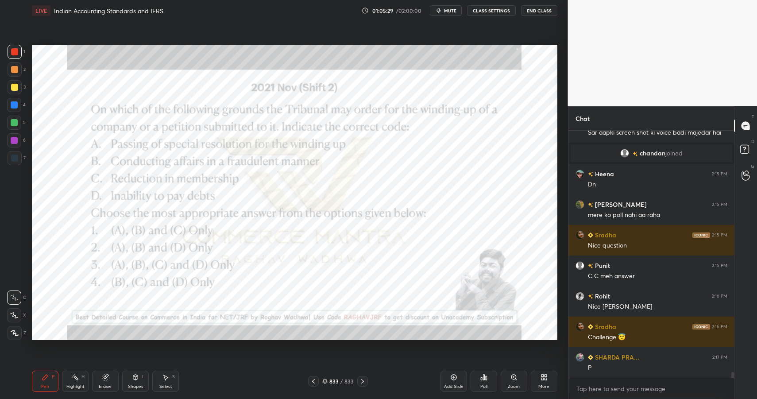
click at [487, 365] on div "LIVE Indian Accounting Standards and IFRS 01:05:29 / 02:00:00 mute CLASS SETTIN…" at bounding box center [294, 199] width 533 height 399
click at [486, 378] on div "Poll" at bounding box center [484, 381] width 27 height 21
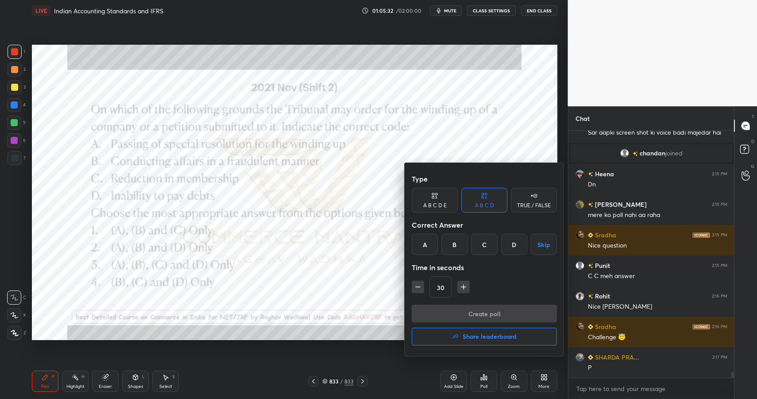
click at [483, 240] on div "C" at bounding box center [484, 244] width 26 height 21
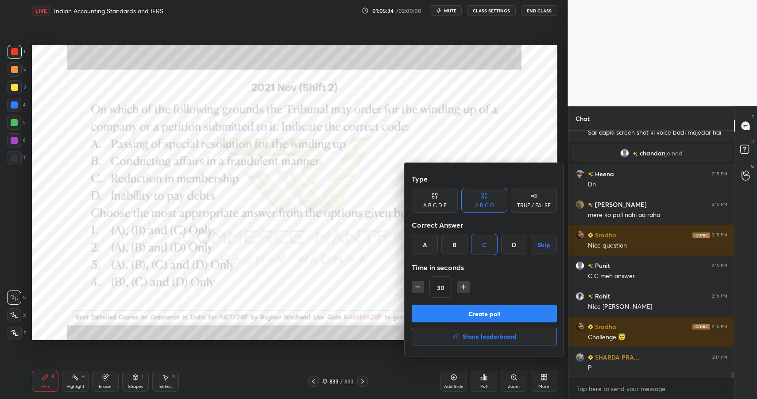
click at [503, 310] on button "Create poll" at bounding box center [484, 314] width 145 height 18
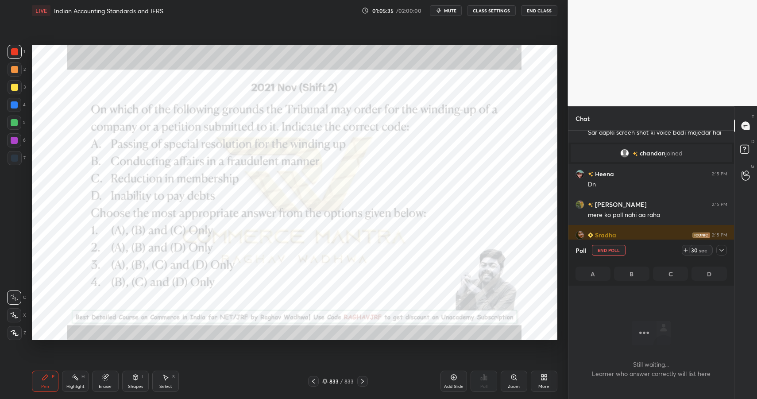
scroll to position [3, 3]
click at [719, 251] on icon at bounding box center [721, 250] width 7 height 7
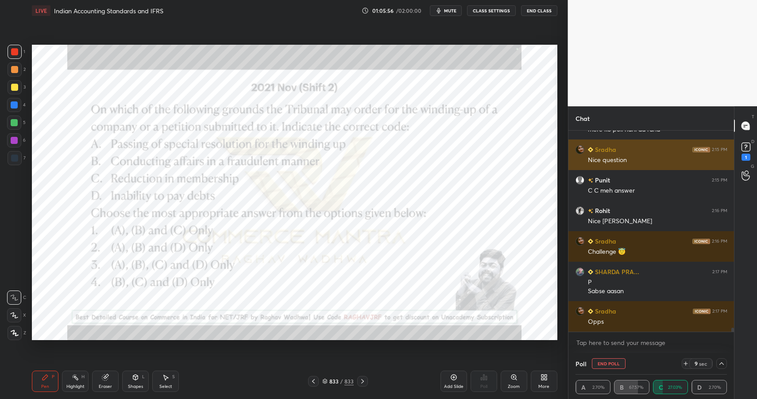
scroll to position [10444, 0]
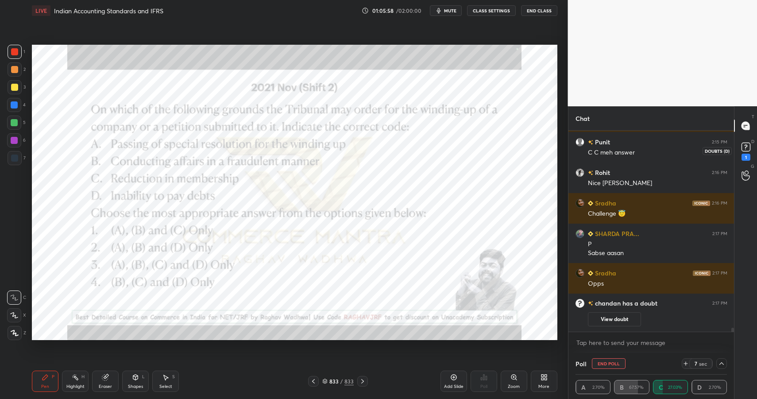
click at [752, 154] on div "1" at bounding box center [746, 150] width 13 height 20
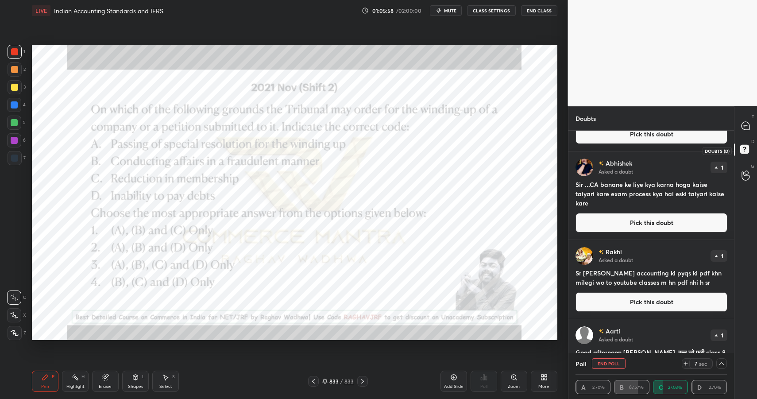
scroll to position [0, 0]
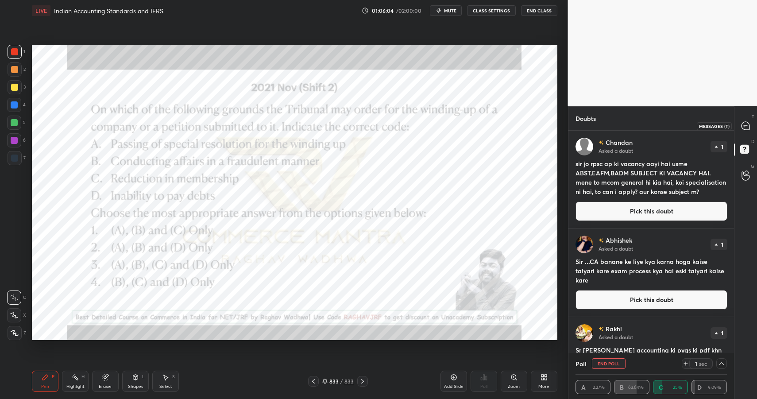
click at [750, 125] on icon at bounding box center [745, 125] width 9 height 9
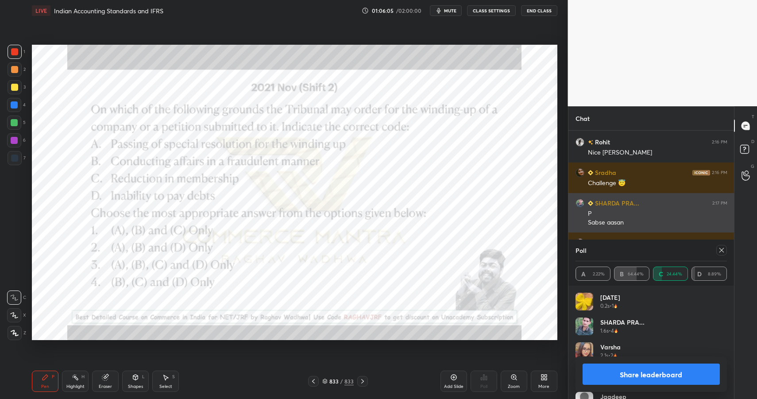
scroll to position [104, 149]
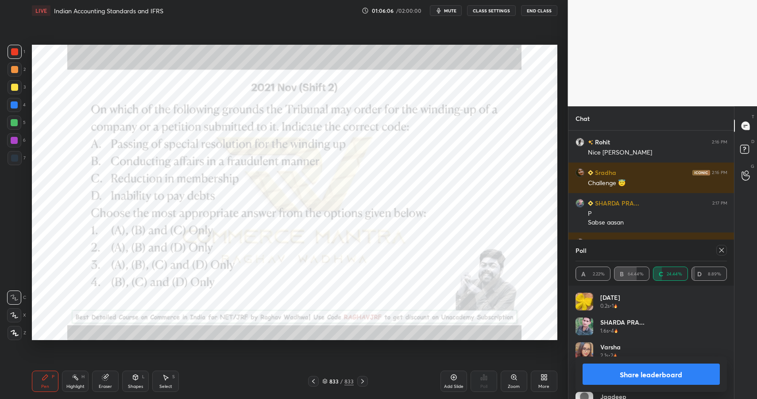
click at [616, 373] on button "Share leaderboard" at bounding box center [652, 374] width 138 height 21
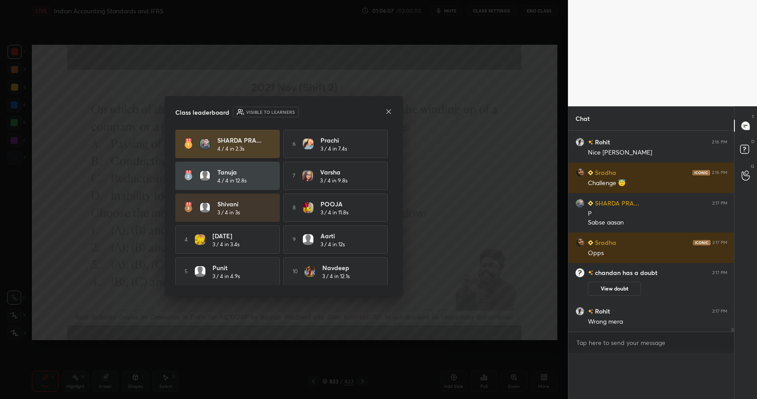
scroll to position [247, 163]
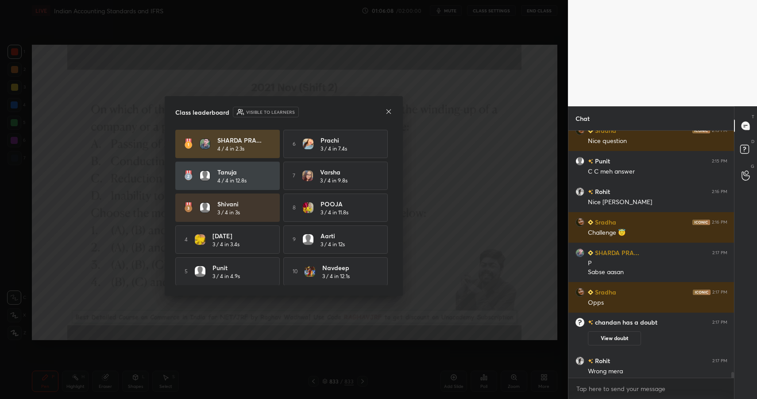
click at [391, 111] on icon at bounding box center [388, 111] width 7 height 7
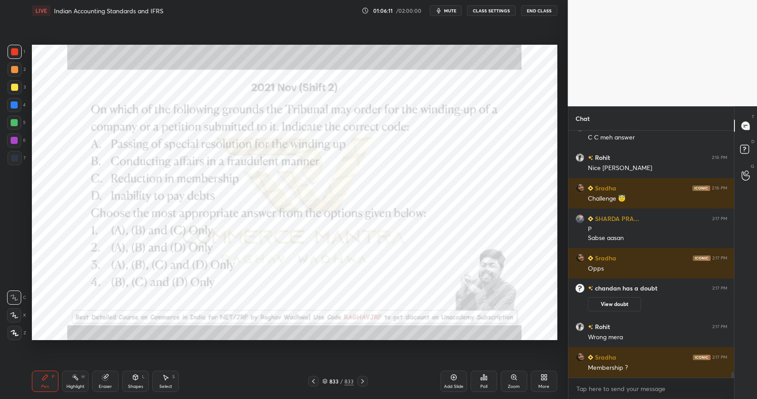
click at [43, 379] on icon at bounding box center [45, 377] width 5 height 5
click at [44, 382] on div "Pen P" at bounding box center [45, 381] width 27 height 21
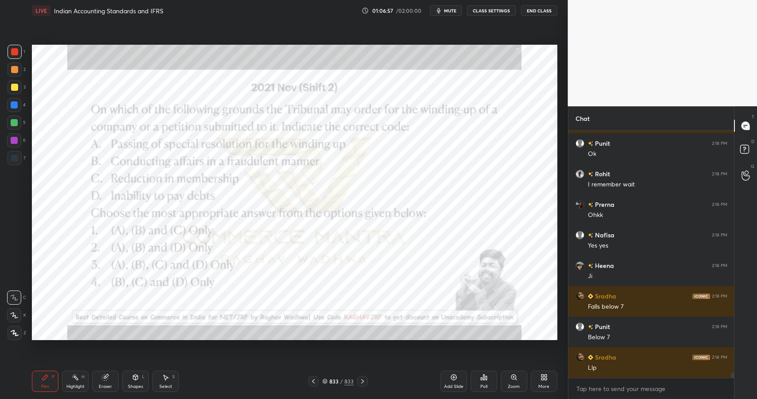
scroll to position [10821, 0]
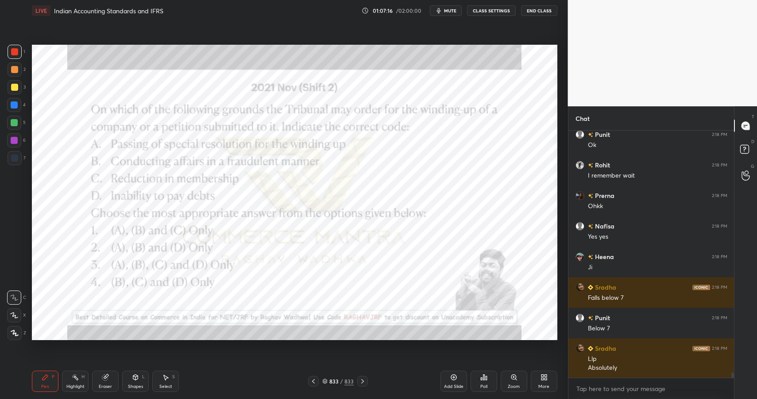
click at [542, 383] on div "More" at bounding box center [544, 381] width 27 height 21
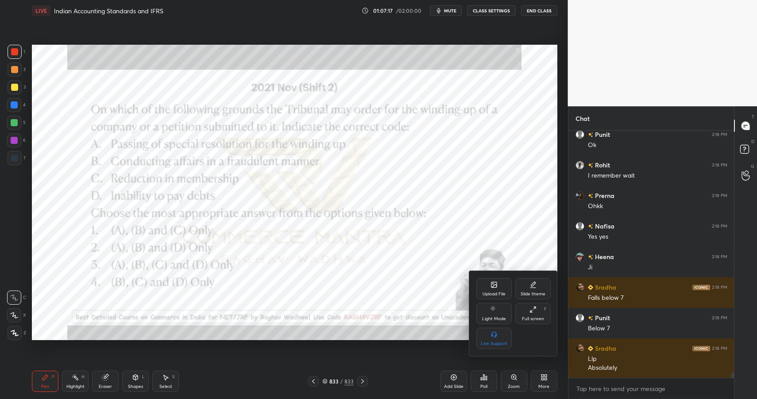
click at [493, 277] on div "Upload File Slide theme Light Mode Full screen F Live Support" at bounding box center [513, 313] width 89 height 85
click at [492, 279] on div "Upload File" at bounding box center [494, 288] width 35 height 21
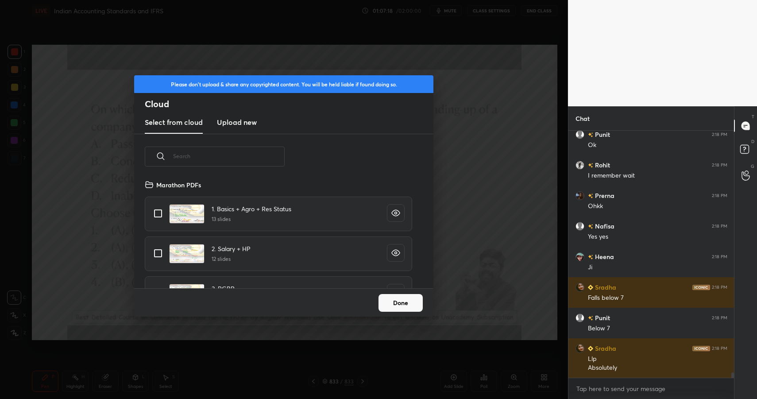
click at [252, 123] on h3 "Upload new" at bounding box center [237, 122] width 40 height 11
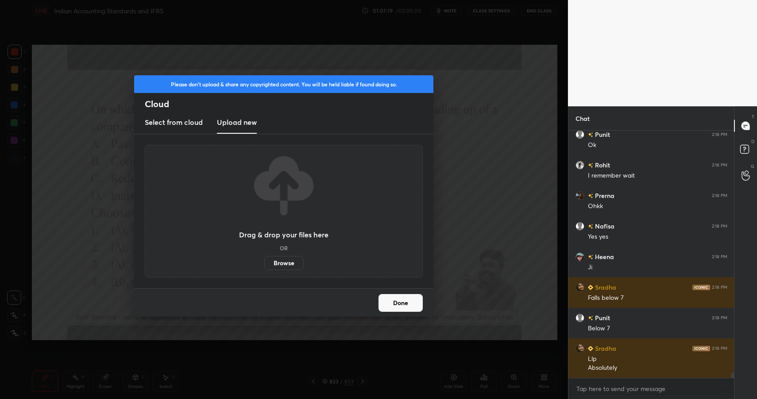
click at [283, 276] on div "Drag & drop your files here OR Browse" at bounding box center [284, 211] width 278 height 133
click at [289, 268] on label "Browse" at bounding box center [283, 263] width 39 height 14
click at [264, 268] on input "Browse" at bounding box center [264, 263] width 0 height 14
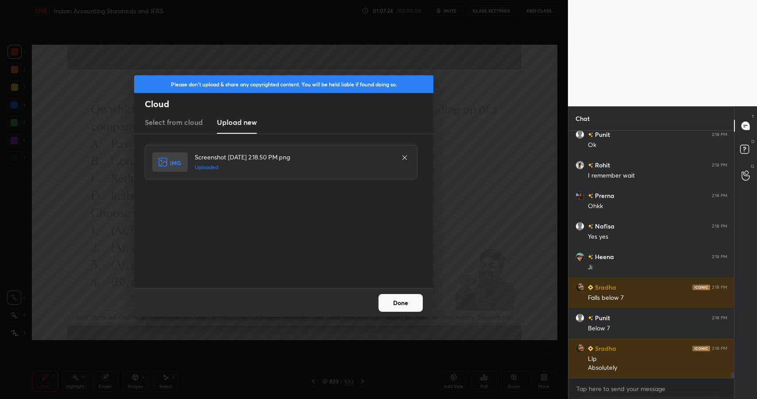
click at [404, 301] on button "Done" at bounding box center [401, 303] width 44 height 18
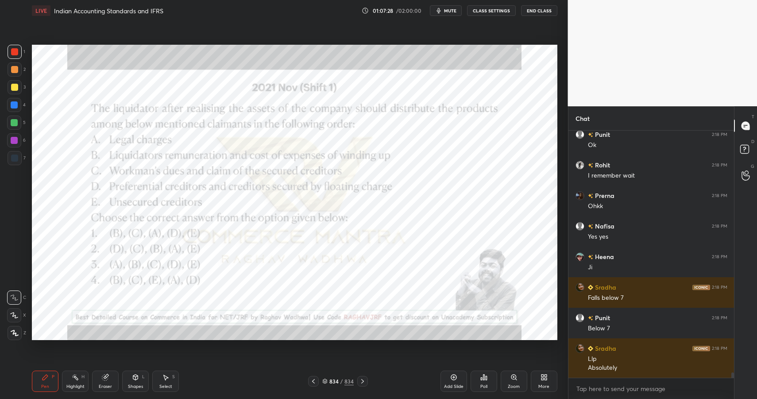
click at [78, 370] on div "Pen P Highlight H Eraser Shapes L Select S 834 / 834 Add Slide Poll Zoom More" at bounding box center [295, 381] width 526 height 35
click at [75, 379] on div "Highlight H" at bounding box center [75, 381] width 27 height 21
click at [73, 388] on div "Highlight" at bounding box center [75, 386] width 18 height 4
click at [485, 379] on icon at bounding box center [484, 377] width 7 height 7
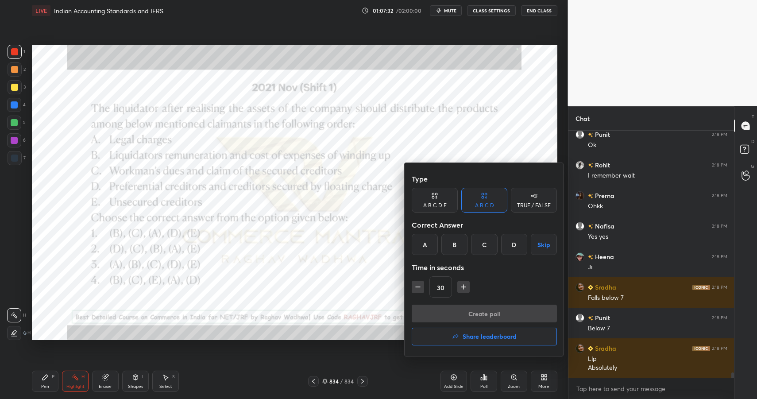
click at [489, 241] on div "C" at bounding box center [484, 244] width 26 height 21
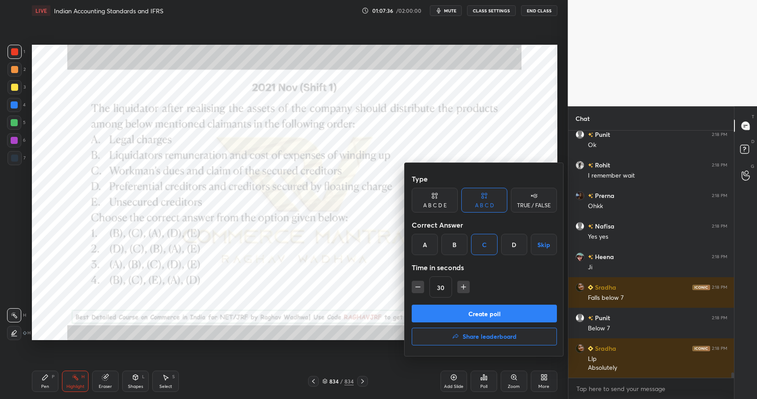
click at [493, 316] on button "Create poll" at bounding box center [484, 314] width 145 height 18
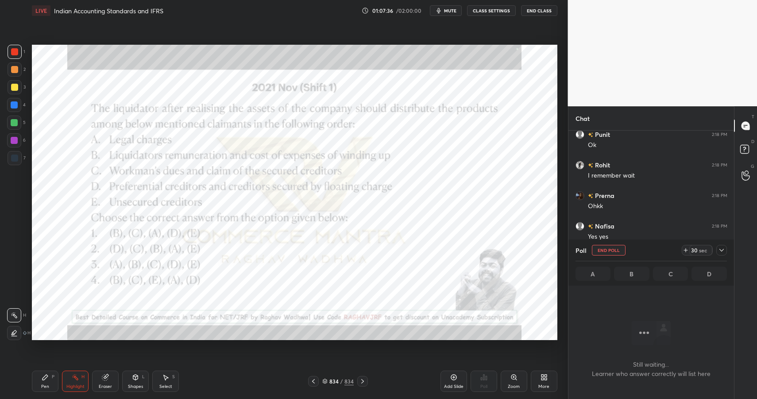
scroll to position [3, 3]
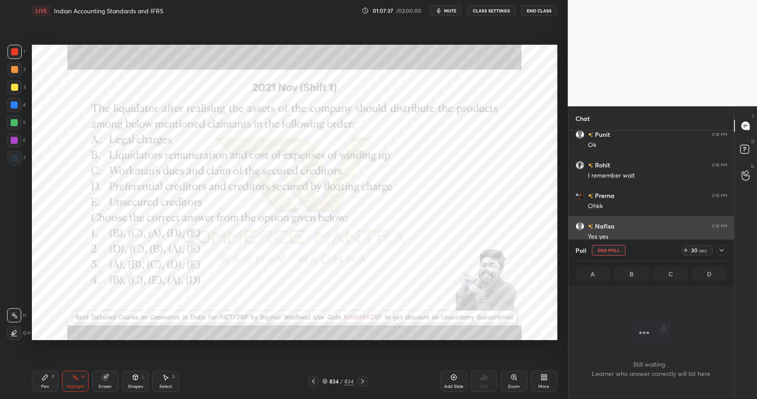
drag, startPoint x: 722, startPoint y: 248, endPoint x: 714, endPoint y: 237, distance: 14.6
click at [722, 248] on icon at bounding box center [721, 250] width 7 height 7
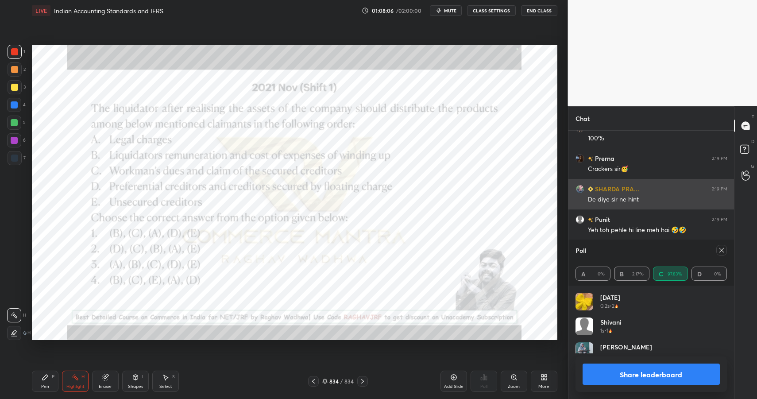
scroll to position [104, 149]
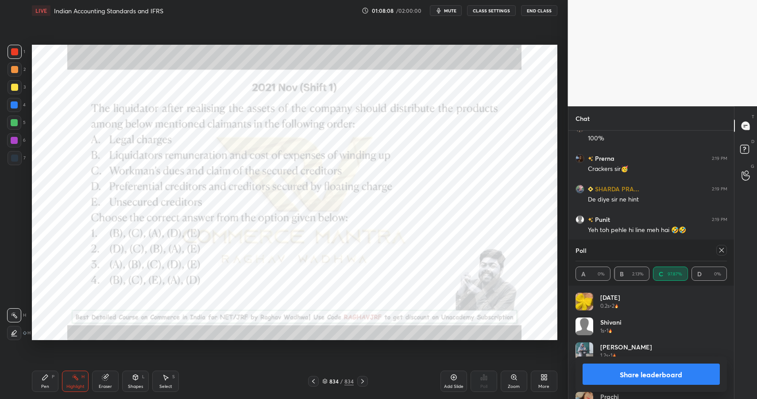
click at [679, 376] on button "Share leaderboard" at bounding box center [652, 374] width 138 height 21
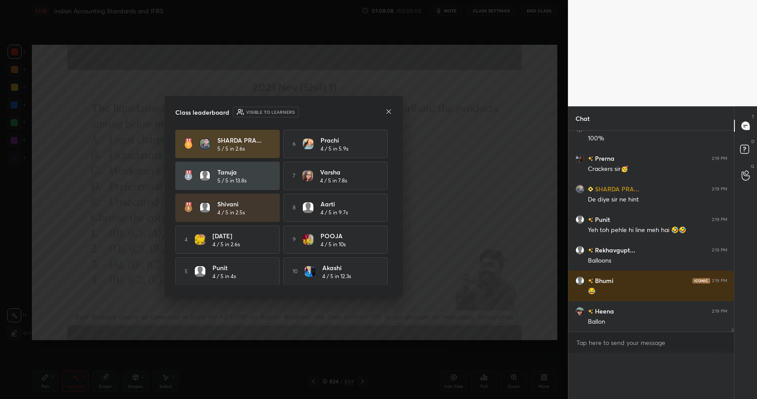
scroll to position [11115, 0]
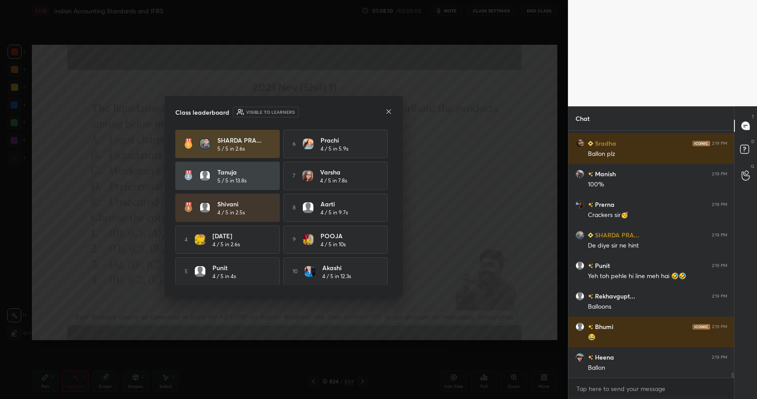
click at [388, 112] on icon at bounding box center [389, 111] width 4 height 4
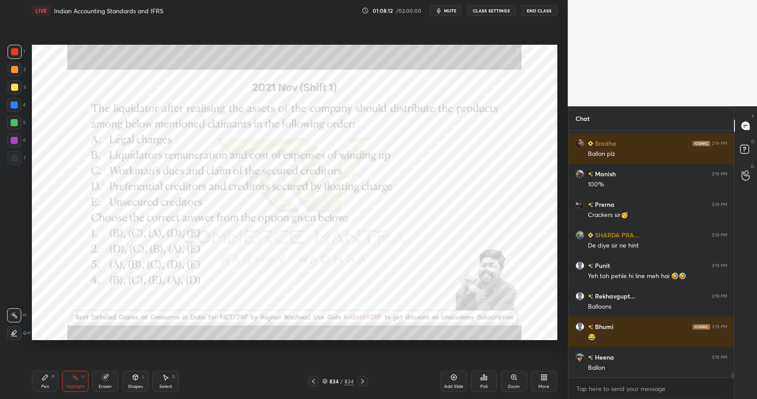
click at [49, 376] on div "Pen P" at bounding box center [45, 381] width 27 height 21
click at [49, 373] on div "Pen P" at bounding box center [45, 381] width 27 height 21
click at [132, 377] on icon at bounding box center [135, 377] width 7 height 7
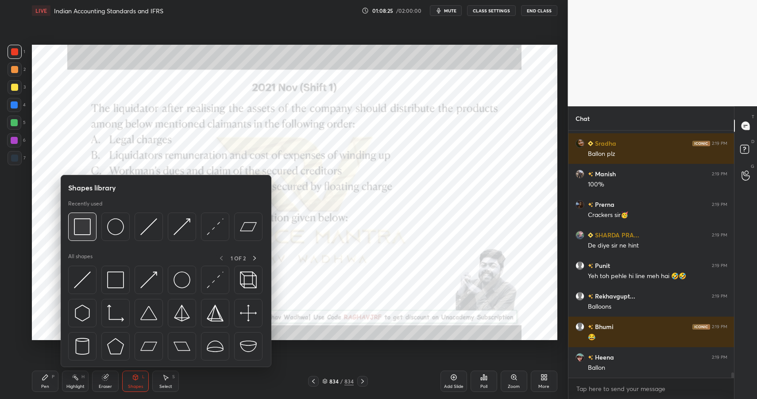
click at [86, 218] on div at bounding box center [82, 227] width 28 height 28
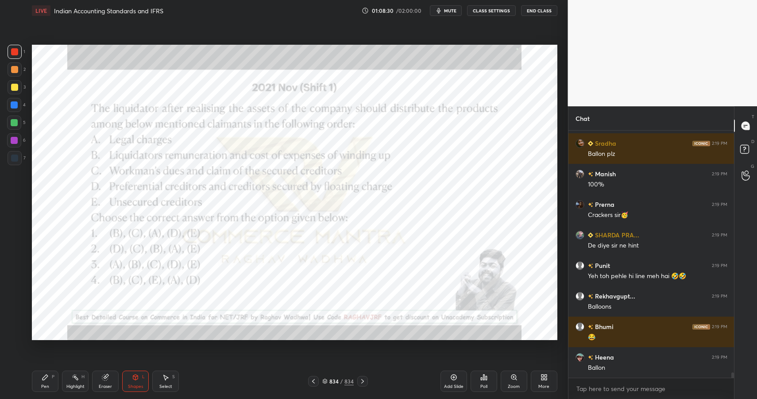
click at [74, 377] on icon at bounding box center [75, 377] width 7 height 7
drag, startPoint x: 76, startPoint y: 376, endPoint x: 84, endPoint y: 353, distance: 24.4
click at [76, 376] on icon at bounding box center [75, 377] width 7 height 7
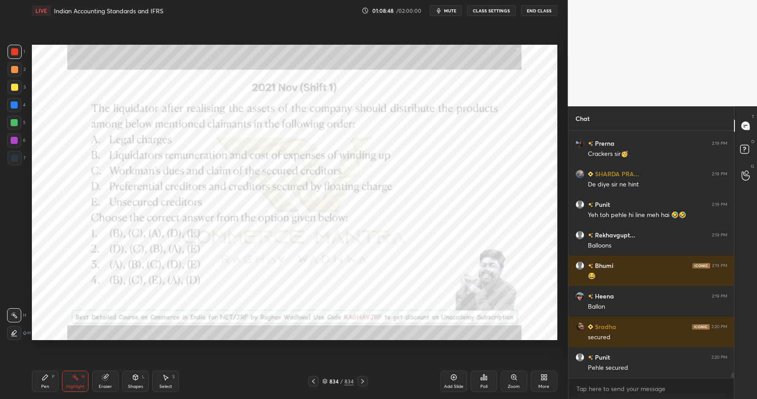
click at [41, 381] on div "Pen P" at bounding box center [45, 381] width 27 height 21
click at [45, 380] on icon at bounding box center [45, 377] width 7 height 7
drag, startPoint x: 137, startPoint y: 377, endPoint x: 134, endPoint y: 368, distance: 9.8
click at [137, 377] on icon at bounding box center [135, 377] width 5 height 5
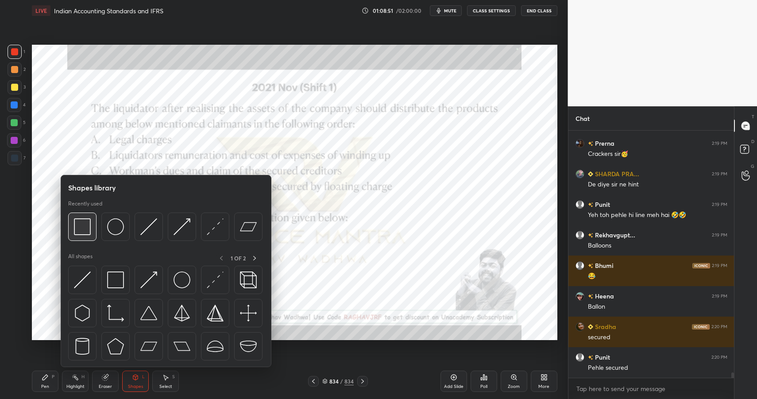
click at [92, 229] on div at bounding box center [82, 227] width 28 height 28
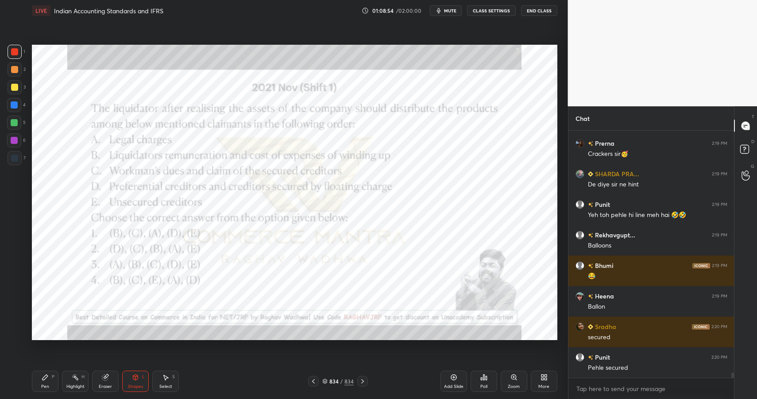
click at [40, 376] on div "Pen P" at bounding box center [45, 381] width 27 height 21
drag, startPoint x: 42, startPoint y: 376, endPoint x: 45, endPoint y: 361, distance: 14.6
click at [42, 376] on icon at bounding box center [45, 377] width 7 height 7
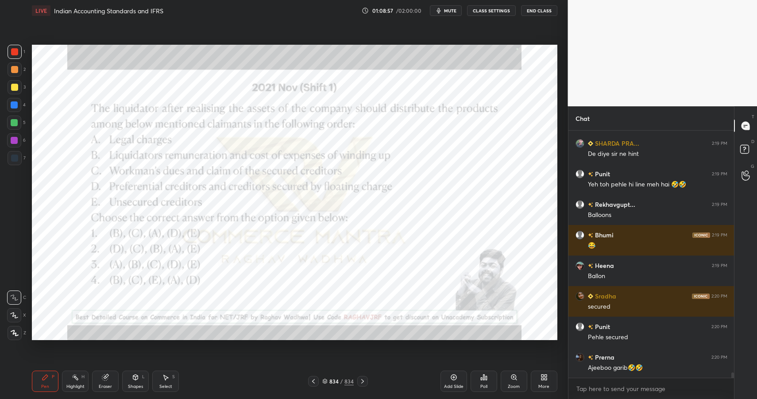
scroll to position [11219, 0]
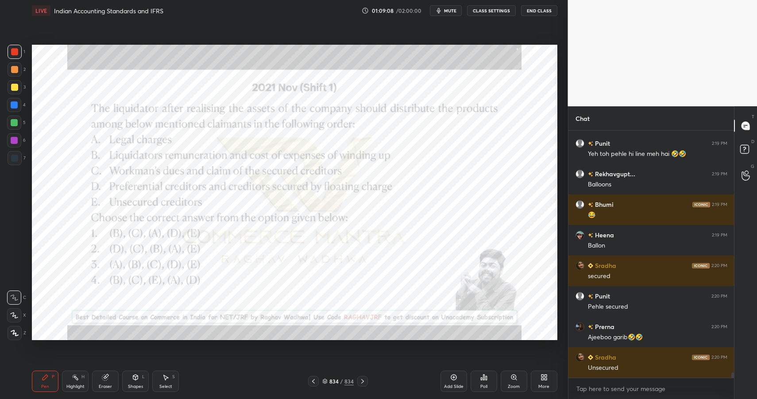
click at [16, 138] on div at bounding box center [14, 140] width 7 height 7
click at [17, 138] on div at bounding box center [14, 140] width 7 height 7
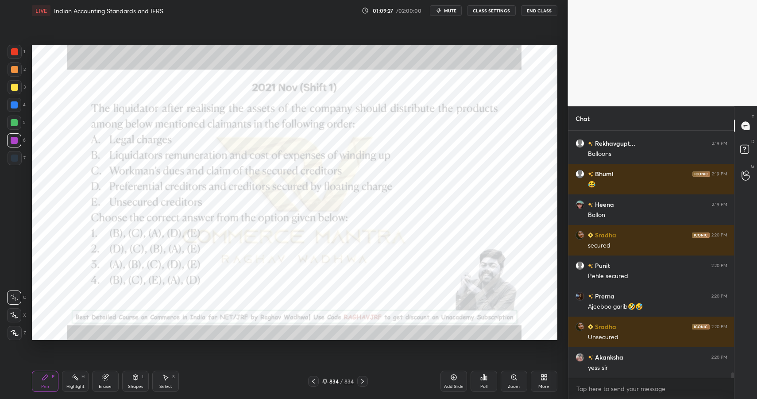
scroll to position [11280, 0]
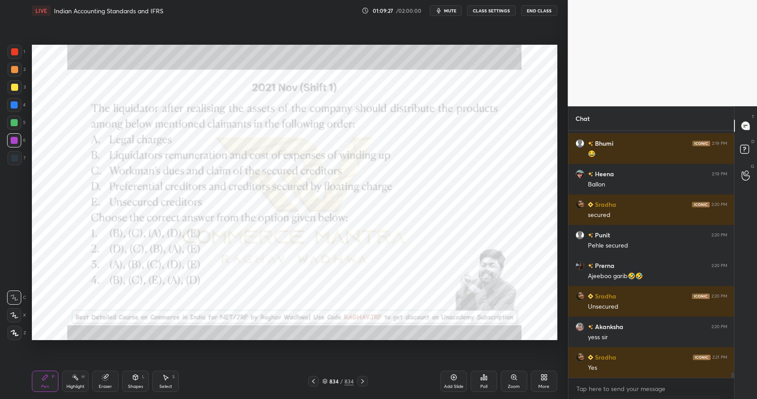
click at [342, 377] on div "834 / 834" at bounding box center [338, 381] width 60 height 11
click at [343, 382] on div "834 / 834" at bounding box center [337, 381] width 31 height 8
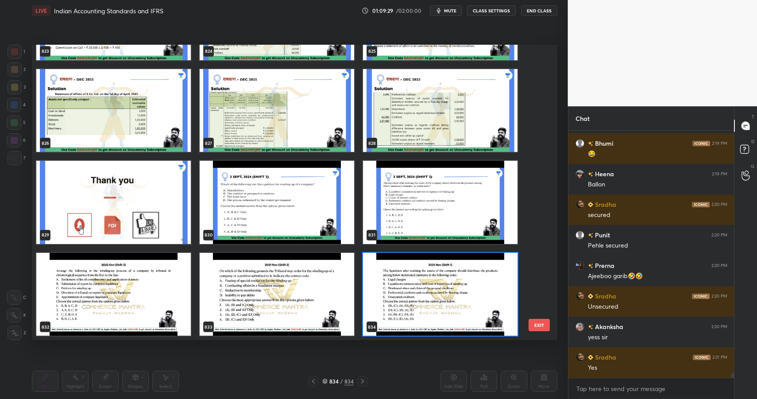
scroll to position [11310, 0]
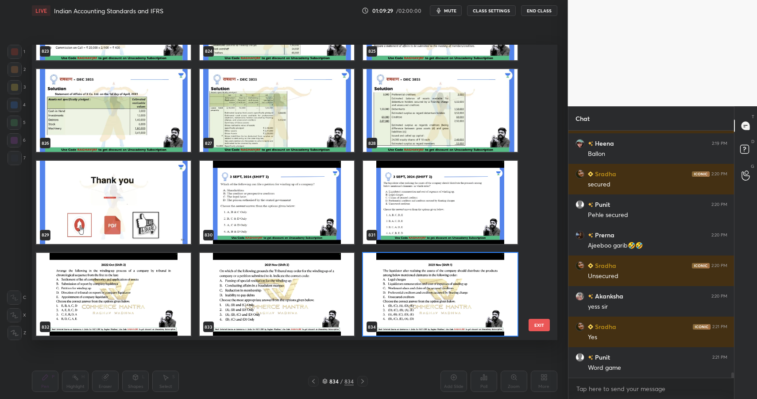
click at [114, 173] on img "grid" at bounding box center [113, 202] width 155 height 83
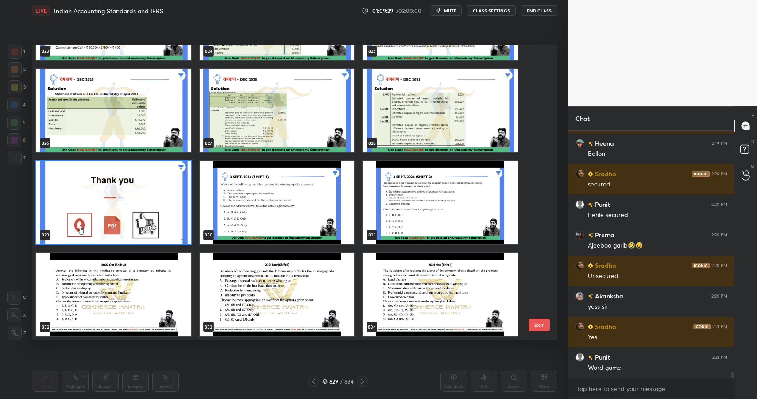
click at [114, 173] on img "grid" at bounding box center [113, 202] width 155 height 83
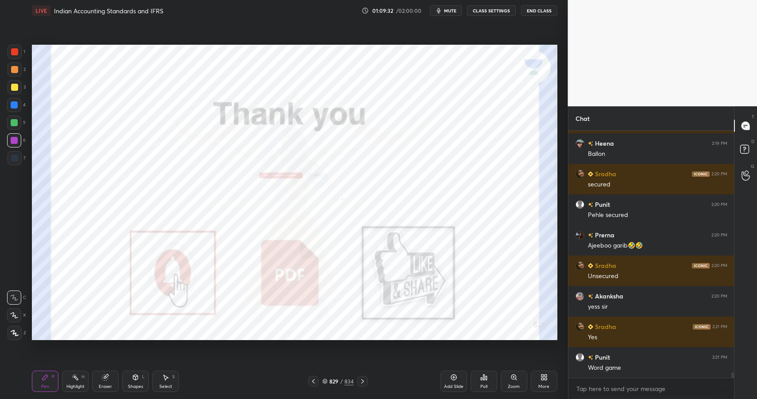
click at [334, 379] on div "829" at bounding box center [334, 381] width 9 height 5
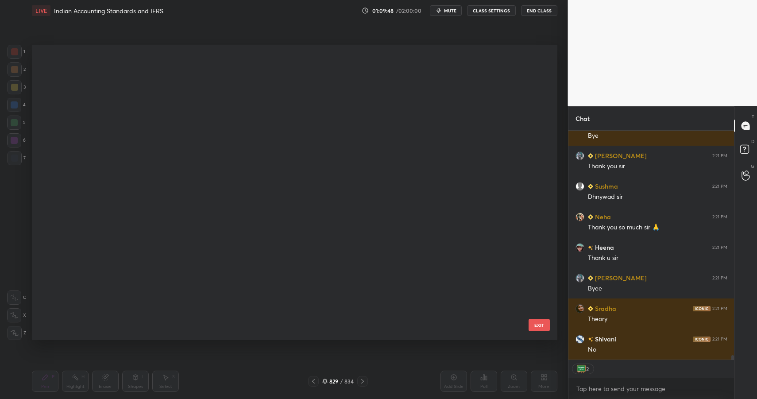
scroll to position [0, 0]
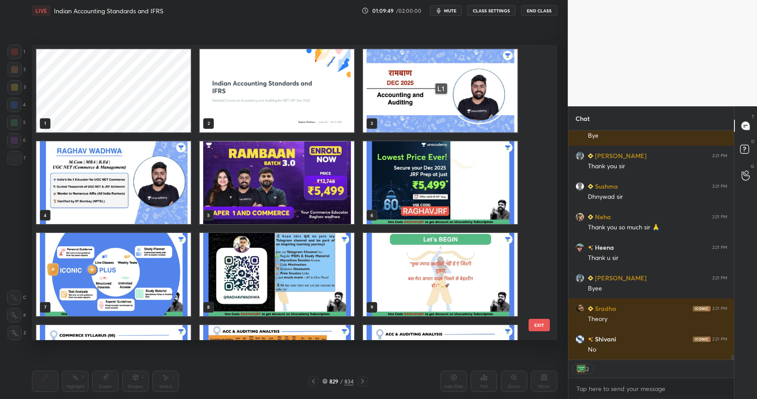
click at [291, 93] on img "grid" at bounding box center [277, 90] width 155 height 83
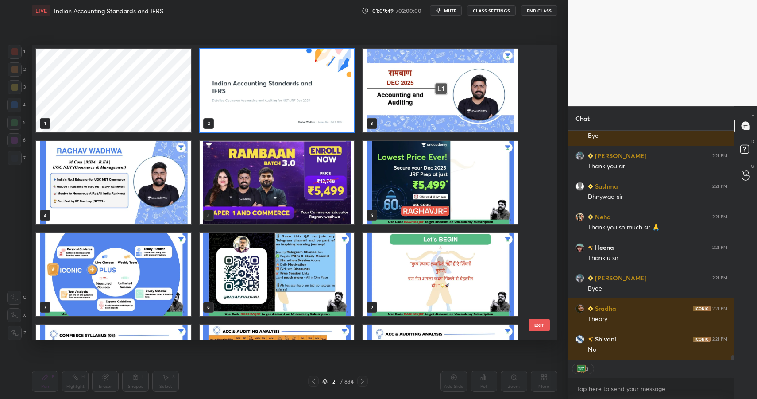
click at [291, 93] on img "grid" at bounding box center [277, 90] width 155 height 83
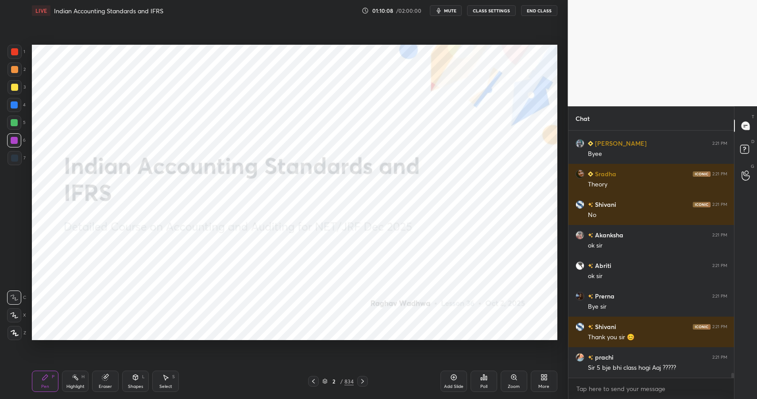
scroll to position [11785, 0]
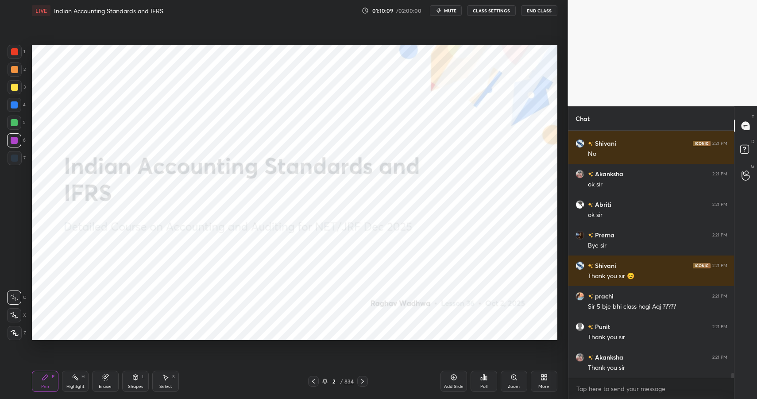
click at [543, 10] on button "End Class" at bounding box center [539, 10] width 36 height 11
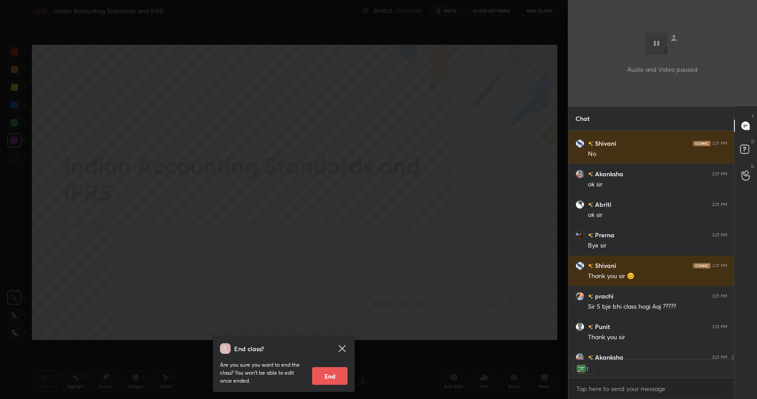
click at [513, 202] on div "End class? Are you sure you want to end the class? You won’t be able to edit on…" at bounding box center [284, 199] width 568 height 399
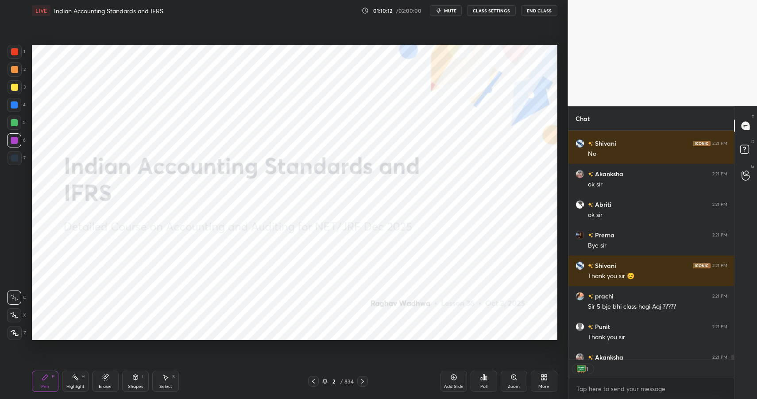
drag, startPoint x: 741, startPoint y: 152, endPoint x: 737, endPoint y: 148, distance: 5.6
click at [741, 152] on rect at bounding box center [745, 149] width 8 height 8
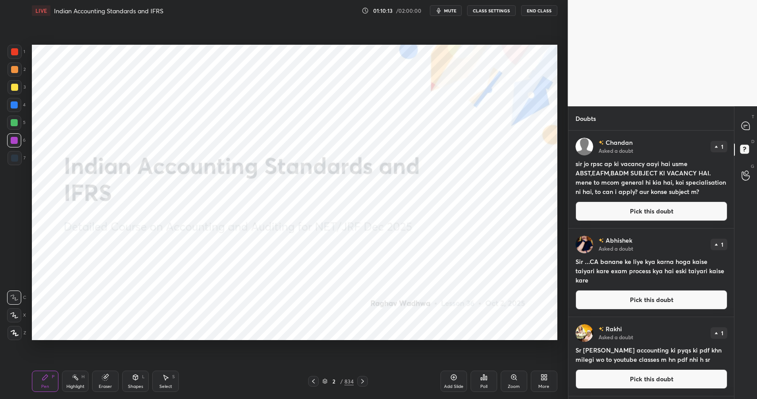
click at [628, 212] on button "Pick this doubt" at bounding box center [652, 211] width 152 height 19
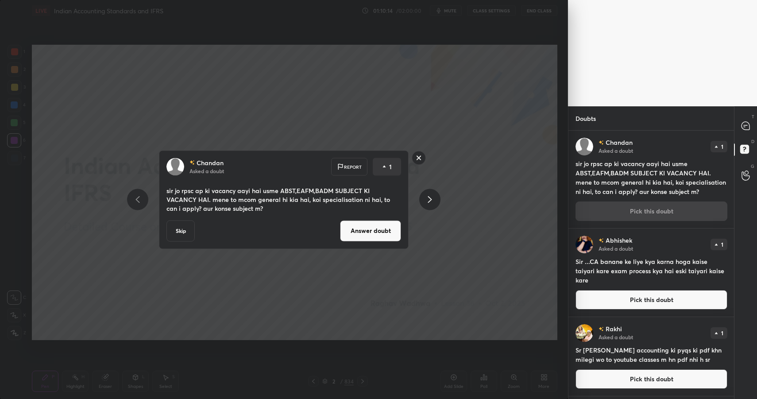
click at [381, 231] on button "Answer doubt" at bounding box center [370, 230] width 61 height 21
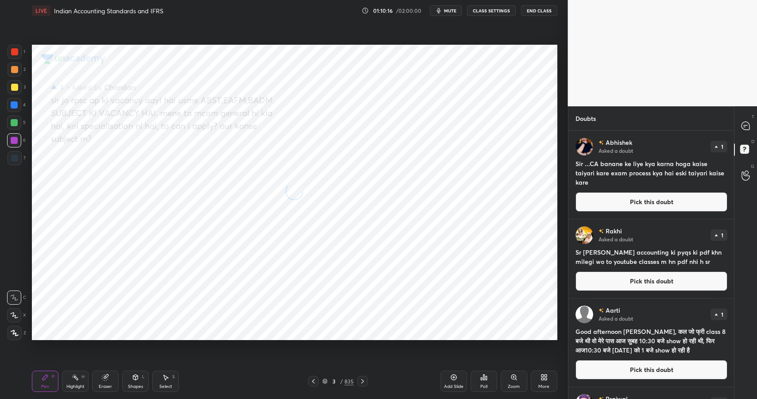
click at [633, 205] on button "Pick this doubt" at bounding box center [652, 201] width 152 height 19
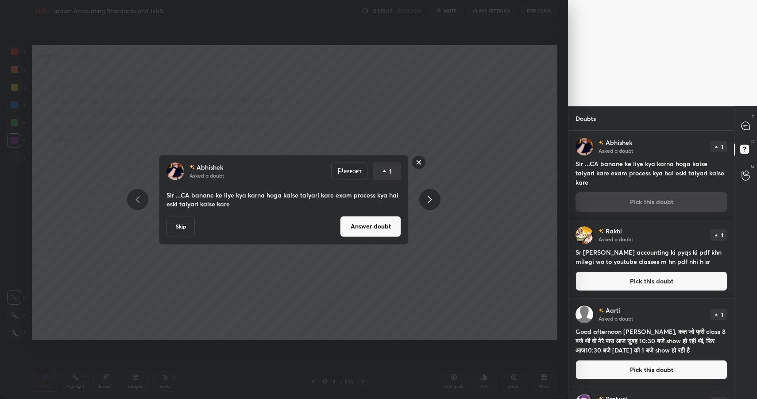
click at [388, 226] on button "Answer doubt" at bounding box center [370, 226] width 61 height 21
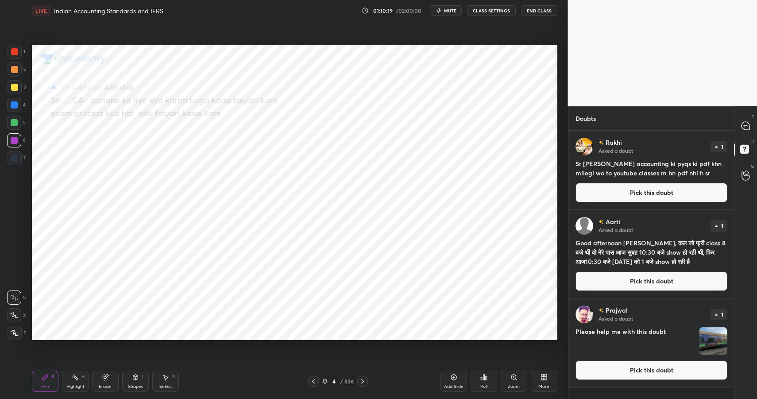
click at [619, 195] on button "Pick this doubt" at bounding box center [652, 192] width 152 height 19
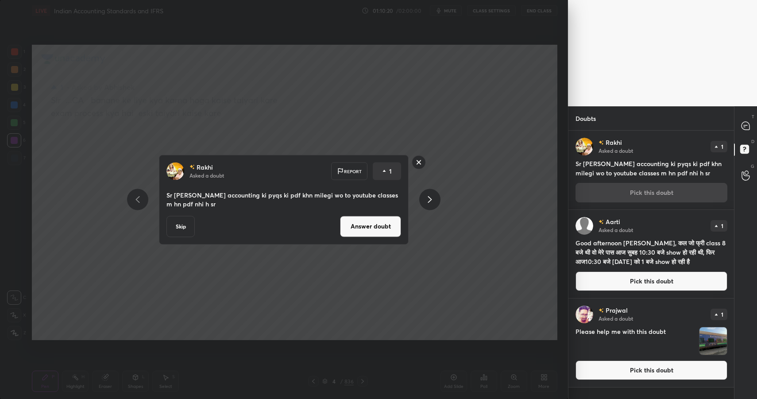
drag, startPoint x: 372, startPoint y: 231, endPoint x: 399, endPoint y: 223, distance: 28.7
click at [371, 231] on button "Answer doubt" at bounding box center [370, 226] width 61 height 21
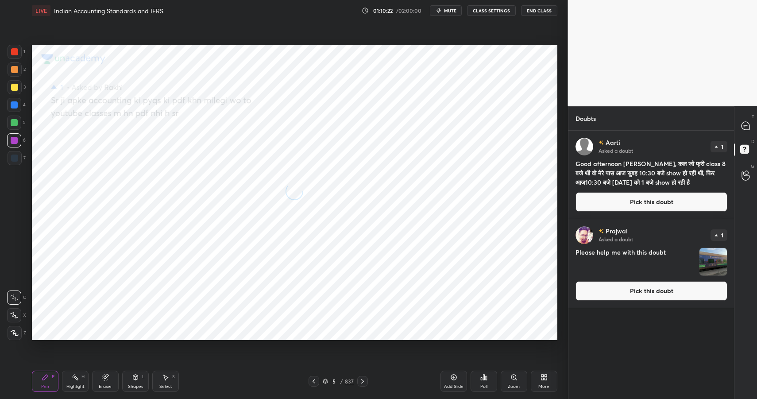
click at [610, 192] on button "Pick this doubt" at bounding box center [652, 201] width 152 height 19
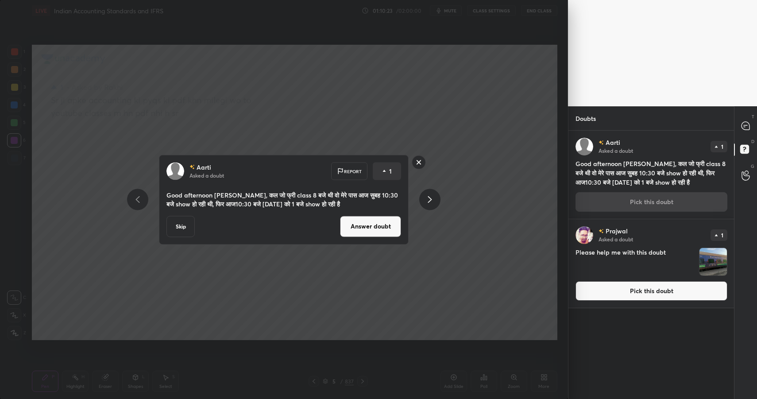
click at [391, 221] on button "Answer doubt" at bounding box center [370, 226] width 61 height 21
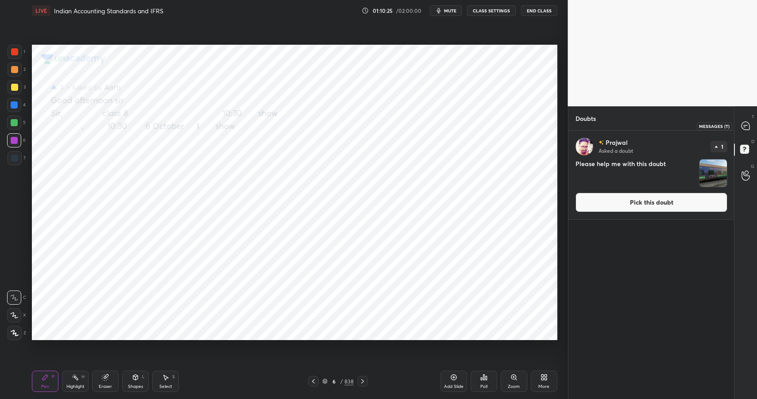
click at [750, 128] on icon at bounding box center [746, 126] width 8 height 8
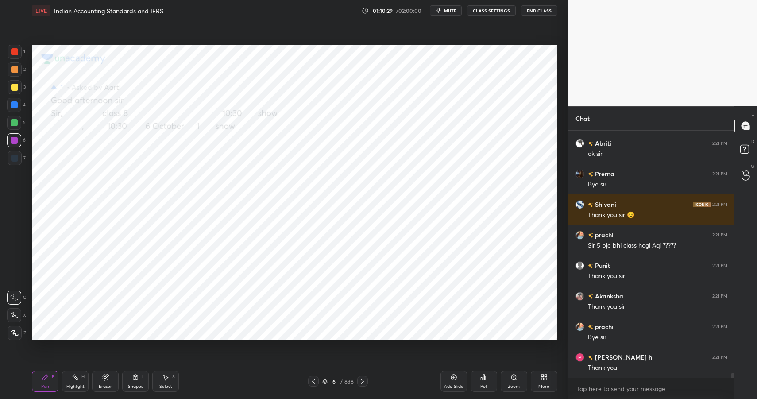
click at [36, 376] on div "Pen P" at bounding box center [45, 381] width 27 height 21
click at [340, 376] on div "6 / 838" at bounding box center [338, 381] width 60 height 11
click at [339, 379] on div "6 / 838" at bounding box center [337, 381] width 31 height 8
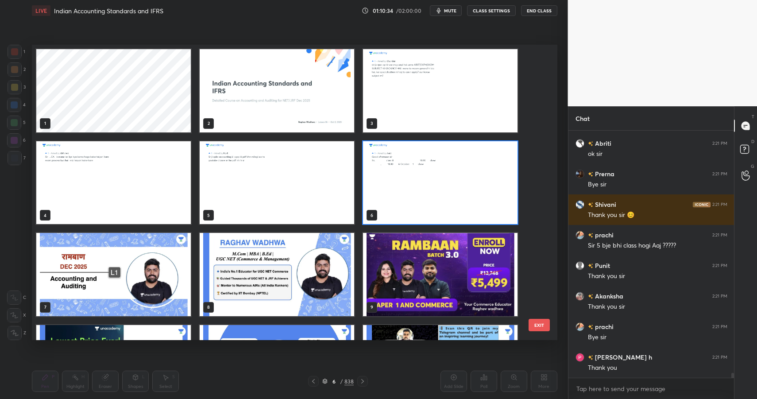
click at [422, 99] on img "grid" at bounding box center [440, 90] width 155 height 83
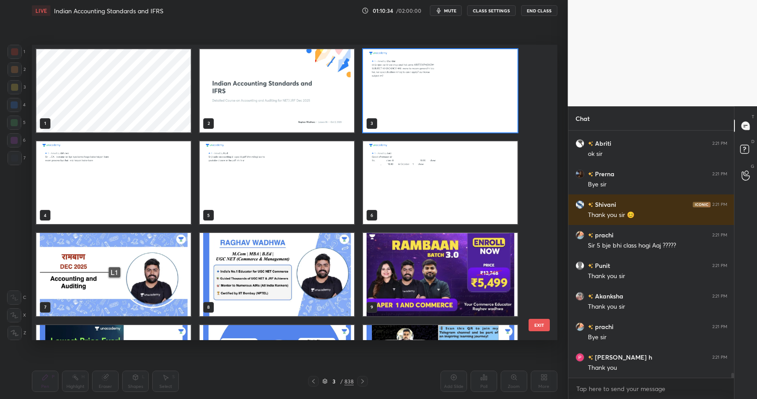
click at [422, 104] on img "grid" at bounding box center [440, 90] width 155 height 83
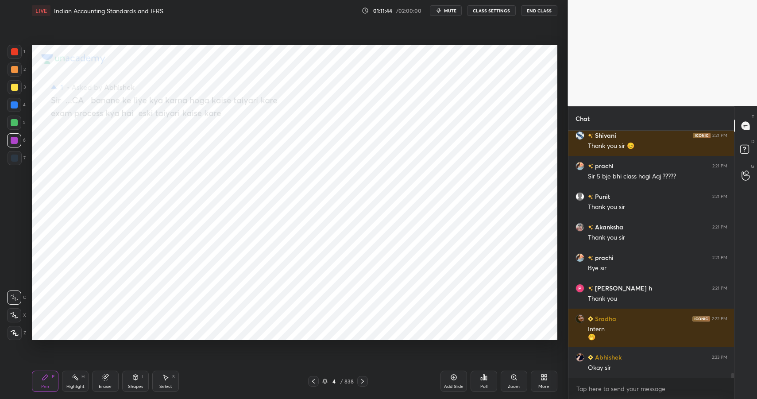
scroll to position [11873, 0]
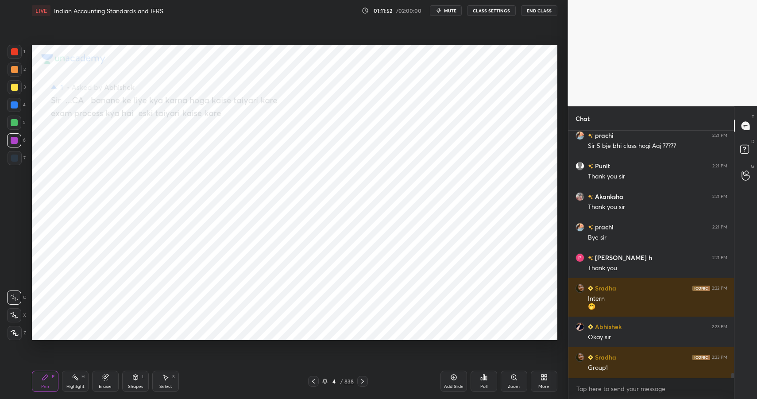
click at [19, 107] on div at bounding box center [14, 105] width 14 height 14
click at [19, 108] on div at bounding box center [14, 105] width 14 height 14
click at [16, 128] on div at bounding box center [14, 123] width 14 height 14
click at [16, 137] on div at bounding box center [14, 140] width 14 height 14
click at [16, 136] on div at bounding box center [14, 140] width 14 height 14
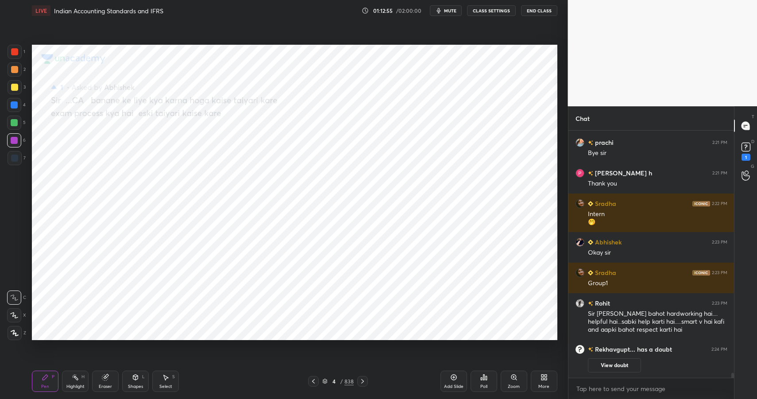
scroll to position [11379, 0]
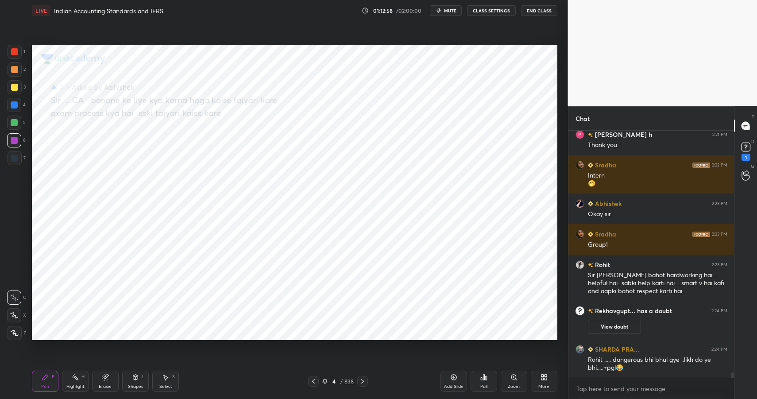
click at [10, 140] on div at bounding box center [14, 140] width 14 height 14
click at [16, 105] on div at bounding box center [14, 104] width 7 height 7
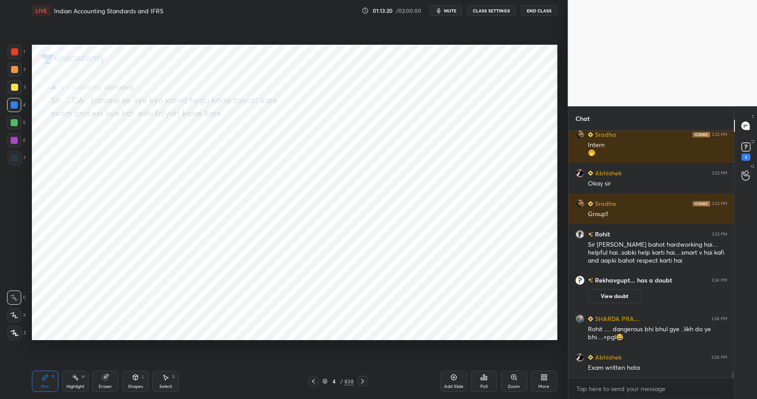
scroll to position [11441, 0]
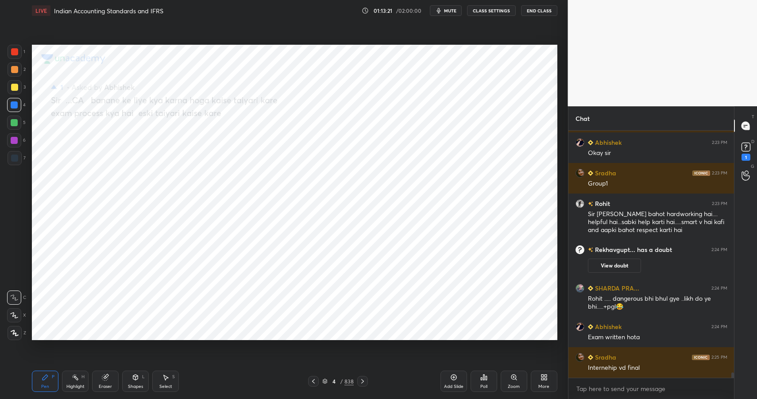
click at [13, 76] on div at bounding box center [15, 69] width 14 height 14
click at [16, 78] on div "2" at bounding box center [17, 71] width 18 height 18
click at [14, 50] on div at bounding box center [14, 51] width 7 height 7
click at [13, 48] on div at bounding box center [14, 51] width 7 height 7
click at [740, 151] on icon at bounding box center [746, 146] width 13 height 13
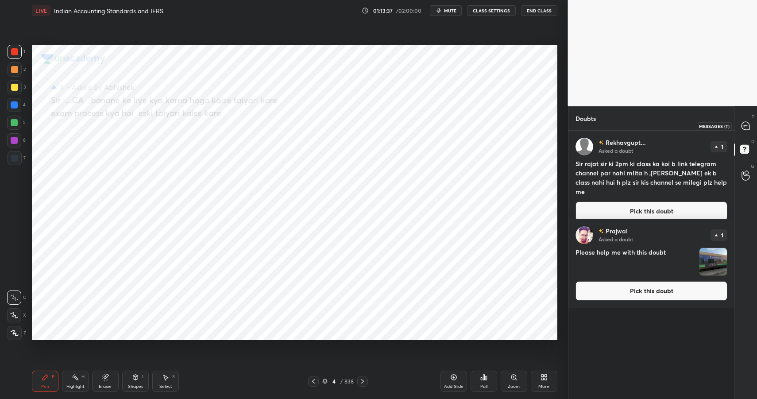
click at [743, 129] on icon at bounding box center [745, 125] width 9 height 9
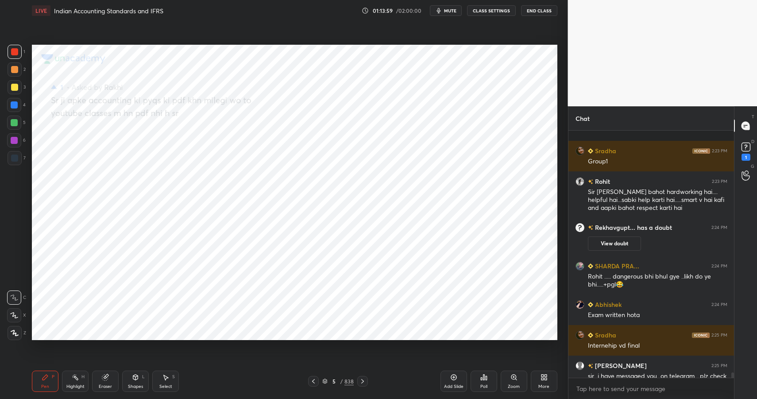
scroll to position [11721, 0]
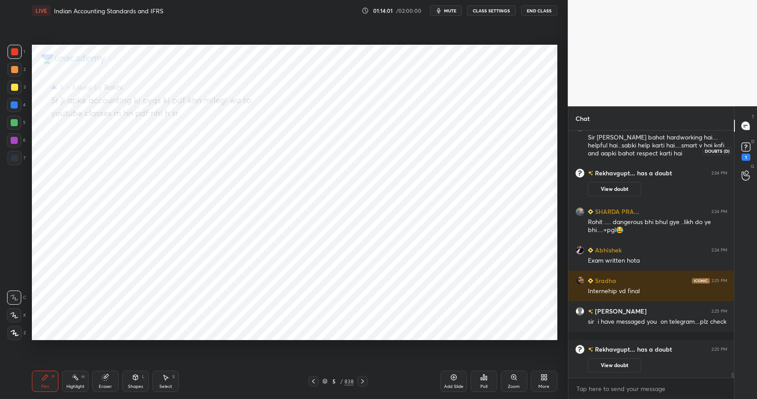
click at [746, 146] on rect at bounding box center [746, 147] width 8 height 8
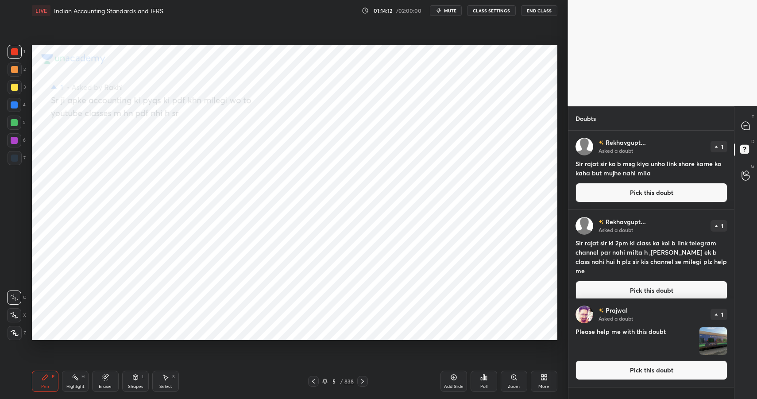
click at [653, 281] on button "Pick this doubt" at bounding box center [652, 290] width 152 height 19
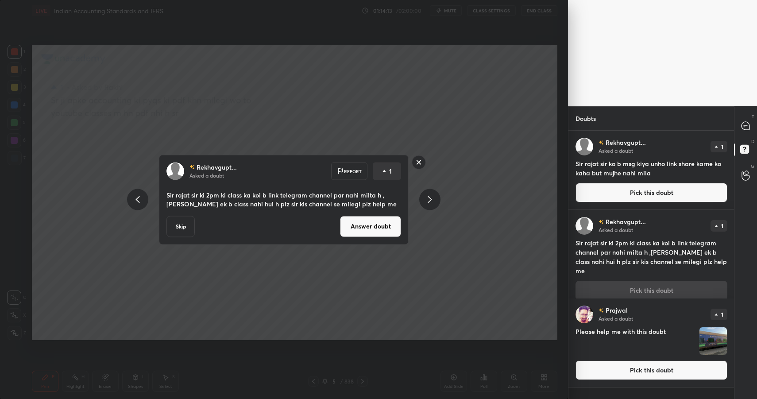
drag, startPoint x: 373, startPoint y: 219, endPoint x: 381, endPoint y: 217, distance: 8.1
click at [375, 220] on button "Answer doubt" at bounding box center [370, 226] width 61 height 21
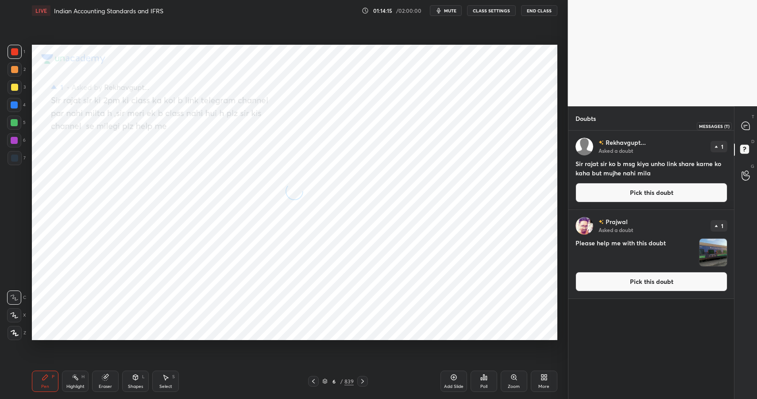
click at [745, 130] on icon at bounding box center [746, 126] width 8 height 8
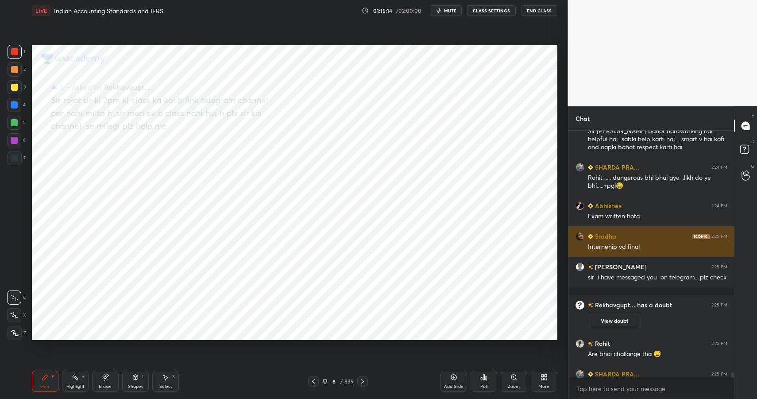
scroll to position [11635, 0]
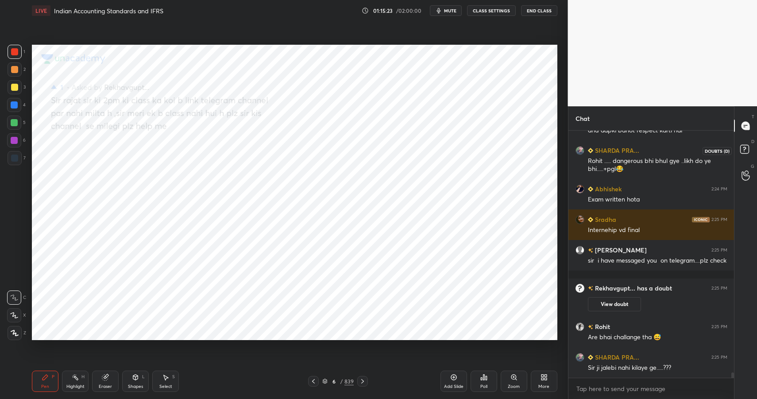
click at [750, 149] on icon at bounding box center [746, 151] width 16 height 16
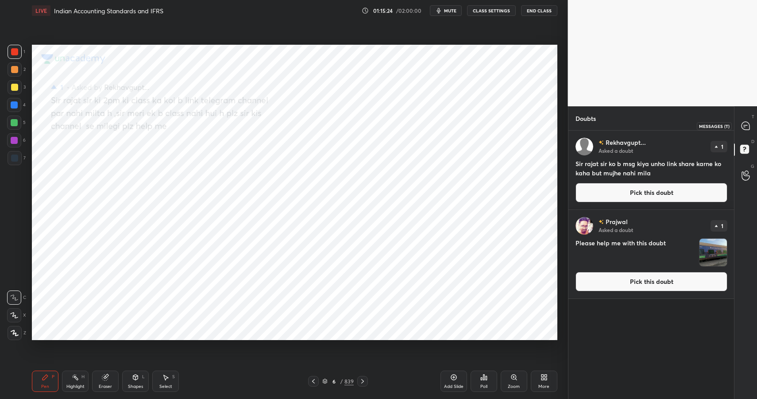
click at [748, 128] on icon at bounding box center [746, 126] width 8 height 8
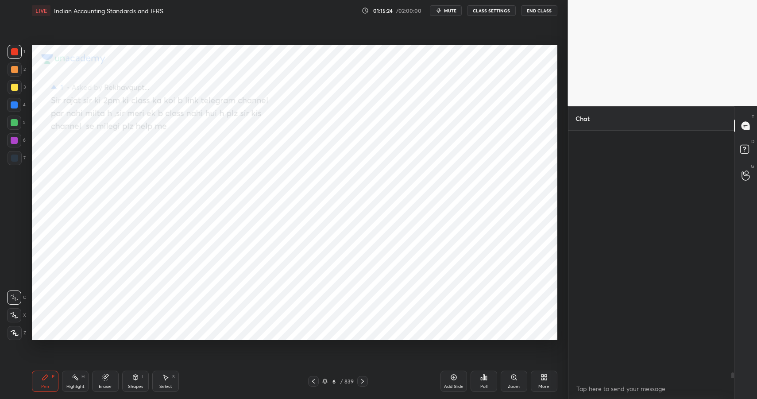
scroll to position [244, 163]
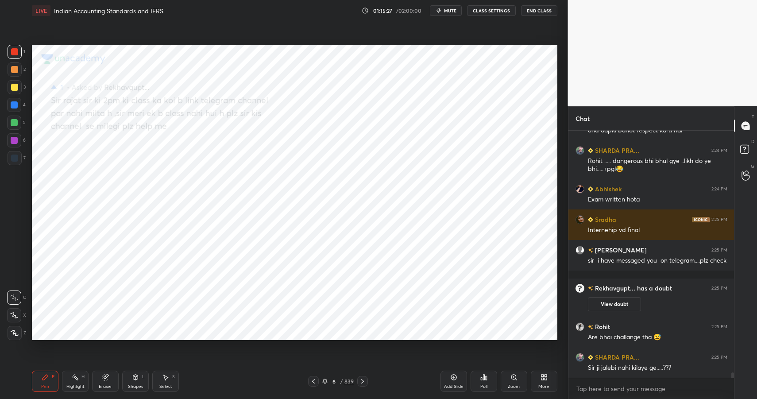
click at [533, 11] on button "End Class" at bounding box center [539, 10] width 36 height 11
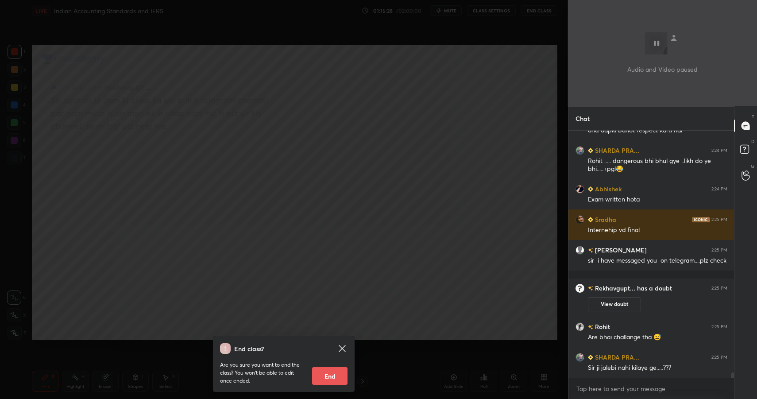
click at [336, 376] on button "End" at bounding box center [329, 376] width 35 height 18
type textarea "x"
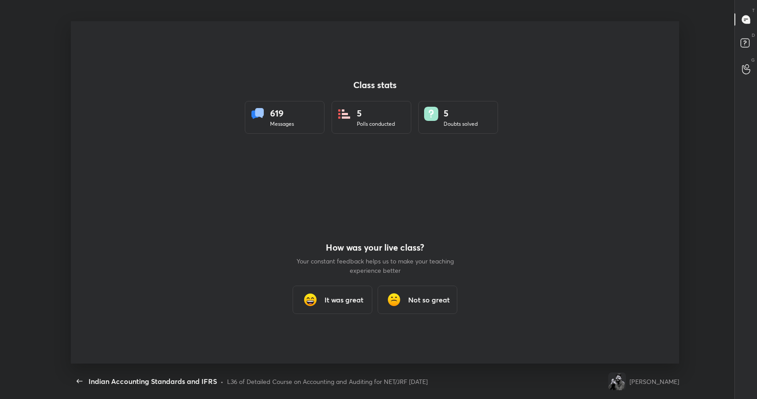
scroll to position [0, 0]
